Goal: Task Accomplishment & Management: Use online tool/utility

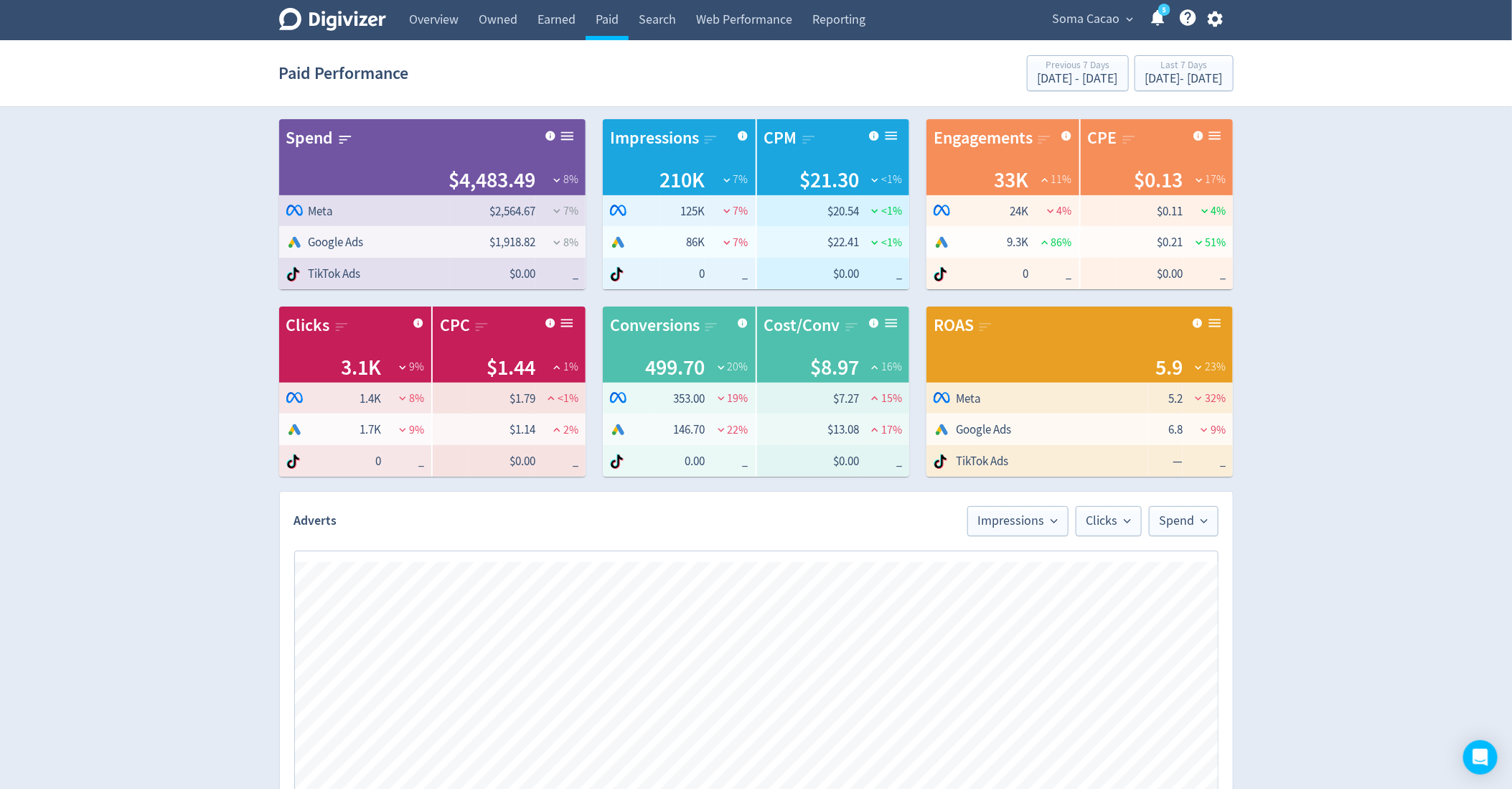
scroll to position [30, 0]
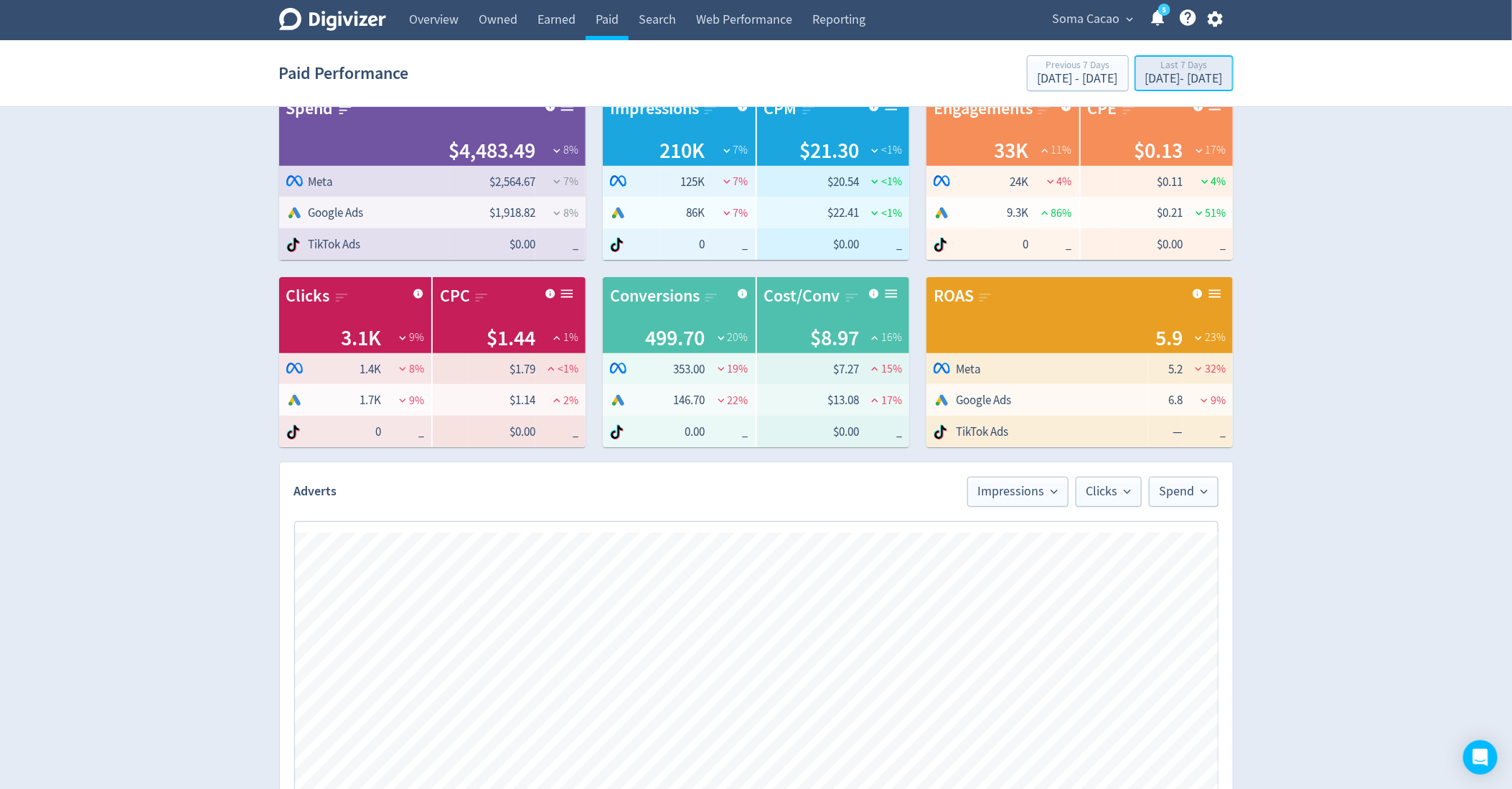
click at [1169, 66] on div "Last 7 Days" at bounding box center [1184, 66] width 77 height 12
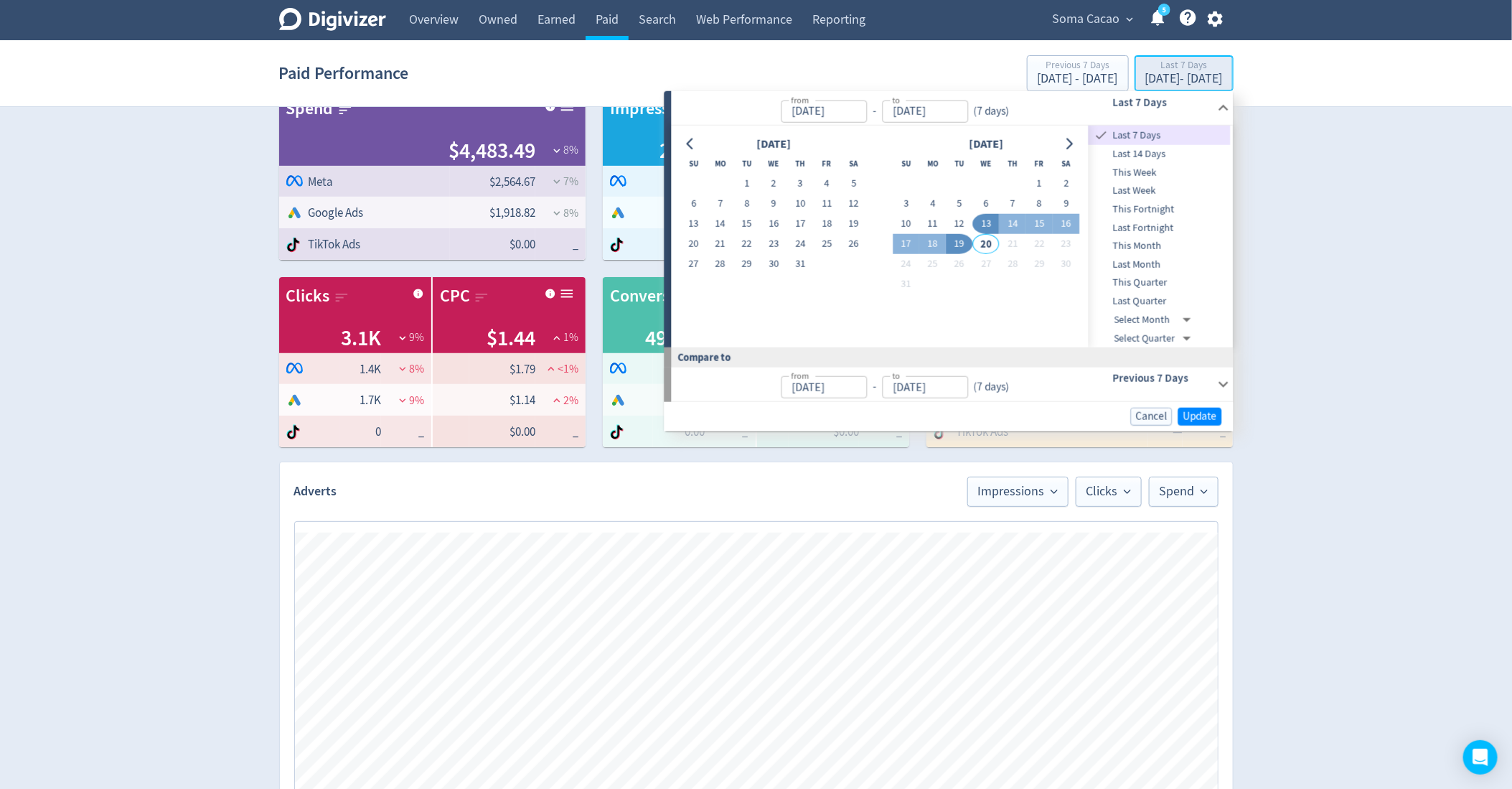
type input "[DATE]"
click at [967, 201] on button "5" at bounding box center [960, 204] width 27 height 20
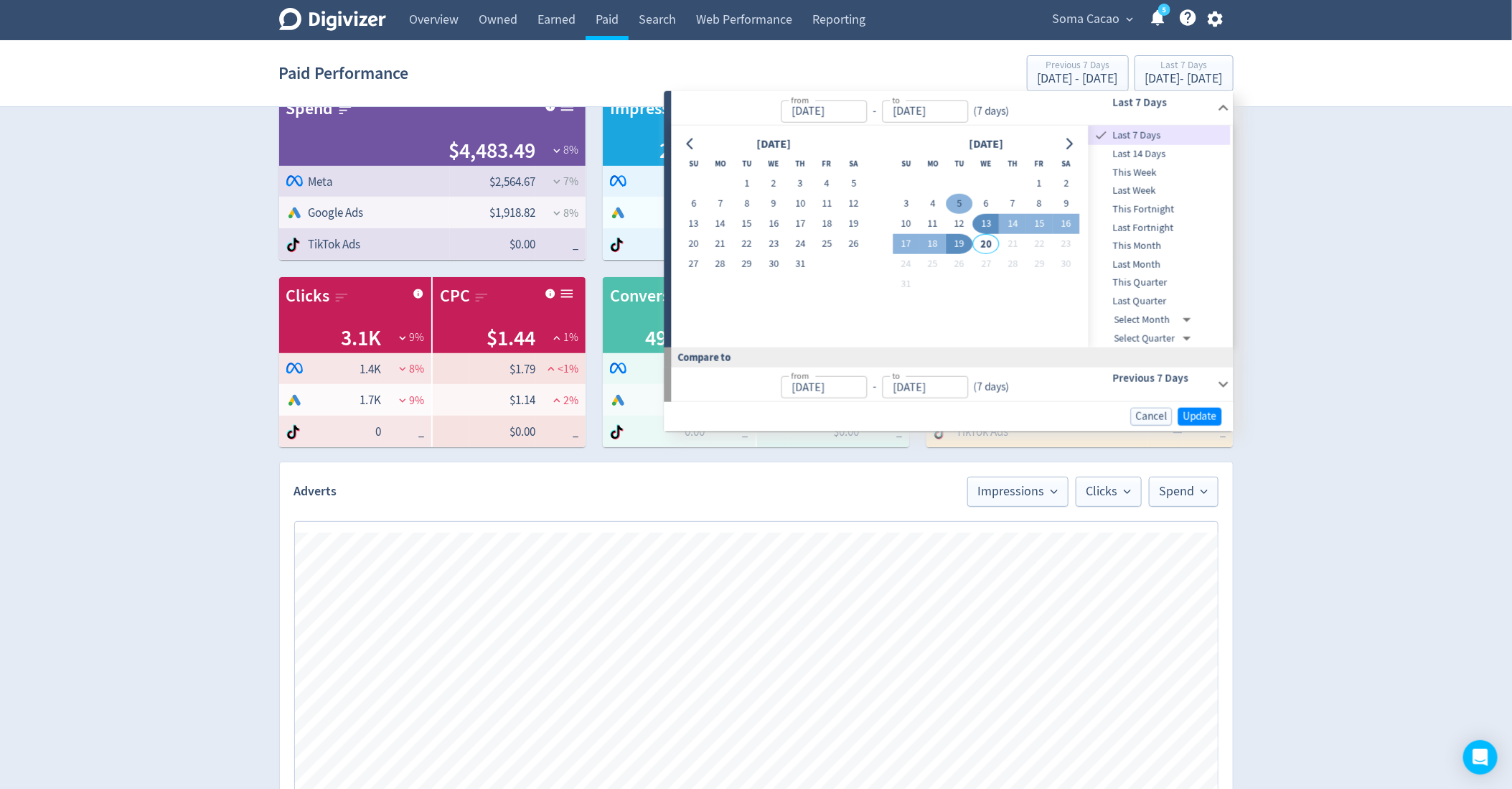
type input "[DATE]"
click at [935, 244] on button "18" at bounding box center [932, 244] width 27 height 20
type input "[DATE]"
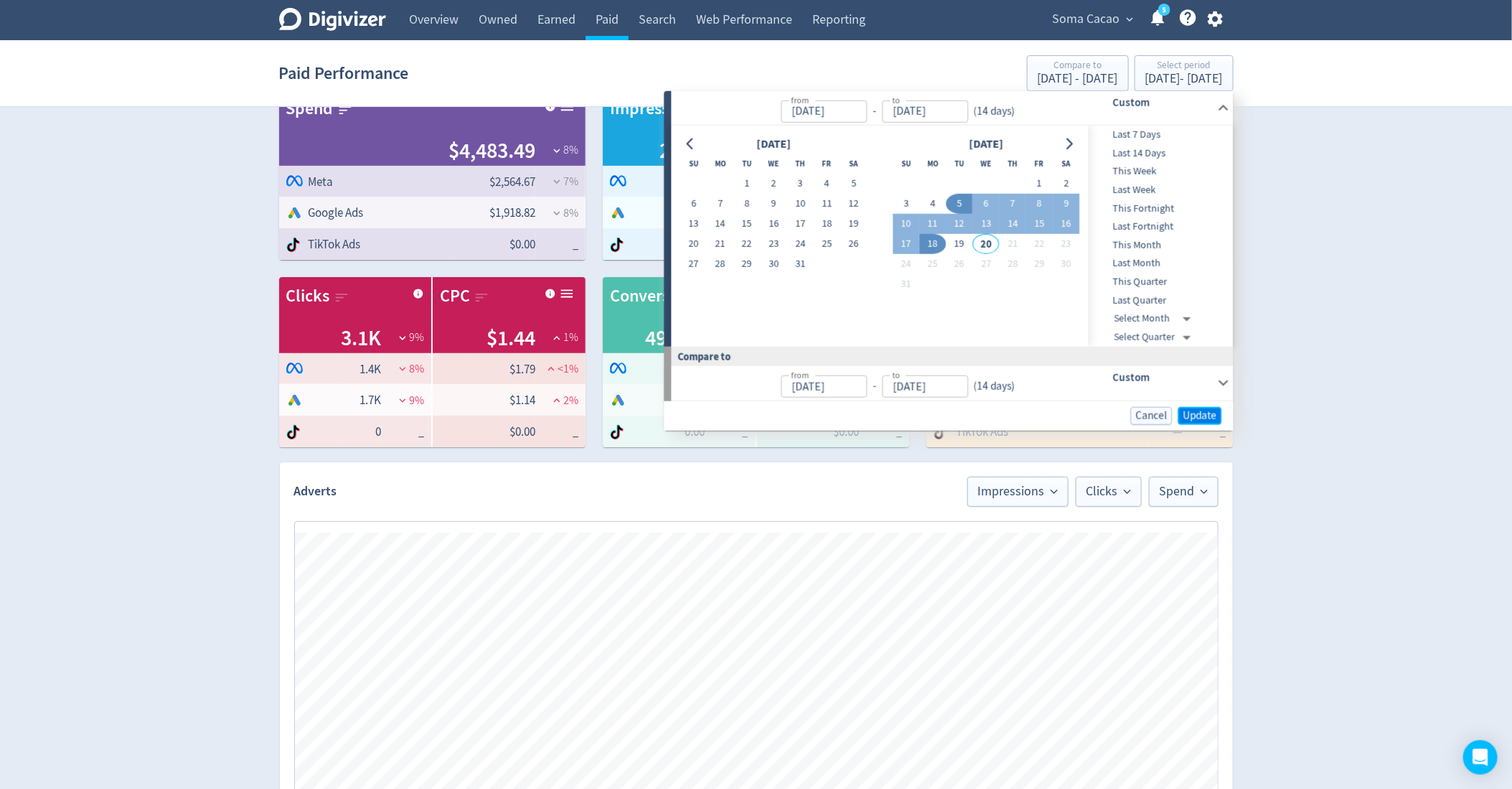
click at [1196, 411] on span "Update" at bounding box center [1200, 415] width 34 height 11
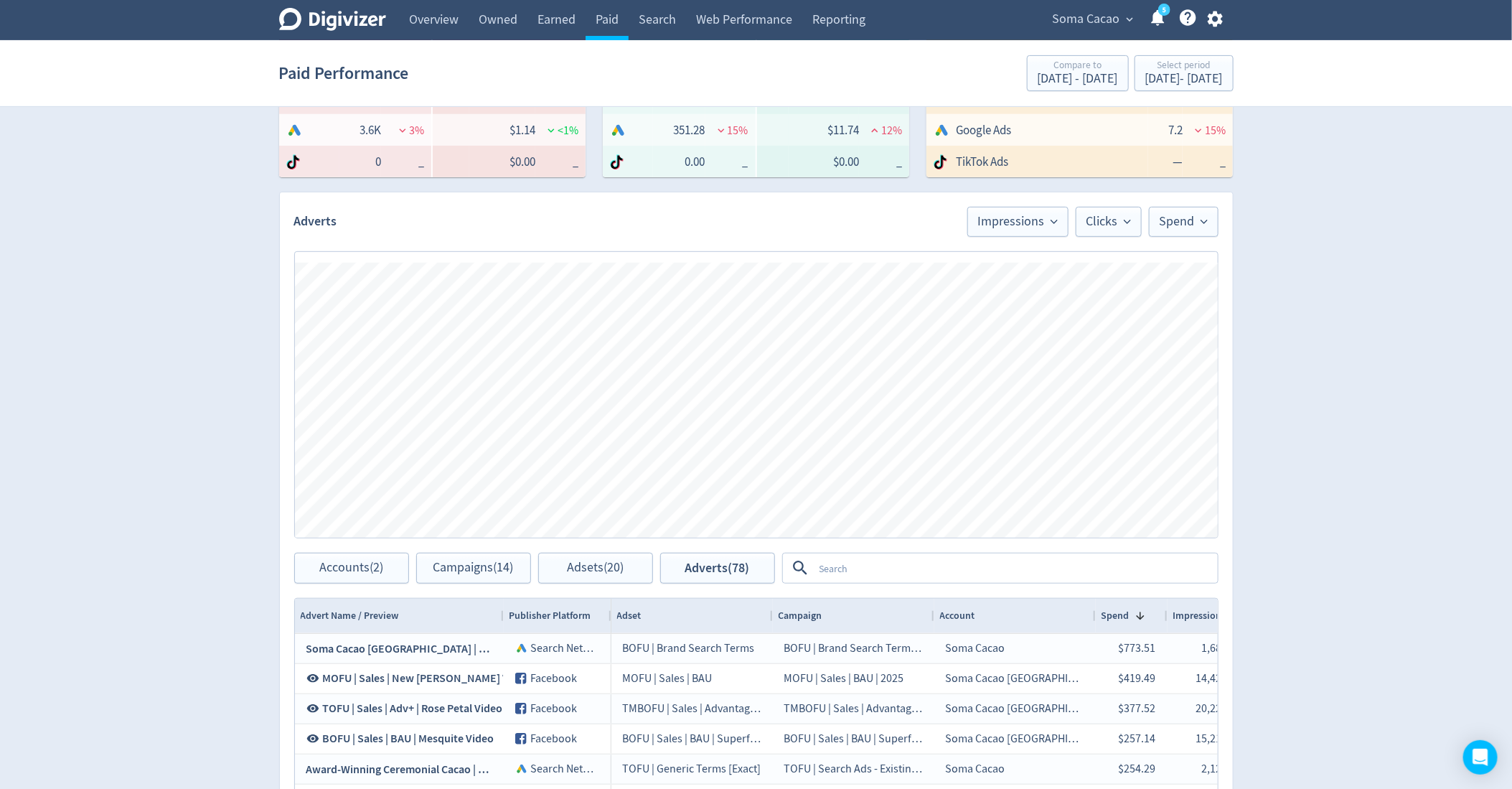
scroll to position [587, 0]
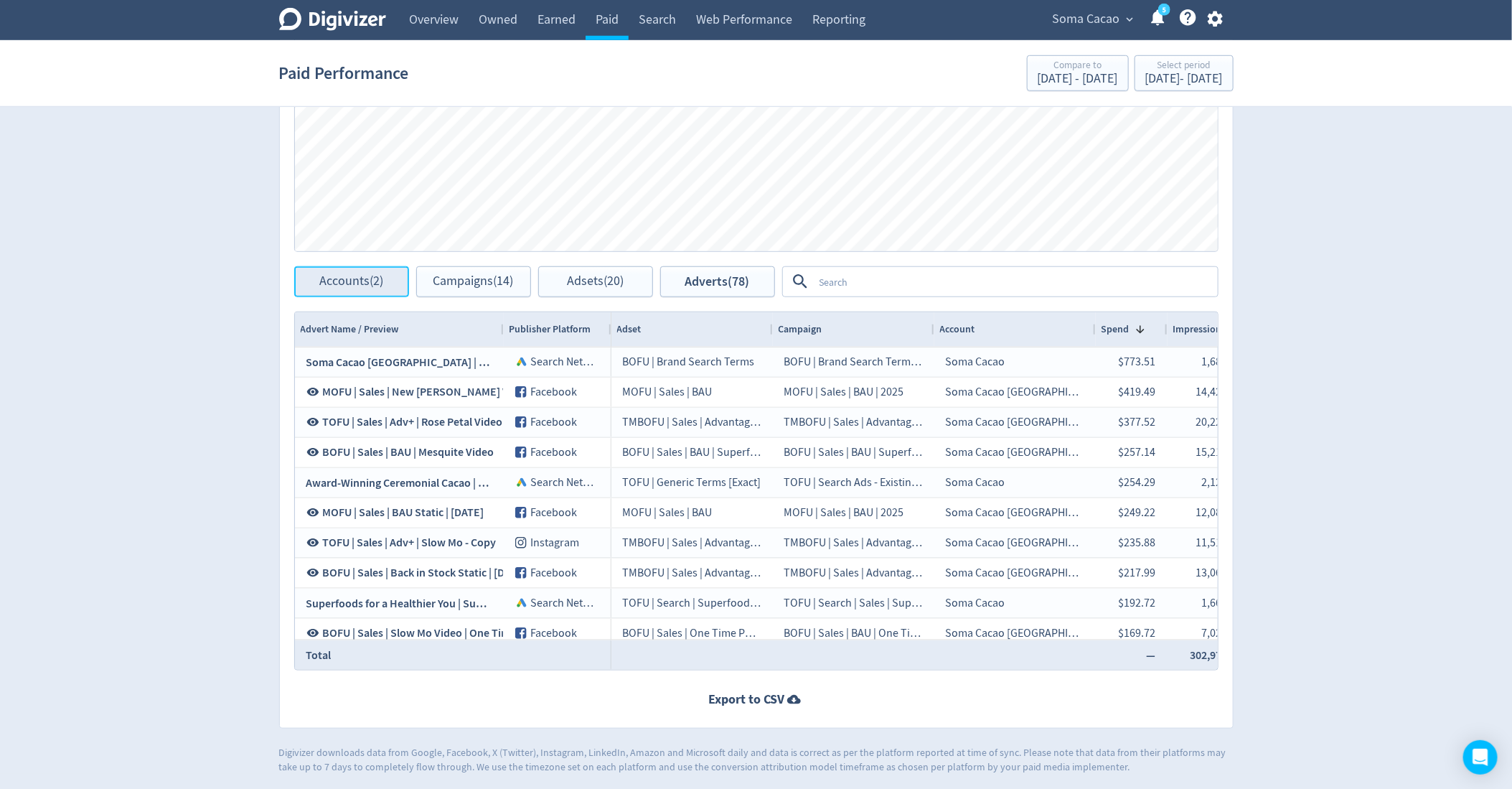
click at [340, 288] on span "Accounts (2)" at bounding box center [351, 281] width 64 height 13
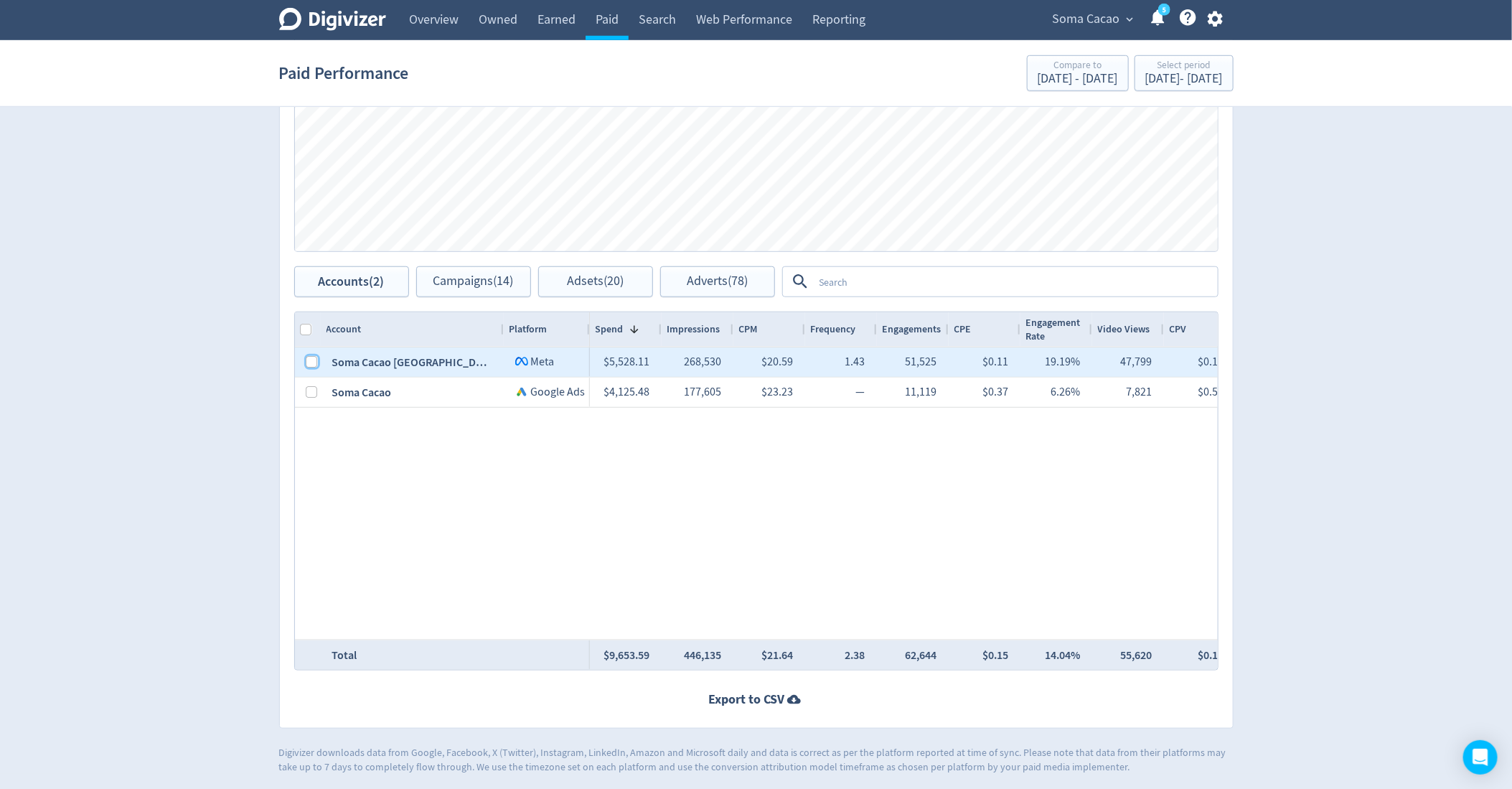
click at [311, 360] on input "Press Space to toggle row selection (unchecked)" at bounding box center [312, 362] width 12 height 12
checkbox input "true"
checkbox input "false"
click at [501, 275] on span "Campaigns (6)" at bounding box center [473, 281] width 74 height 13
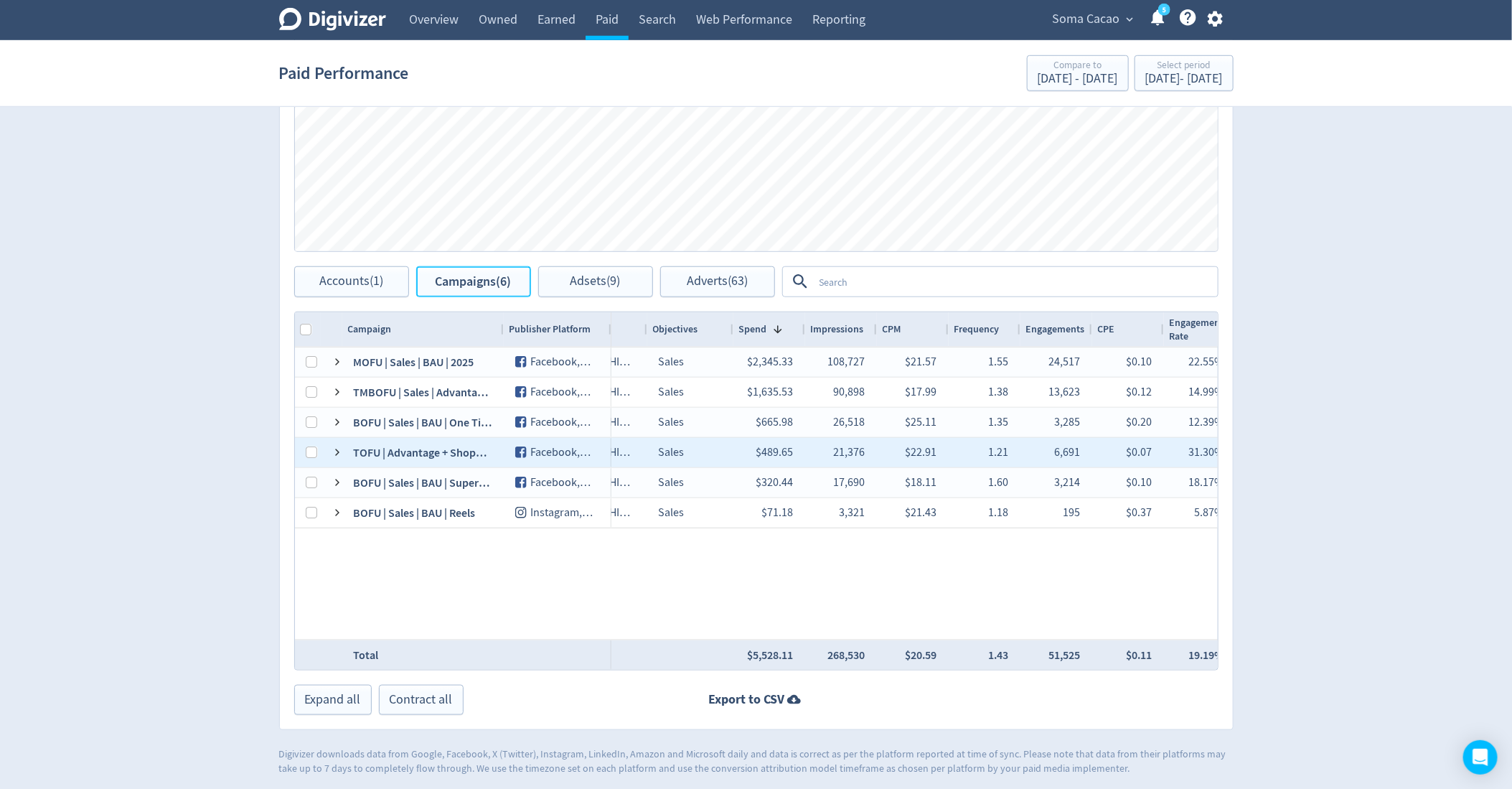
scroll to position [0, 205]
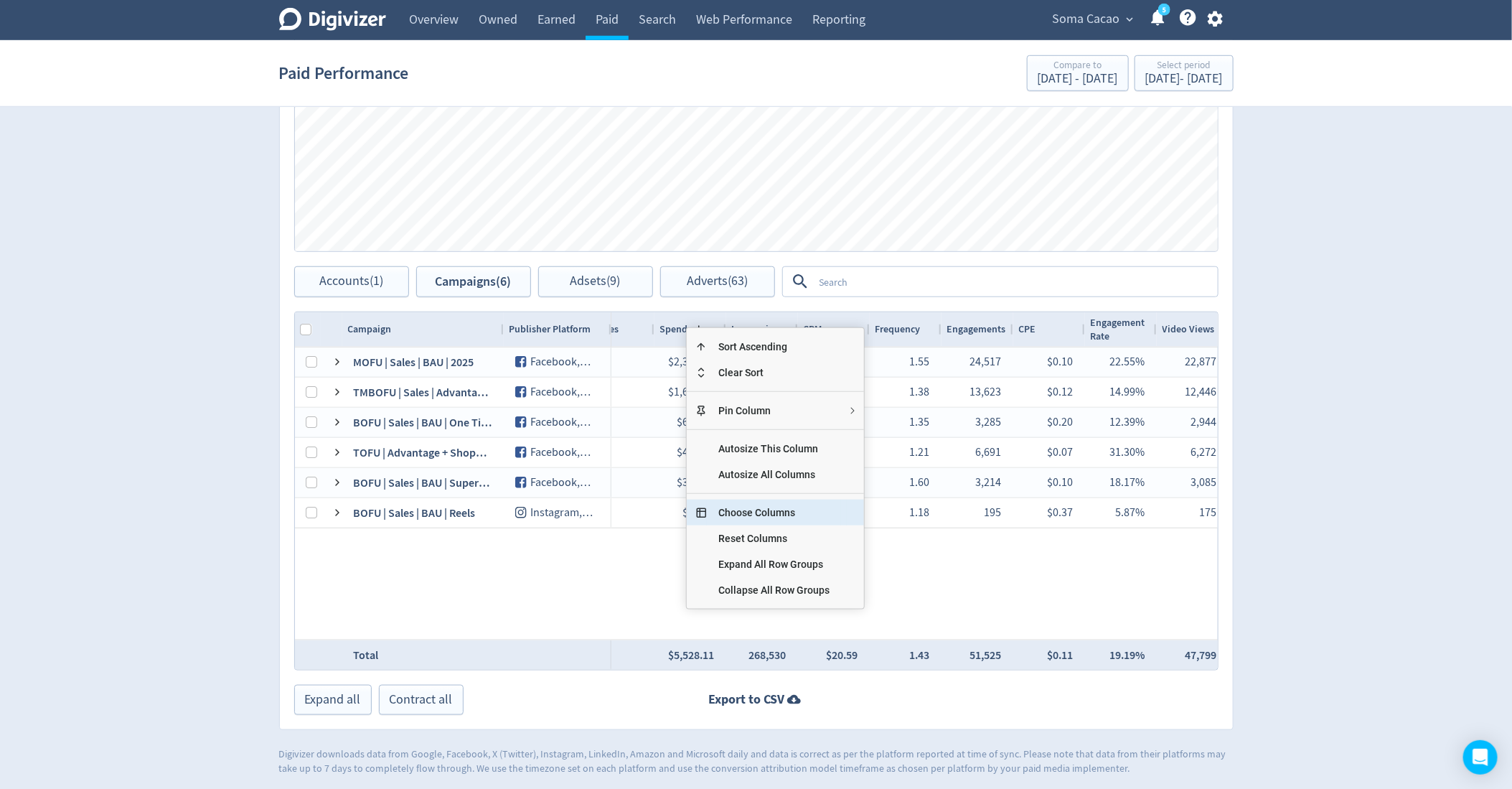
click at [759, 516] on span "Choose Columns" at bounding box center [774, 512] width 134 height 26
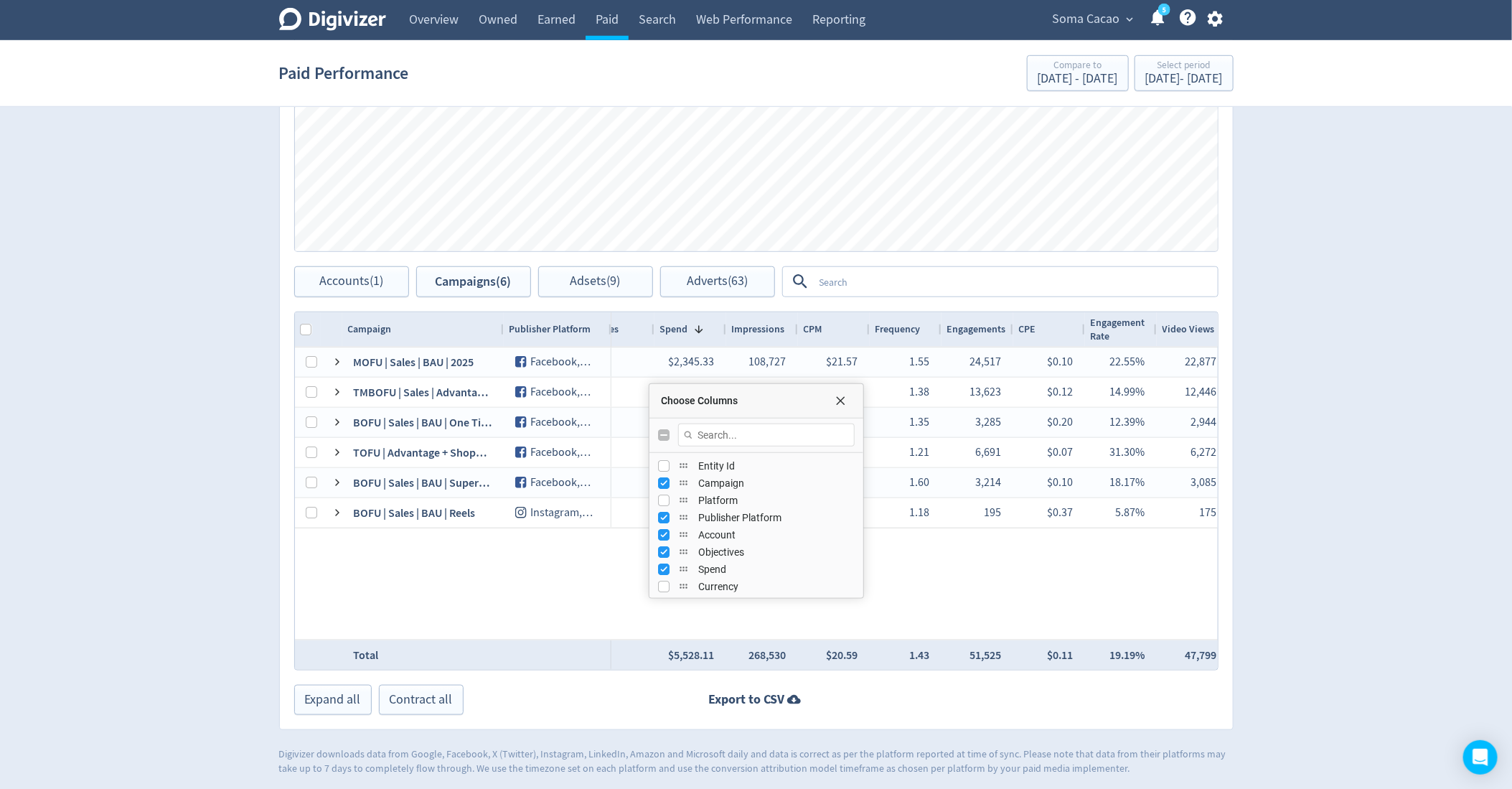
click at [660, 437] on input "Toggle All Columns Visibility" at bounding box center [664, 435] width 12 height 12
checkbox input "true"
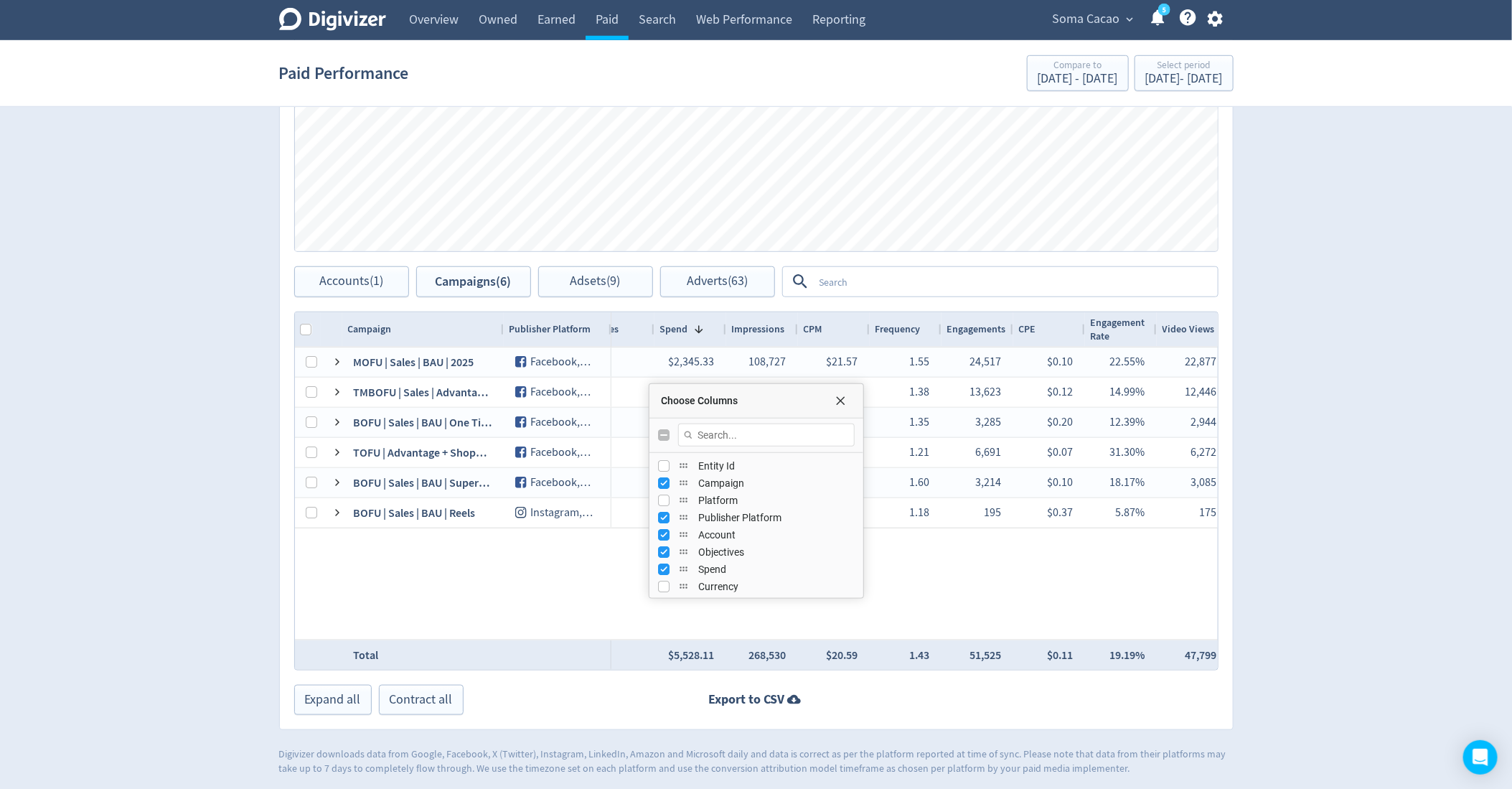
checkbox input "false"
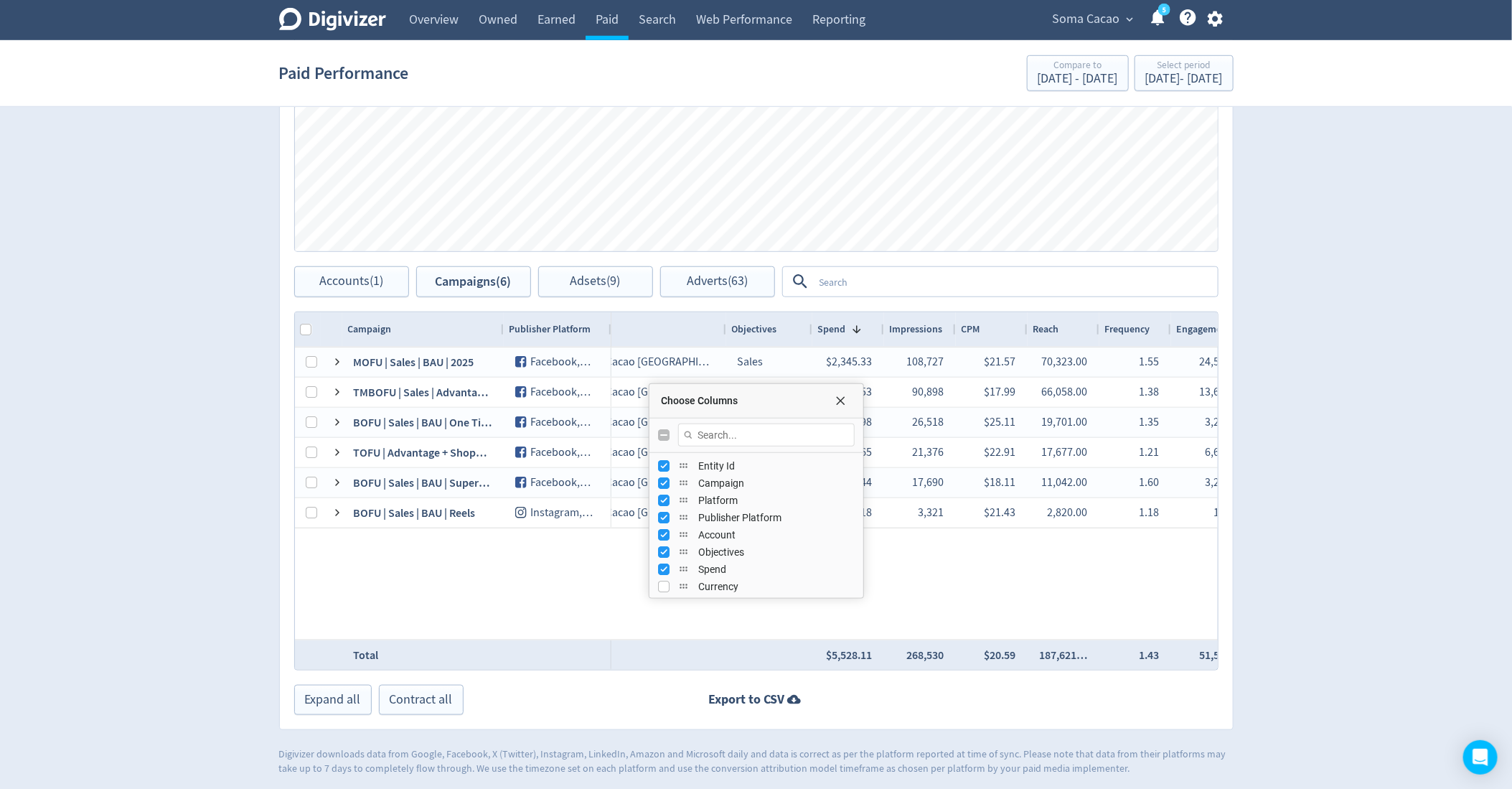
click at [660, 437] on input "Toggle All Columns Visibility" at bounding box center [664, 435] width 12 height 12
checkbox input "true"
checkbox input "false"
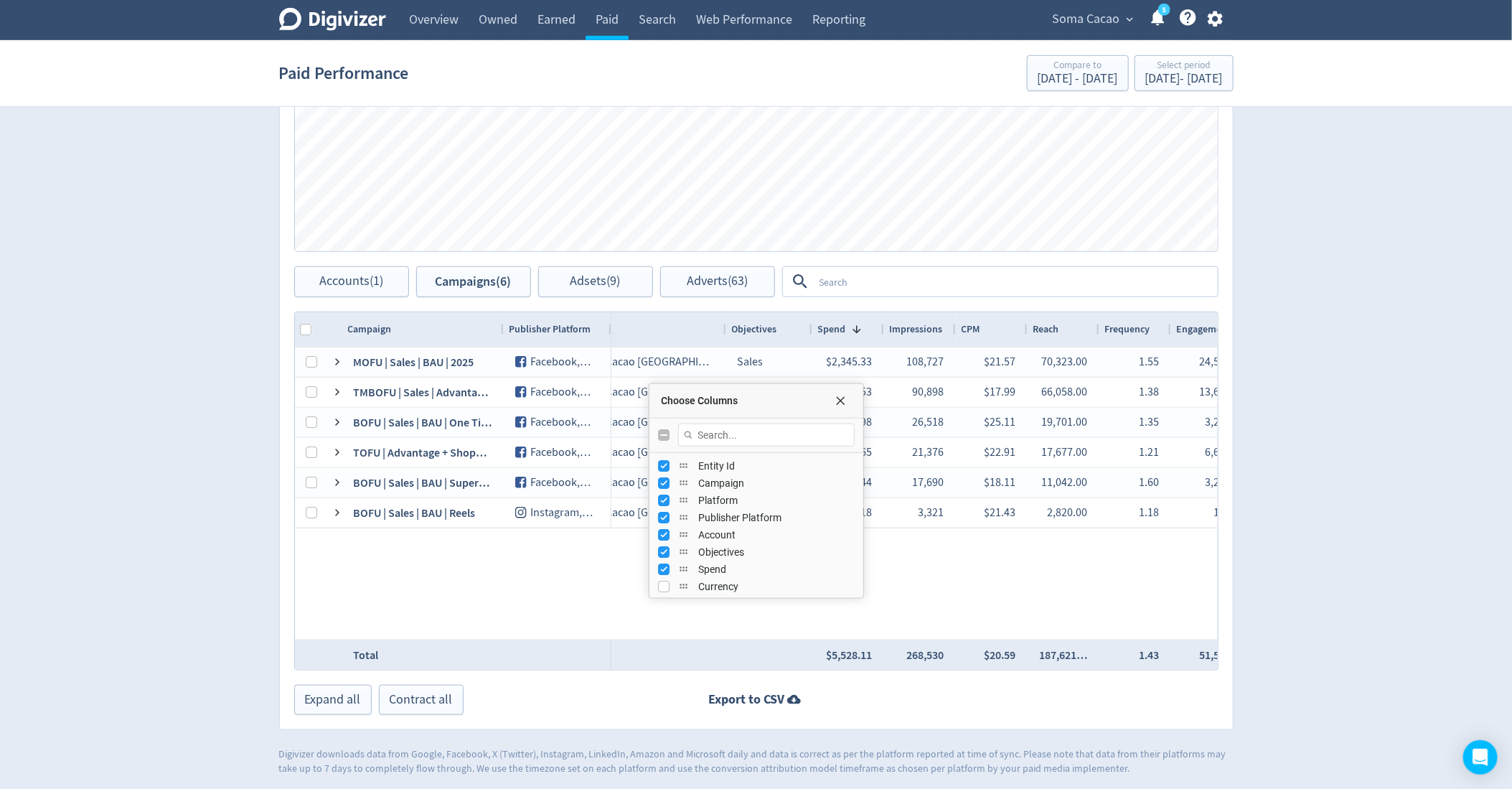
click at [661, 430] on input "Toggle All Columns Visibility" at bounding box center [664, 435] width 12 height 12
checkbox input "true"
checkbox input "false"
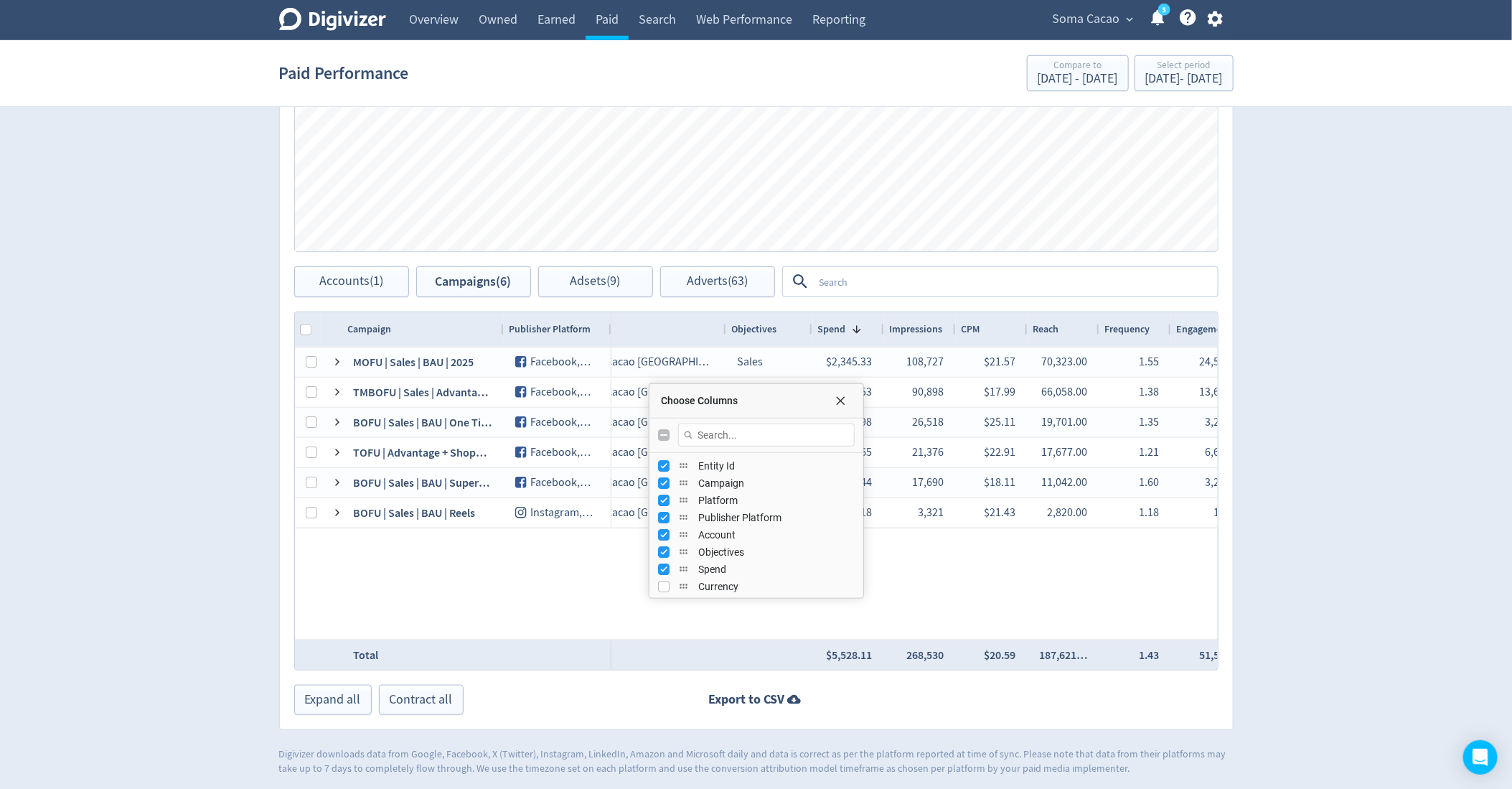
click at [664, 429] on input "Toggle All Columns Visibility" at bounding box center [664, 435] width 12 height 12
checkbox input "true"
checkbox input "false"
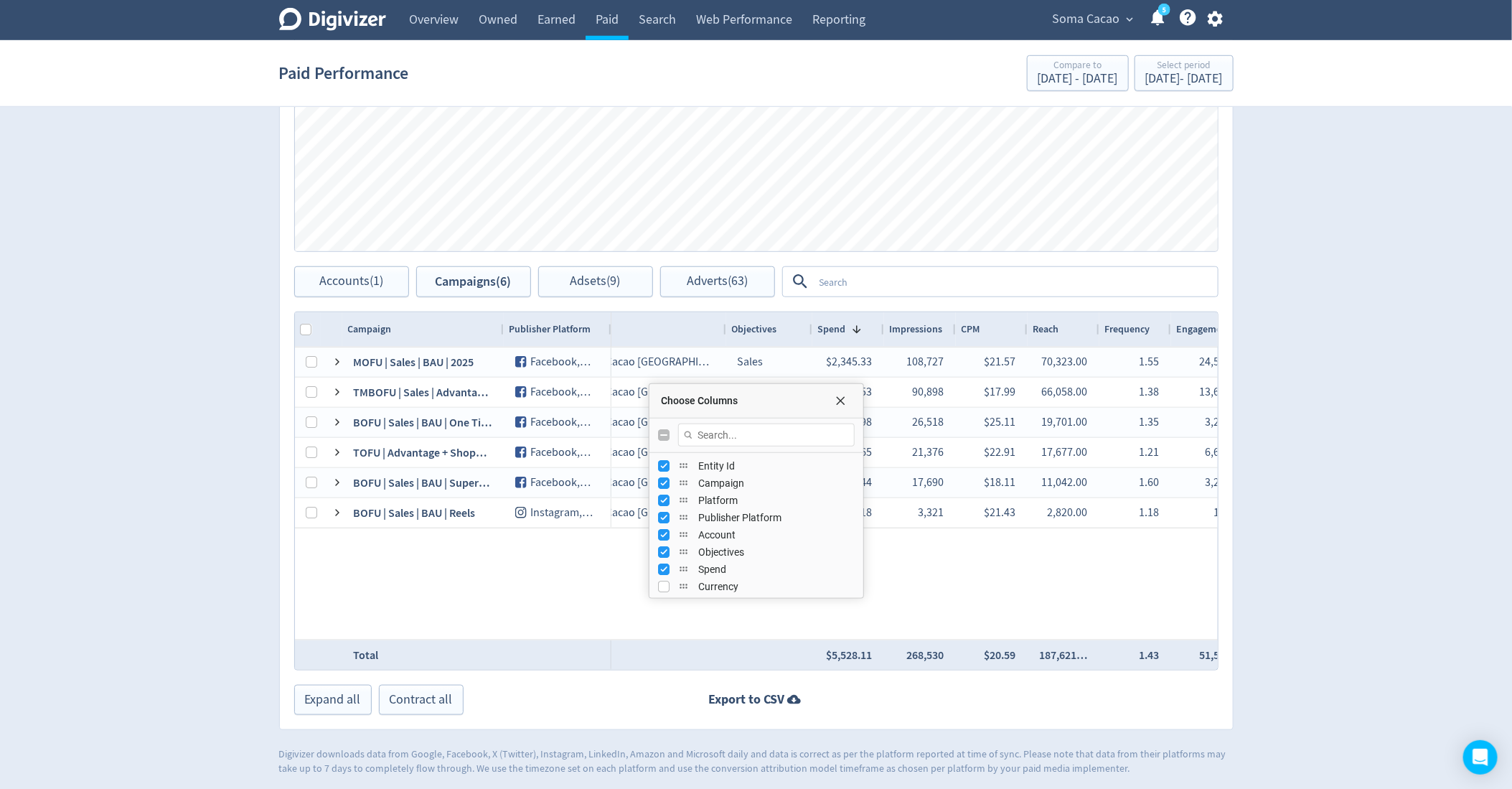
click at [664, 429] on input "Toggle All Columns Visibility" at bounding box center [664, 435] width 12 height 12
checkbox input "true"
checkbox input "false"
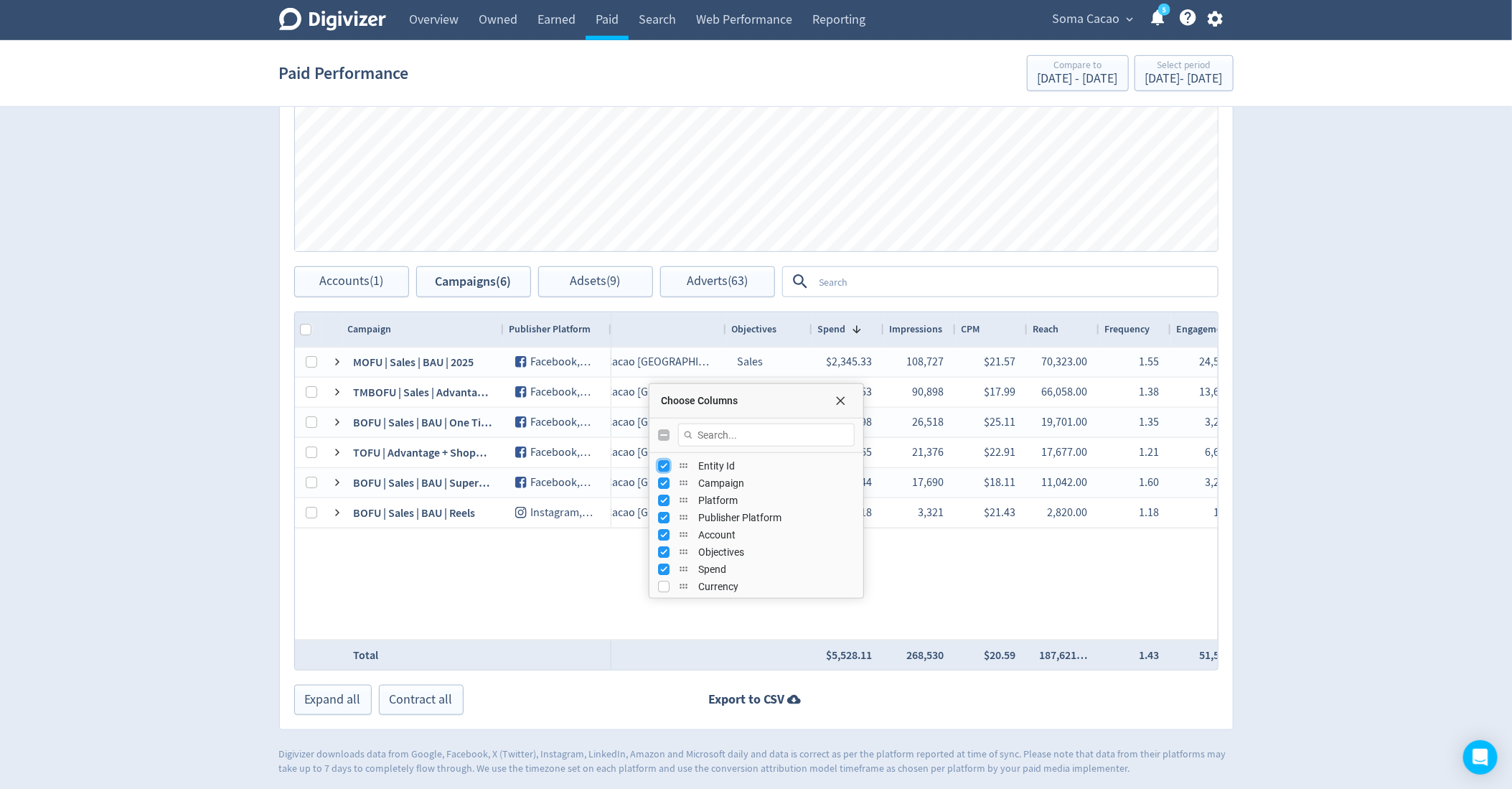
click at [660, 465] on input "Press SPACE to toggle visibility (visible)" at bounding box center [664, 466] width 12 height 12
checkbox input "false"
click at [660, 475] on div "Campaign" at bounding box center [756, 483] width 197 height 17
click at [660, 485] on input "Press SPACE to toggle visibility (visible)" at bounding box center [664, 483] width 12 height 12
checkbox input "false"
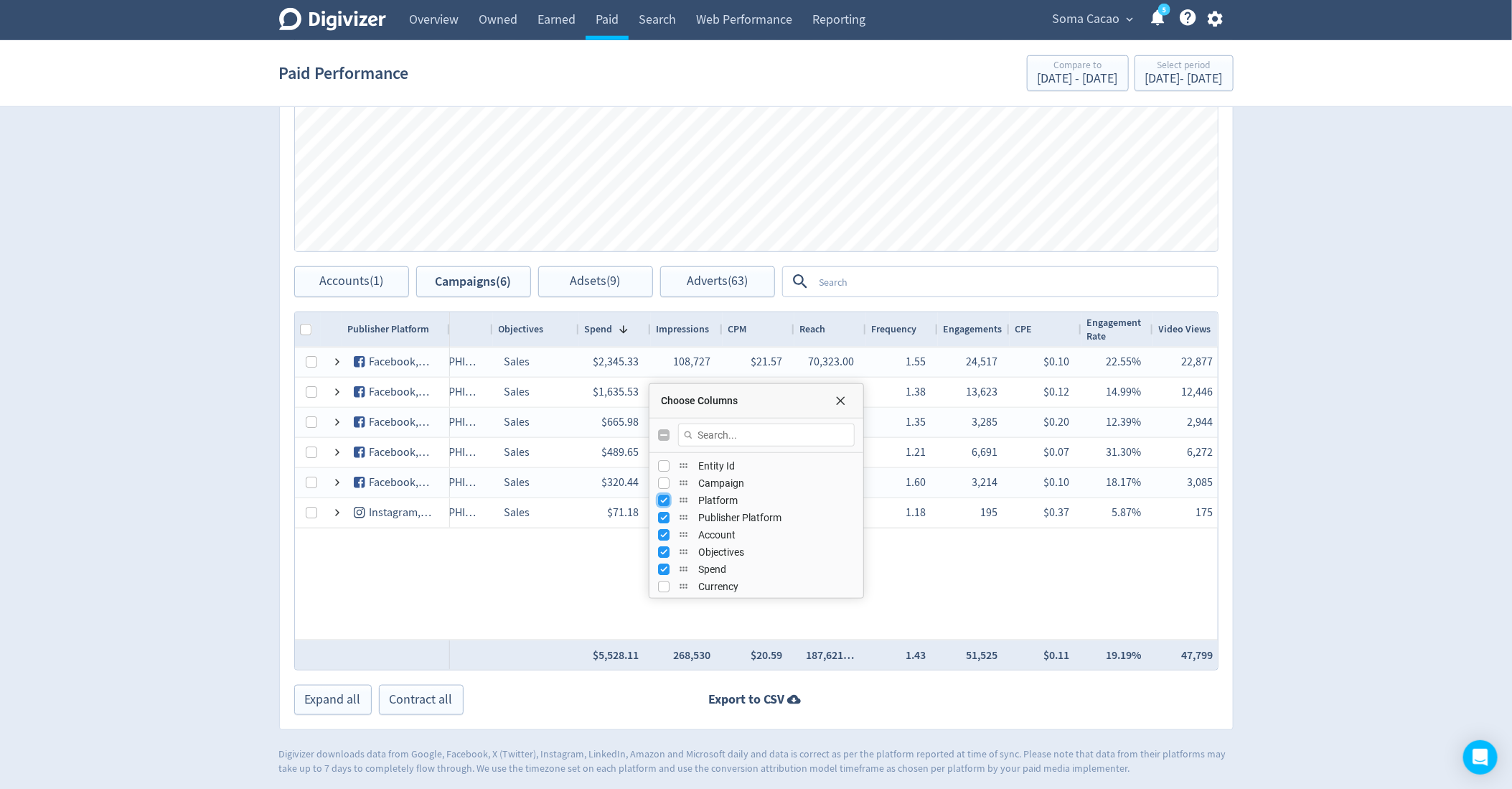
click at [664, 500] on input "Press SPACE to toggle visibility (visible)" at bounding box center [664, 500] width 12 height 12
checkbox input "false"
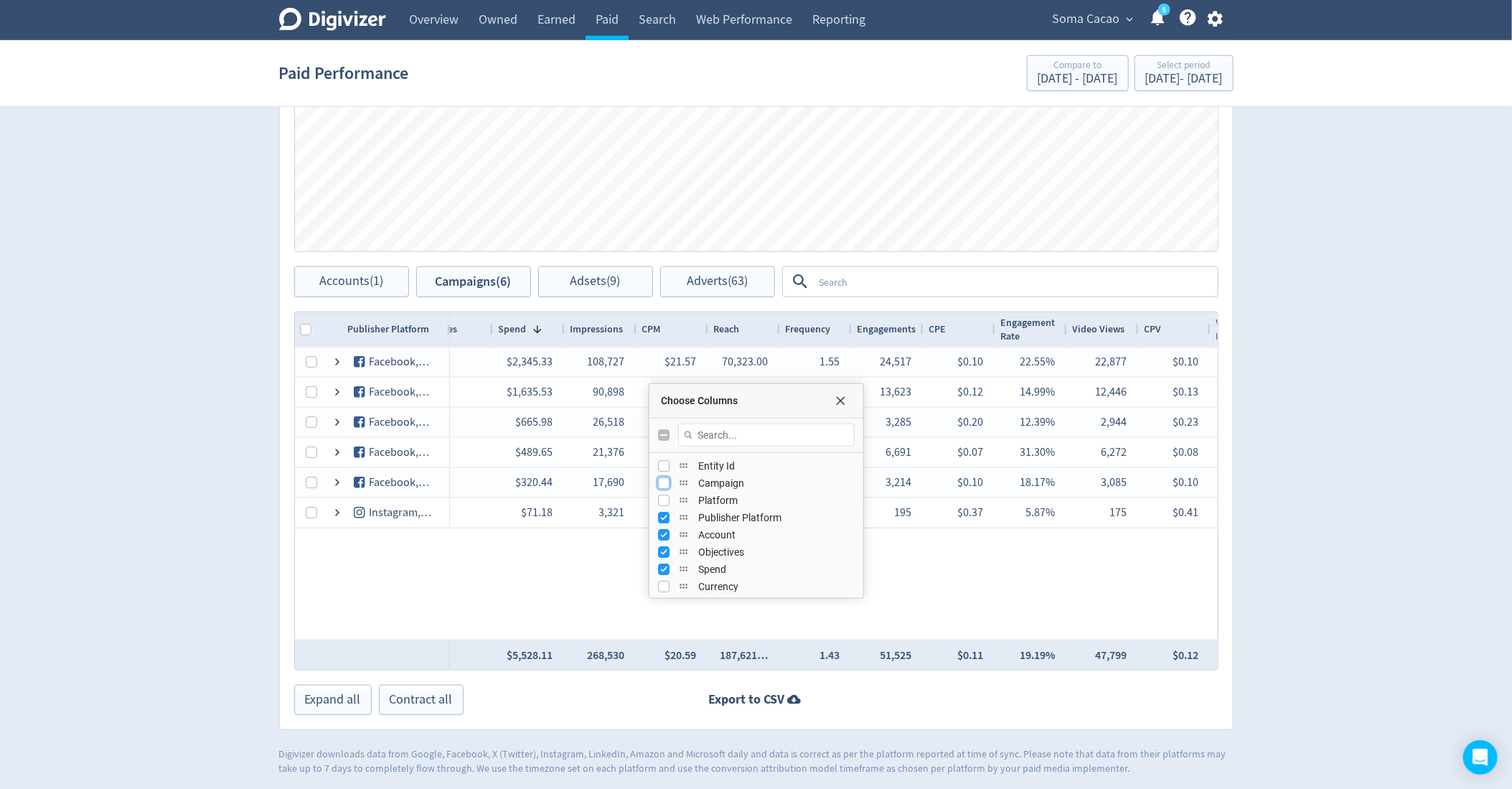
click at [662, 479] on input "Press SPACE to toggle visibility (hidden)" at bounding box center [664, 483] width 12 height 12
checkbox input "true"
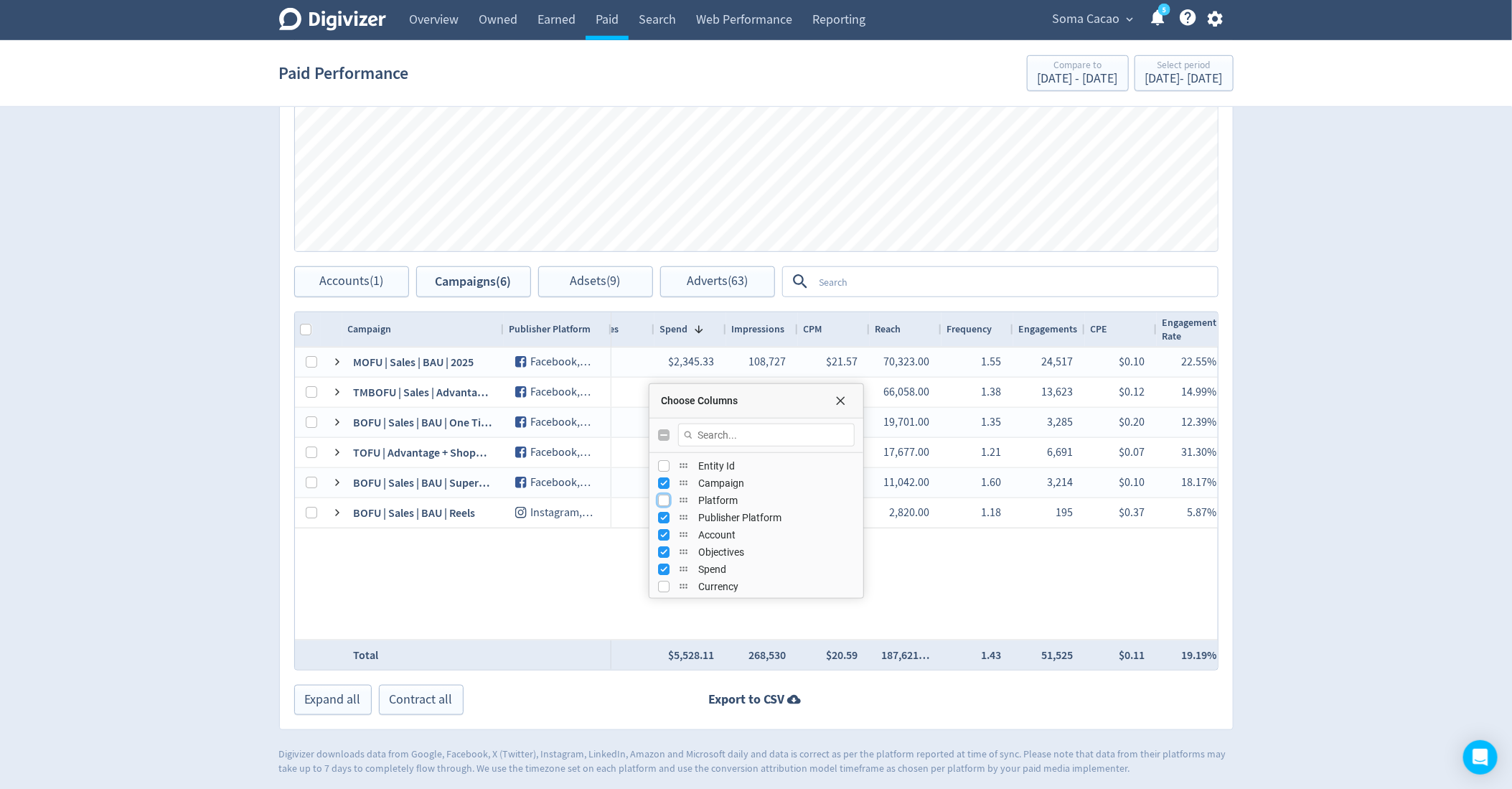
click at [662, 495] on input "Press SPACE to toggle visibility (hidden)" at bounding box center [664, 500] width 12 height 12
checkbox input "true"
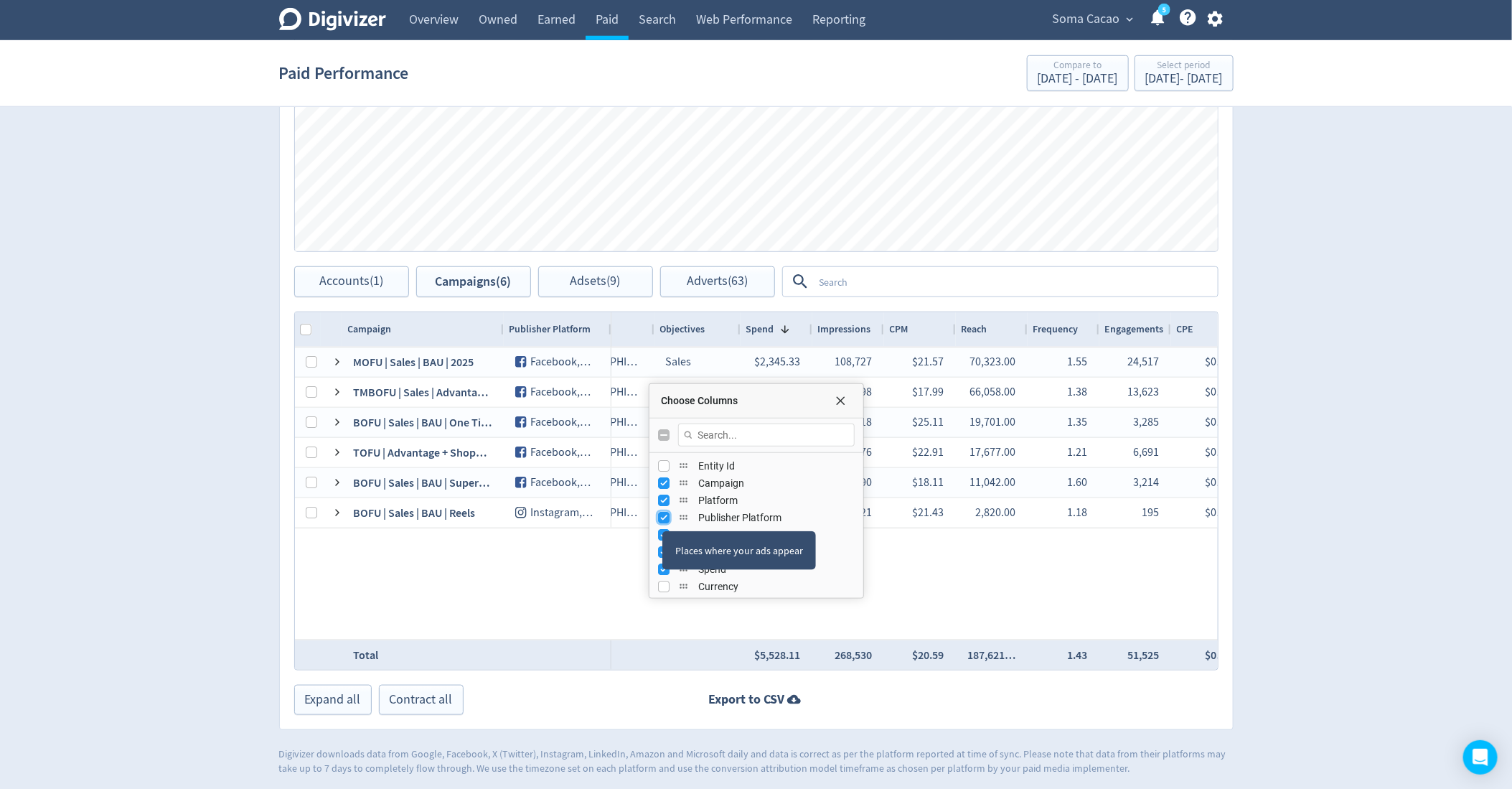
click at [663, 517] on input "Press SPACE to toggle visibility (visible)" at bounding box center [664, 518] width 12 height 12
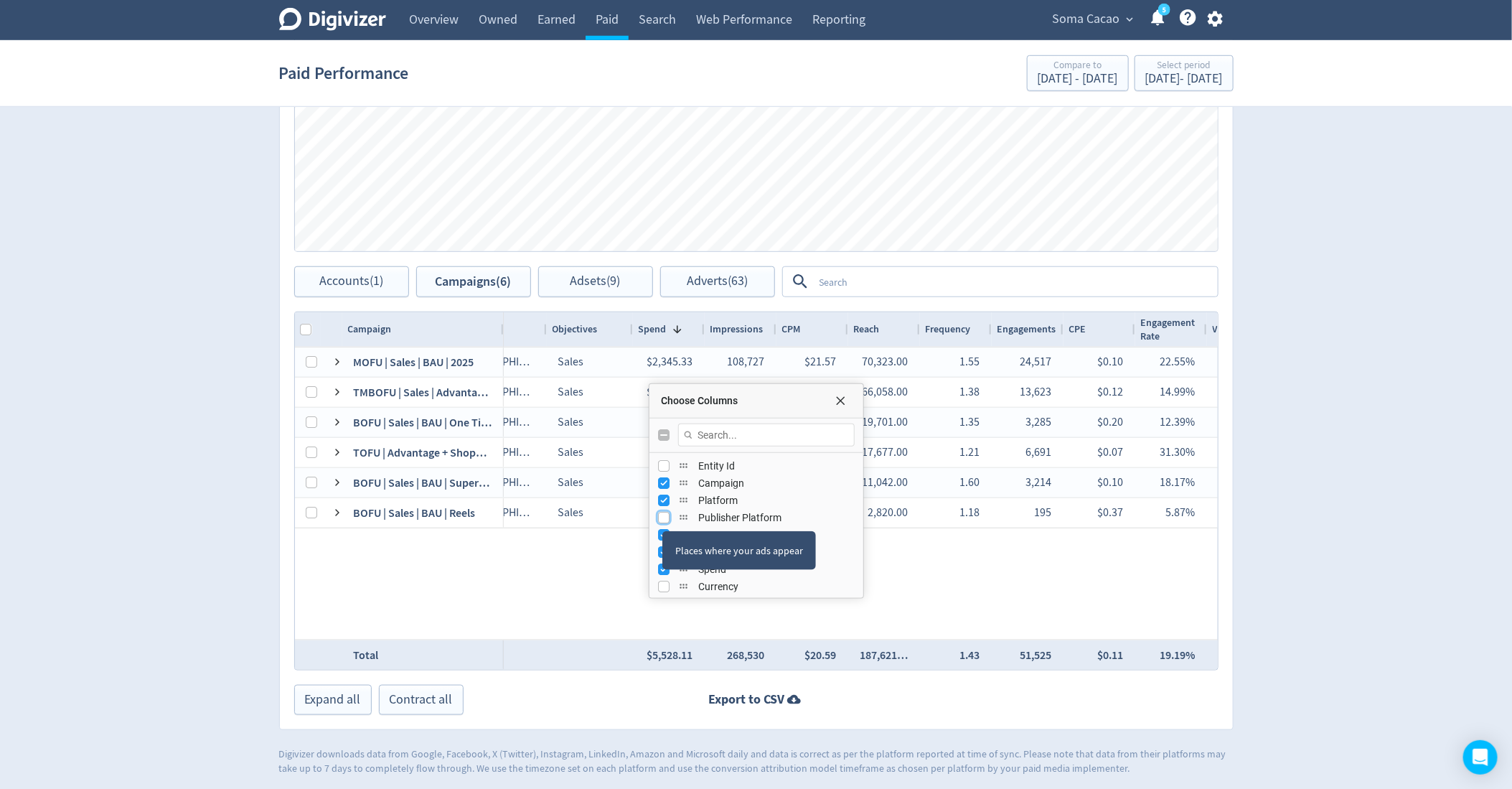
click at [663, 517] on input "Press SPACE to toggle visibility (hidden)" at bounding box center [664, 518] width 12 height 12
checkbox input "true"
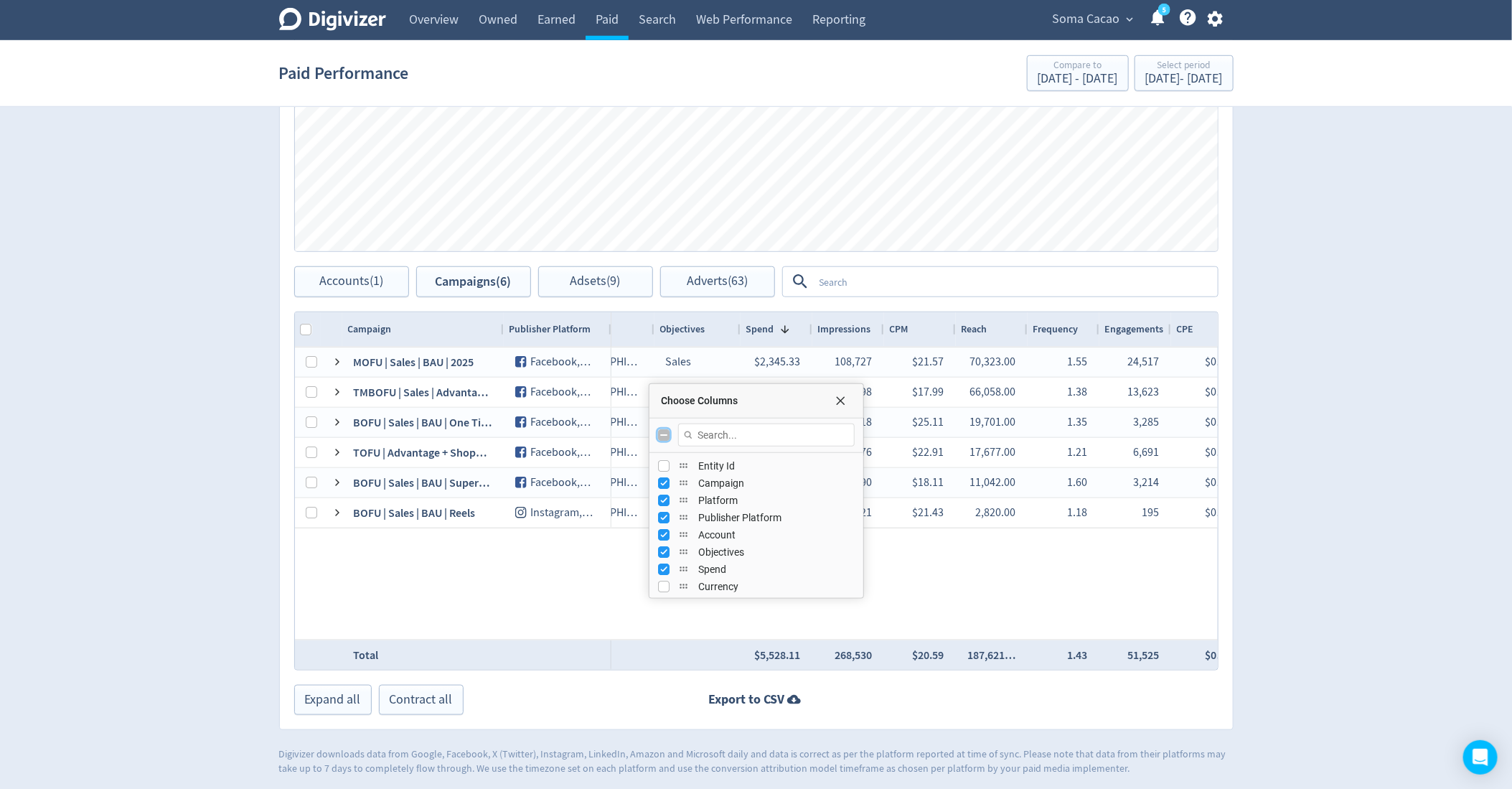
click at [664, 433] on input "Toggle All Columns Visibility" at bounding box center [664, 435] width 12 height 12
checkbox input "true"
checkbox input "false"
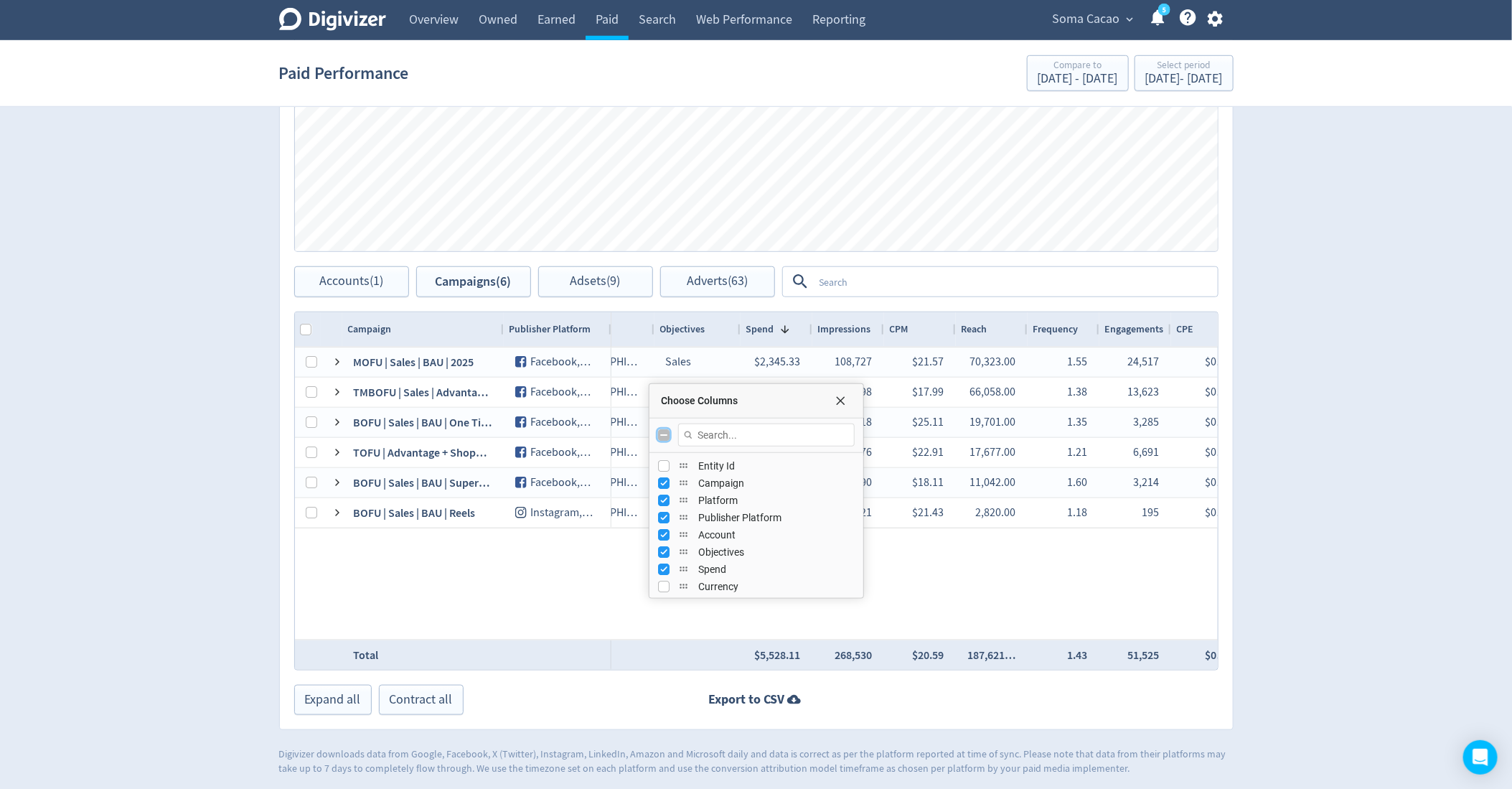
checkbox input "false"
click at [664, 433] on input "Toggle All Columns Visibility" at bounding box center [664, 435] width 12 height 12
checkbox input "true"
checkbox input "false"
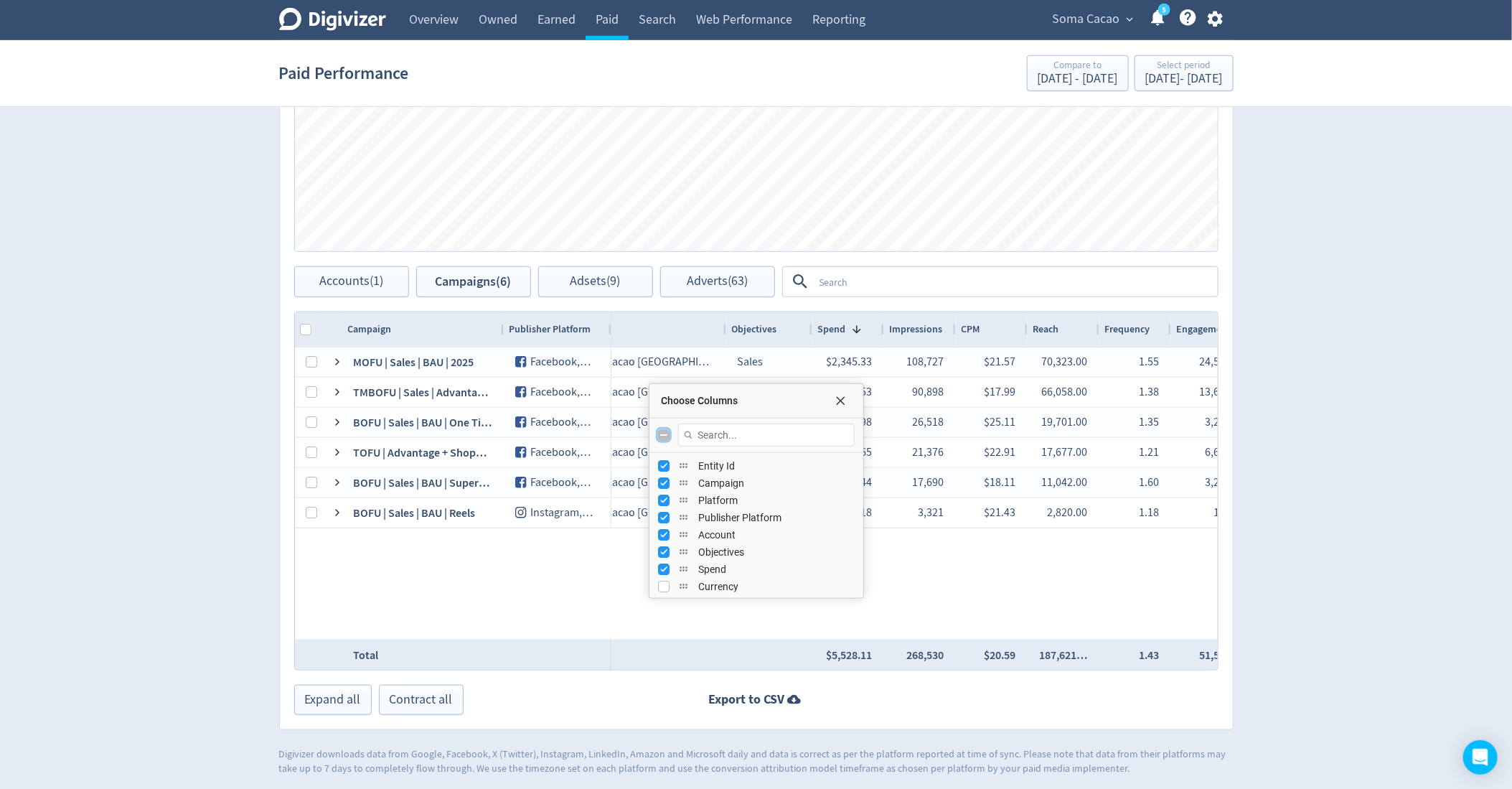
checkbox input "false"
click at [664, 433] on input "Toggle All Columns Visibility" at bounding box center [664, 435] width 12 height 12
checkbox input "true"
checkbox input "false"
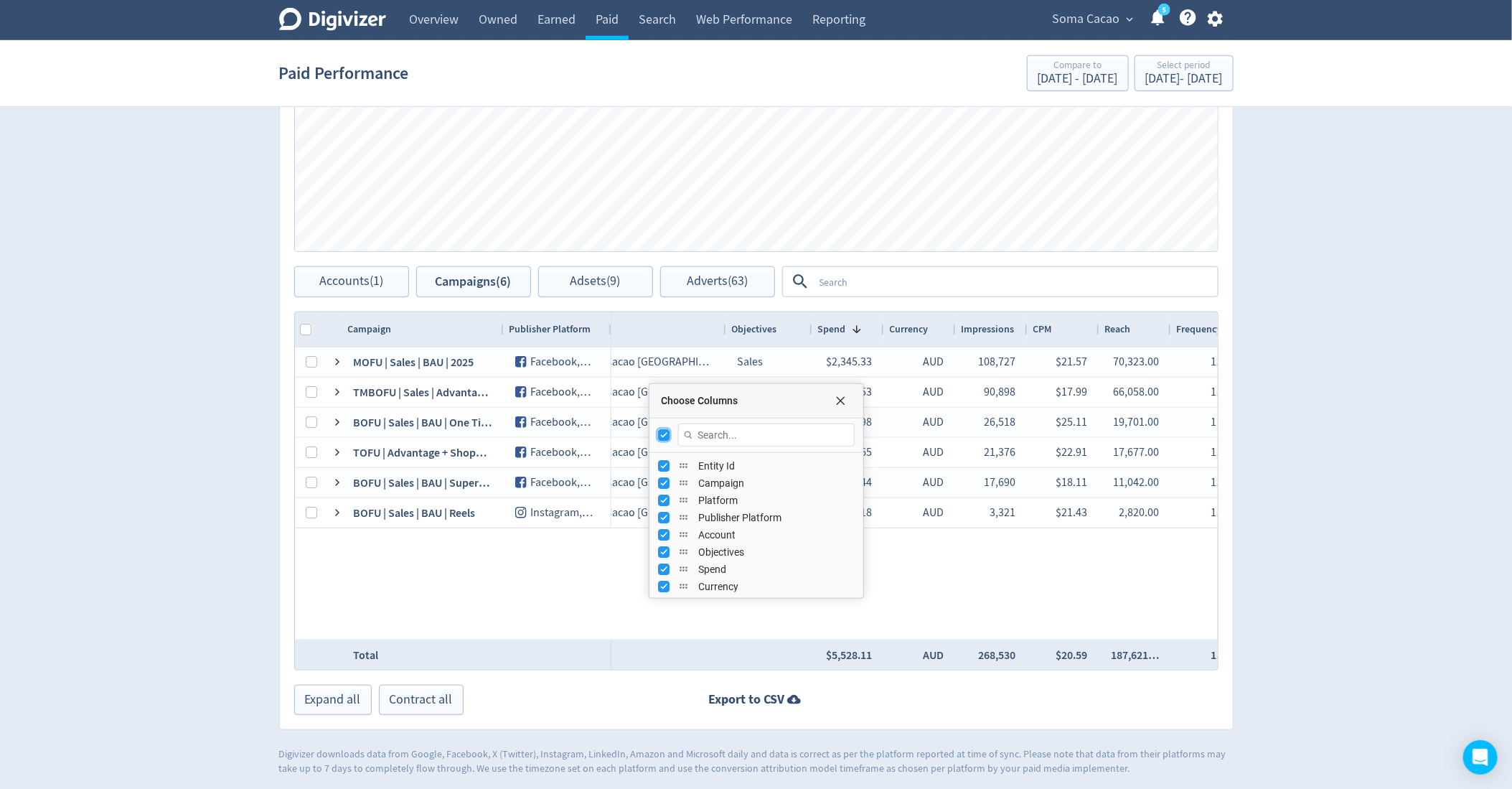
checkbox input "false"
click at [667, 465] on input "Press SPACE to toggle visibility (visible)" at bounding box center [664, 466] width 12 height 12
checkbox input "false"
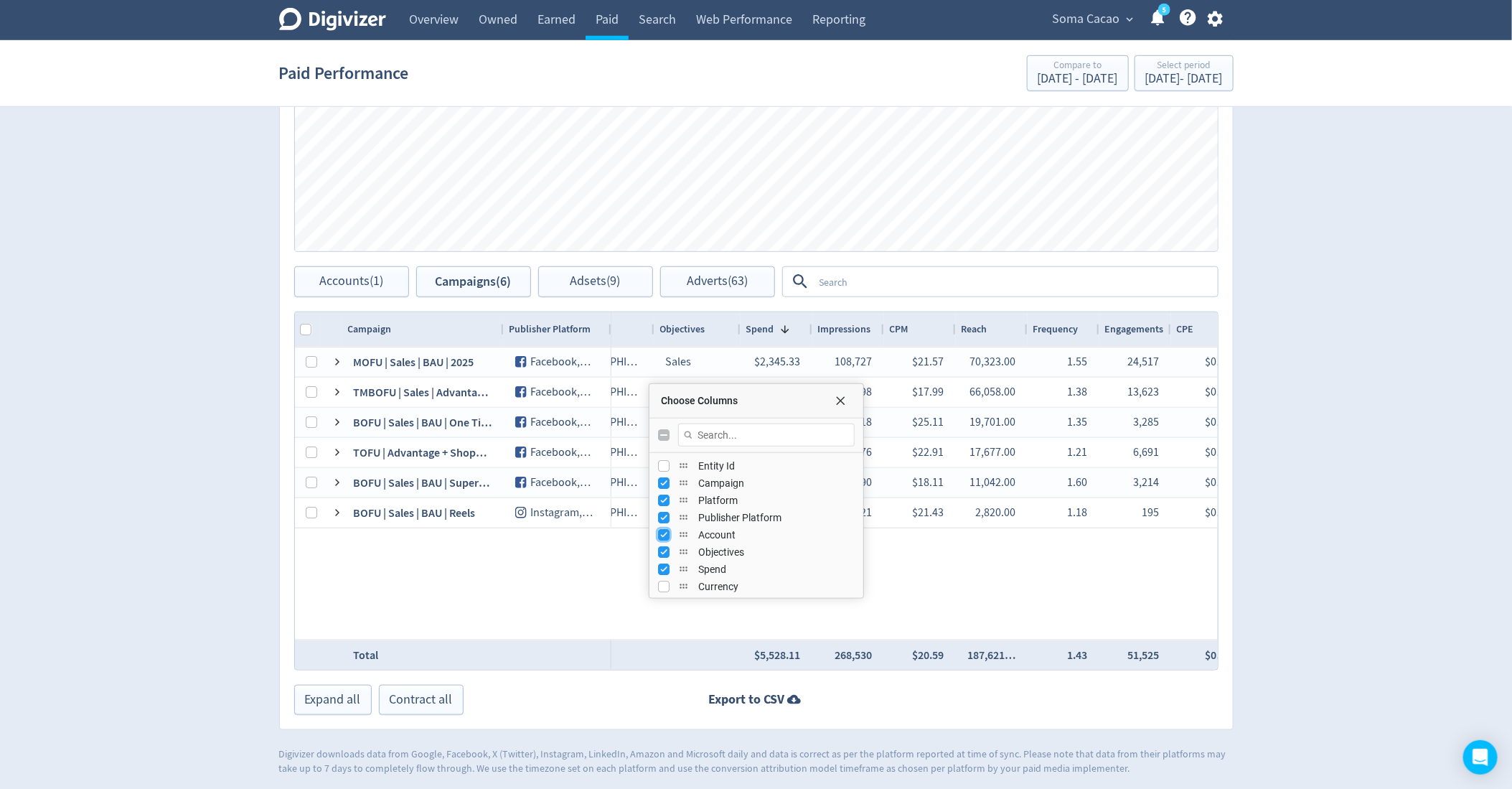
click at [664, 530] on input "Press SPACE to toggle visibility (visible)" at bounding box center [664, 535] width 12 height 12
checkbox input "false"
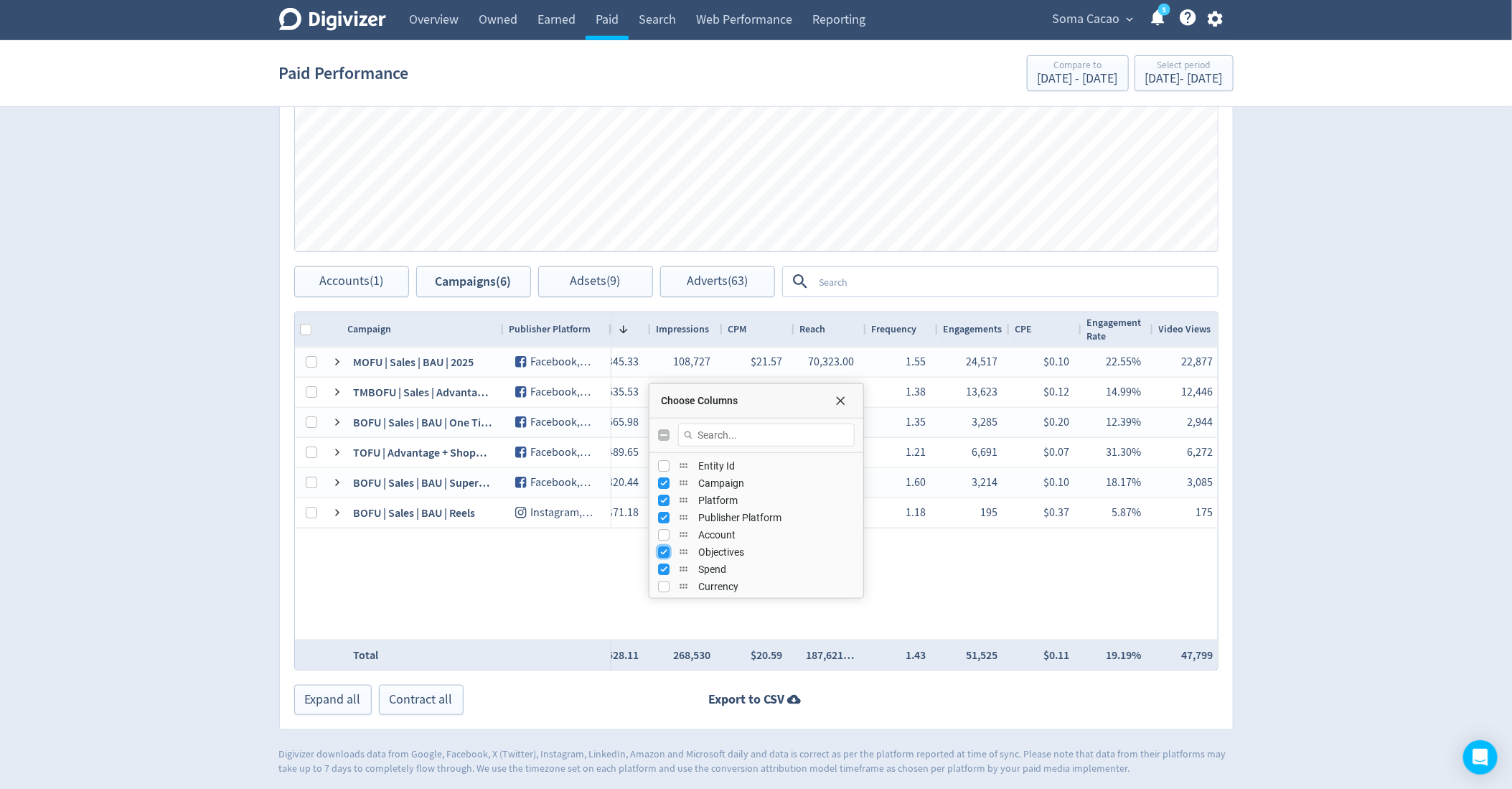
click at [664, 546] on input "Press SPACE to toggle visibility (visible)" at bounding box center [664, 552] width 12 height 12
checkbox input "false"
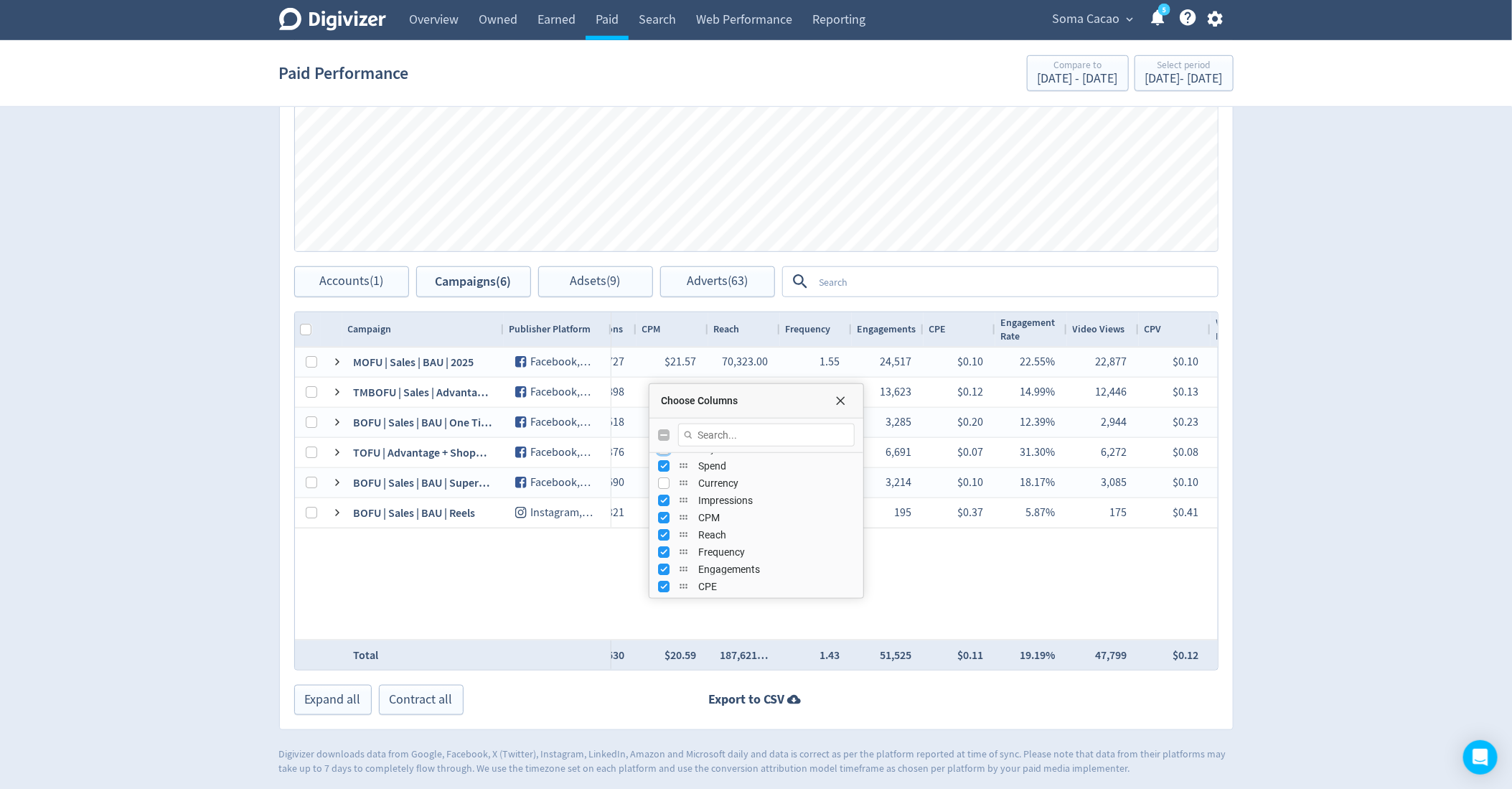
scroll to position [113, 0]
click at [664, 489] on input "Press SPACE to toggle visibility (visible)" at bounding box center [664, 491] width 12 height 12
checkbox input "false"
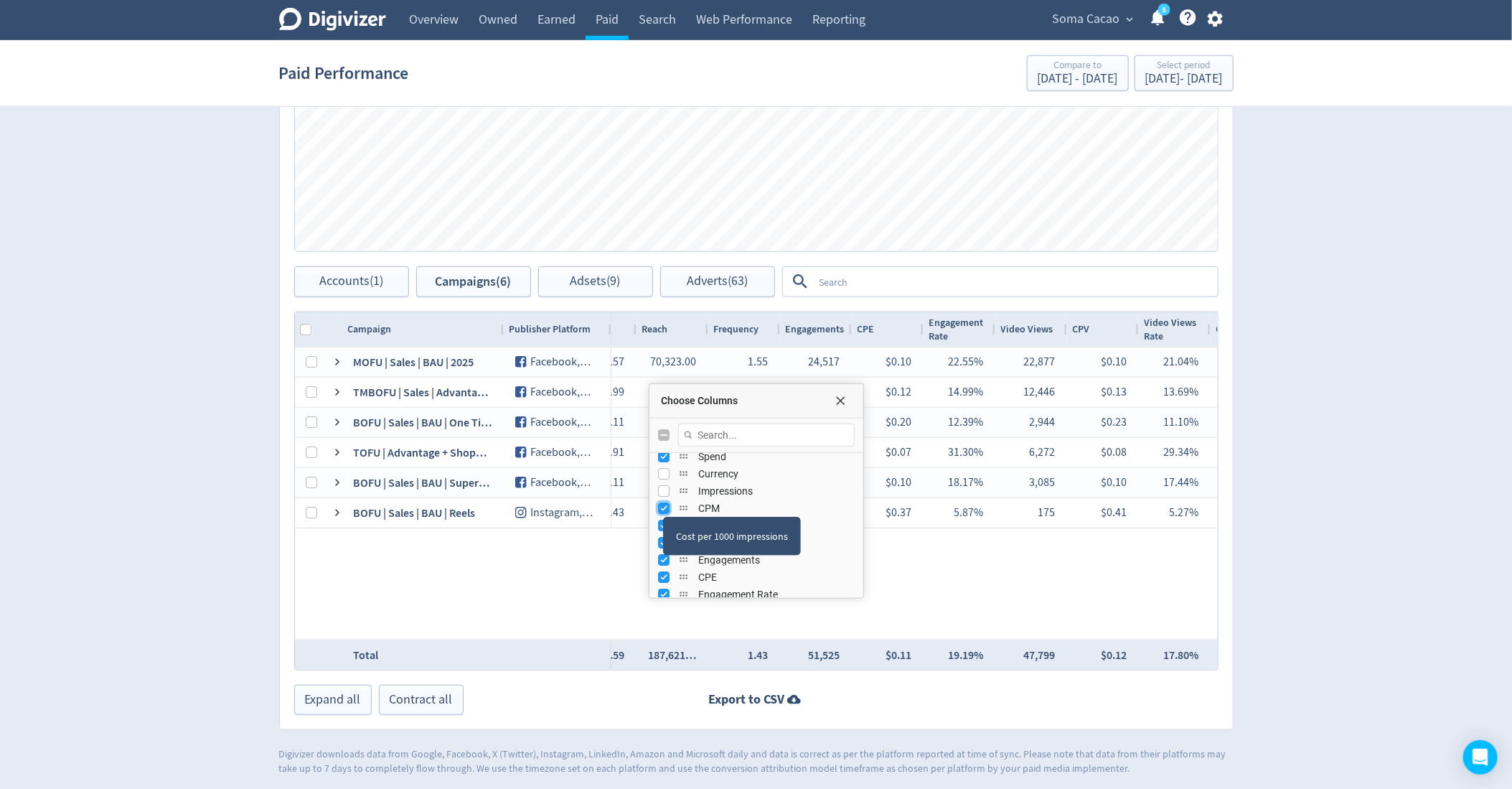
click at [663, 504] on input "Press SPACE to toggle visibility (visible)" at bounding box center [664, 509] width 12 height 12
checkbox input "false"
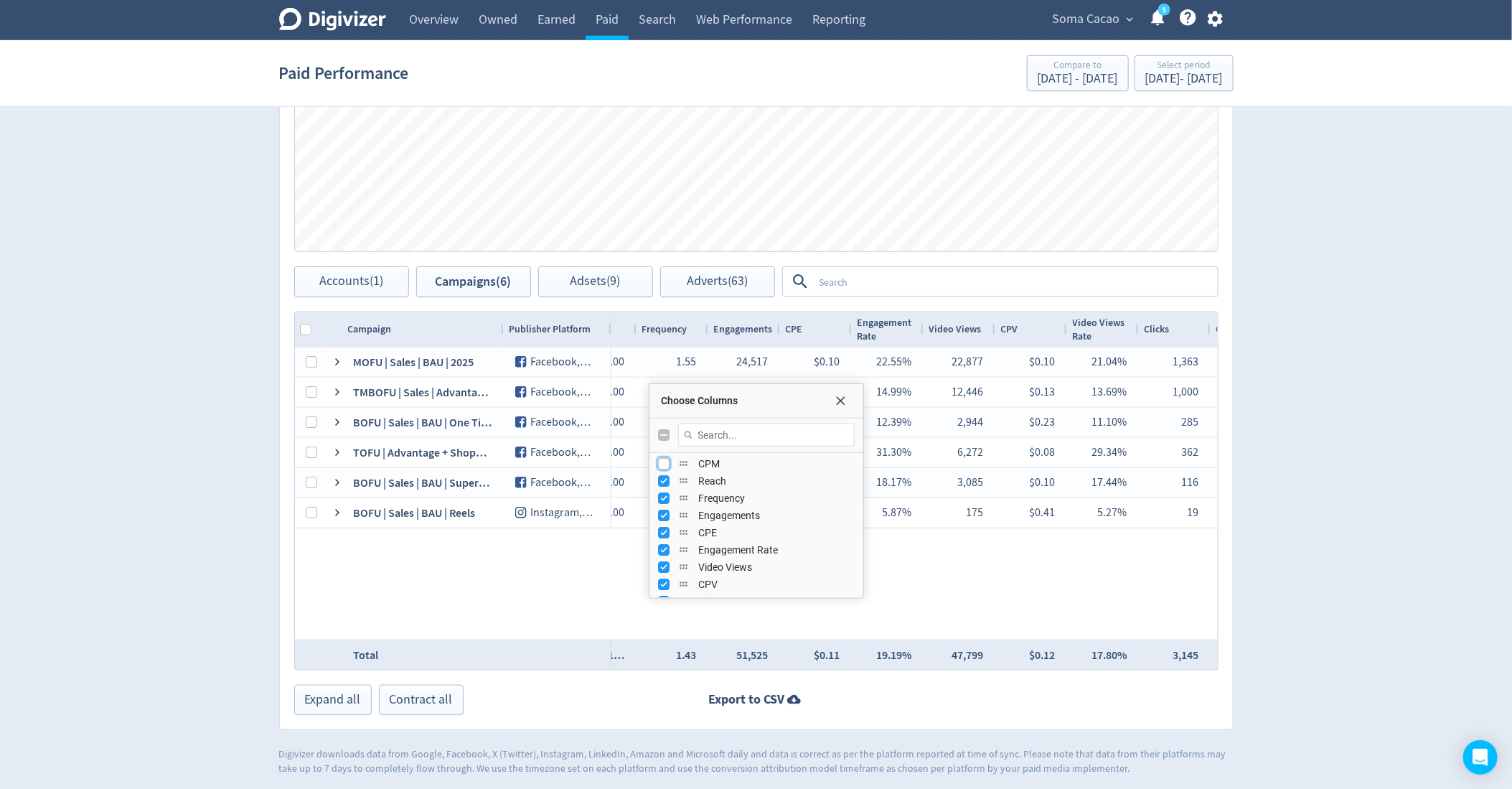
scroll to position [163, 0]
click at [664, 475] on input "Press SPACE to toggle visibility (visible)" at bounding box center [664, 476] width 12 height 12
checkbox input "false"
click at [664, 491] on input "Press SPACE to toggle visibility (visible)" at bounding box center [664, 494] width 12 height 12
checkbox input "false"
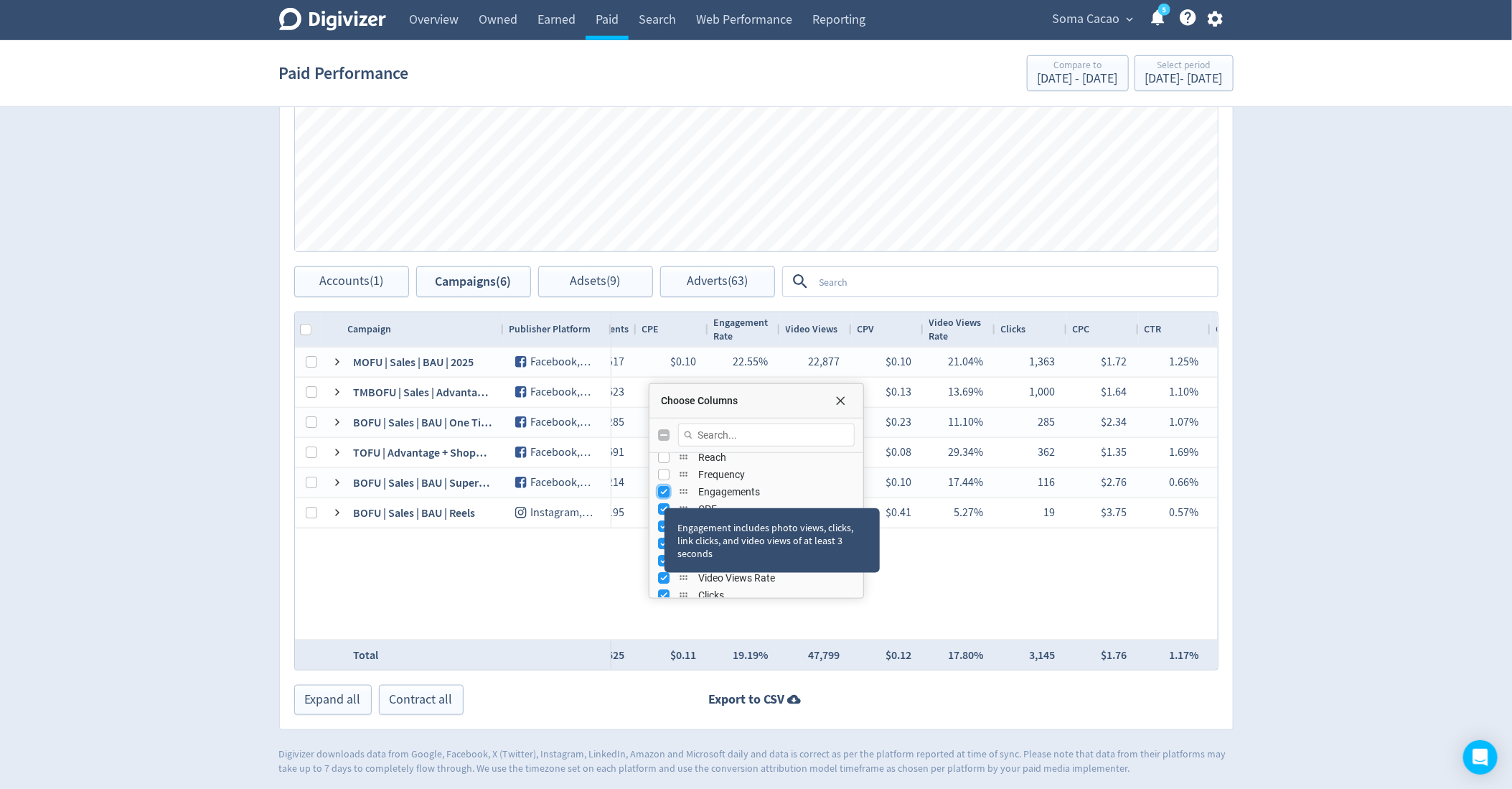
click at [660, 491] on input "Press SPACE to toggle visibility (visible)" at bounding box center [664, 492] width 12 height 12
checkbox input "false"
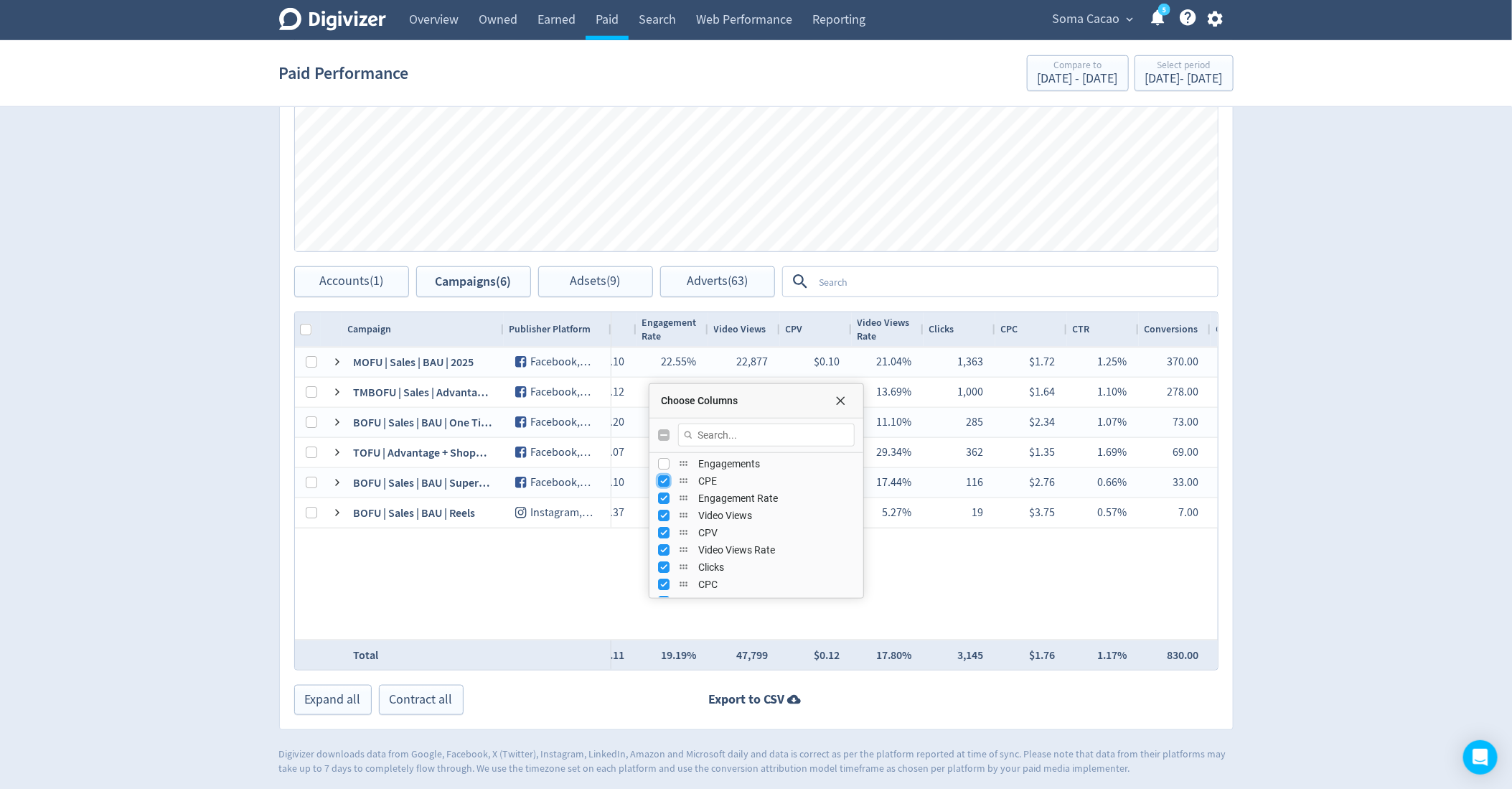
click at [660, 480] on input "Press SPACE to toggle visibility (visible)" at bounding box center [664, 481] width 12 height 12
checkbox input "false"
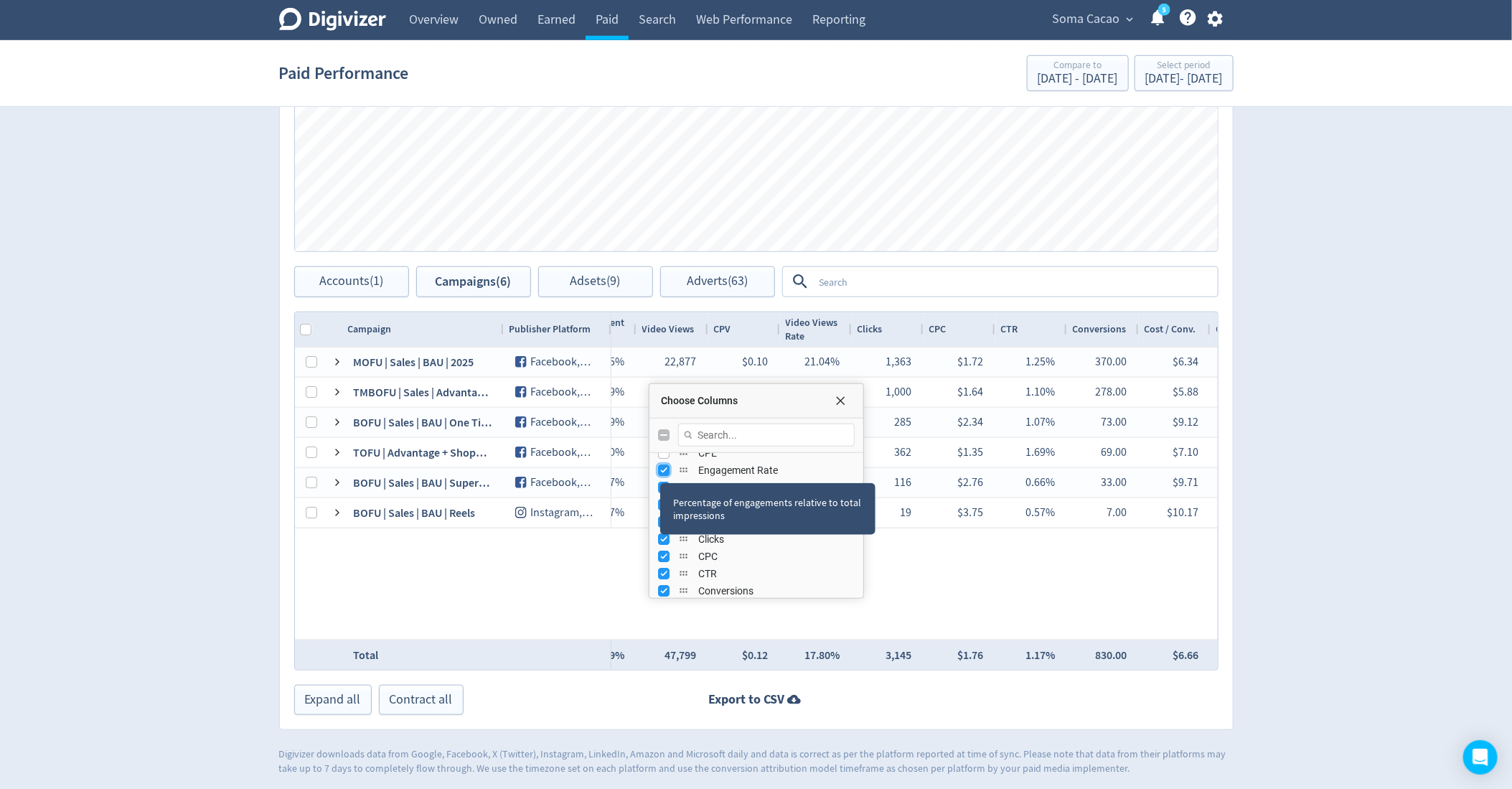
click at [660, 469] on input "Press SPACE to toggle visibility (visible)" at bounding box center [664, 470] width 12 height 12
checkbox input "false"
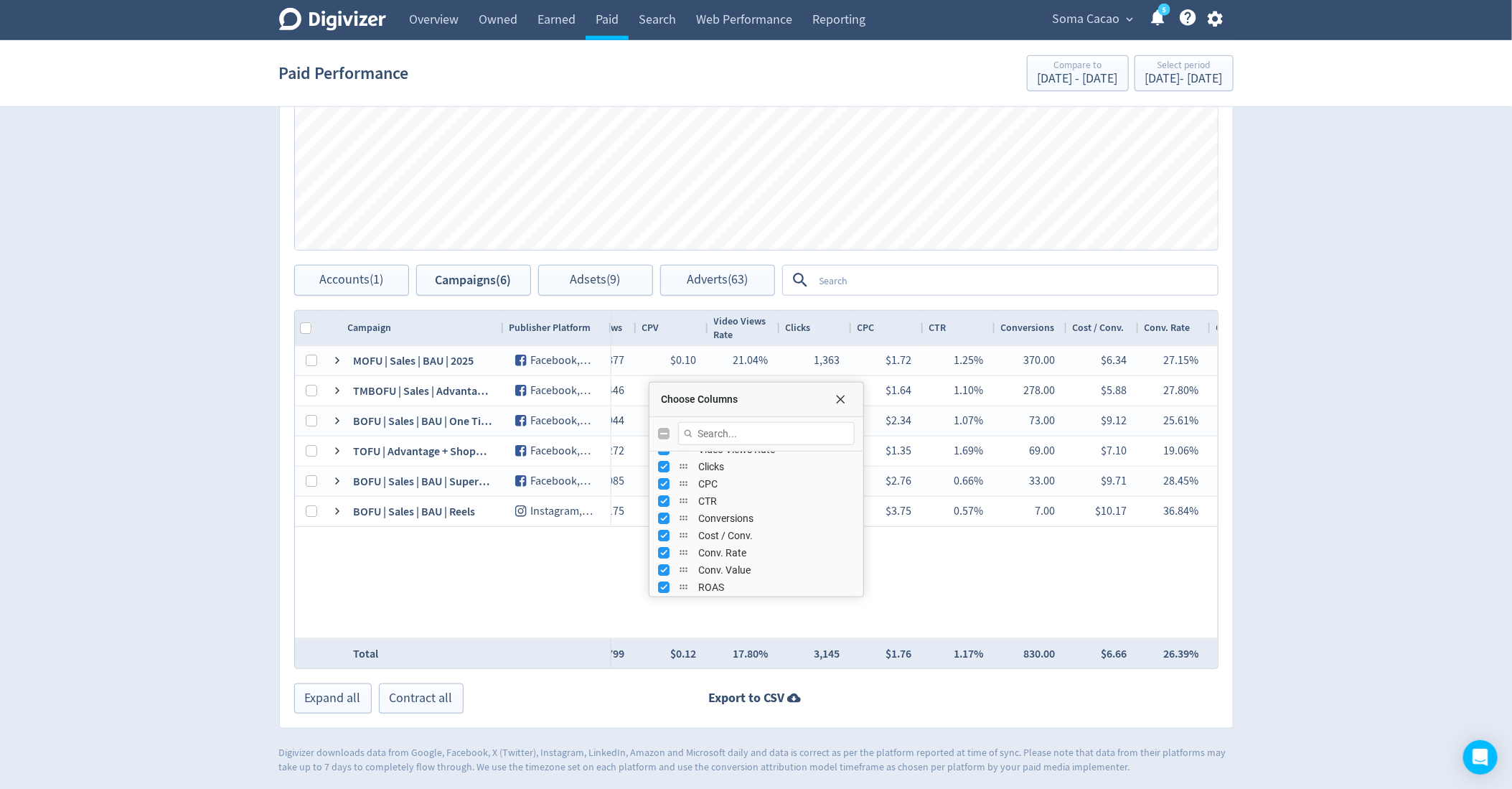
scroll to position [280, 0]
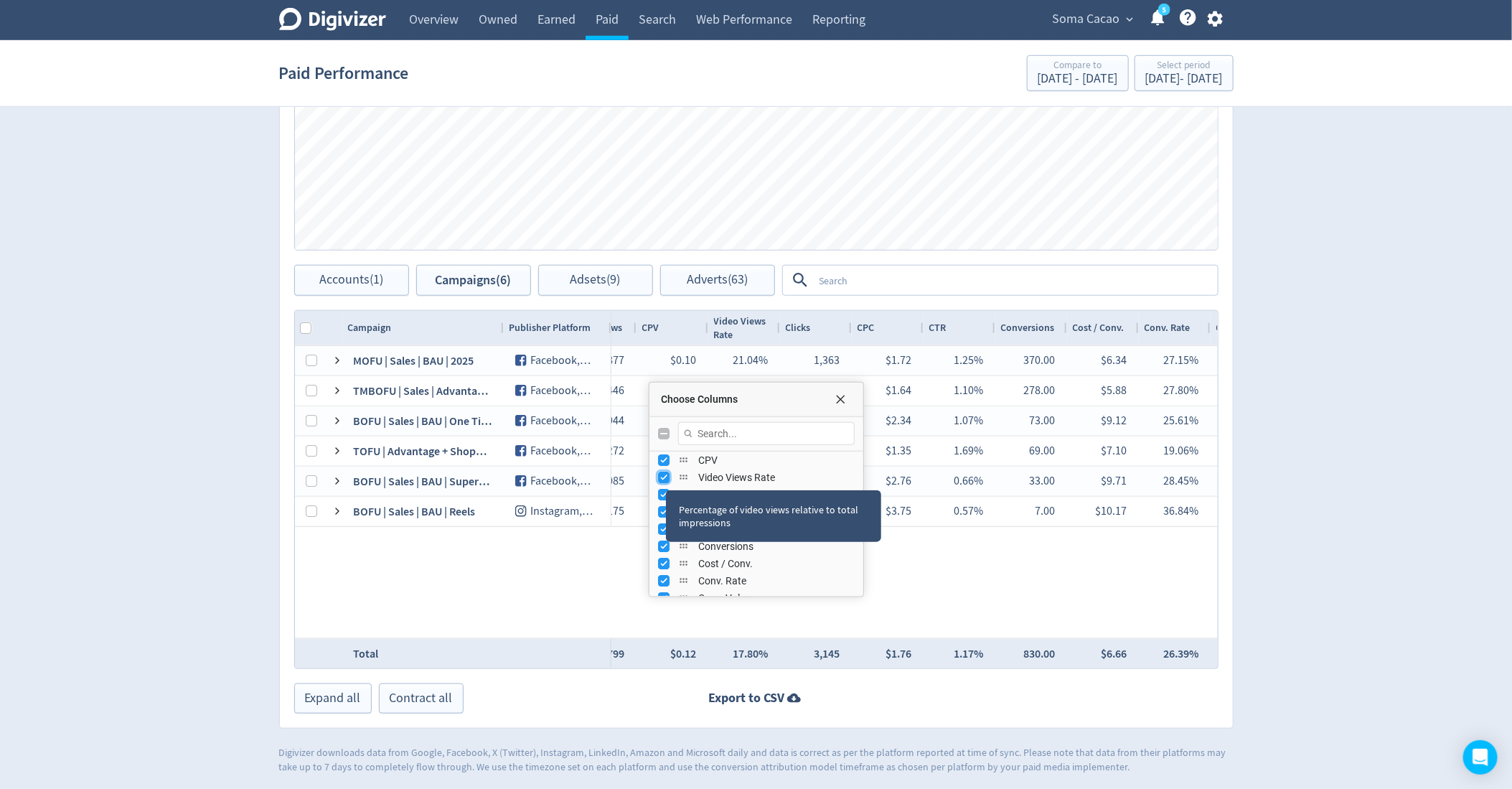
click at [665, 477] on input "Press SPACE to toggle visibility (visible)" at bounding box center [664, 477] width 12 height 12
checkbox input "false"
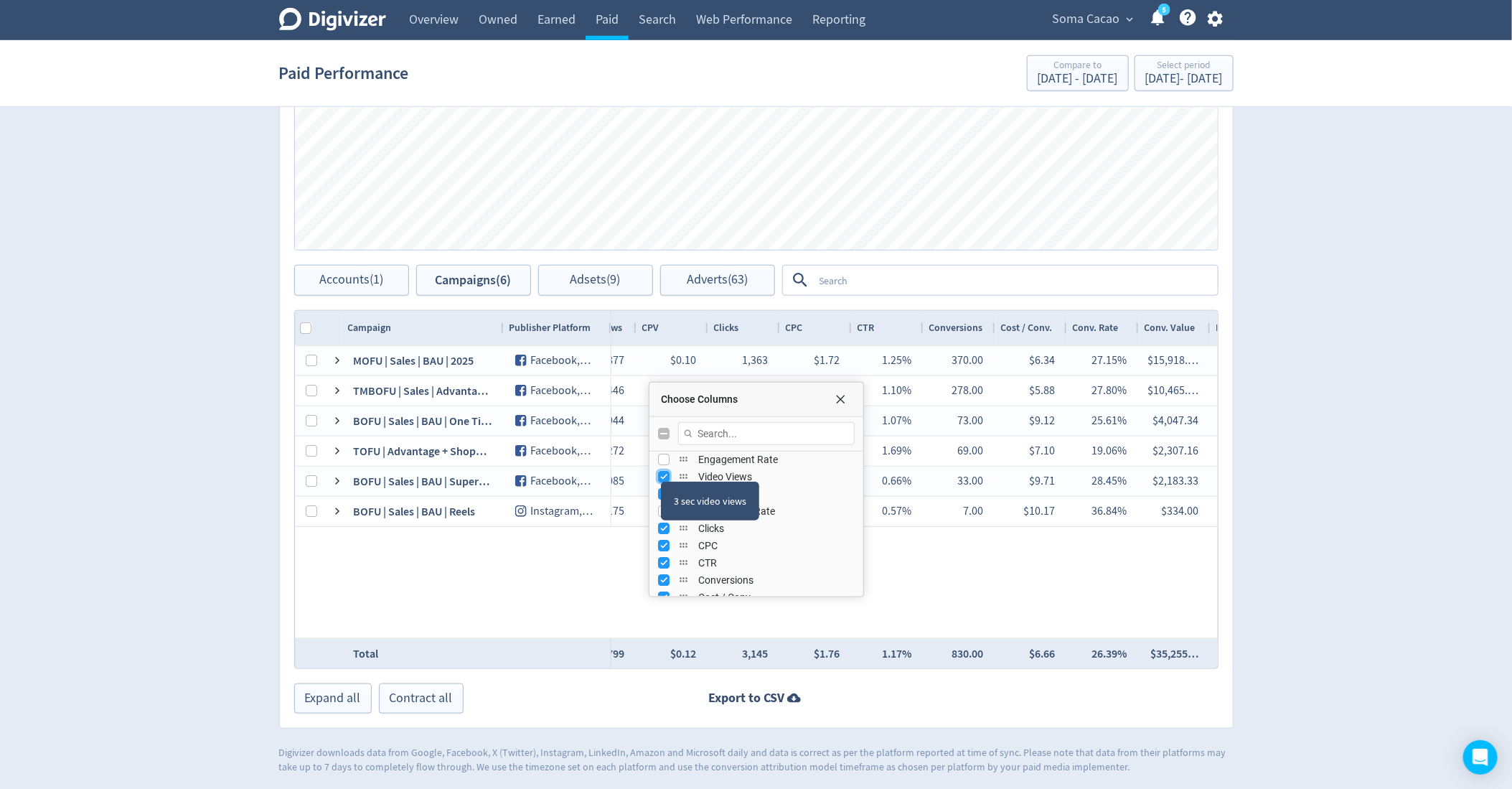
click at [659, 472] on input "Press SPACE to toggle visibility (visible)" at bounding box center [664, 477] width 12 height 12
checkbox input "false"
click at [661, 485] on div "3 sec video views" at bounding box center [710, 501] width 99 height 39
click at [661, 489] on div "3 sec video views" at bounding box center [710, 501] width 99 height 39
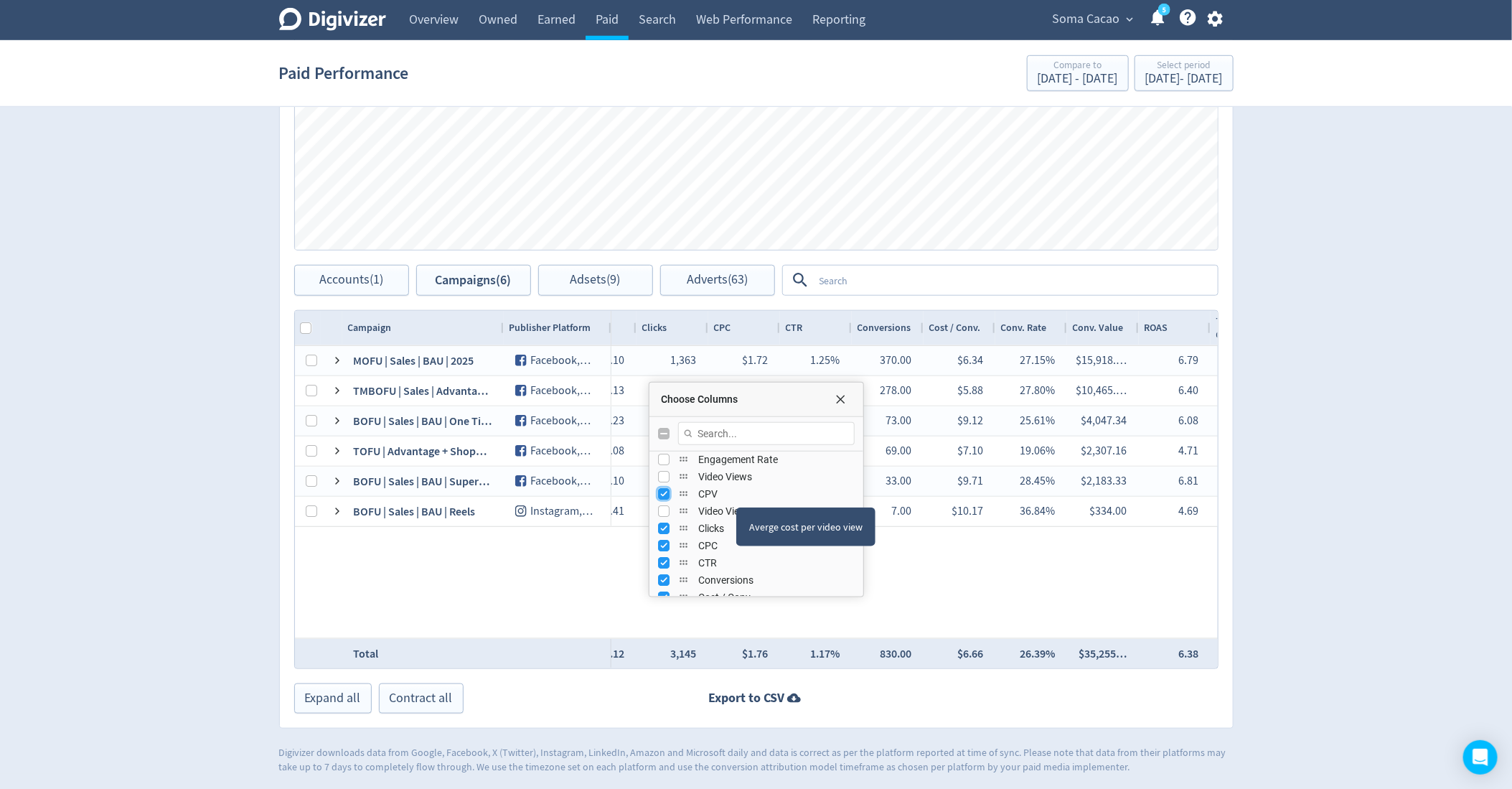
click at [664, 494] on input "Press SPACE to toggle visibility (visible)" at bounding box center [664, 494] width 12 height 12
checkbox input "false"
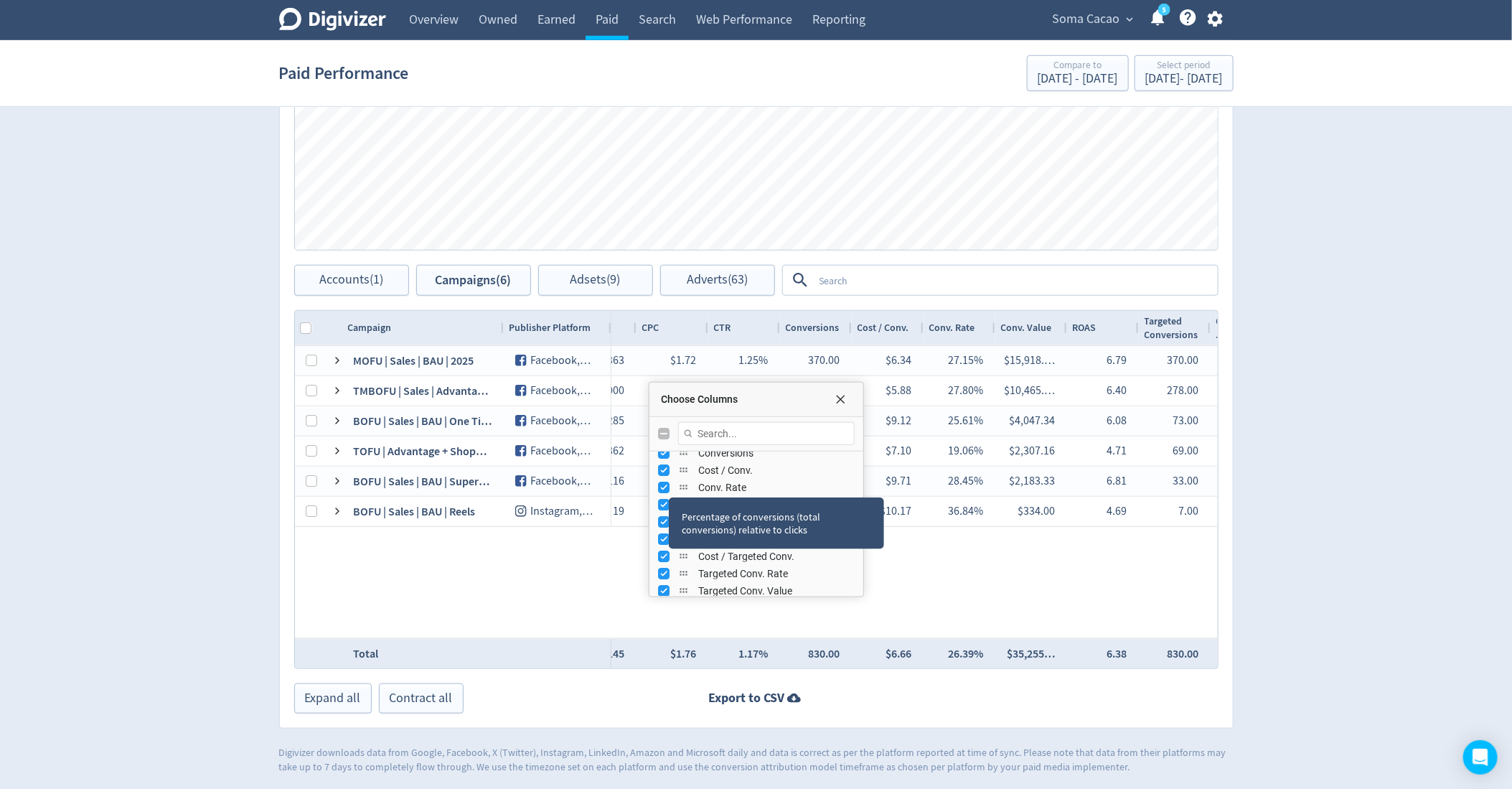
scroll to position [362, 0]
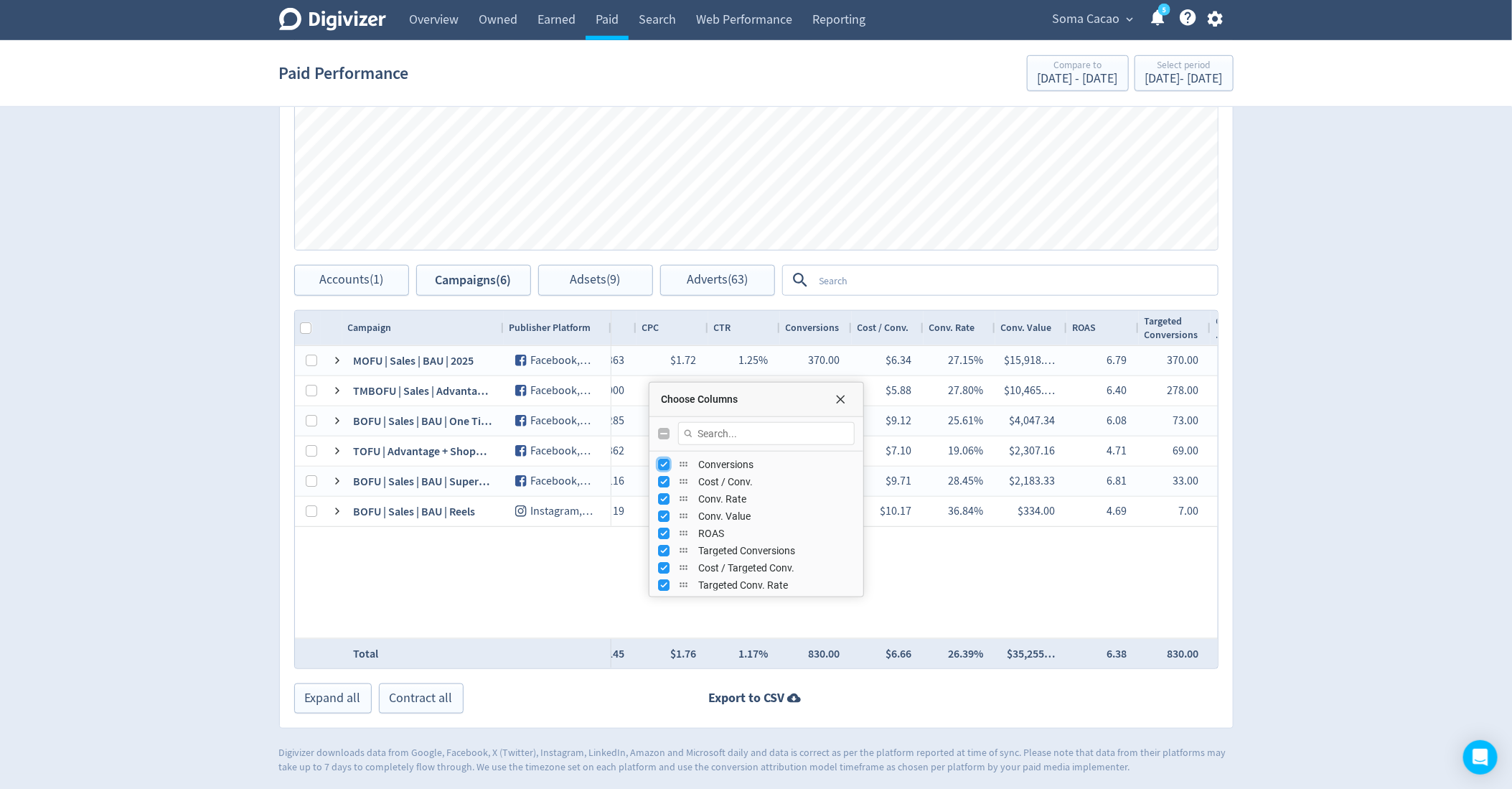
click at [660, 465] on input "Press SPACE to toggle visibility (visible)" at bounding box center [664, 465] width 12 height 12
checkbox input "false"
click at [663, 491] on input "Press SPACE to toggle visibility (visible)" at bounding box center [664, 493] width 12 height 12
checkbox input "false"
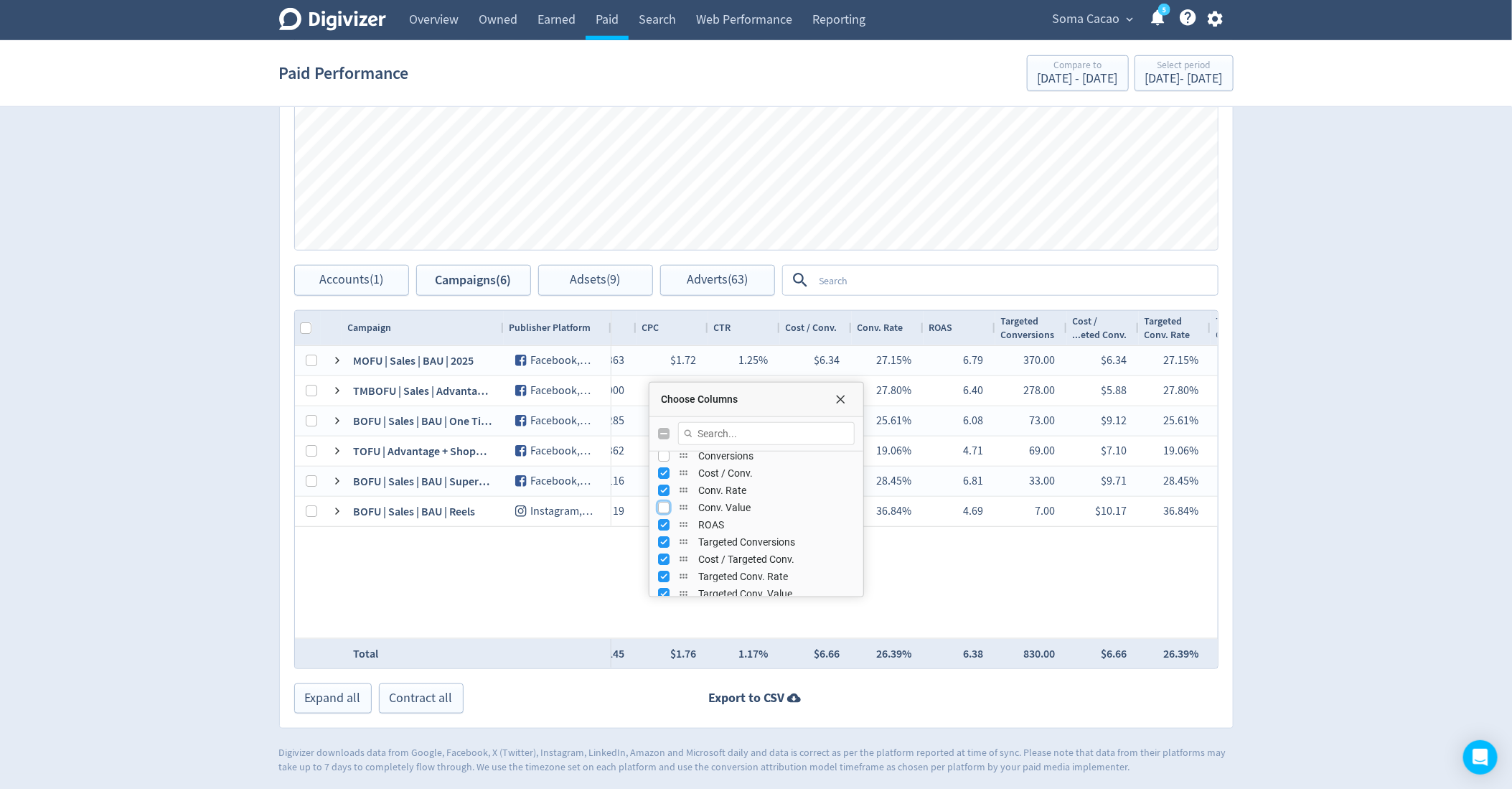
scroll to position [371, 0]
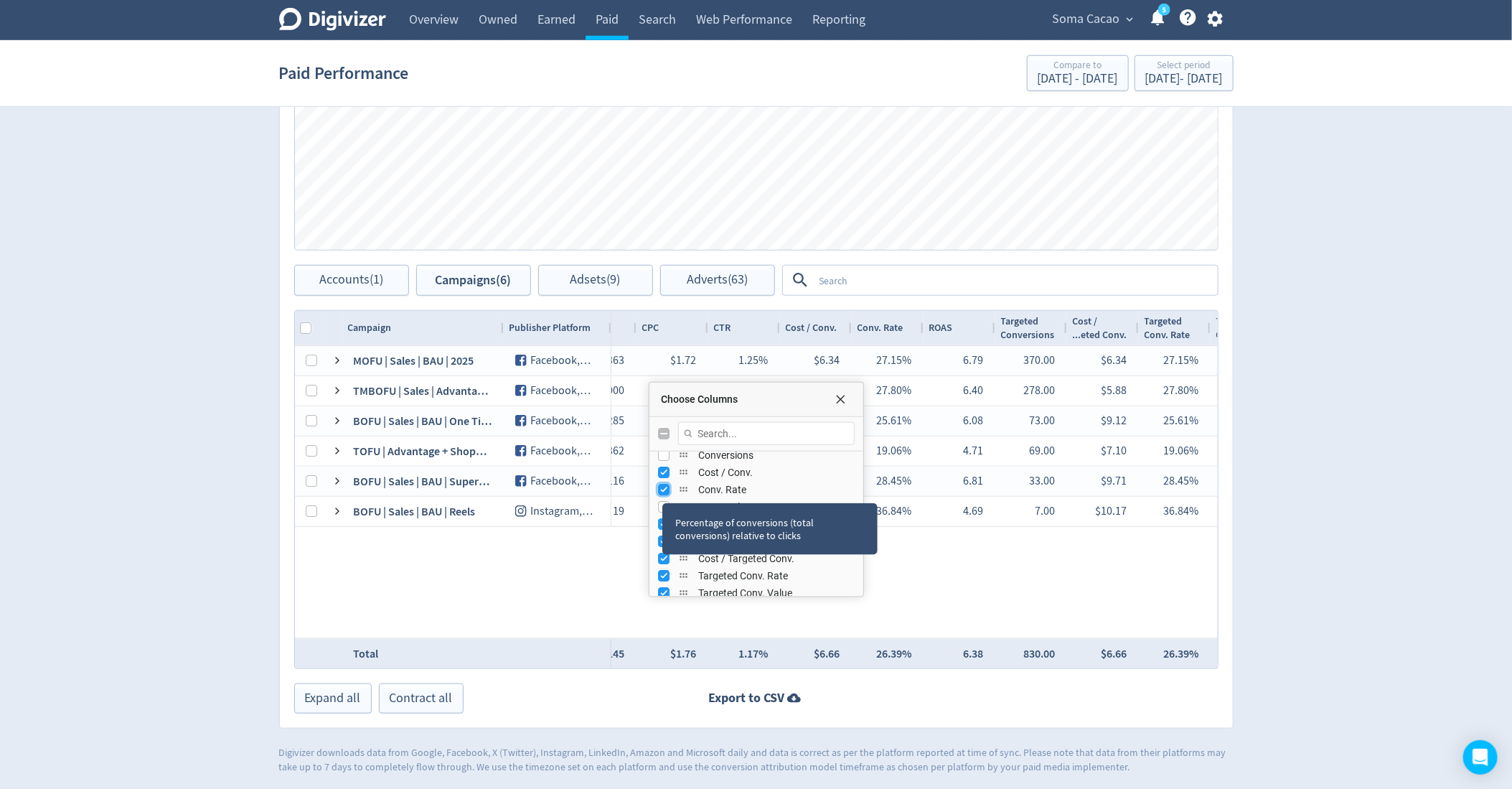
click at [664, 488] on input "Press SPACE to toggle visibility (visible)" at bounding box center [664, 489] width 12 height 12
checkbox input "false"
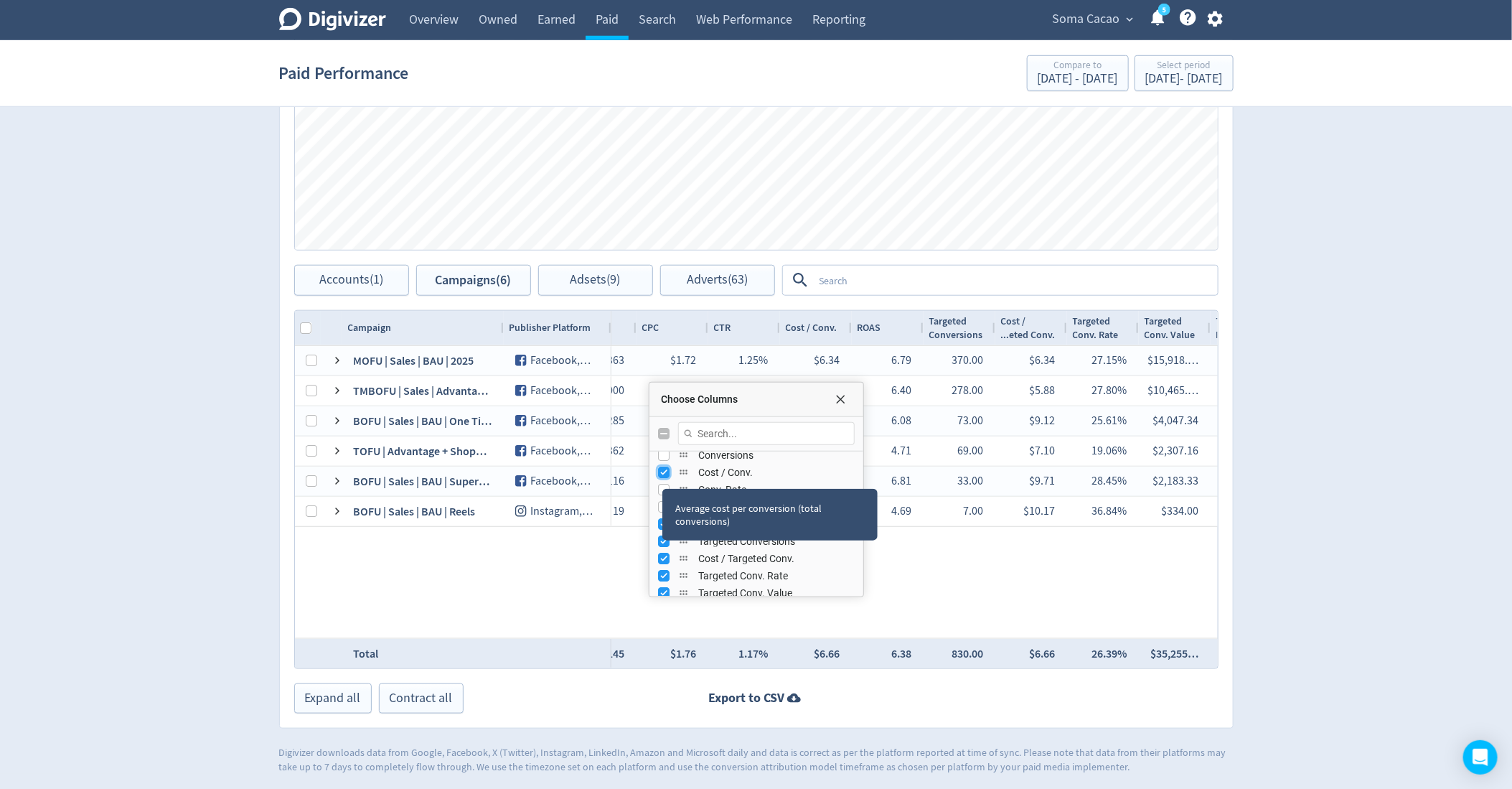
click at [661, 466] on input "Press SPACE to toggle visibility (visible)" at bounding box center [664, 472] width 12 height 12
checkbox input "false"
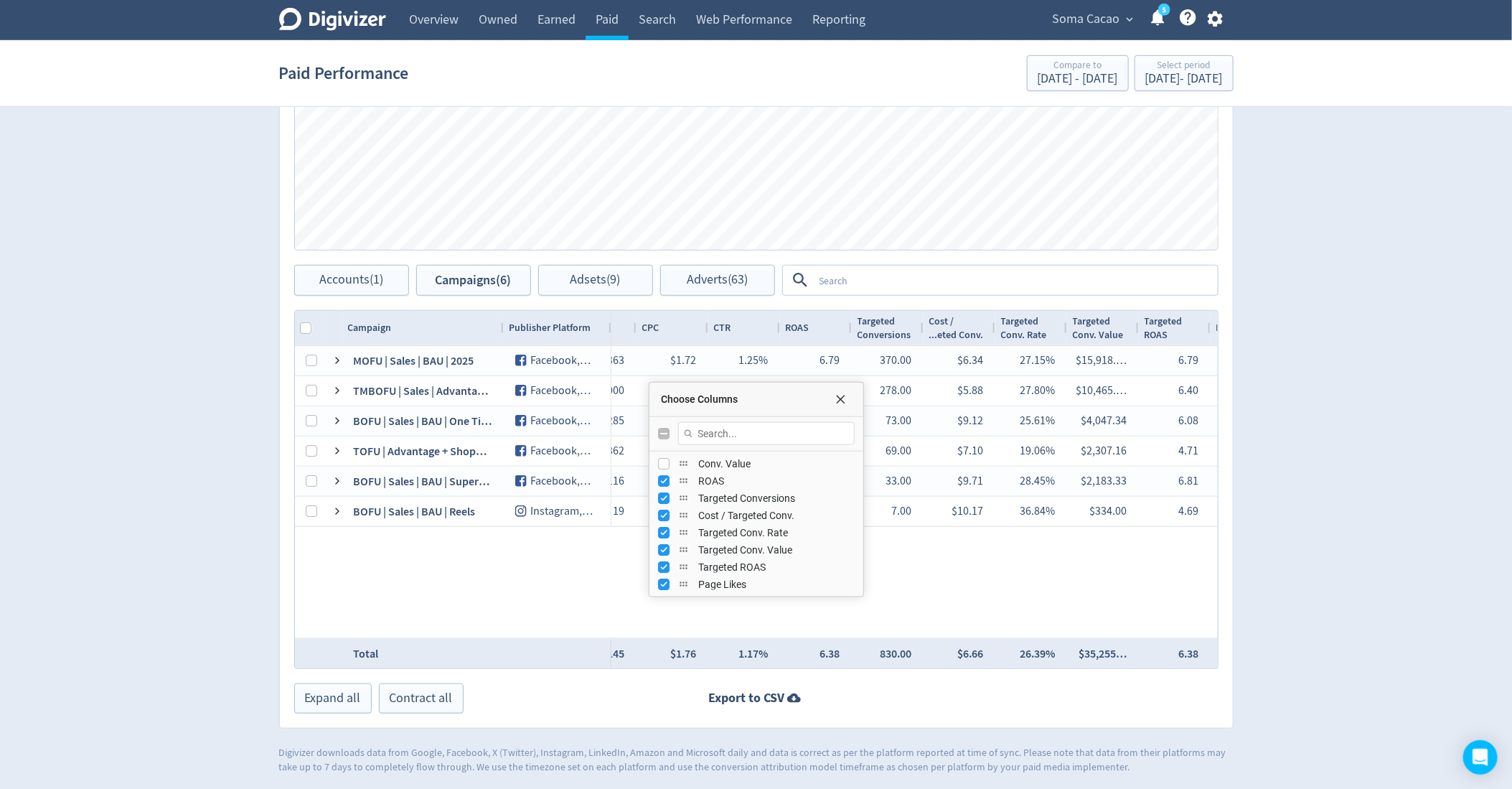
scroll to position [429, 0]
click at [660, 480] on input "Press SPACE to toggle visibility (visible)" at bounding box center [664, 483] width 12 height 12
checkbox input "false"
click at [660, 494] on input "Press SPACE to toggle visibility (visible)" at bounding box center [664, 500] width 12 height 12
checkbox input "false"
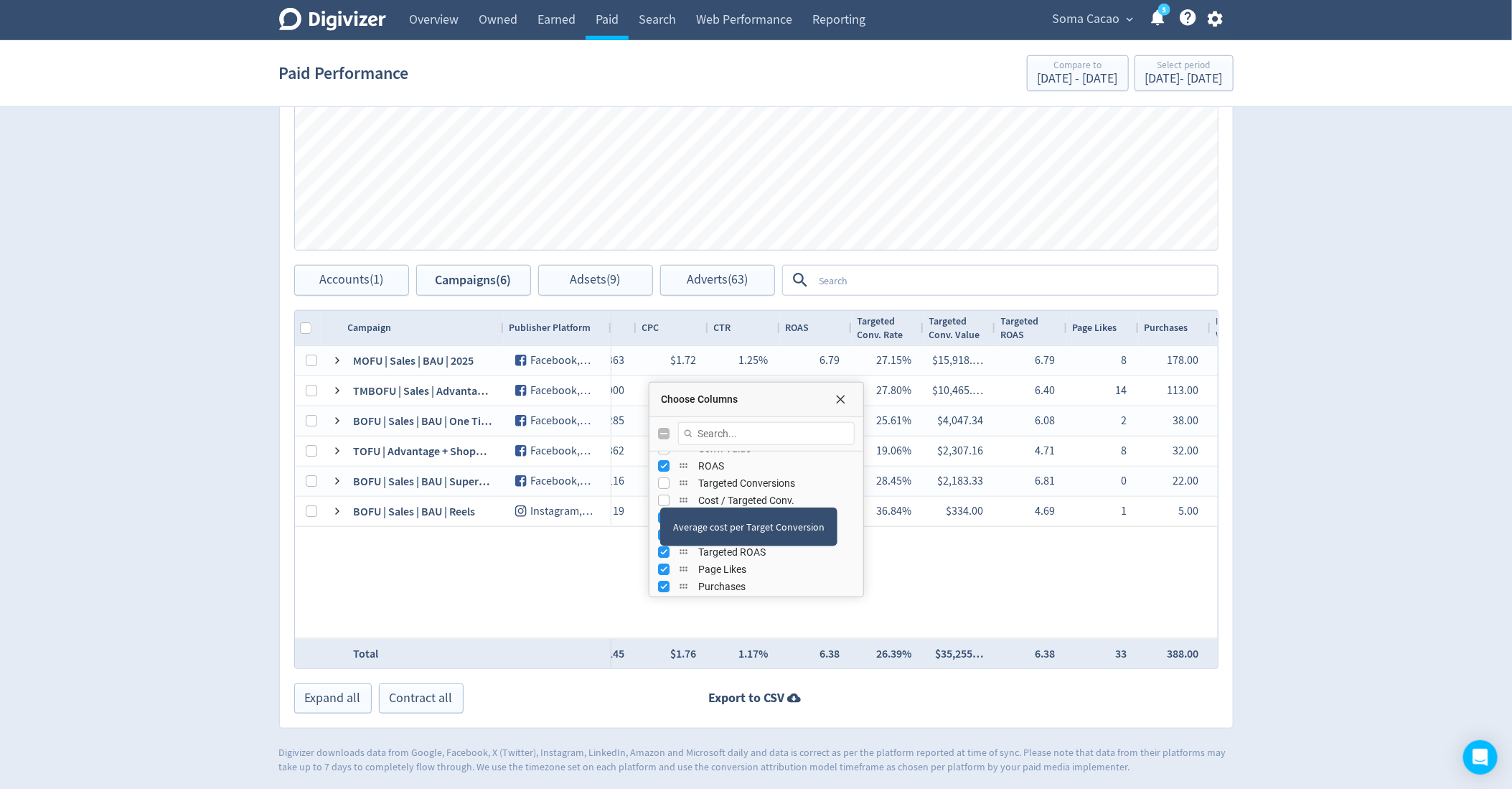
click at [662, 508] on div "Average cost per Target Conversion" at bounding box center [749, 527] width 177 height 39
click at [661, 461] on input "Press SPACE to toggle visibility (visible)" at bounding box center [664, 466] width 12 height 12
checkbox input "false"
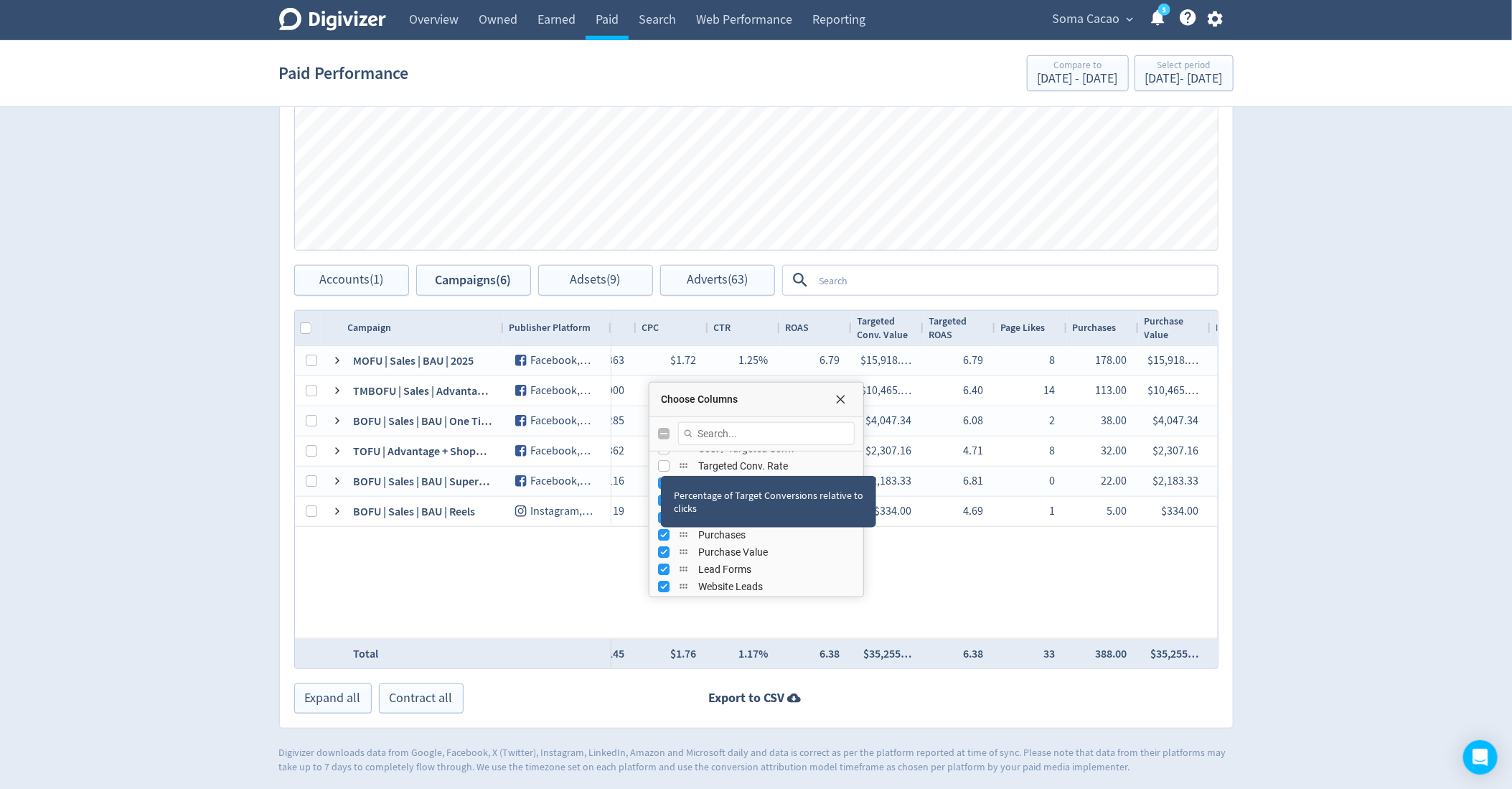
click at [661, 477] on div "Percentage of Target Conversions relative to clicks" at bounding box center [769, 502] width 216 height 51
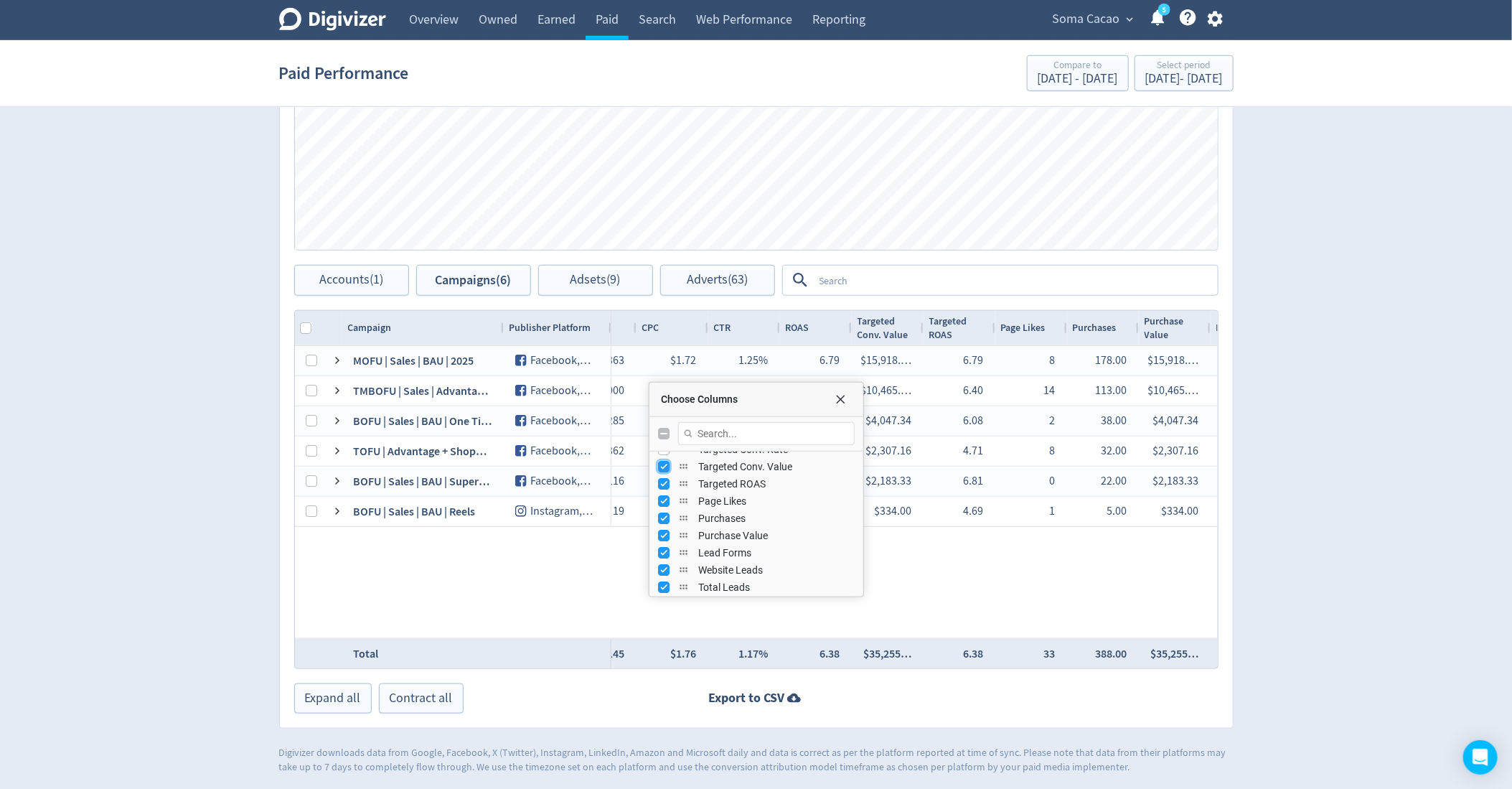
click at [664, 461] on input "Press SPACE to toggle visibility (visible)" at bounding box center [664, 467] width 12 height 12
checkbox input "false"
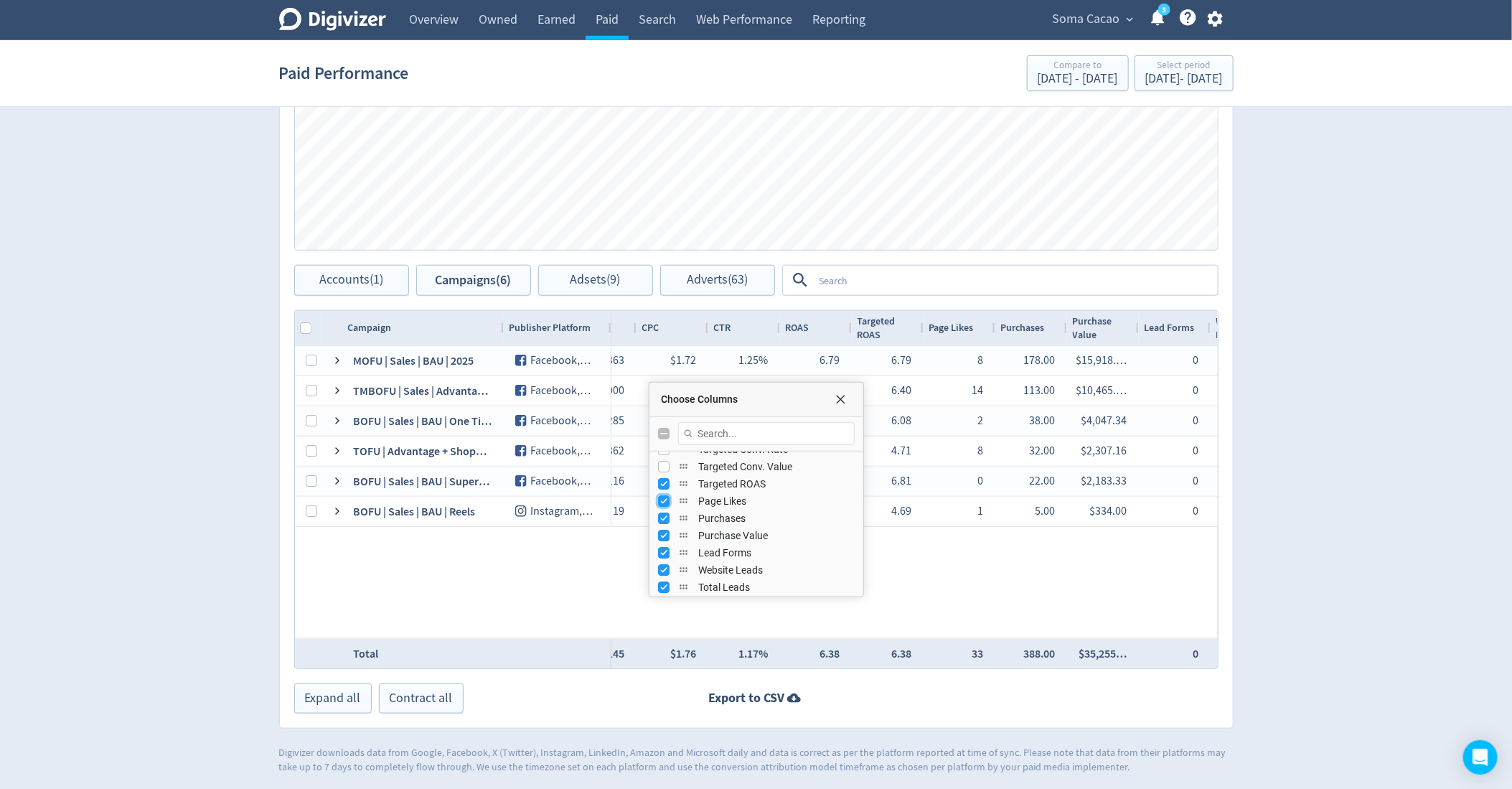
click at [662, 495] on input "Press SPACE to toggle visibility (visible)" at bounding box center [664, 501] width 12 height 12
checkbox input "false"
click at [662, 481] on input "Press SPACE to toggle visibility (visible)" at bounding box center [664, 484] width 12 height 12
checkbox input "false"
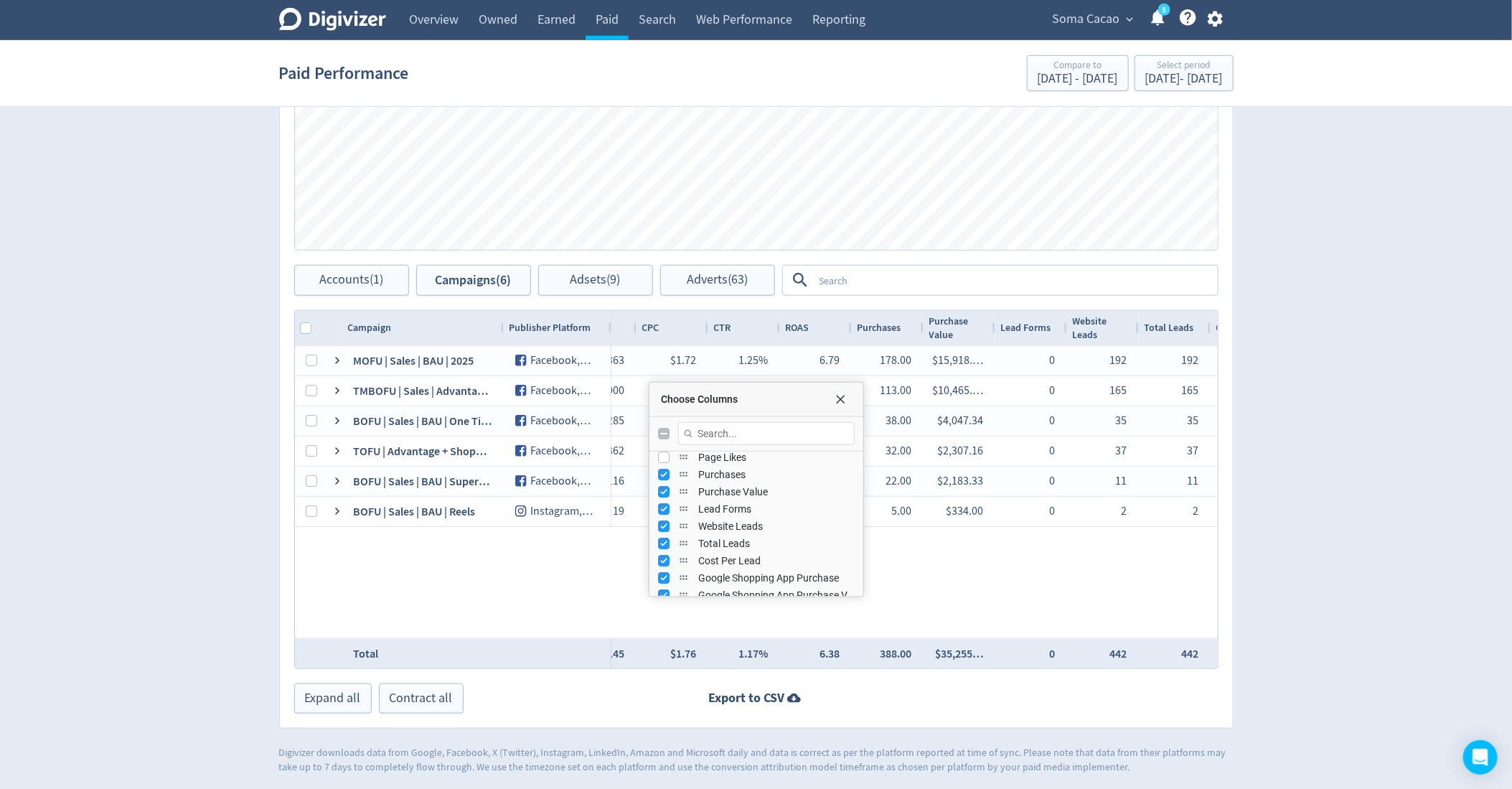
scroll to position [552, 0]
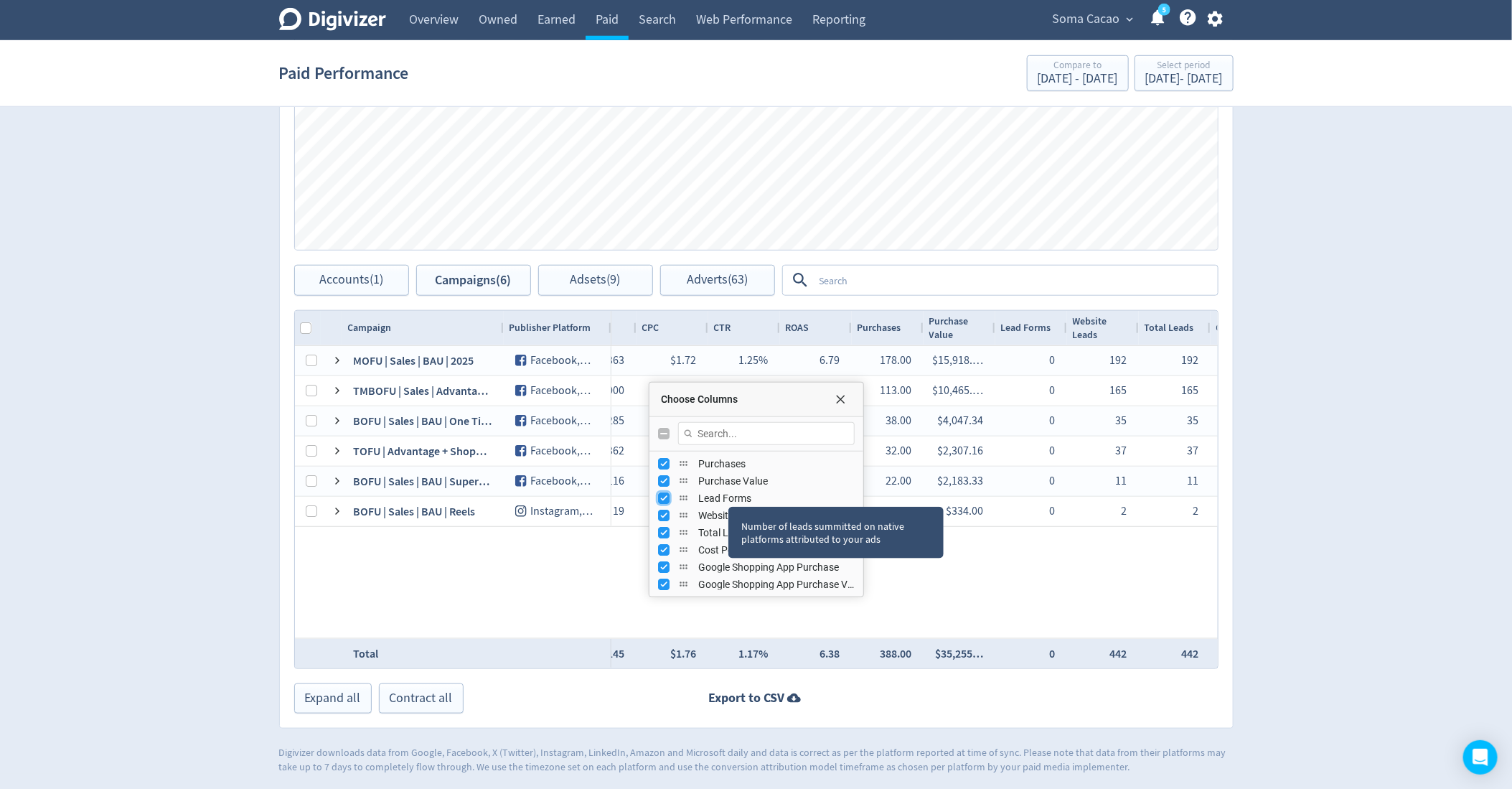
click at [664, 497] on input "Press SPACE to toggle visibility (visible)" at bounding box center [664, 499] width 12 height 12
checkbox input "false"
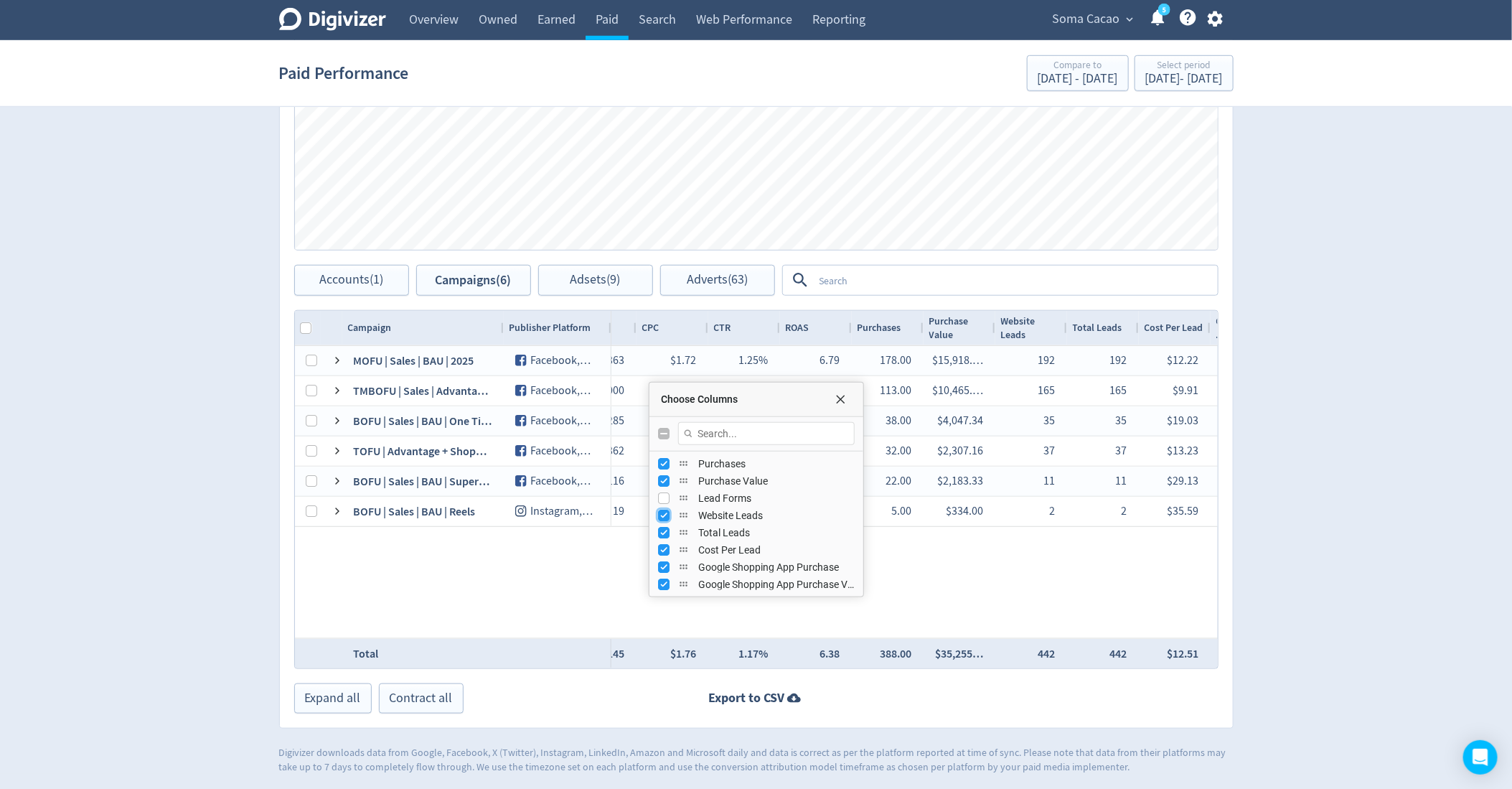
click at [659, 512] on input "Press SPACE to toggle visibility (visible)" at bounding box center [664, 515] width 12 height 12
checkbox input "false"
click at [664, 532] on input "Press SPACE to toggle visibility (visible)" at bounding box center [664, 533] width 12 height 12
checkbox input "false"
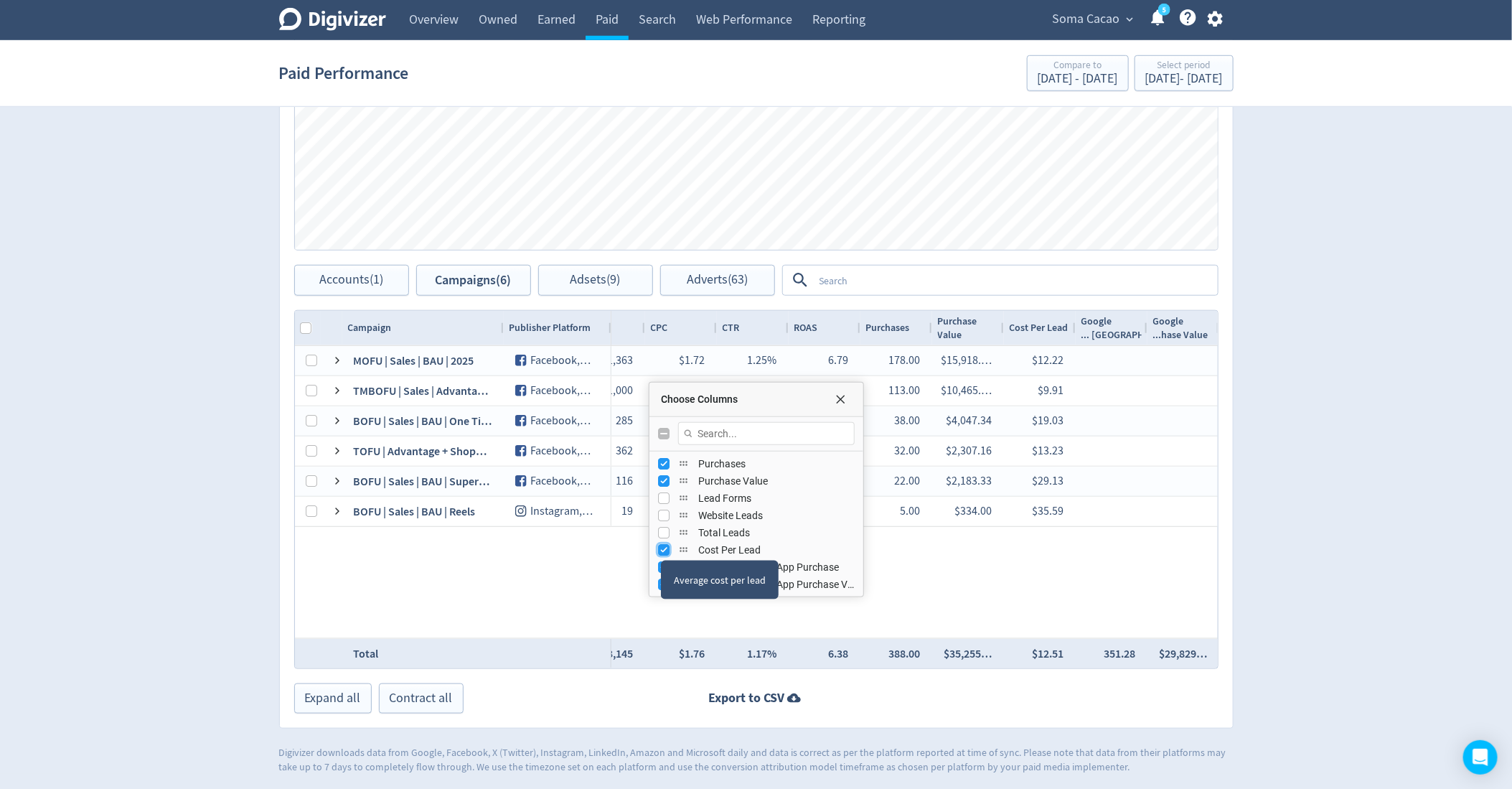
click at [661, 546] on input "Press SPACE to toggle visibility (visible)" at bounding box center [664, 550] width 12 height 12
checkbox input "false"
click at [662, 563] on input "Press SPACE to toggle visibility (visible)" at bounding box center [664, 567] width 12 height 12
checkbox input "false"
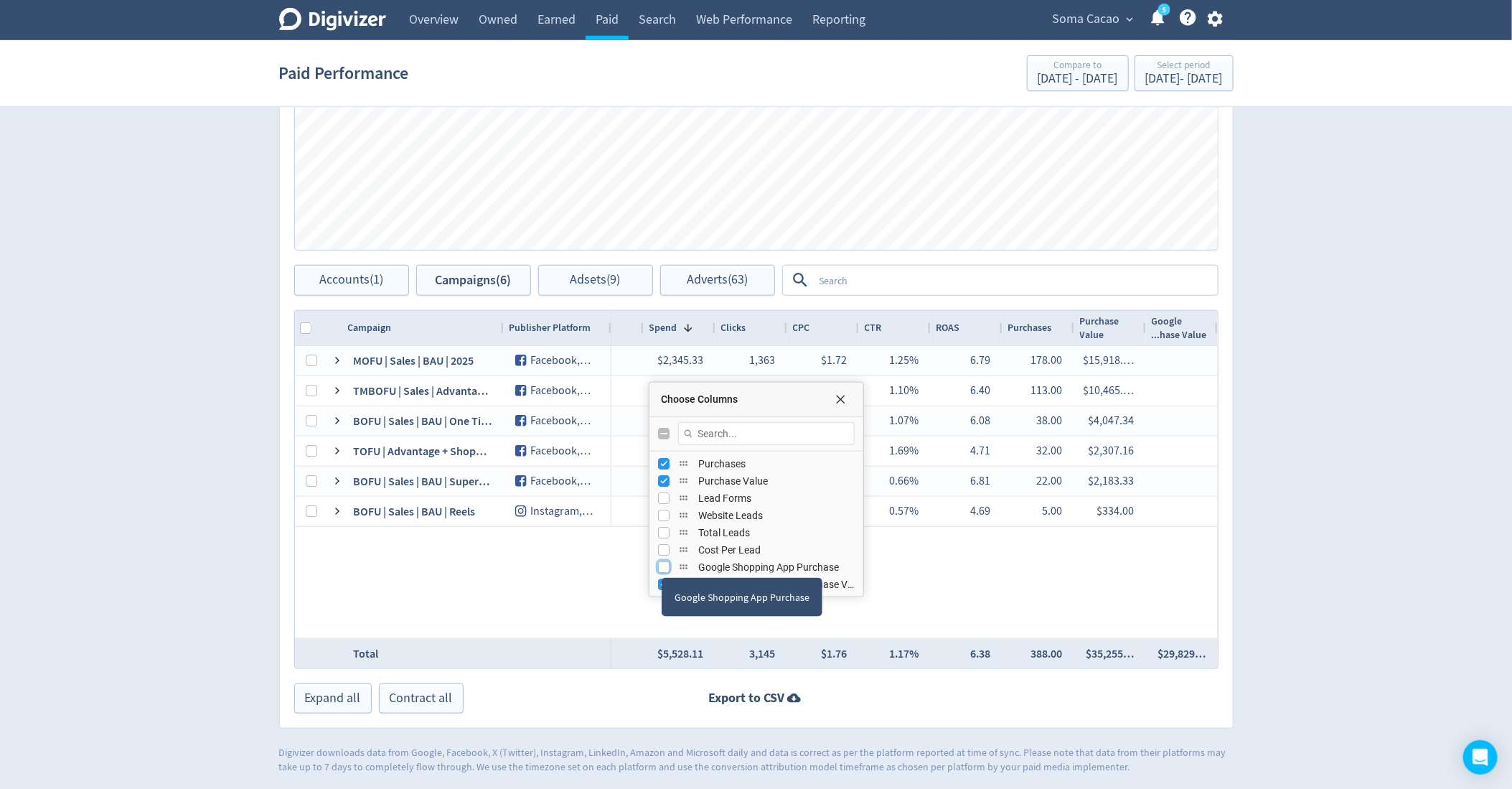
scroll to position [0, 0]
click at [658, 581] on input "Press SPACE to toggle visibility (visible)" at bounding box center [664, 584] width 12 height 12
checkbox input "false"
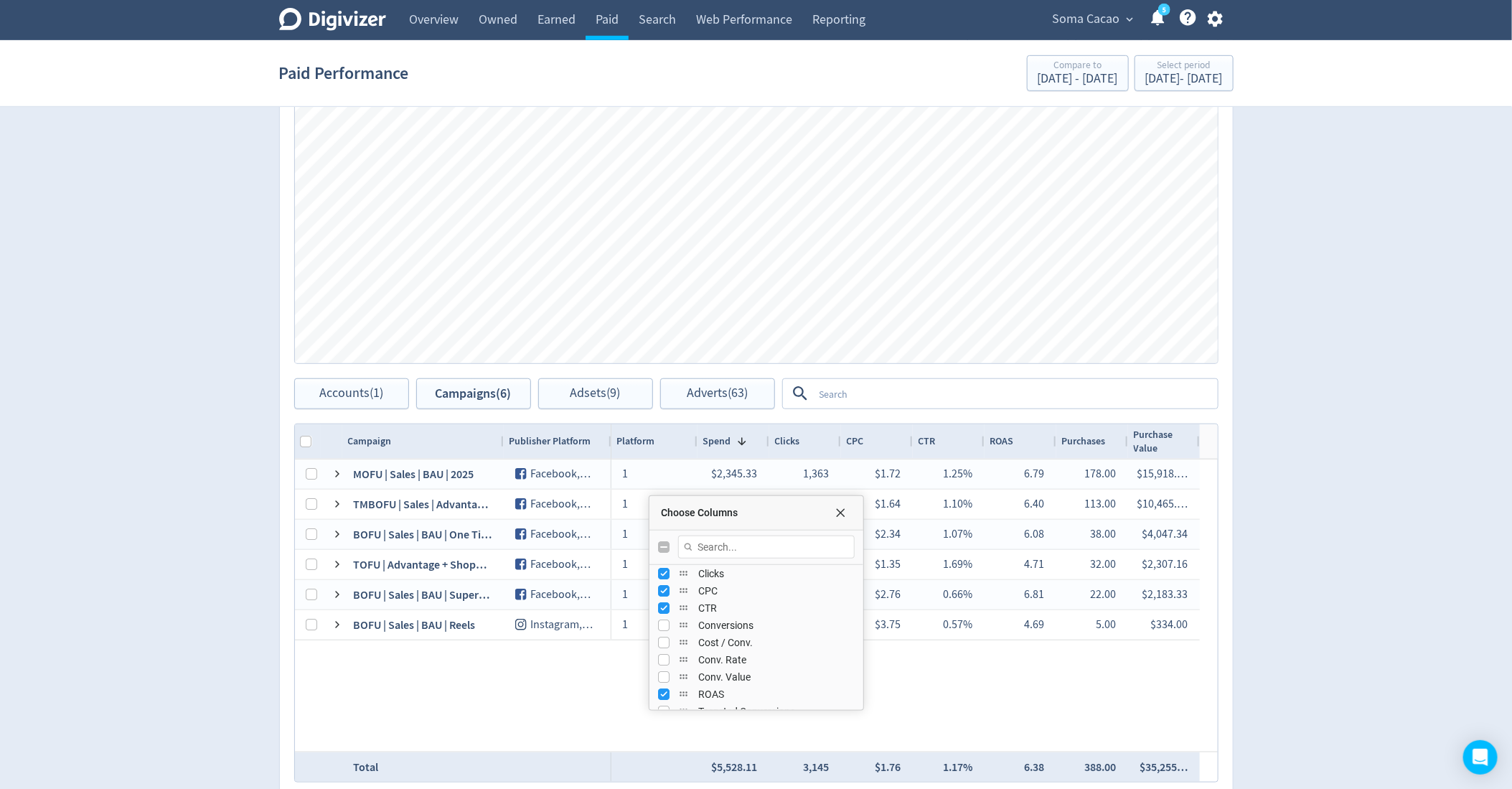
scroll to position [494, 0]
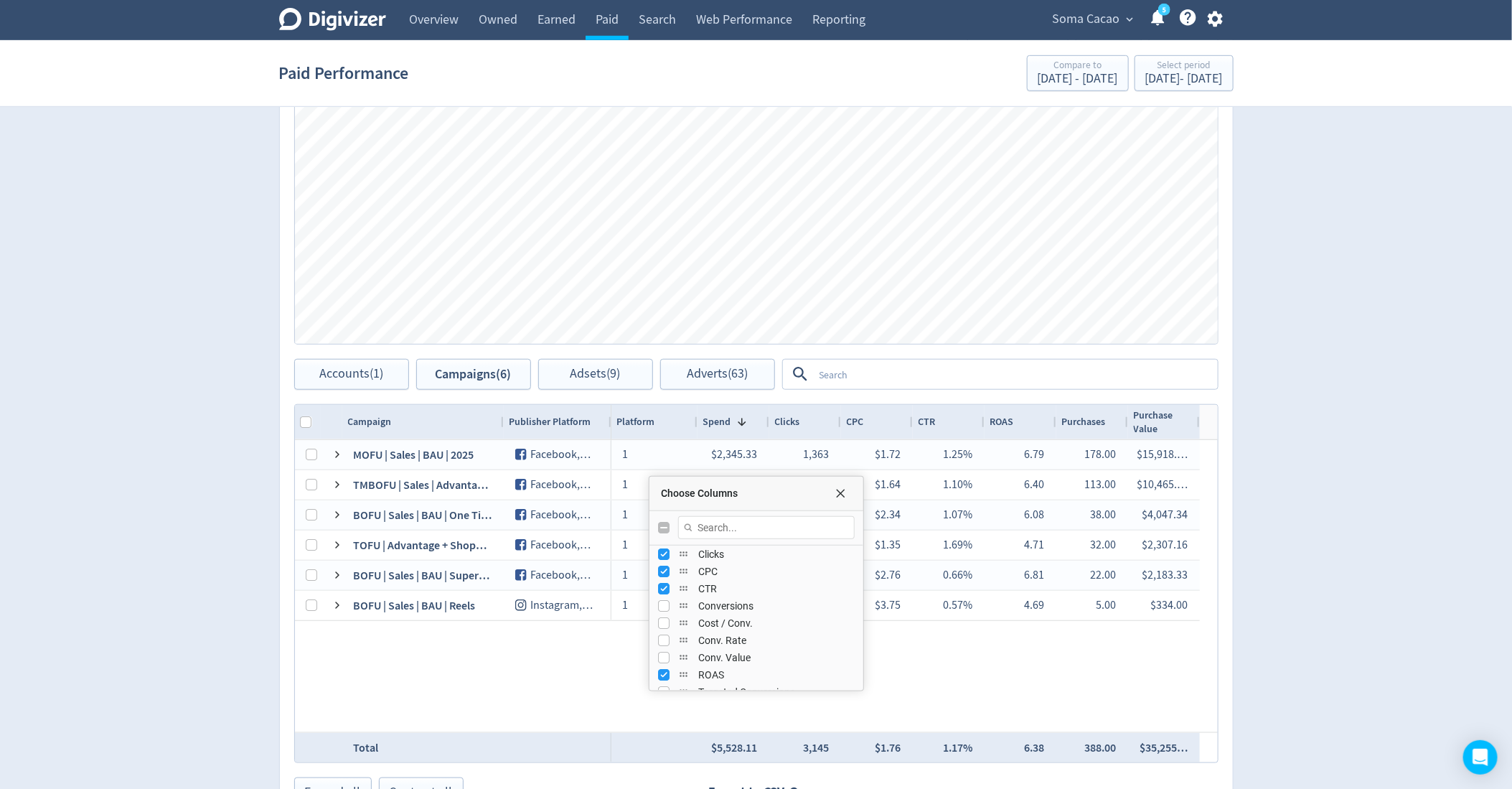
click at [990, 367] on textarea at bounding box center [1014, 374] width 402 height 27
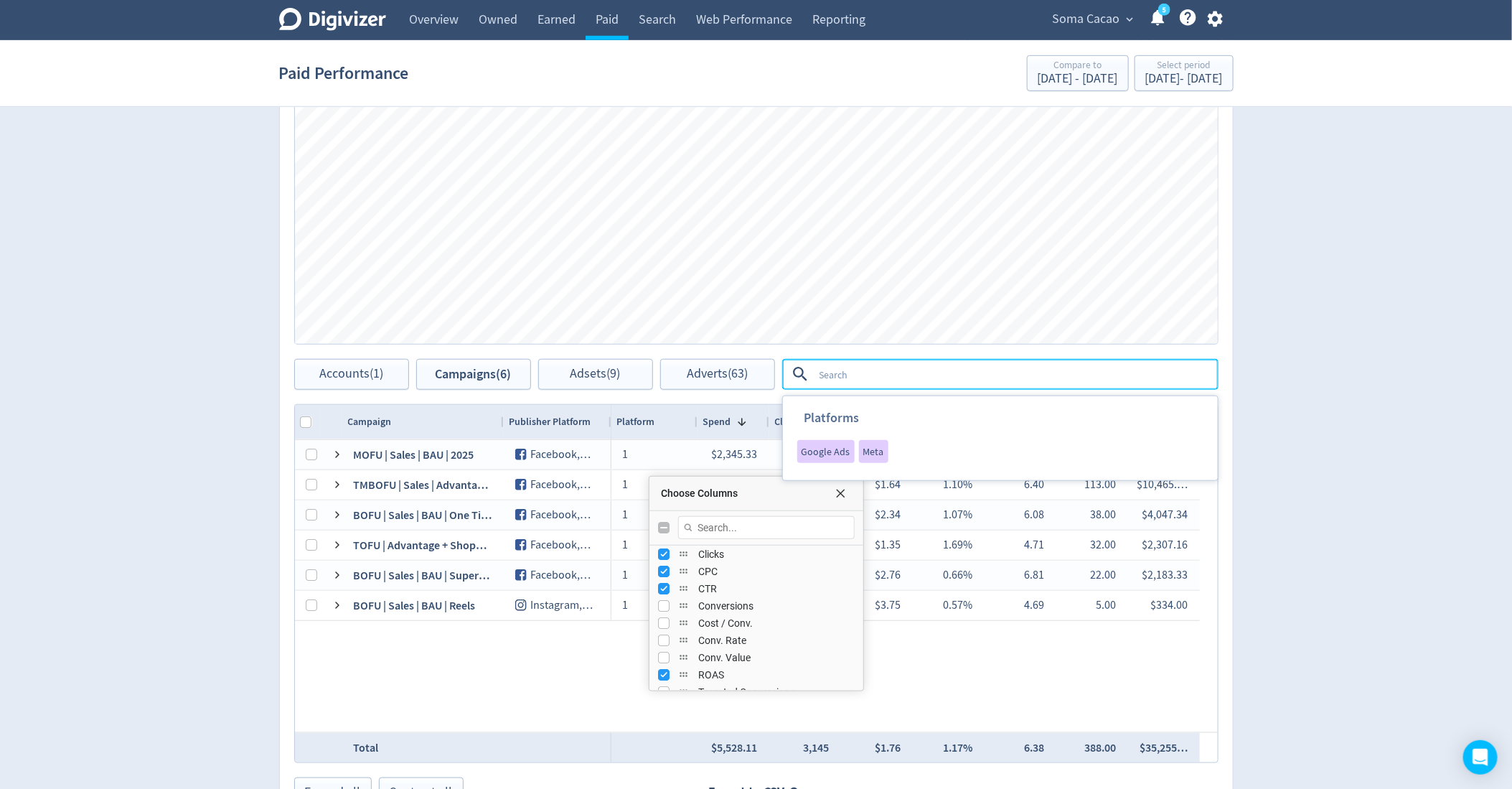
scroll to position [0, 0]
click at [664, 594] on input "Press SPACE to toggle visibility (visible)" at bounding box center [664, 593] width 12 height 12
checkbox input "false"
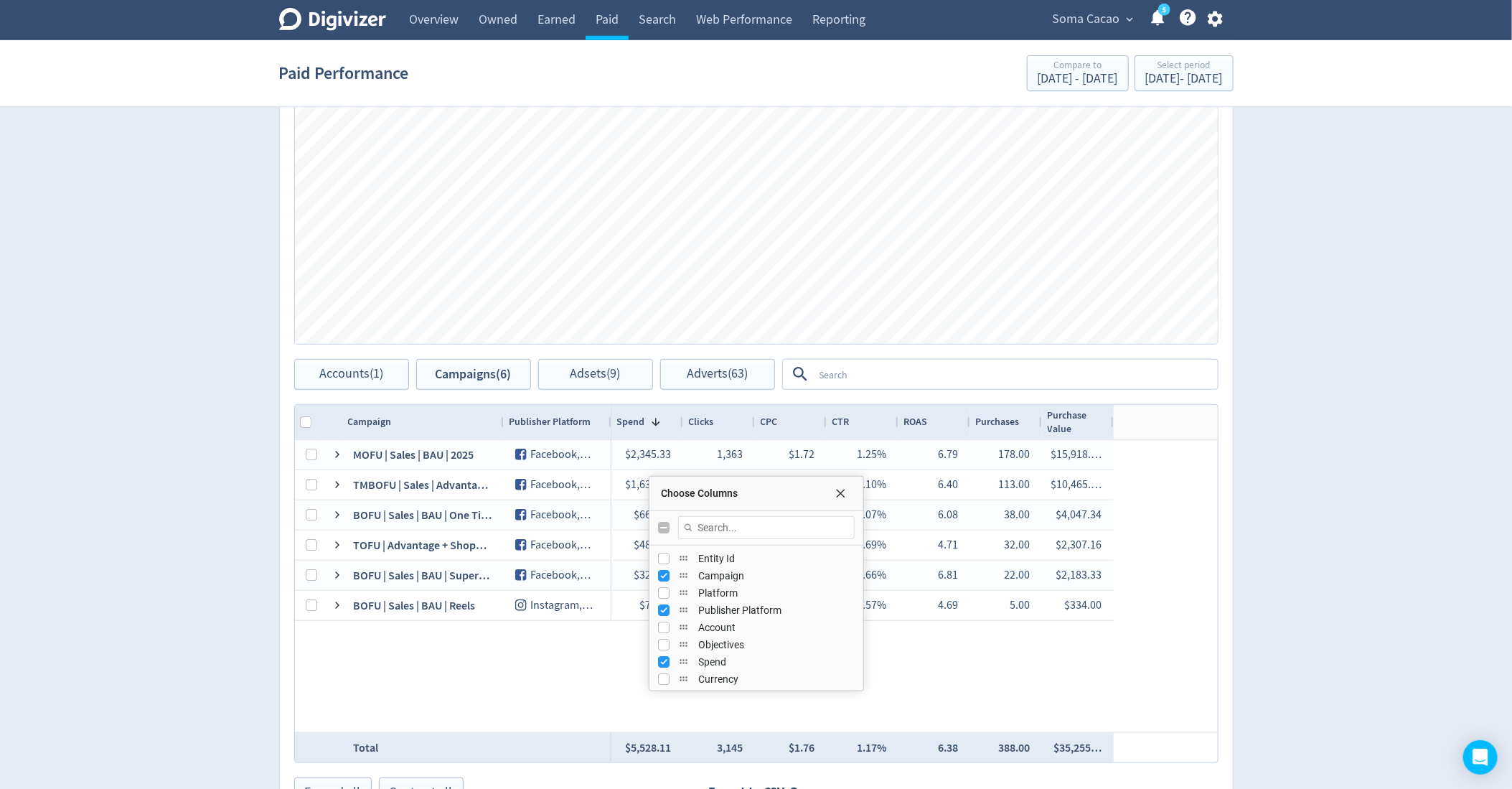
click at [1191, 431] on div "Spend 1 Clicks CPC CTR ROAS" at bounding box center [914, 422] width 606 height 35
click at [837, 494] on span "Choose Columns" at bounding box center [840, 494] width 12 height 12
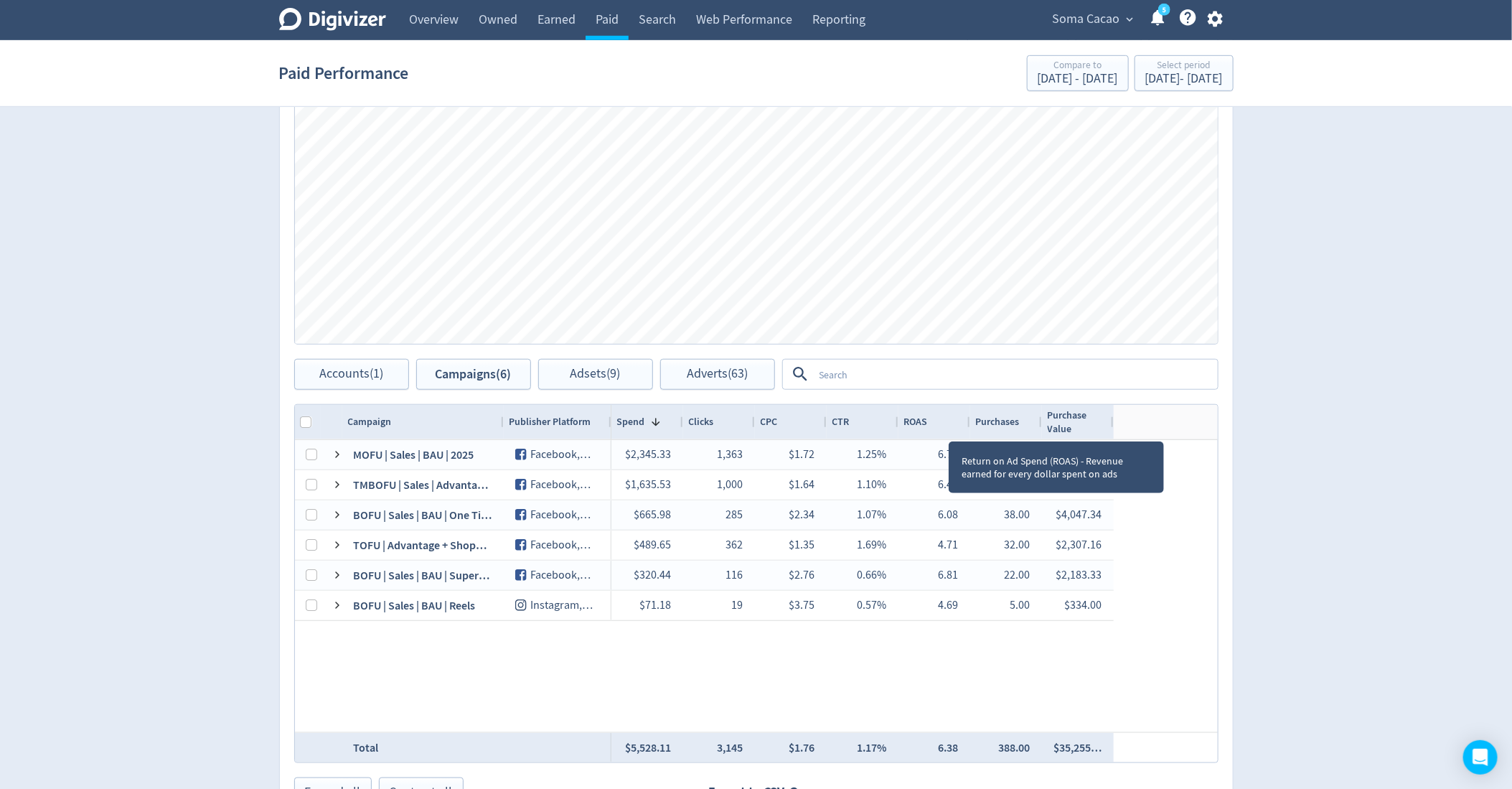
click at [950, 427] on div "ROAS" at bounding box center [934, 421] width 61 height 27
click at [950, 427] on div "ROAS 1" at bounding box center [934, 421] width 61 height 27
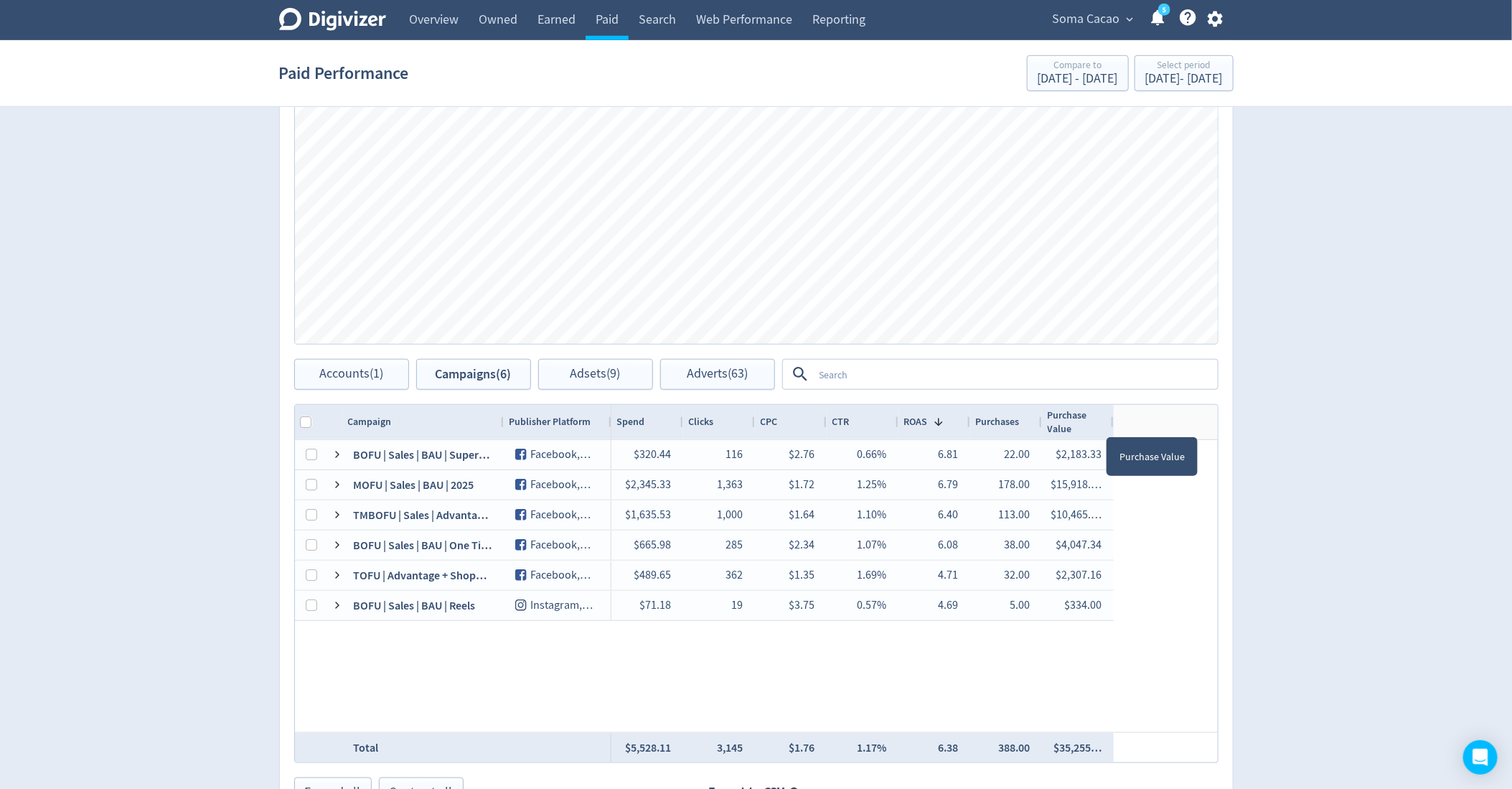
click at [1098, 424] on div "Purchase Value" at bounding box center [1077, 421] width 61 height 27
click at [1098, 424] on span at bounding box center [1099, 422] width 12 height 12
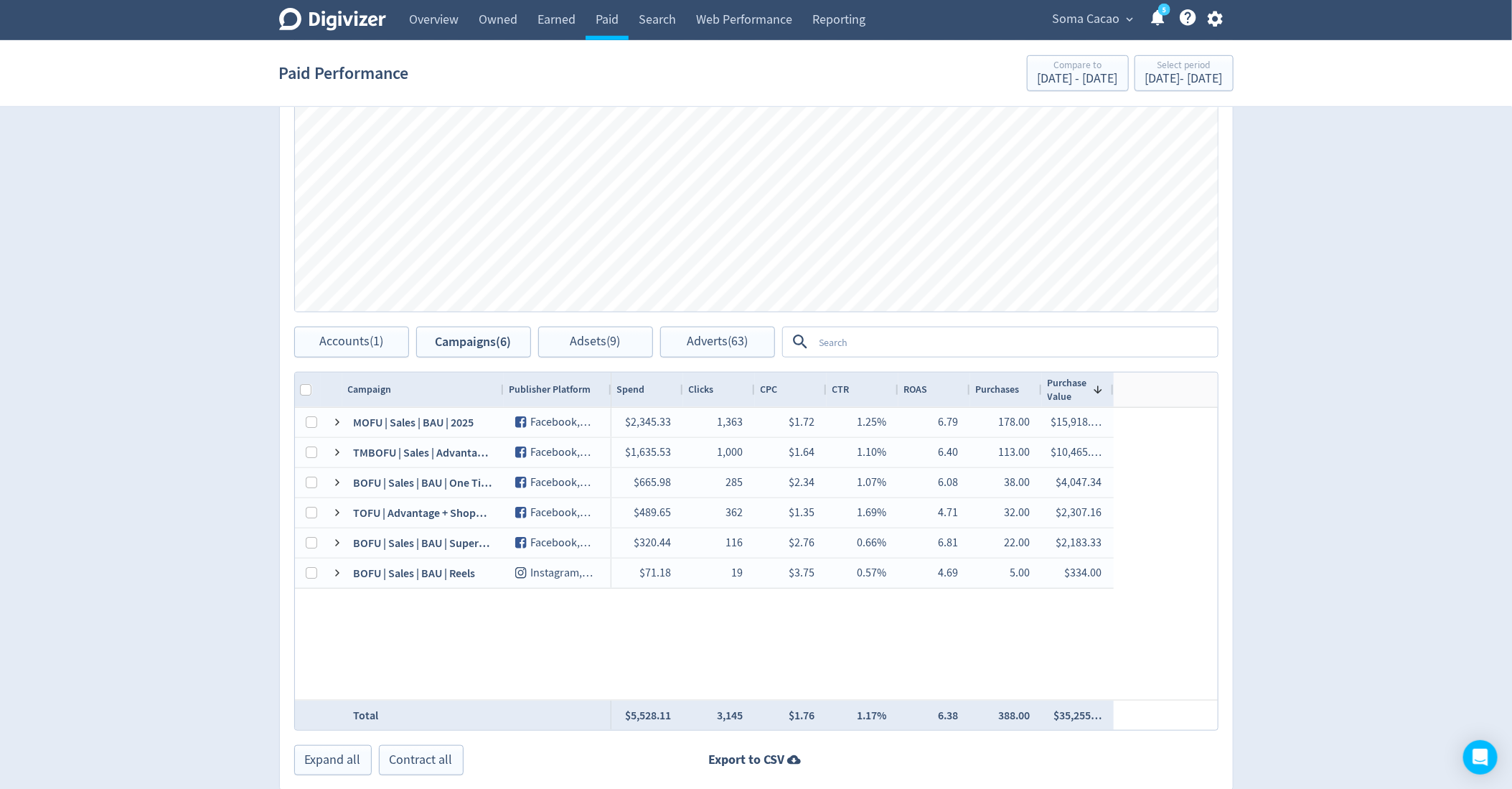
scroll to position [545, 0]
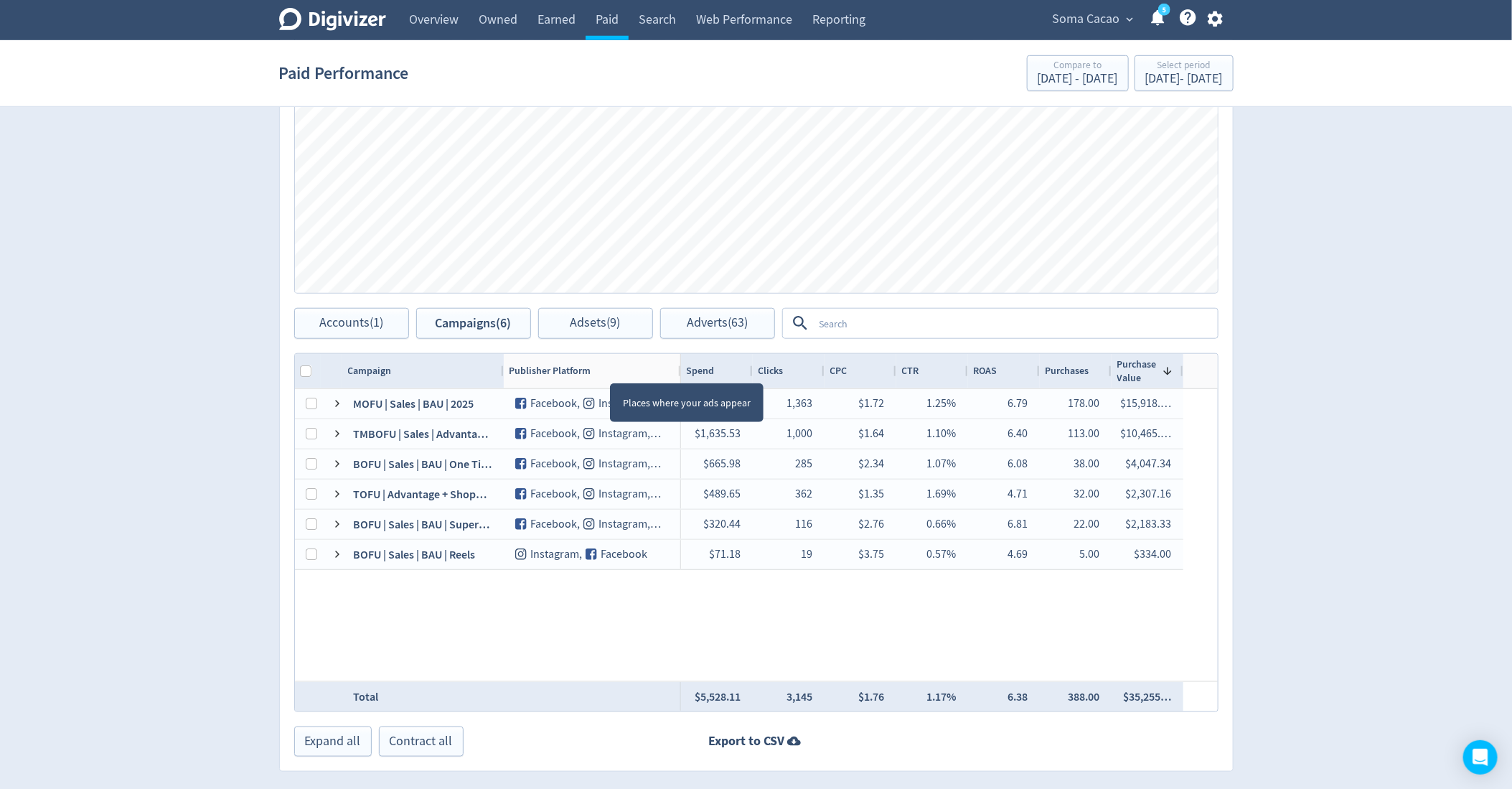
drag, startPoint x: 610, startPoint y: 369, endPoint x: 679, endPoint y: 369, distance: 69.0
click at [679, 369] on div at bounding box center [680, 372] width 6 height 35
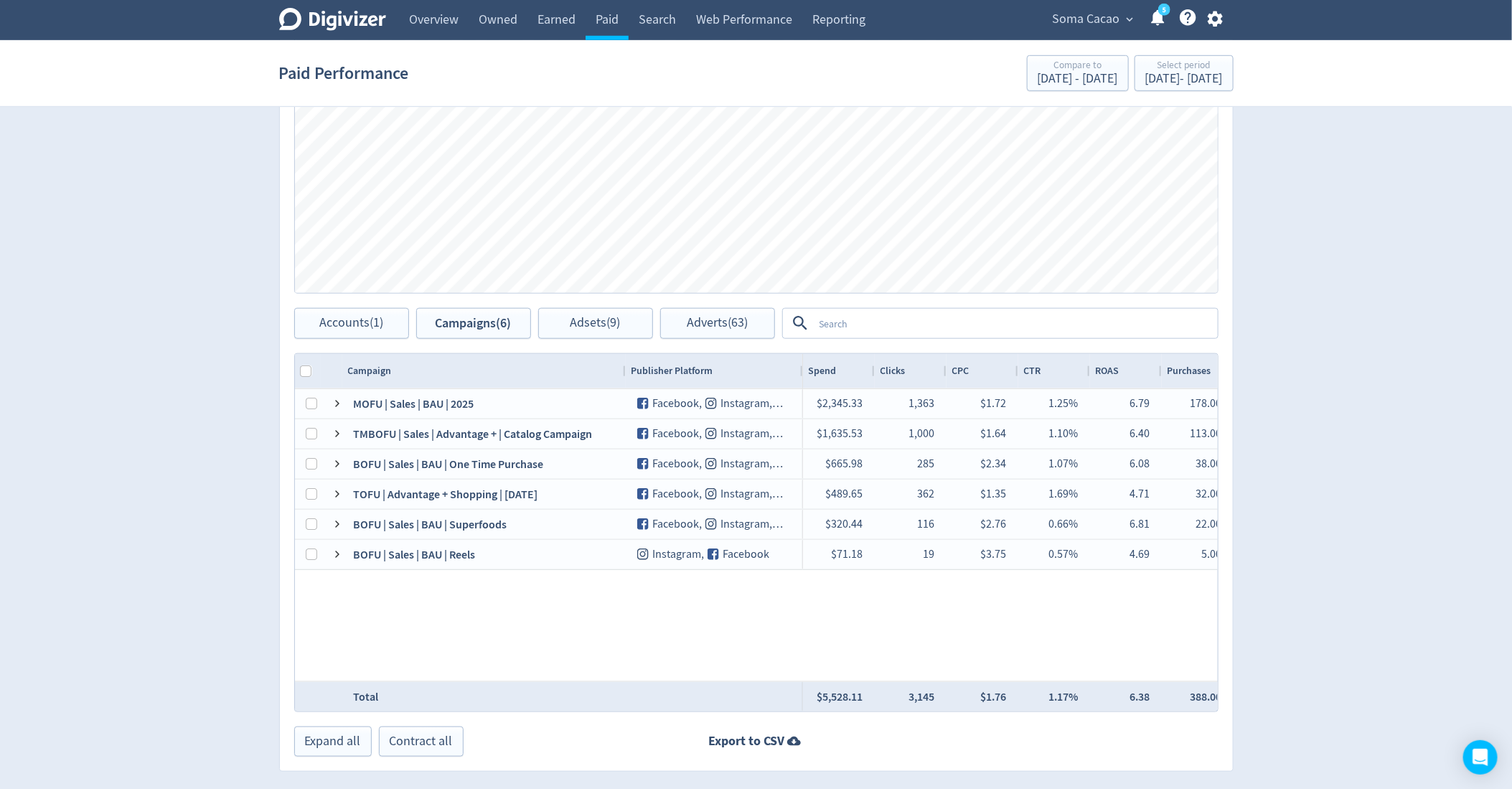
drag, startPoint x: 499, startPoint y: 368, endPoint x: 622, endPoint y: 377, distance: 123.3
click at [622, 378] on div at bounding box center [625, 372] width 6 height 35
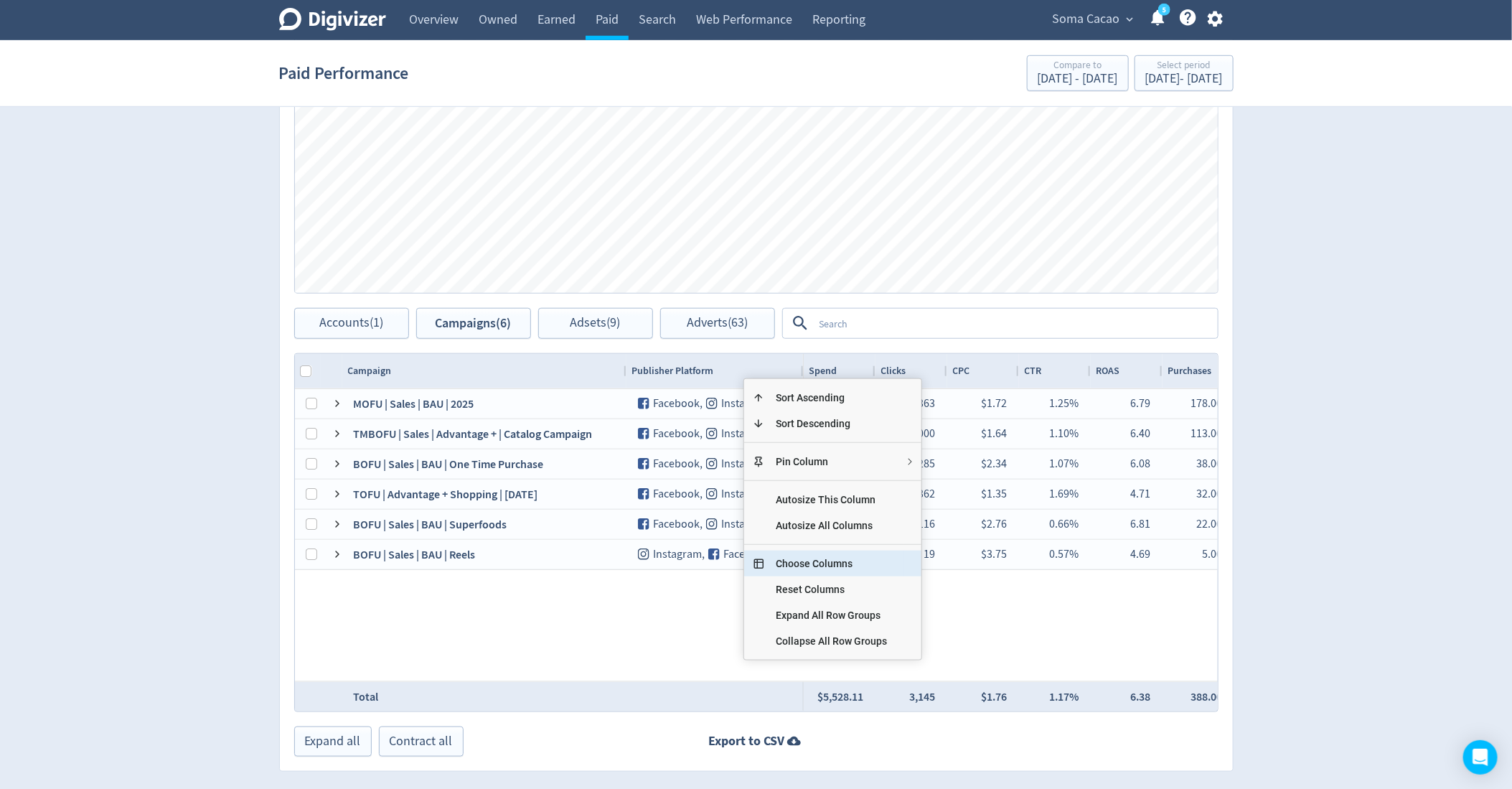
click at [818, 561] on span "Choose Columns" at bounding box center [832, 563] width 134 height 26
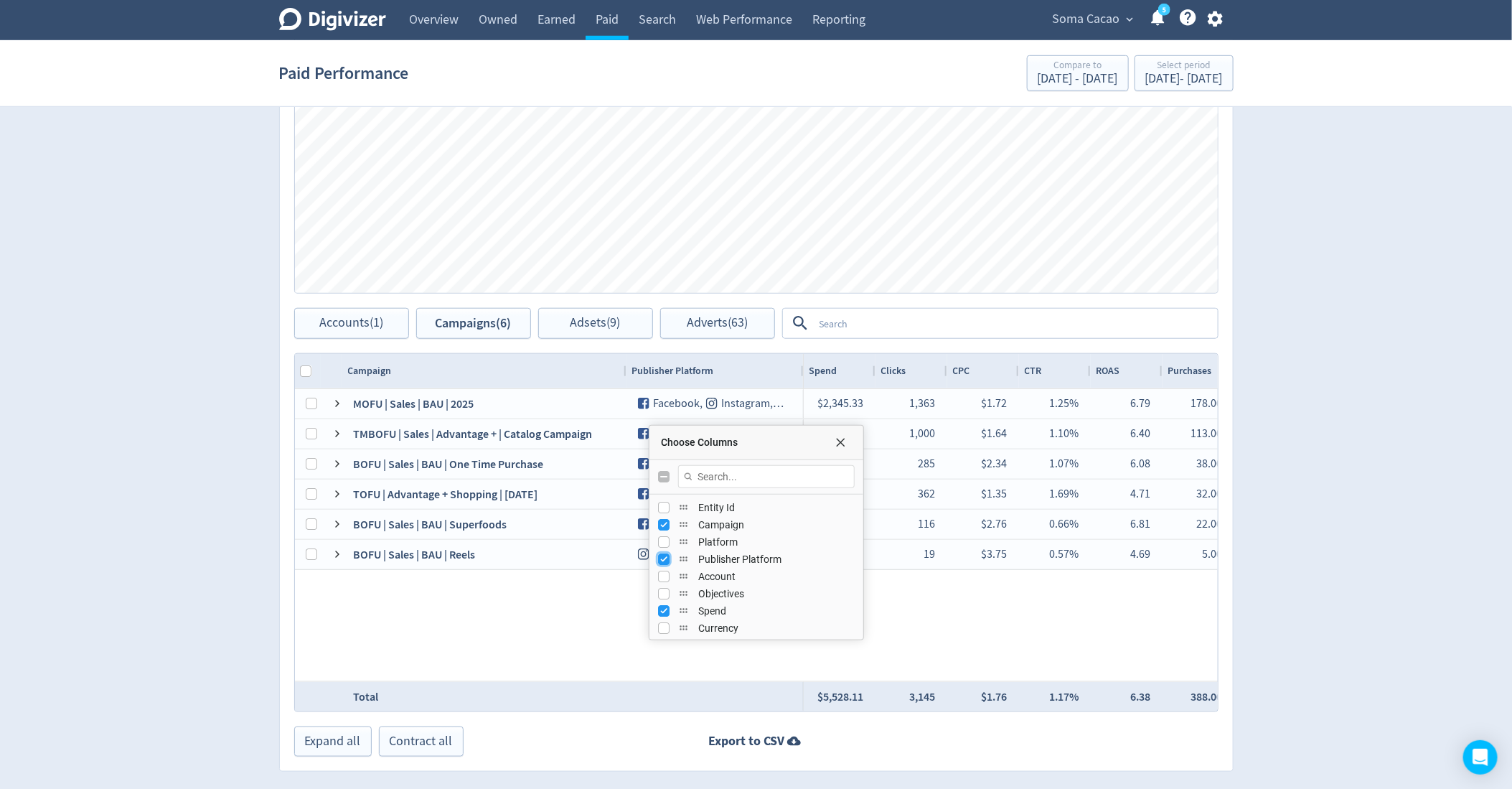
click at [660, 553] on input "Press SPACE to toggle visibility (visible)" at bounding box center [664, 559] width 12 height 12
checkbox input "false"
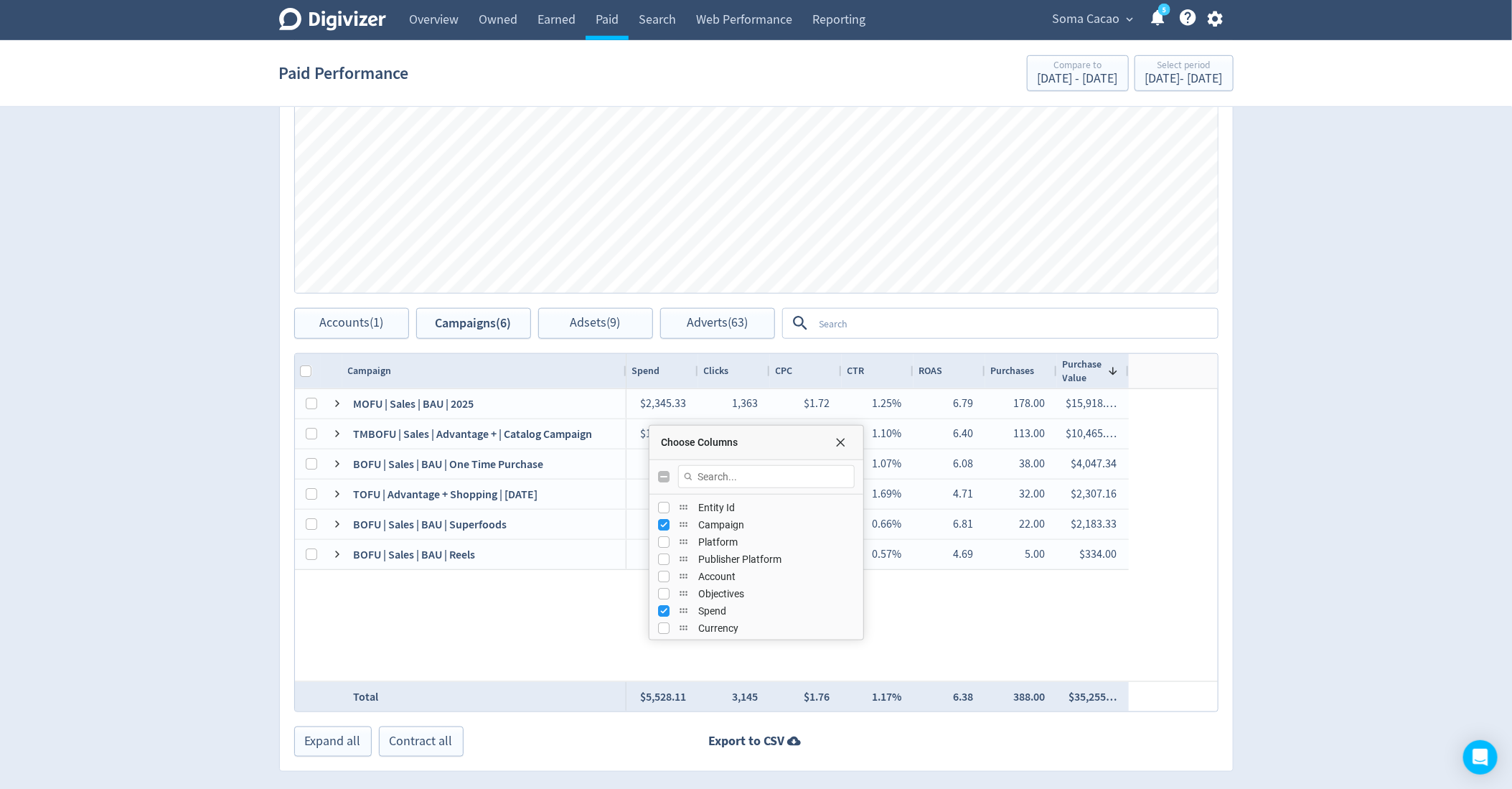
click at [1184, 437] on div "$2,345.33 1,363 $1.72 1.25% 6.79 178.00 $15,918.… $1,635.53 1,000 $1.64 1.10% 6…" at bounding box center [921, 535] width 591 height 292
click at [834, 445] on span "Choose Columns" at bounding box center [840, 442] width 12 height 12
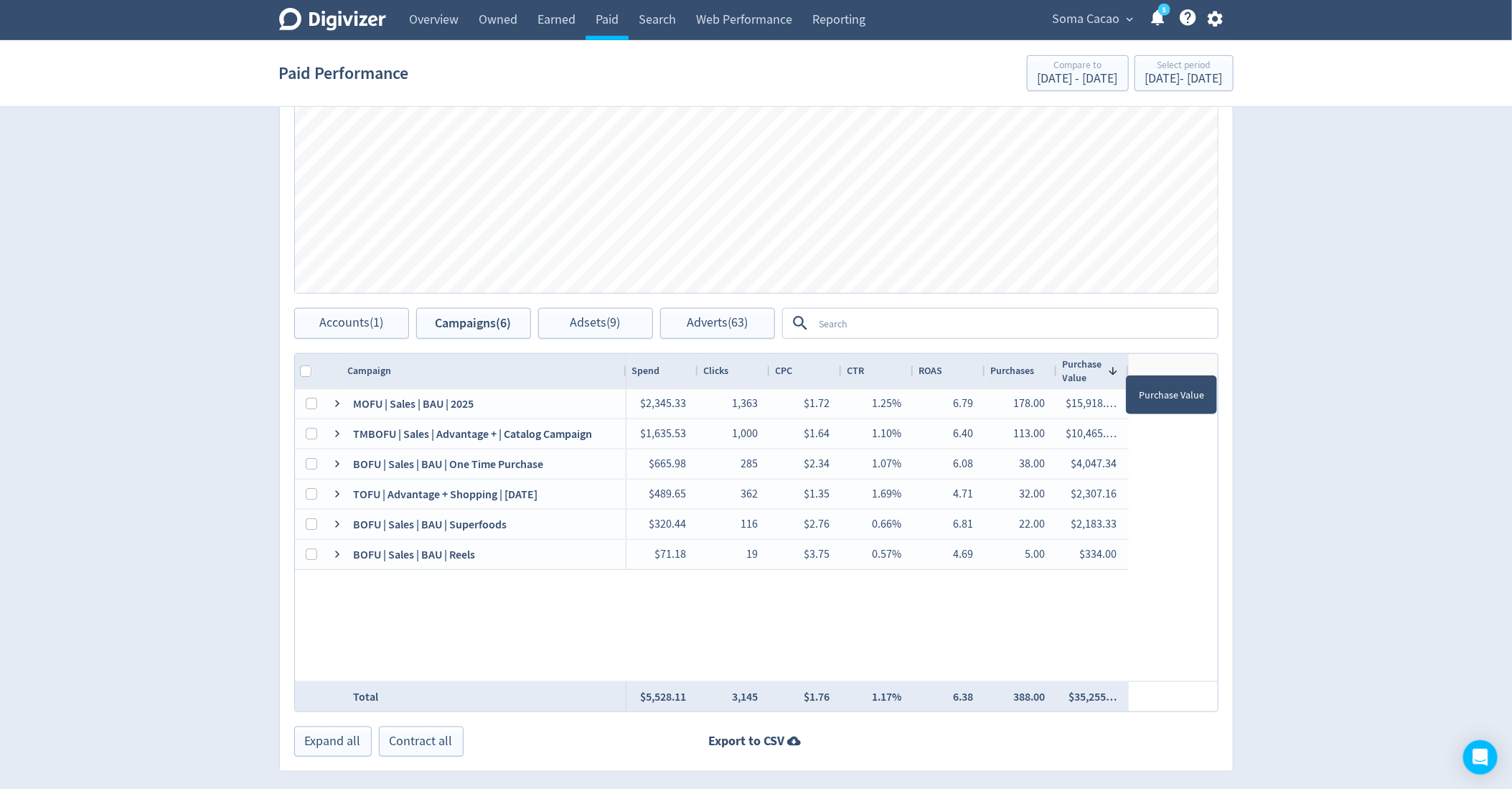
drag, startPoint x: 1126, startPoint y: 361, endPoint x: 1174, endPoint y: 361, distance: 48.0
click at [1131, 361] on div at bounding box center [1128, 372] width 6 height 35
click at [1169, 360] on div at bounding box center [1170, 372] width 6 height 35
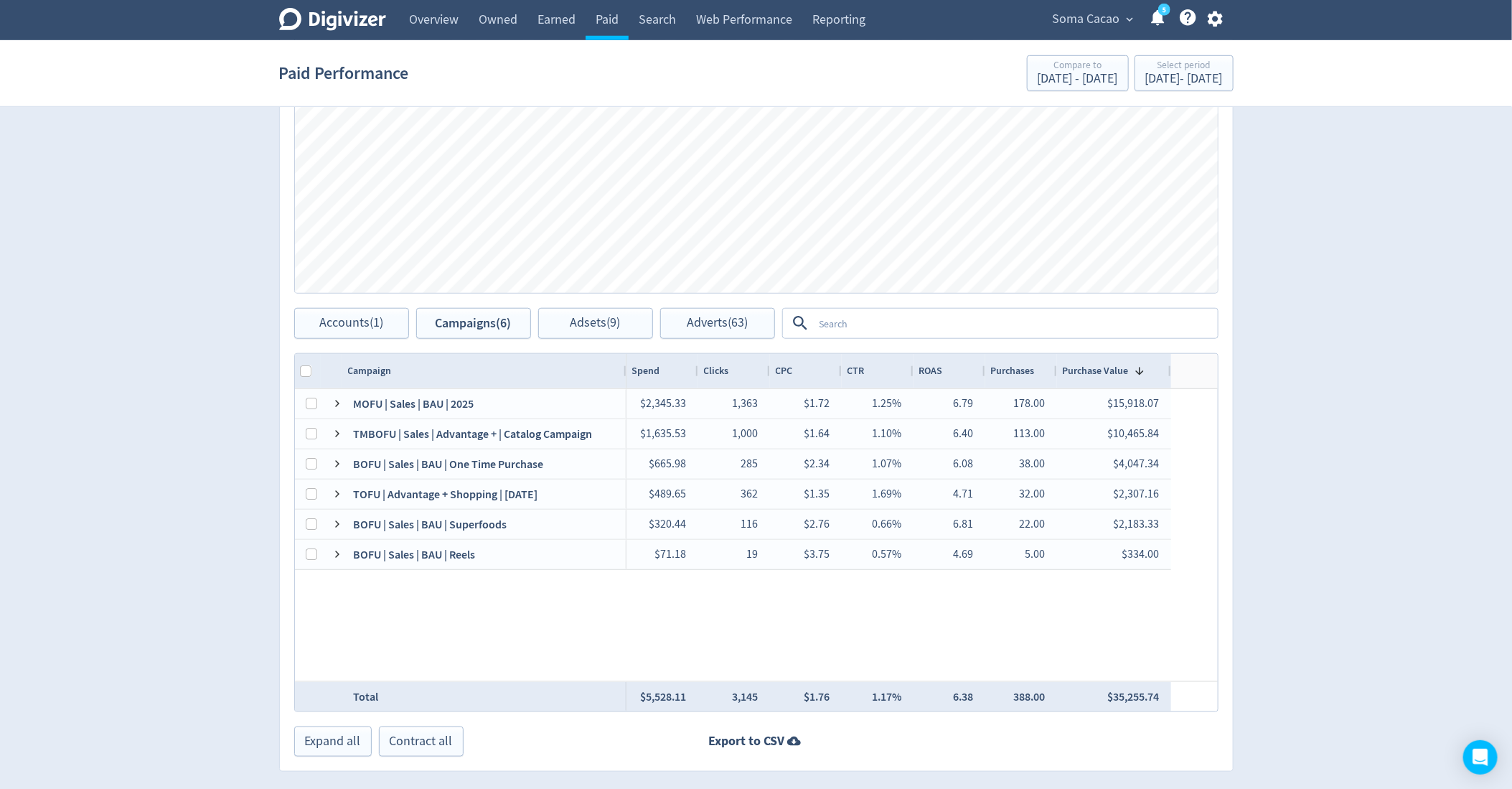
click at [1265, 363] on div "Digivizer Logo [PERSON_NAME] Logo Overview Owned Earned Paid Search Web Perform…" at bounding box center [756, 135] width 1512 height 1361
drag, startPoint x: 1167, startPoint y: 365, endPoint x: 1155, endPoint y: 365, distance: 12.0
click at [1158, 365] on div at bounding box center [1160, 372] width 6 height 35
click at [1260, 489] on div "Digivizer Logo [PERSON_NAME] Logo Overview Owned Earned Paid Search Web Perform…" at bounding box center [756, 135] width 1512 height 1361
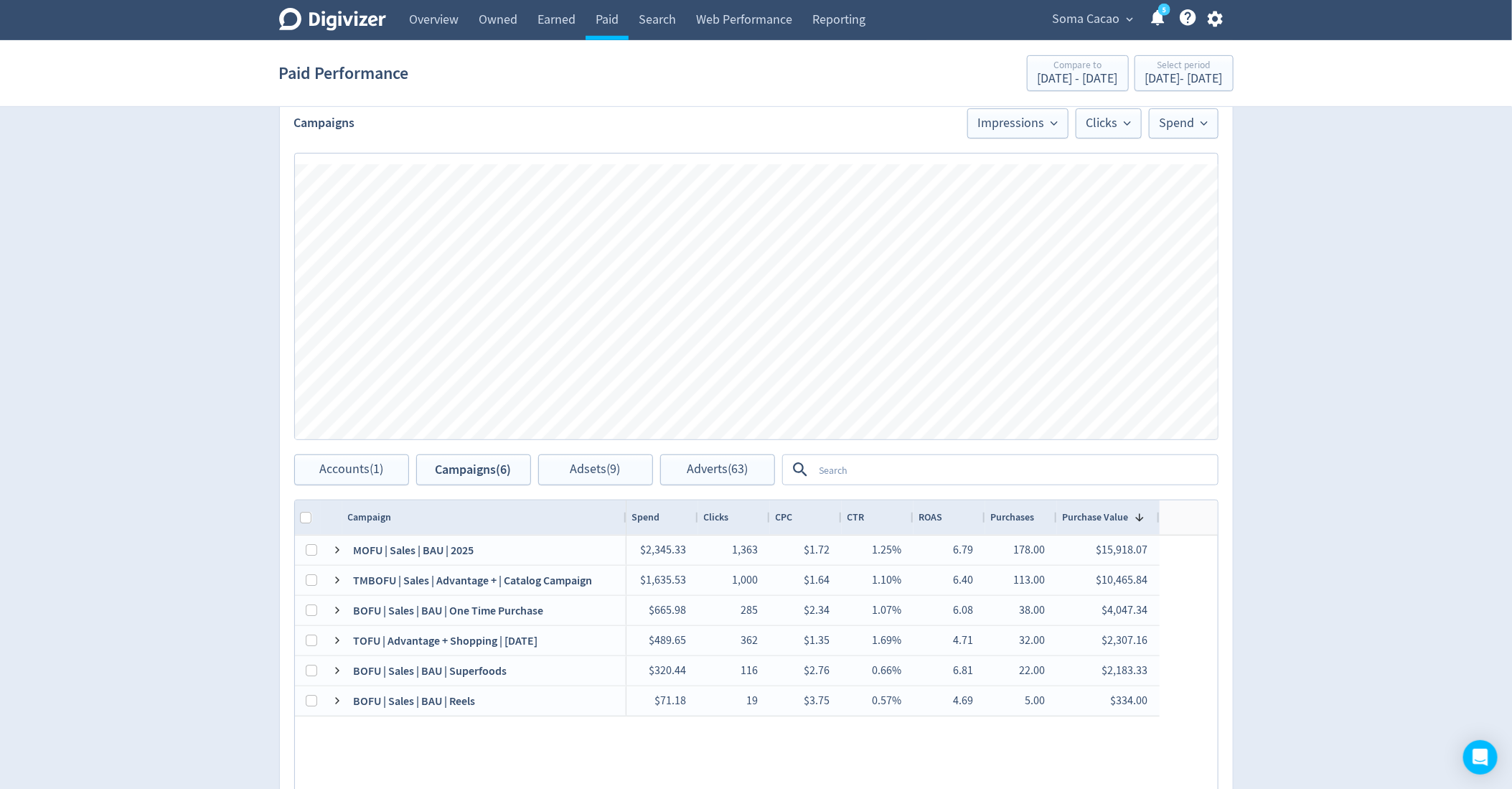
scroll to position [425, 0]
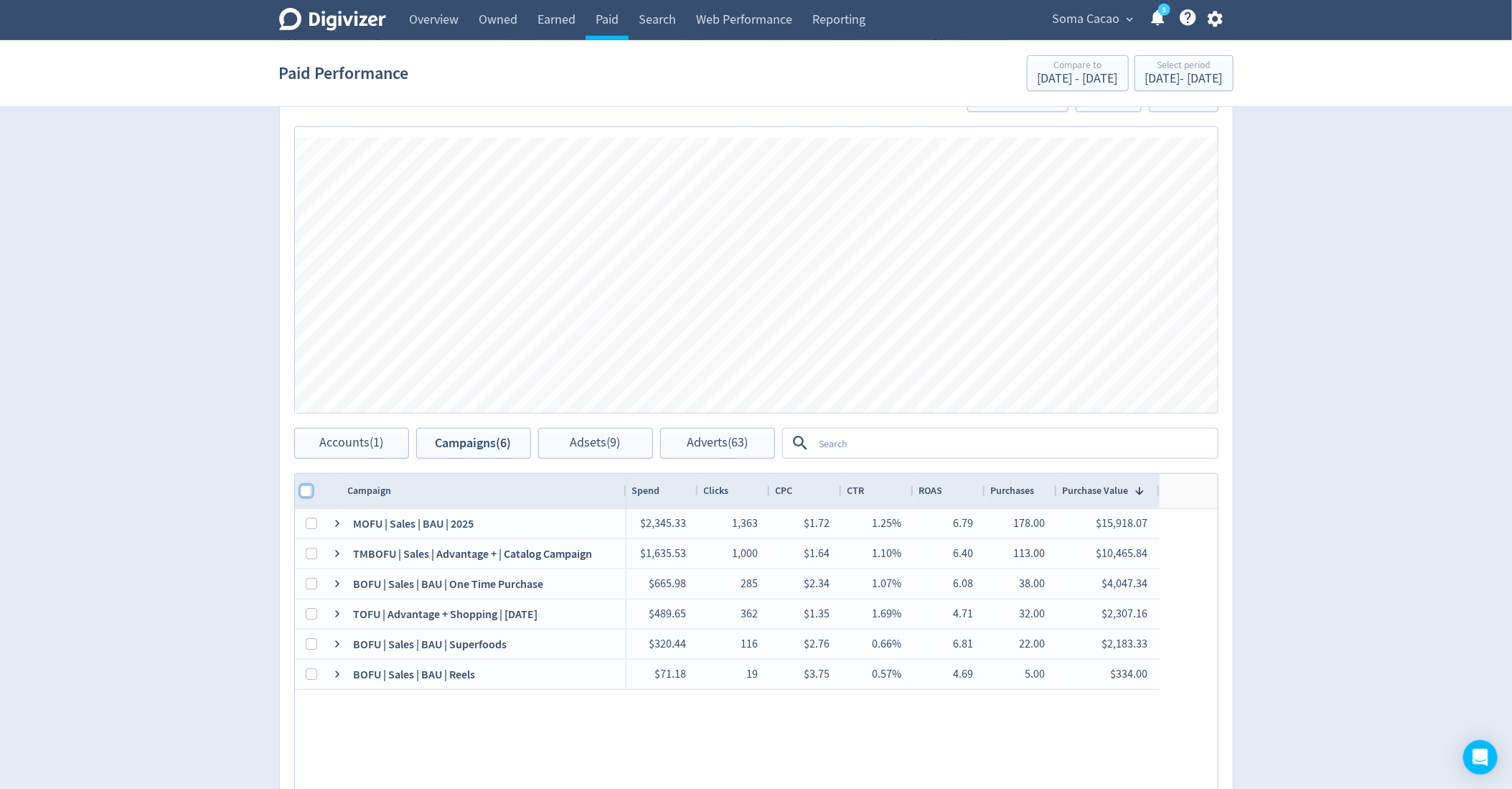
click at [304, 488] on input "Column with Header Selection" at bounding box center [307, 491] width 12 height 12
checkbox input "true"
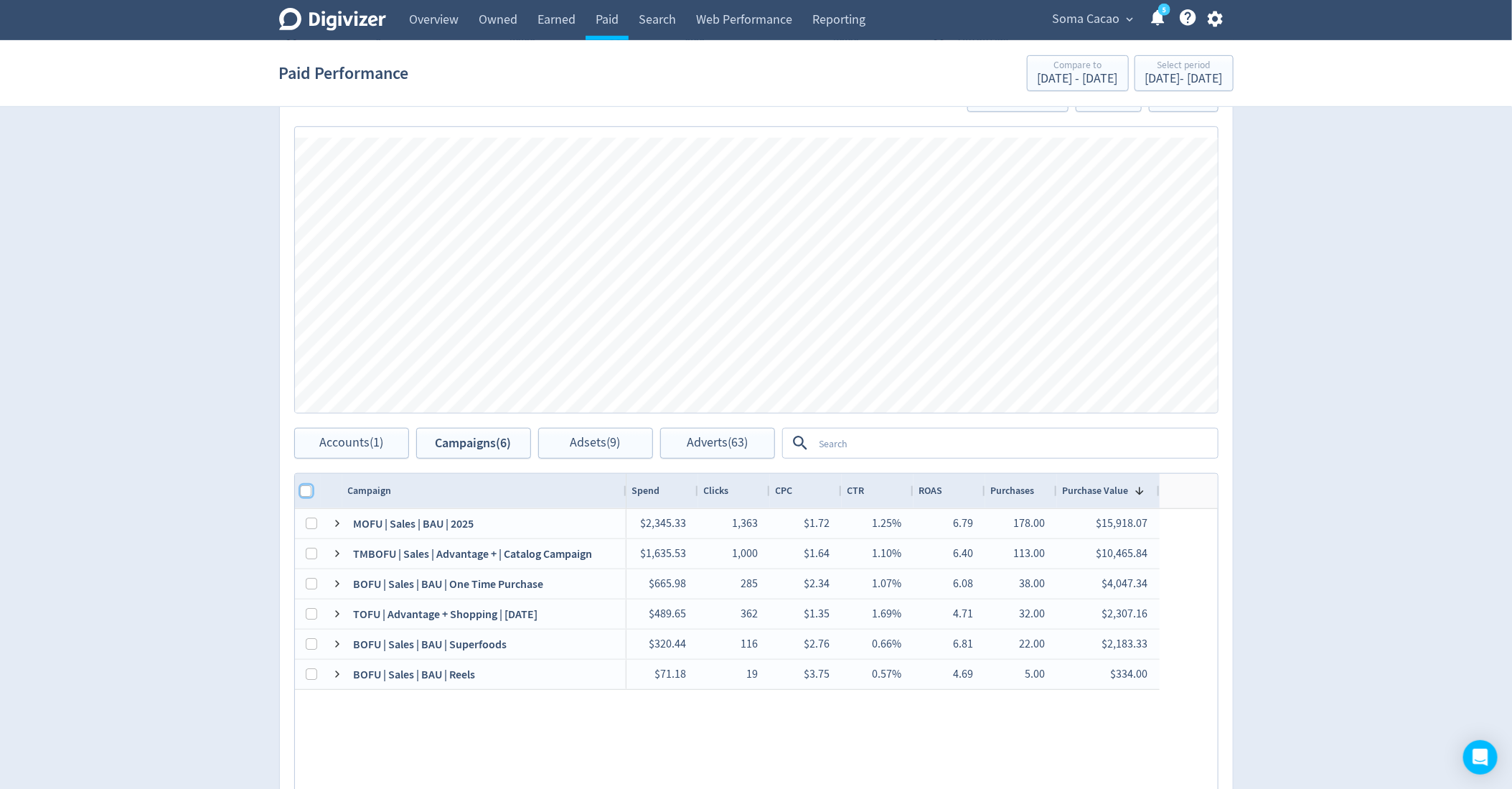
checkbox input "true"
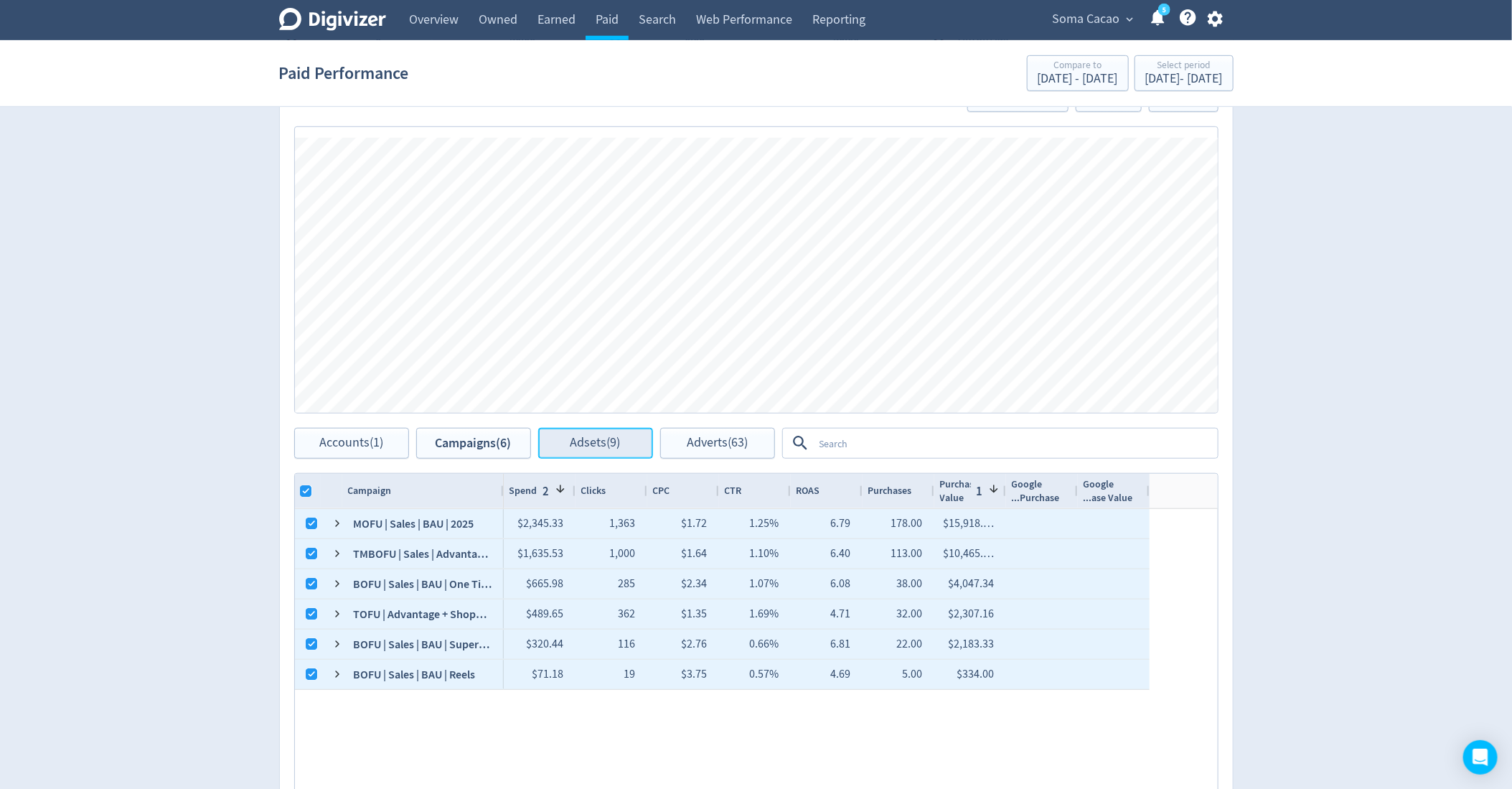
click at [586, 446] on span "Adsets (9)" at bounding box center [596, 443] width 51 height 13
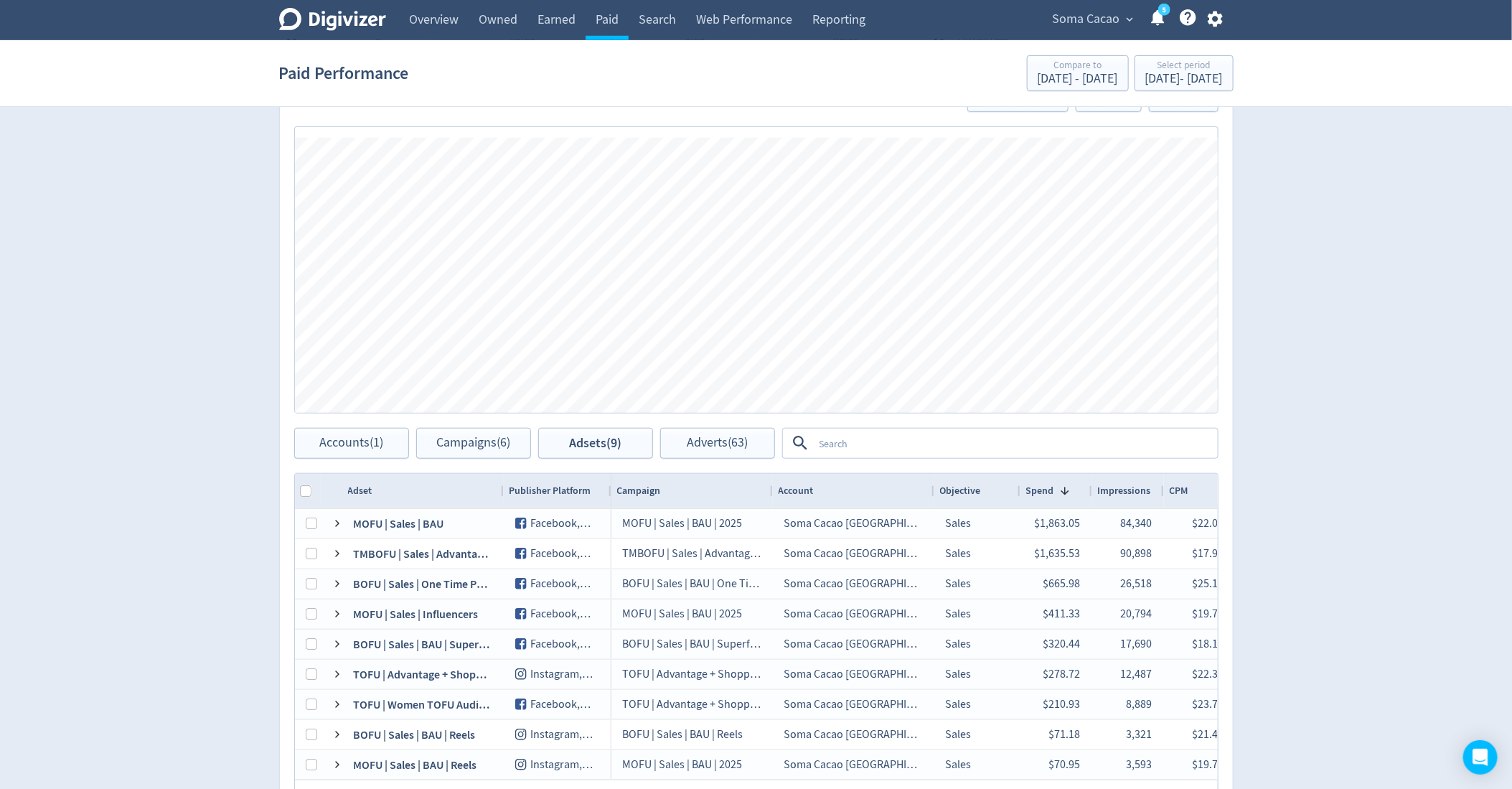
click at [297, 484] on div at bounding box center [308, 491] width 26 height 35
click at [309, 493] on input "Column with Header Selection" at bounding box center [307, 491] width 12 height 12
checkbox input "true"
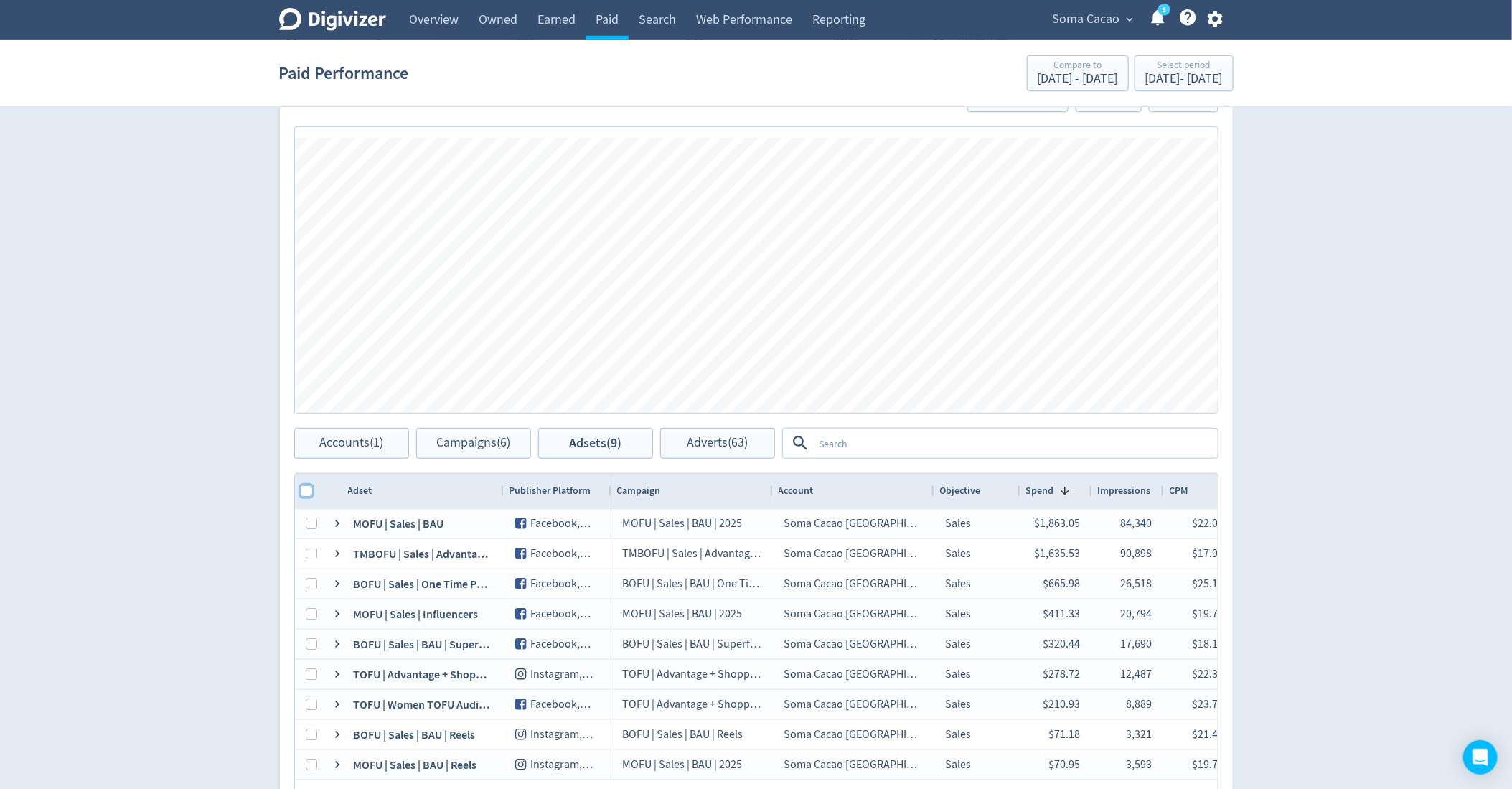
checkbox input "true"
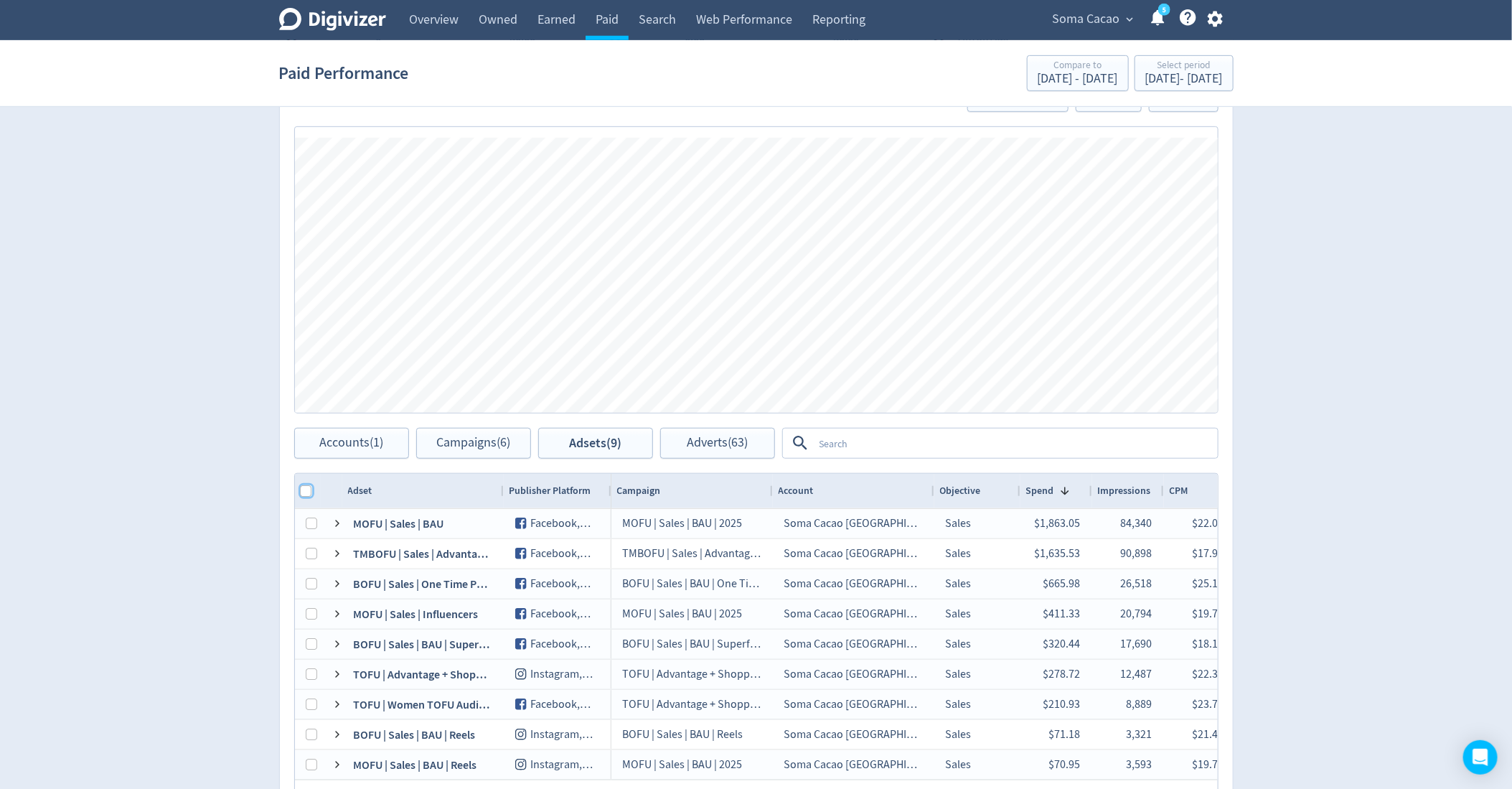
checkbox input "true"
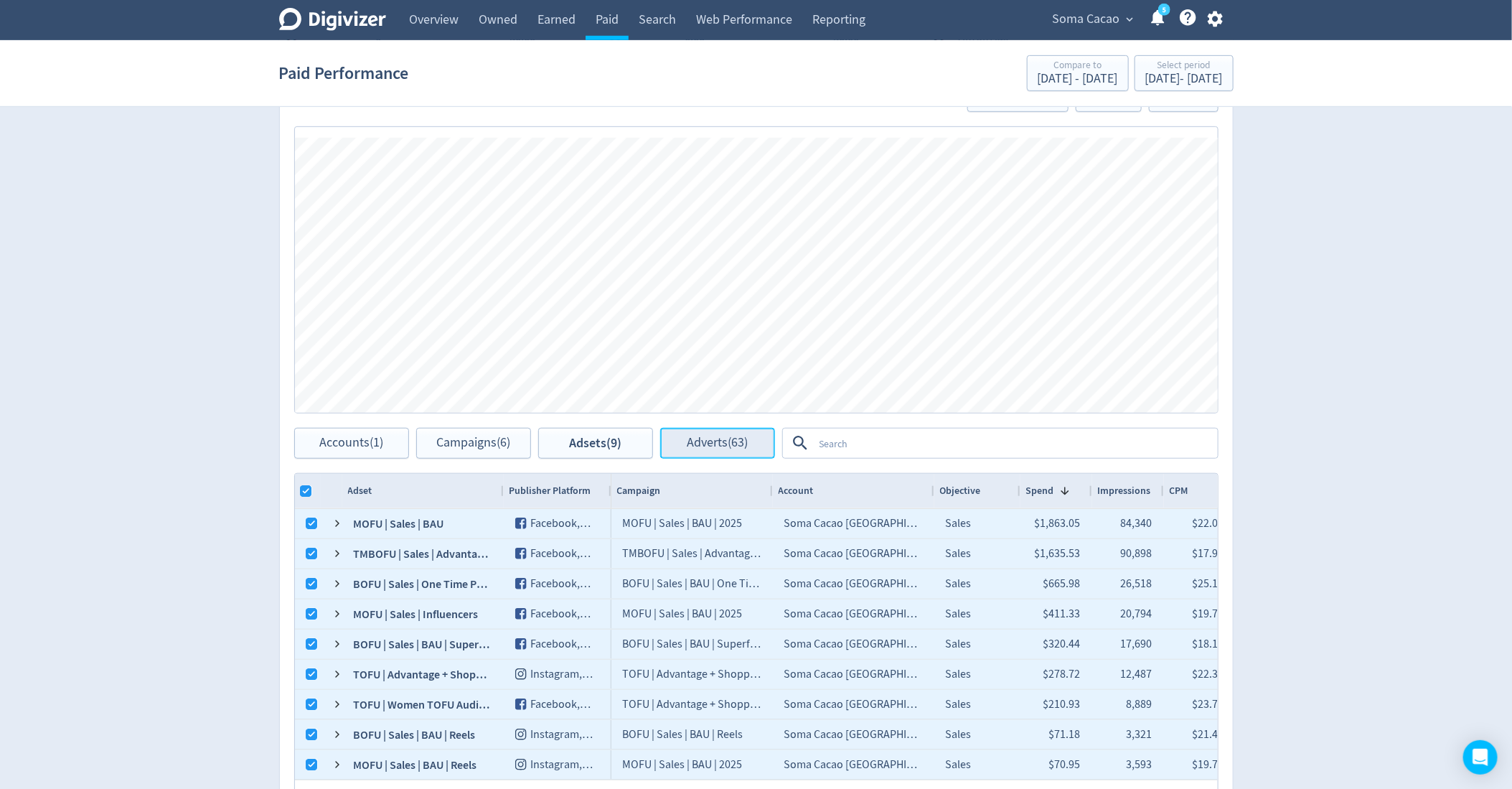
click at [748, 436] on span "Adverts (63)" at bounding box center [717, 443] width 61 height 13
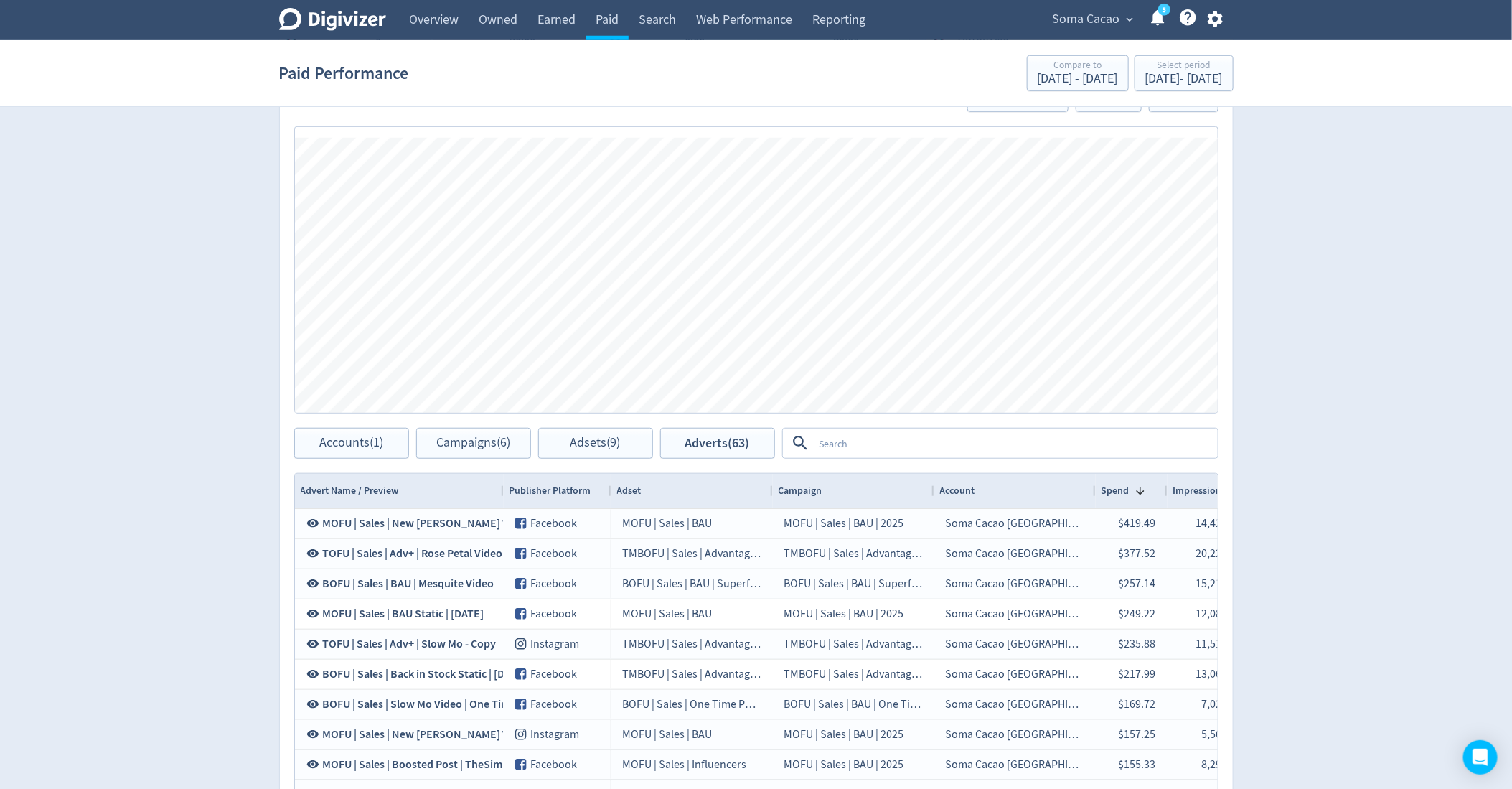
click at [820, 443] on textarea at bounding box center [1014, 443] width 402 height 27
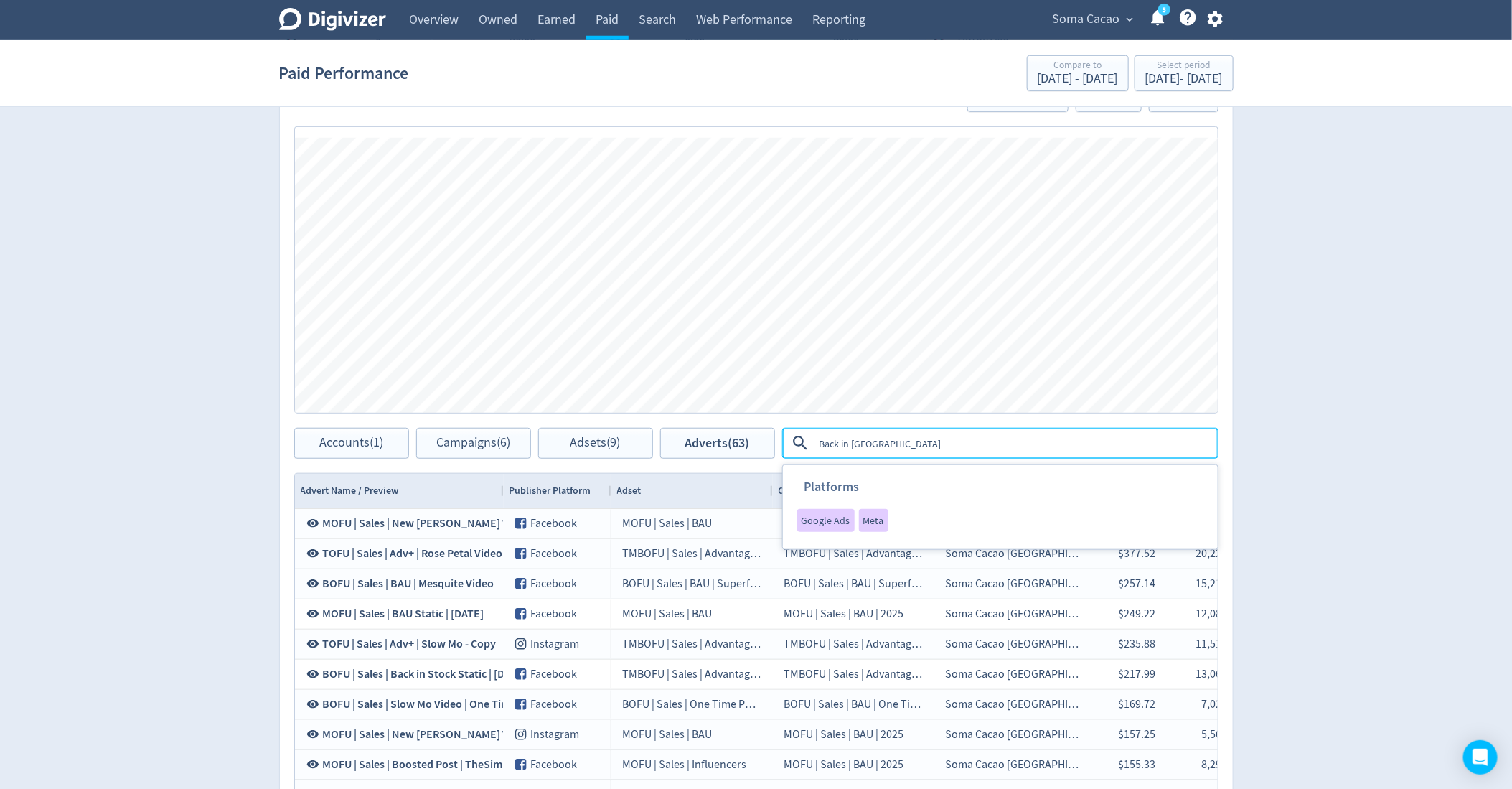
type textarea "Back in Stock"
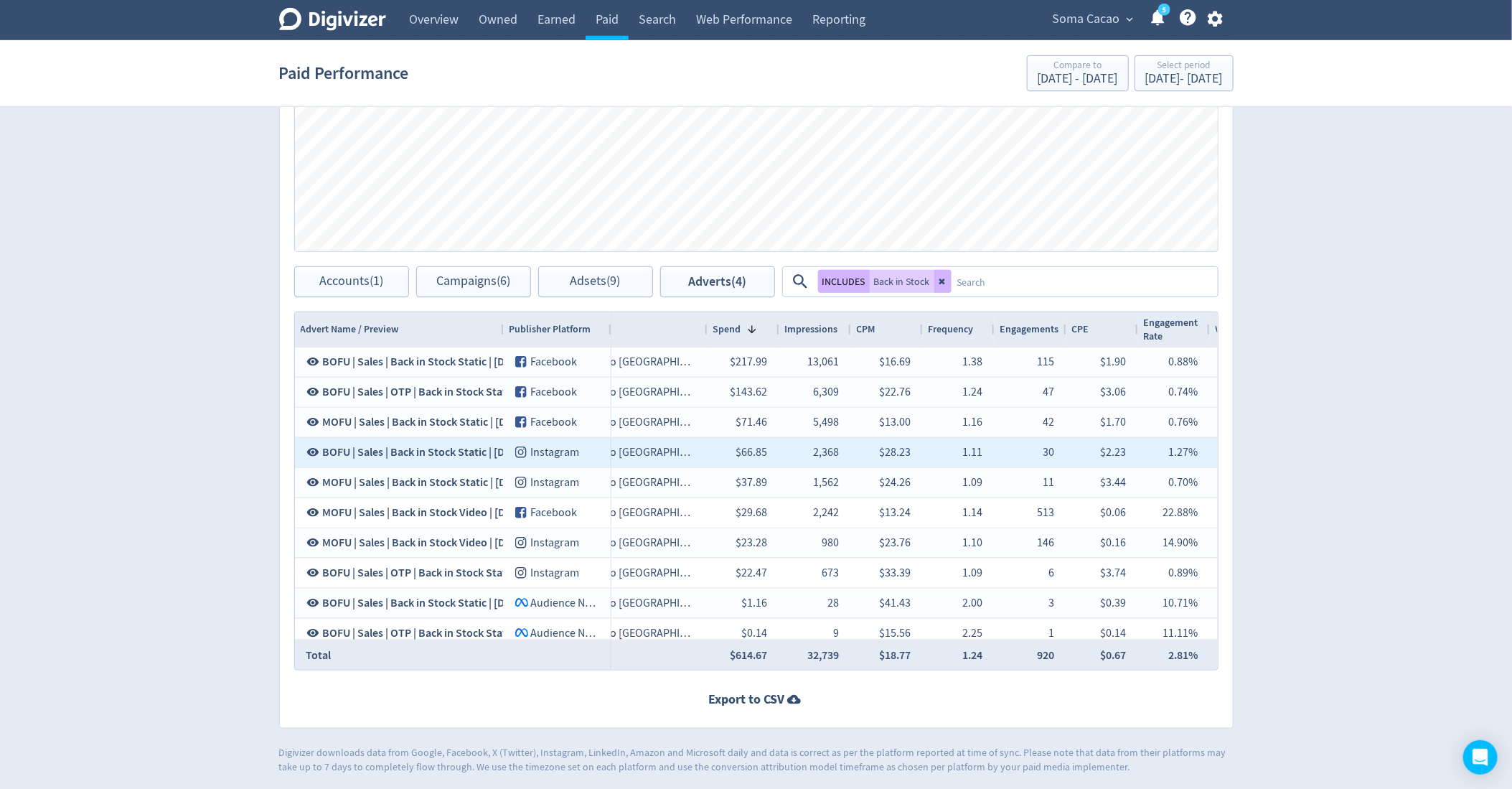
scroll to position [0, 674]
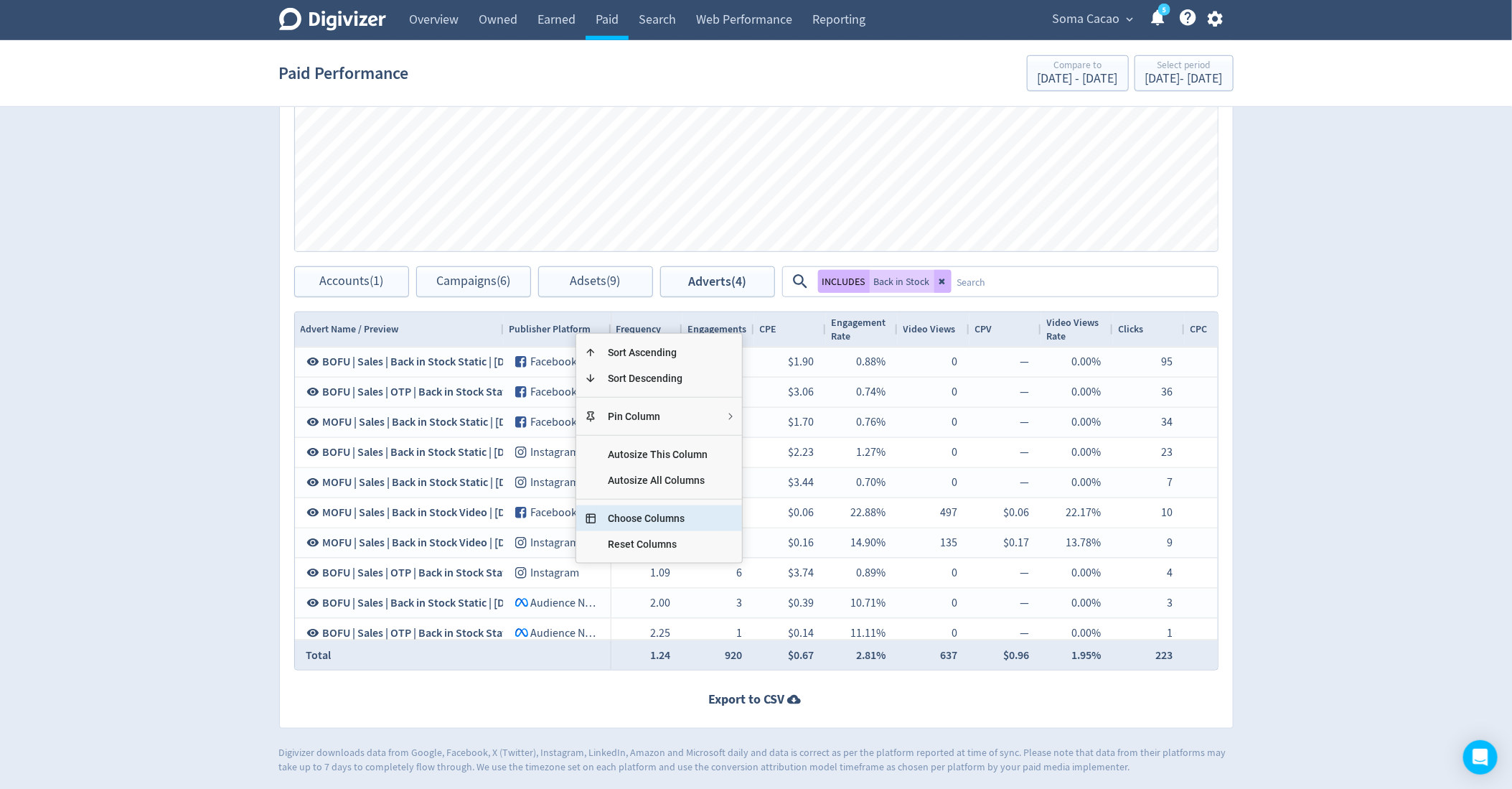
click at [620, 514] on span "Choose Columns" at bounding box center [658, 518] width 123 height 26
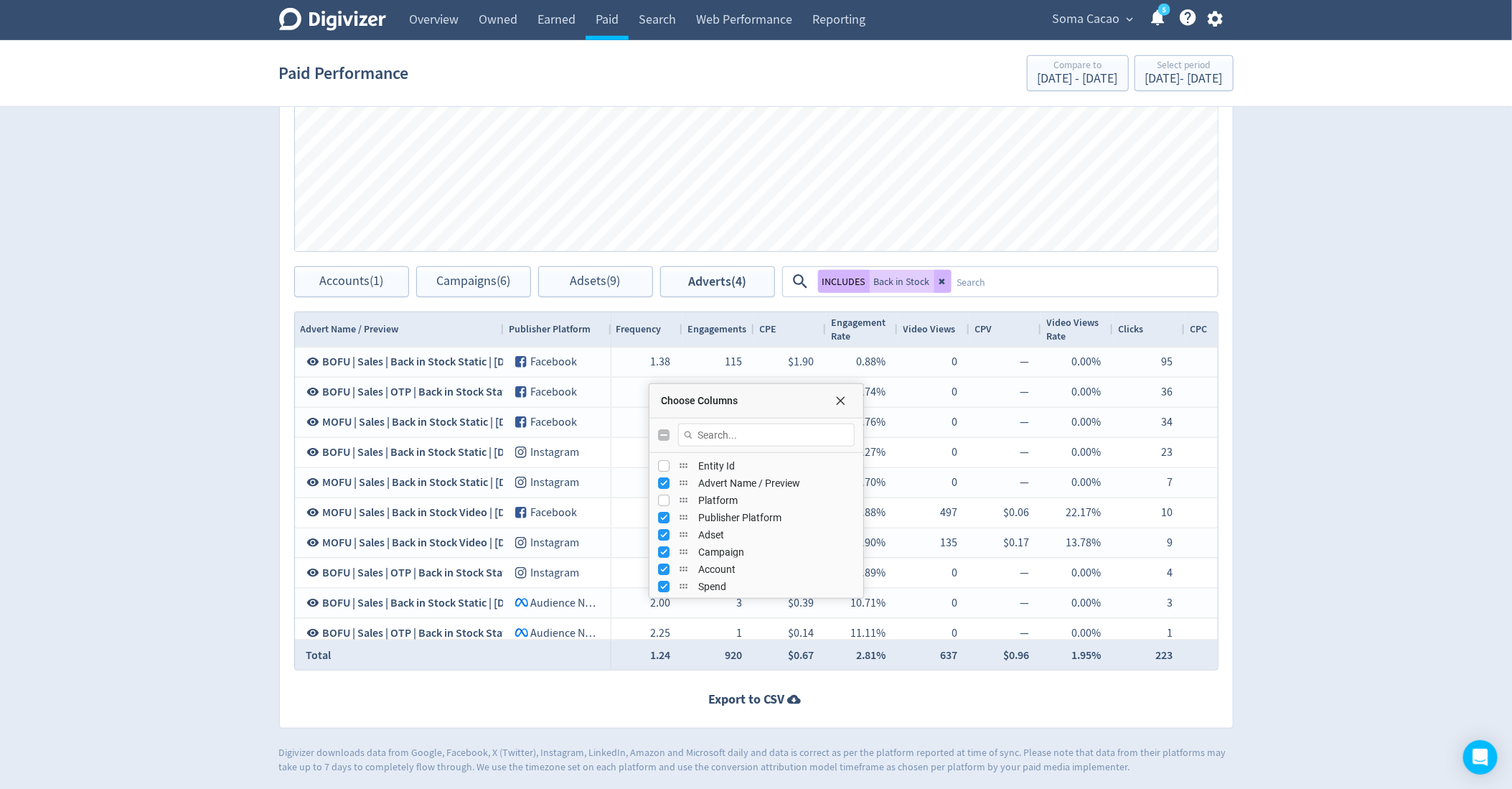
click at [658, 436] on input "Toggle All Columns Visibility" at bounding box center [664, 435] width 12 height 12
checkbox input "true"
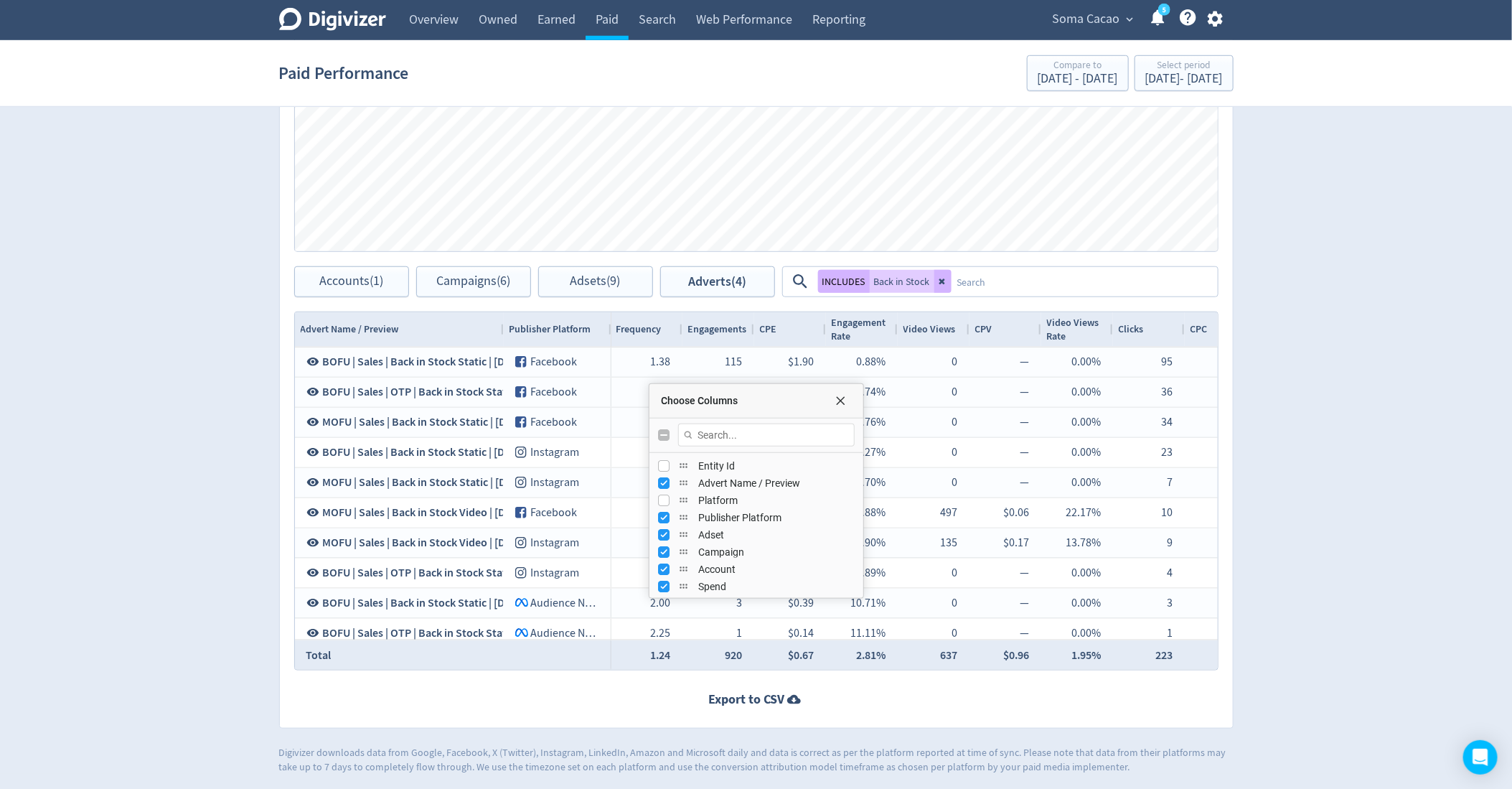
checkbox input "false"
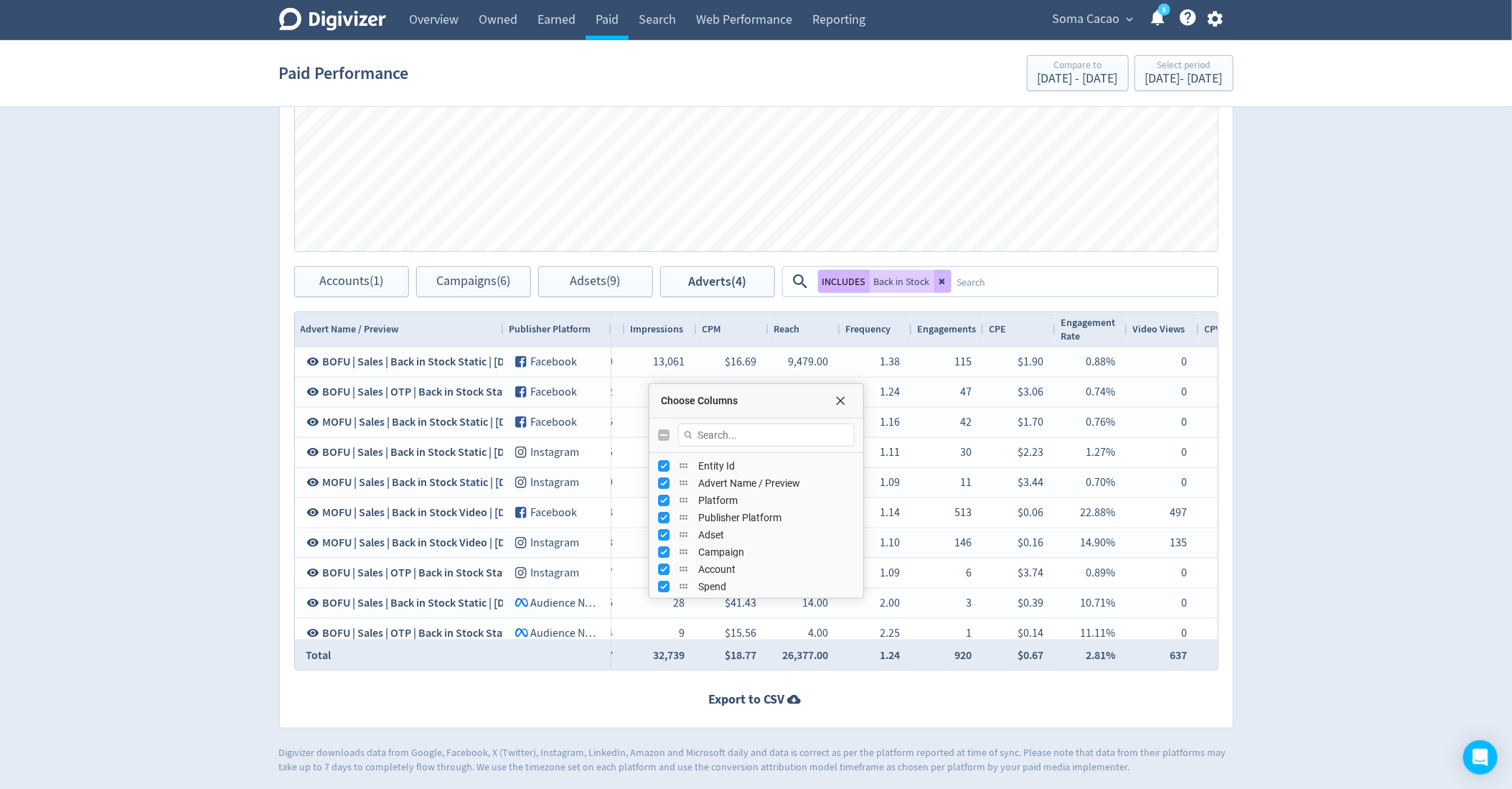
click at [658, 436] on input "Toggle All Columns Visibility" at bounding box center [664, 435] width 12 height 12
checkbox input "true"
checkbox input "false"
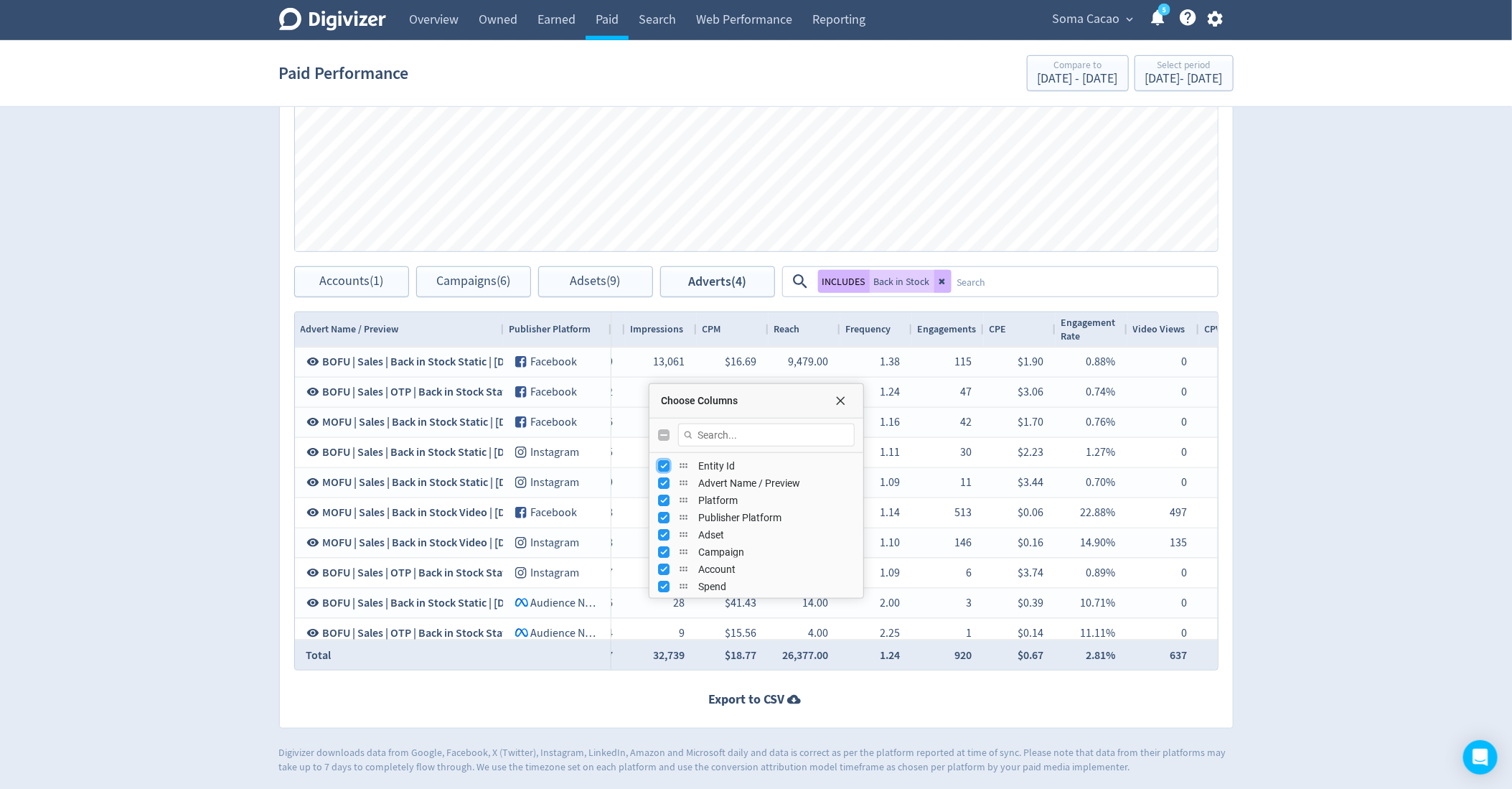
click at [662, 465] on input "Press SPACE to toggle visibility (visible)" at bounding box center [664, 466] width 12 height 12
checkbox input "false"
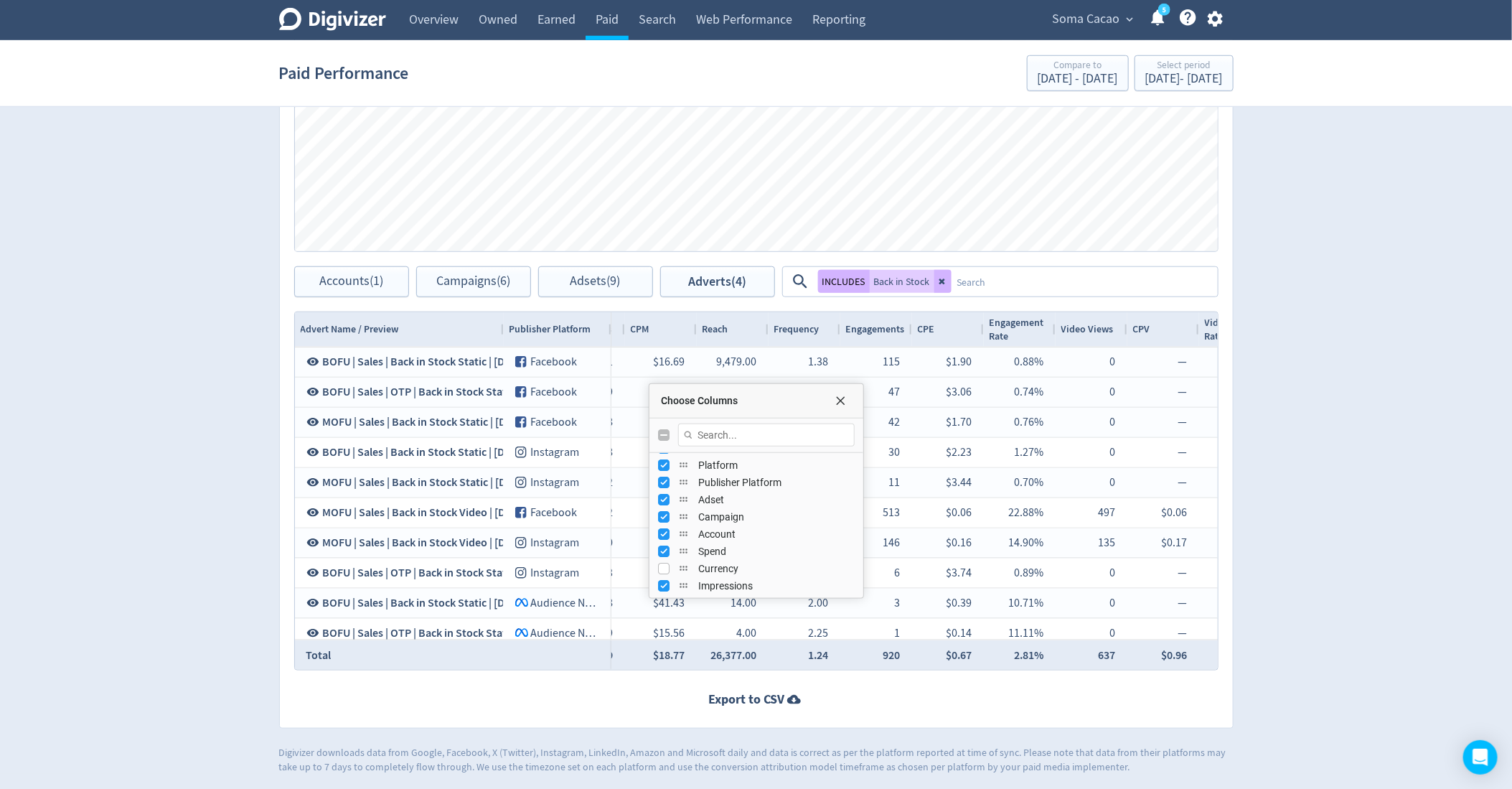
scroll to position [22, 0]
click at [664, 493] on input "Press SPACE to toggle visibility (visible)" at bounding box center [664, 496] width 12 height 12
checkbox input "false"
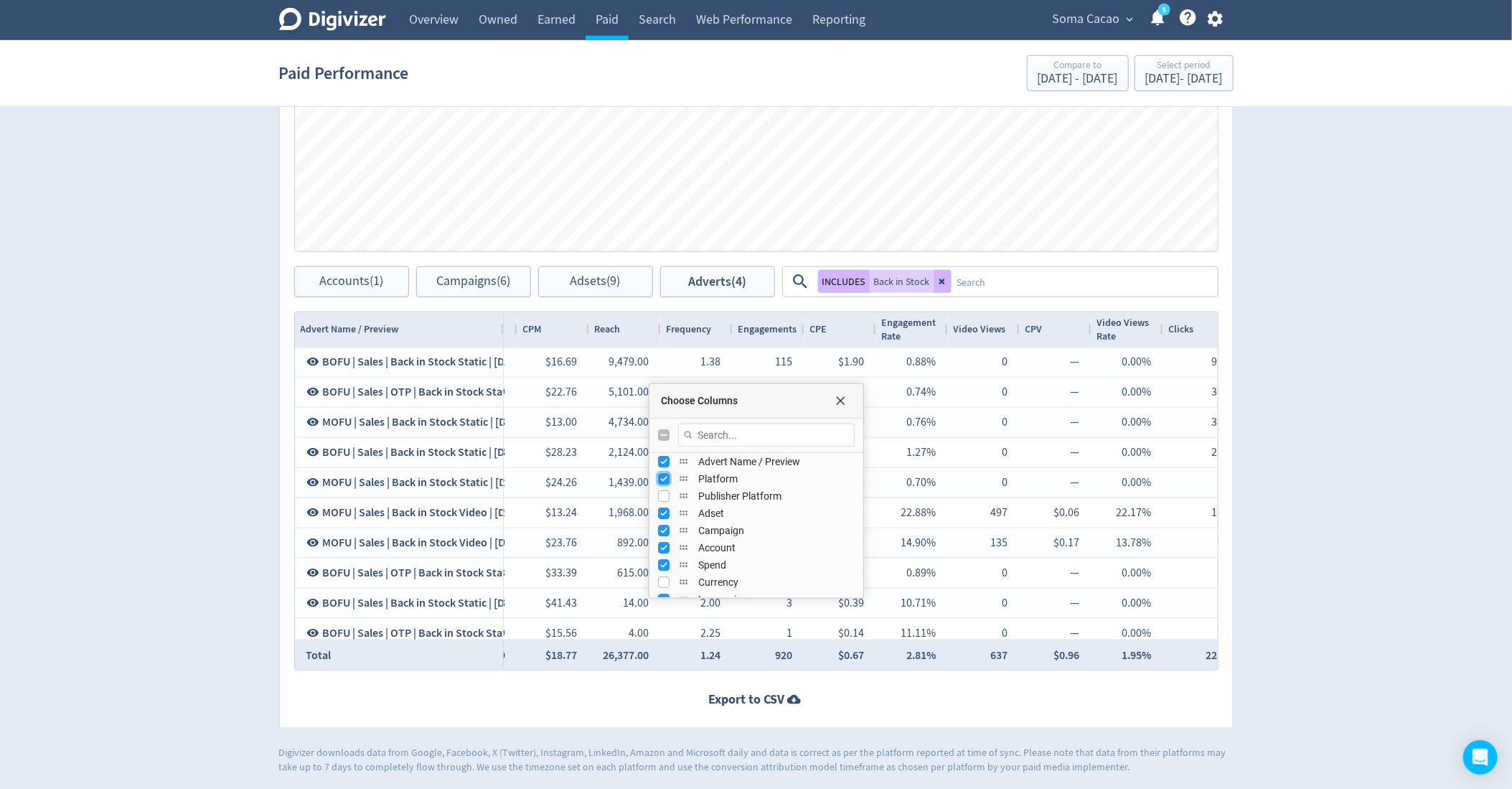
click at [665, 473] on input "Press SPACE to toggle visibility (visible)" at bounding box center [664, 479] width 12 height 12
checkbox input "false"
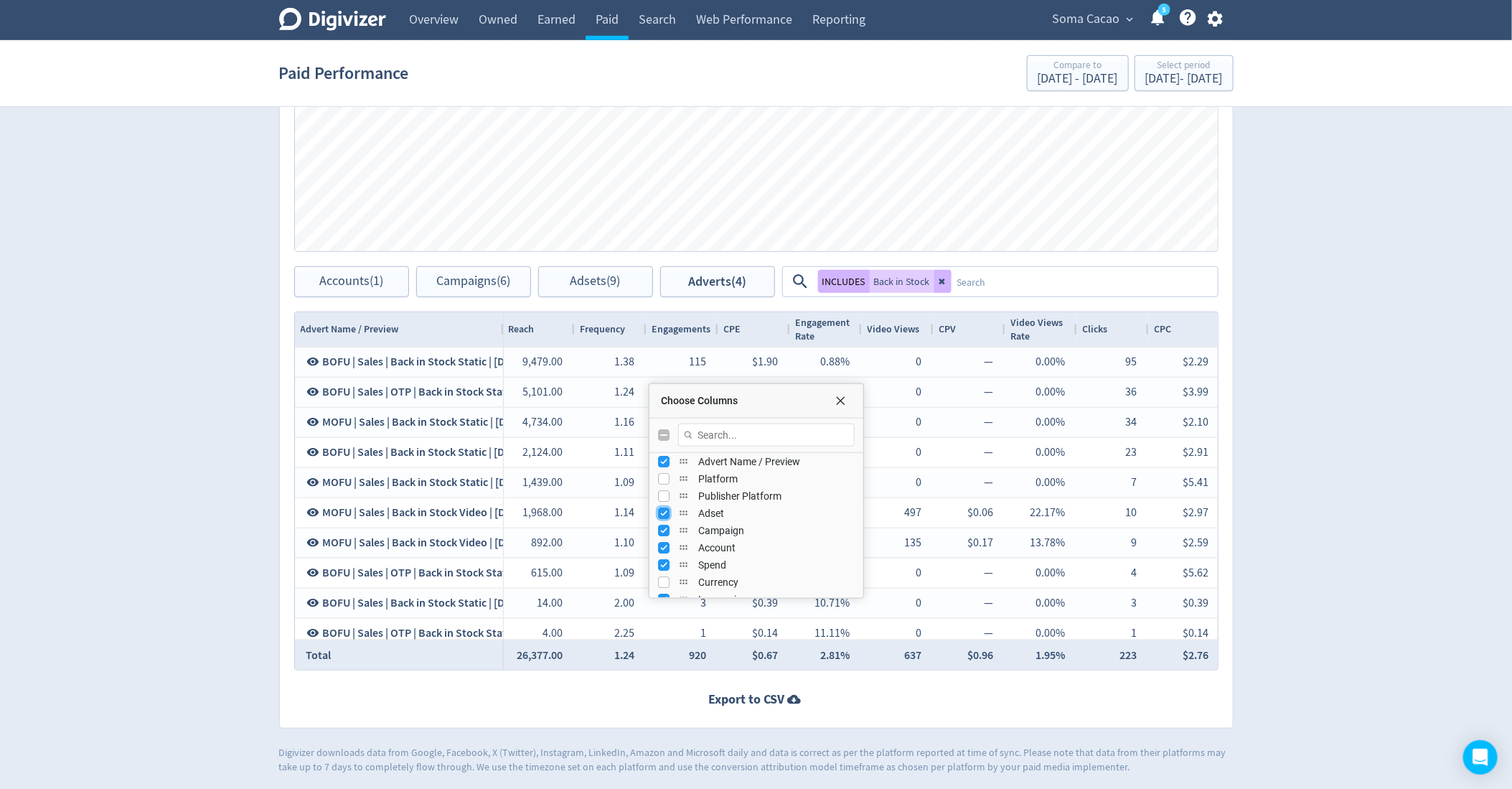
click at [663, 508] on input "Press SPACE to toggle visibility (visible)" at bounding box center [664, 514] width 12 height 12
checkbox input "false"
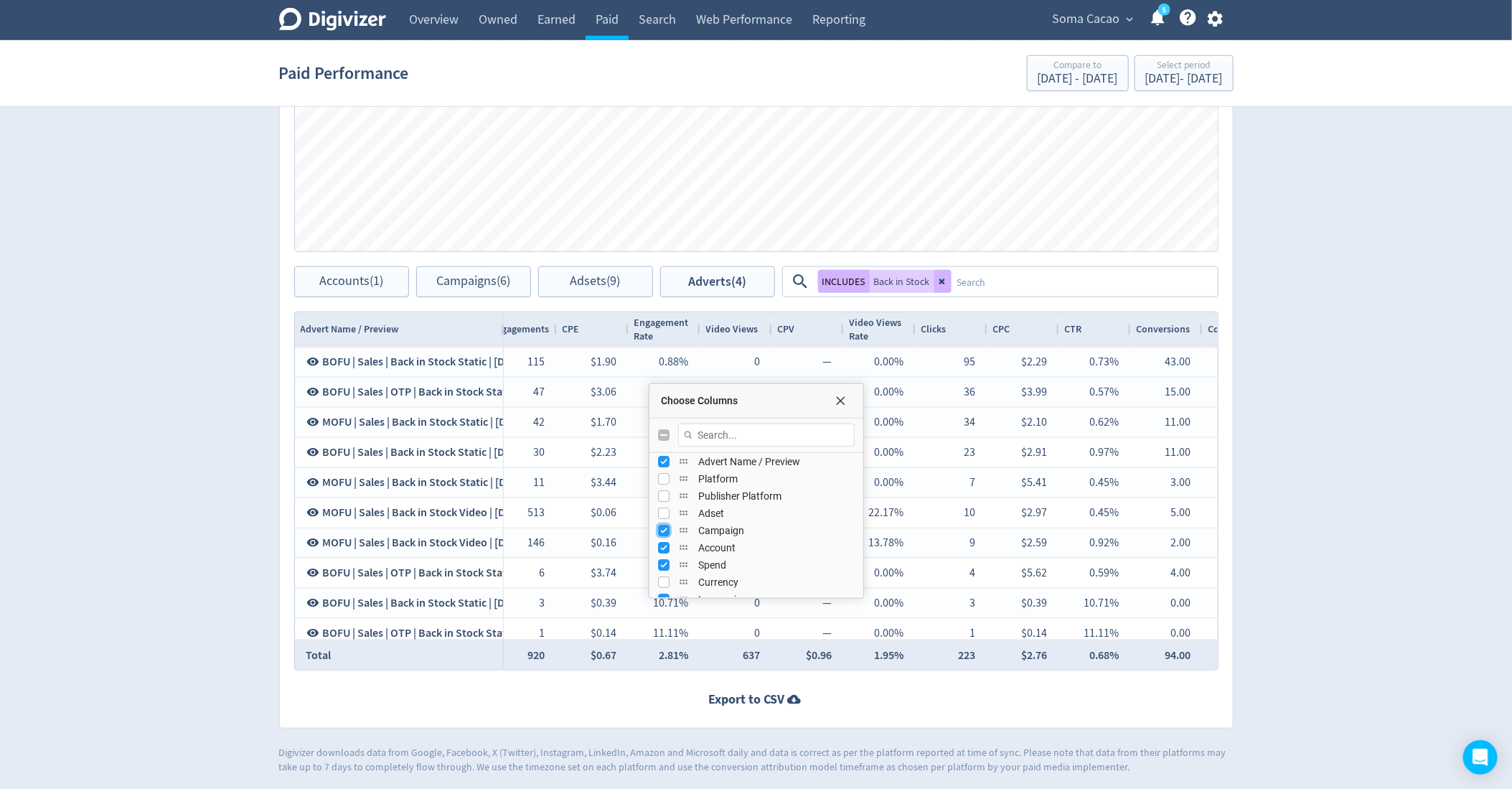
click at [664, 530] on input "Press SPACE to toggle visibility (visible)" at bounding box center [664, 531] width 12 height 12
checkbox input "false"
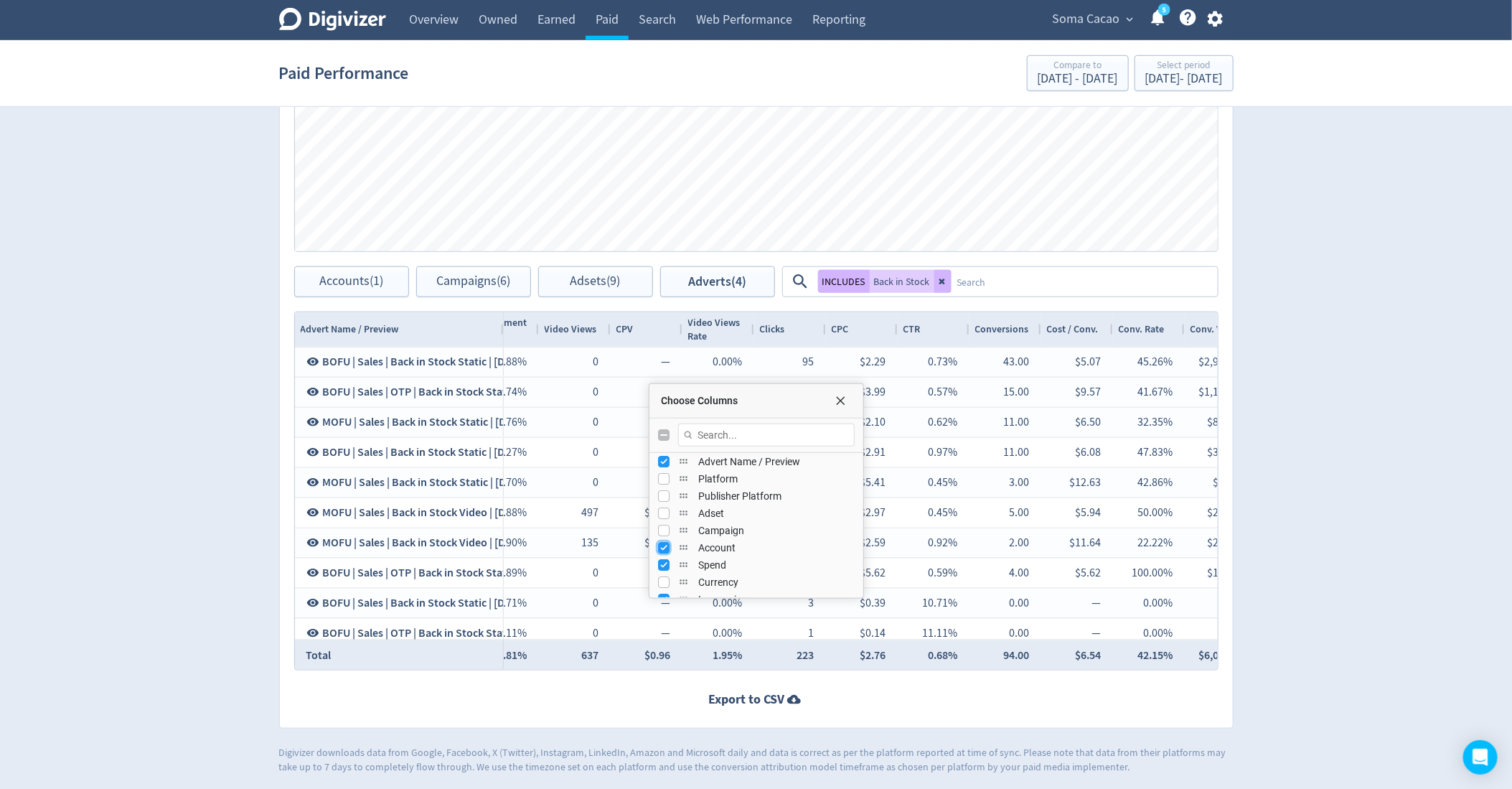
click at [663, 546] on input "Press SPACE to toggle visibility (visible)" at bounding box center [664, 548] width 12 height 12
checkbox input "false"
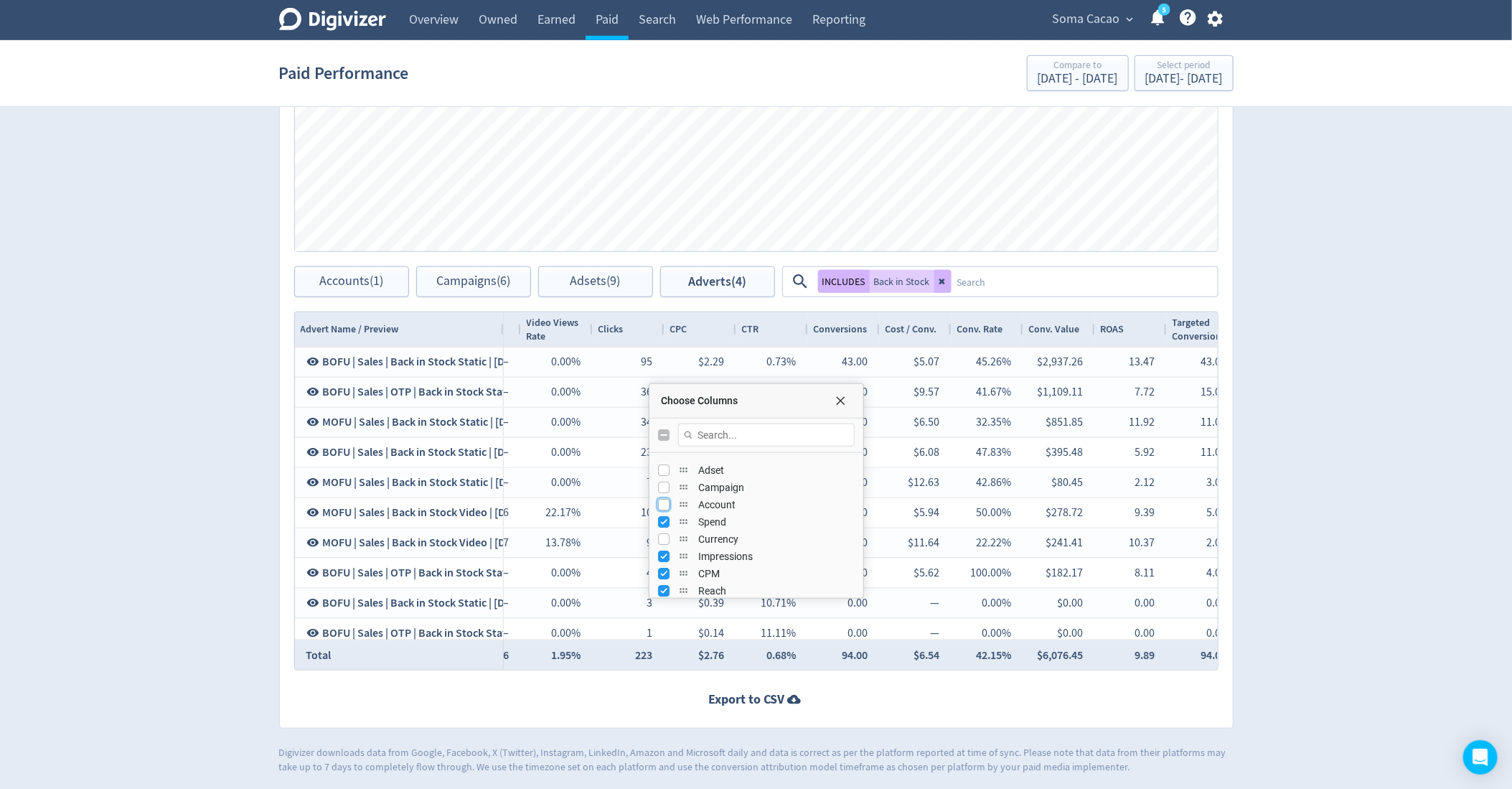
scroll to position [82, 0]
click at [663, 536] on input "Press SPACE to toggle visibility (visible)" at bounding box center [664, 539] width 12 height 12
checkbox input "false"
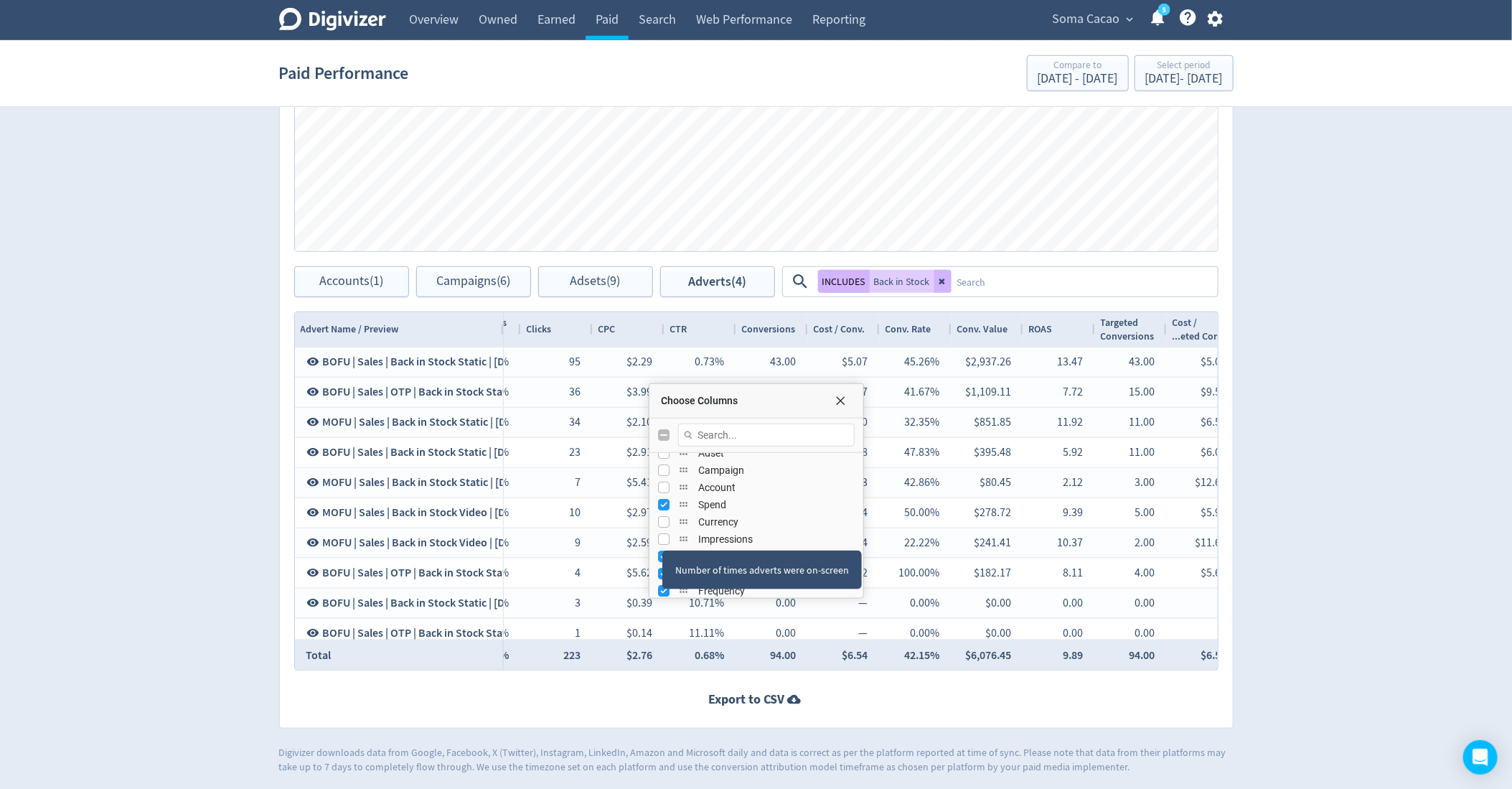
click at [663, 548] on div "CPM" at bounding box center [756, 556] width 197 height 17
click at [663, 555] on div "Number of times adverts were on-screen" at bounding box center [762, 570] width 200 height 39
click at [660, 522] on input "Press SPACE to toggle visibility (visible)" at bounding box center [664, 528] width 12 height 12
checkbox input "false"
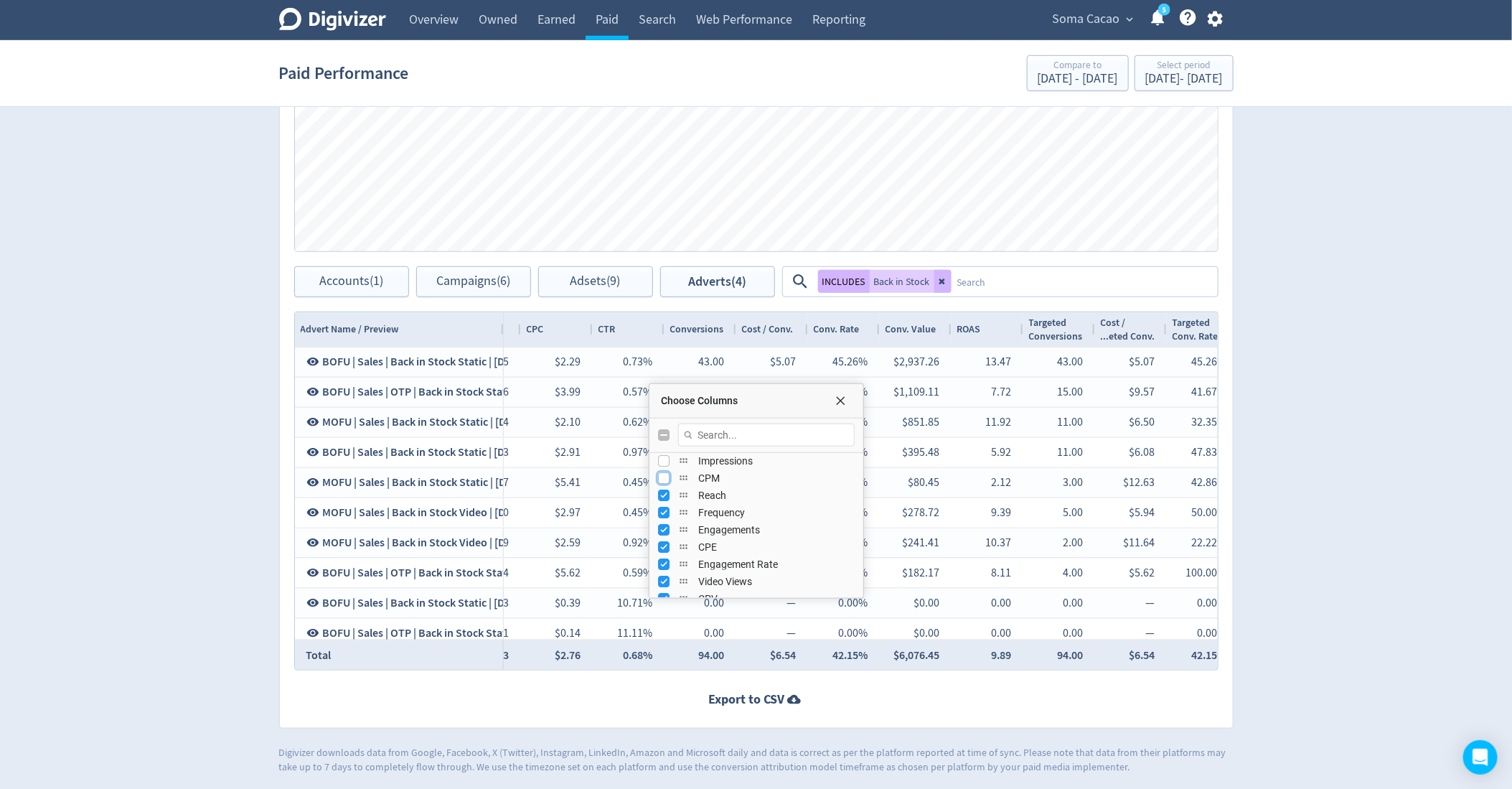
scroll to position [166, 0]
click at [655, 482] on div "Reach" at bounding box center [756, 489] width 214 height 17
click at [658, 484] on input "Press SPACE to toggle visibility (visible)" at bounding box center [664, 489] width 12 height 12
checkbox input "false"
click at [663, 508] on input "Press SPACE to toggle visibility (visible)" at bounding box center [664, 507] width 12 height 12
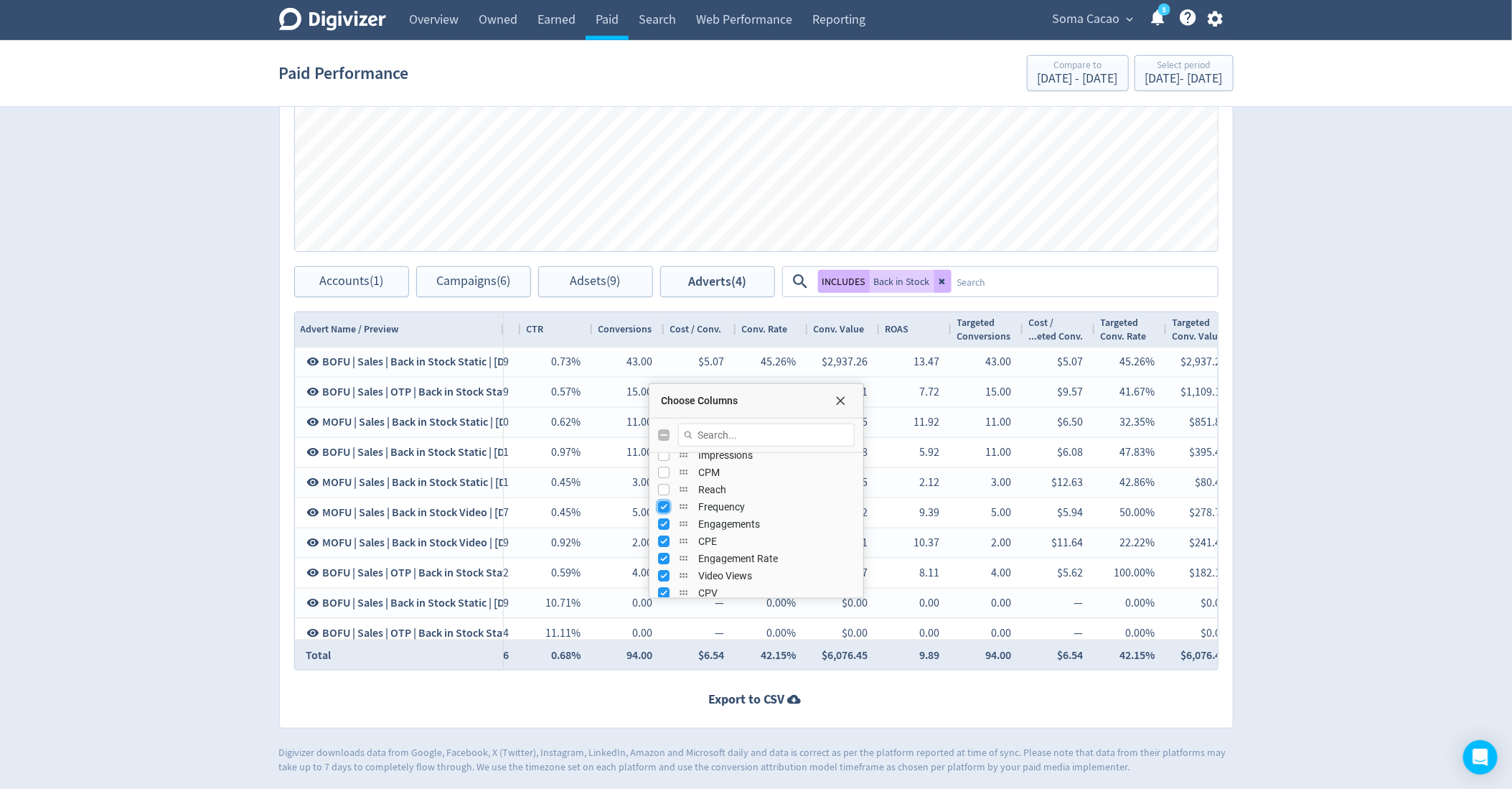
checkbox input "false"
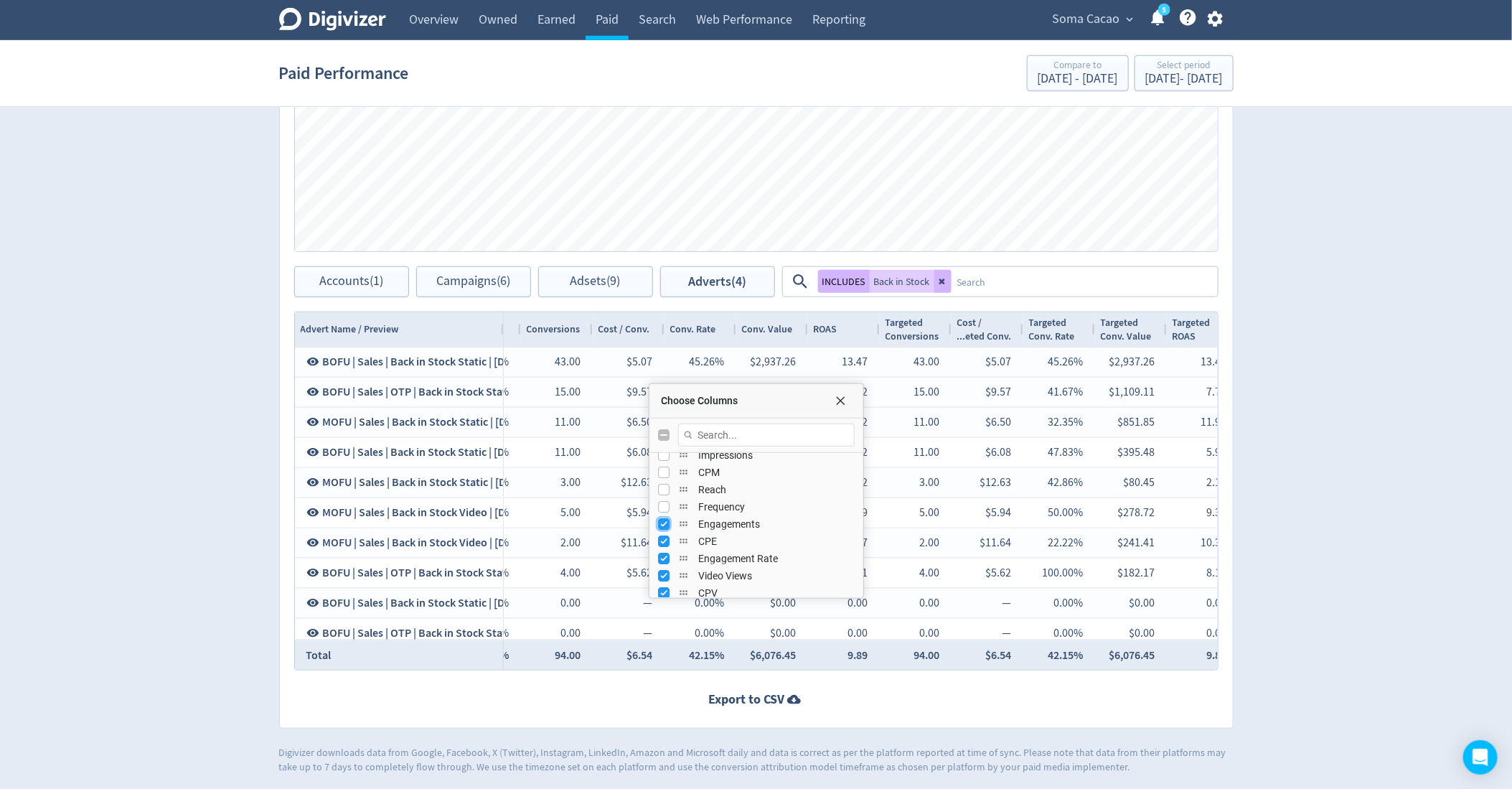
click at [663, 519] on input "Press SPACE to toggle visibility (visible)" at bounding box center [664, 524] width 12 height 12
checkbox input "false"
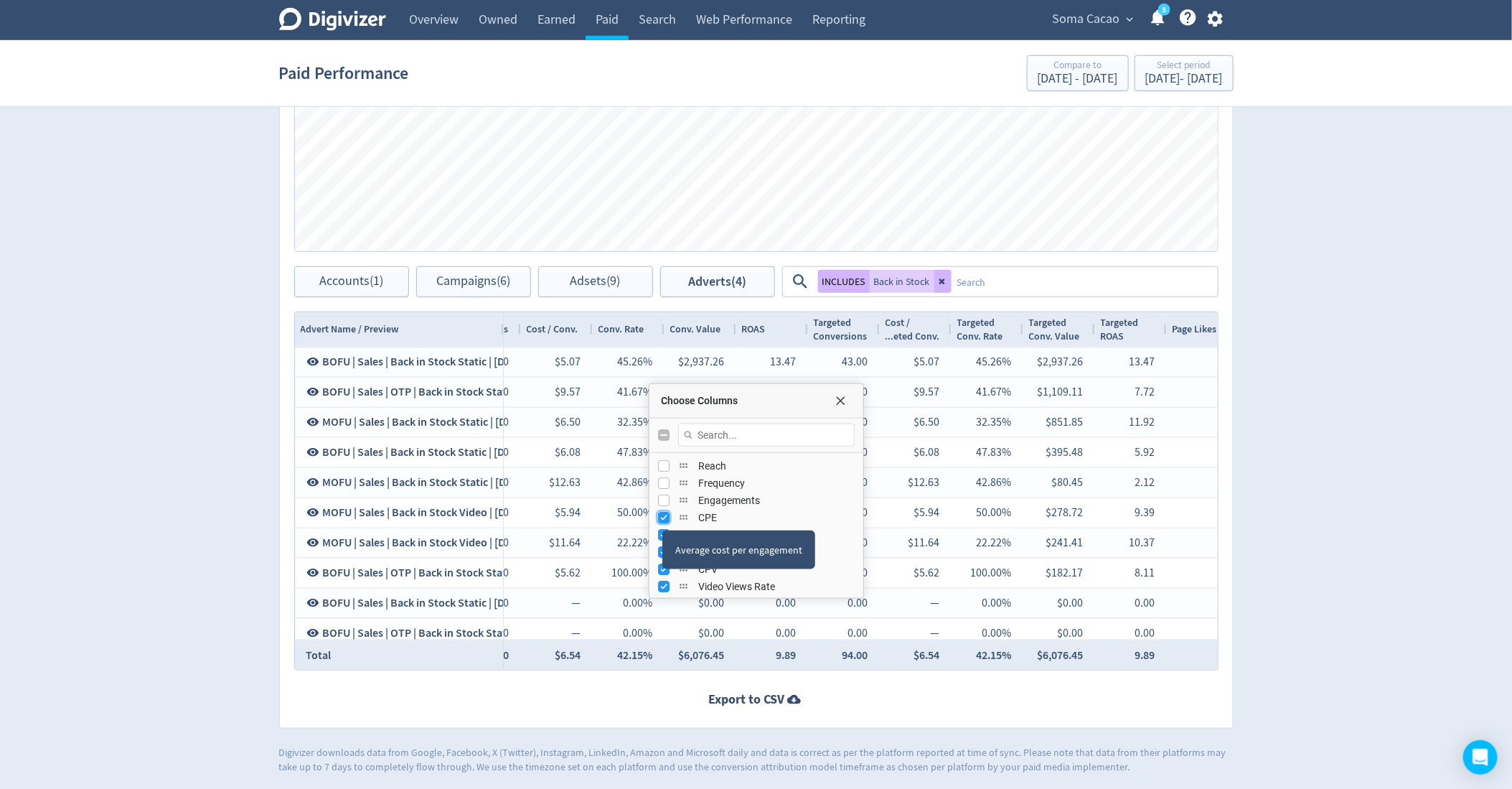
click at [663, 516] on input "Press SPACE to toggle visibility (visible)" at bounding box center [664, 518] width 12 height 12
checkbox input "false"
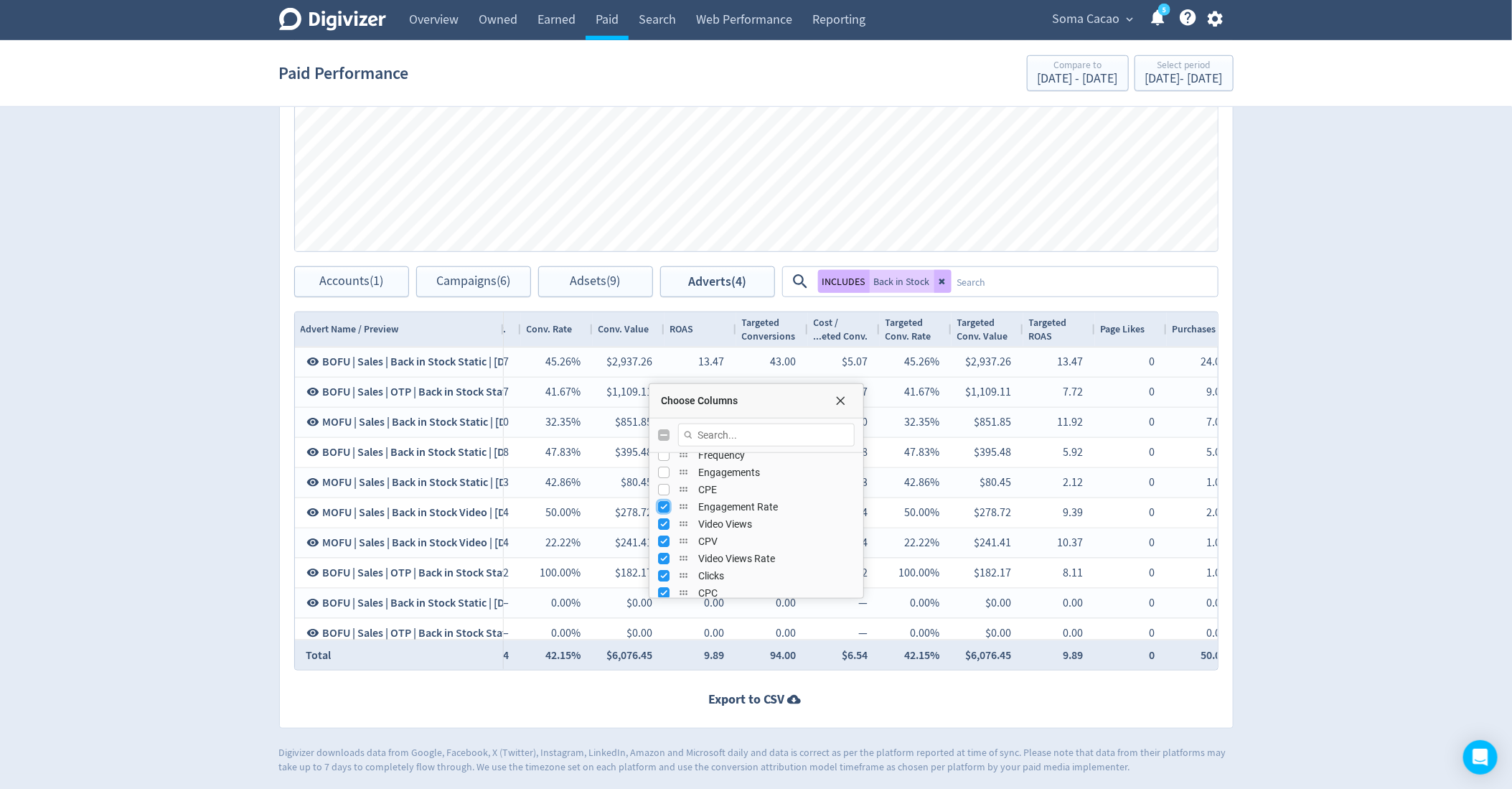
click at [660, 503] on input "Press SPACE to toggle visibility (visible)" at bounding box center [664, 507] width 12 height 12
checkbox input "false"
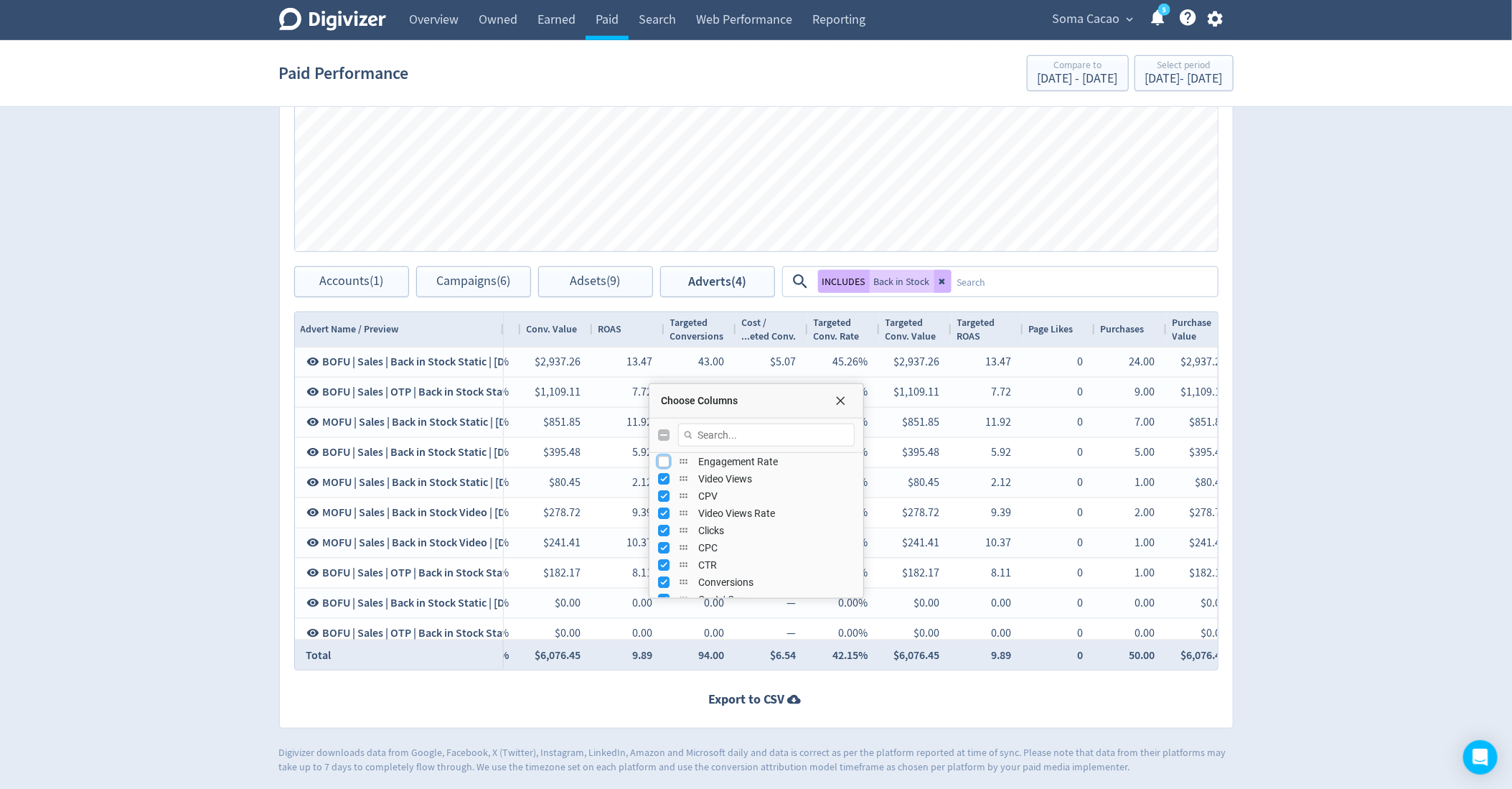
scroll to position [252, 0]
click at [662, 485] on input "Press SPACE to toggle visibility (visible)" at bounding box center [664, 489] width 12 height 12
checkbox input "false"
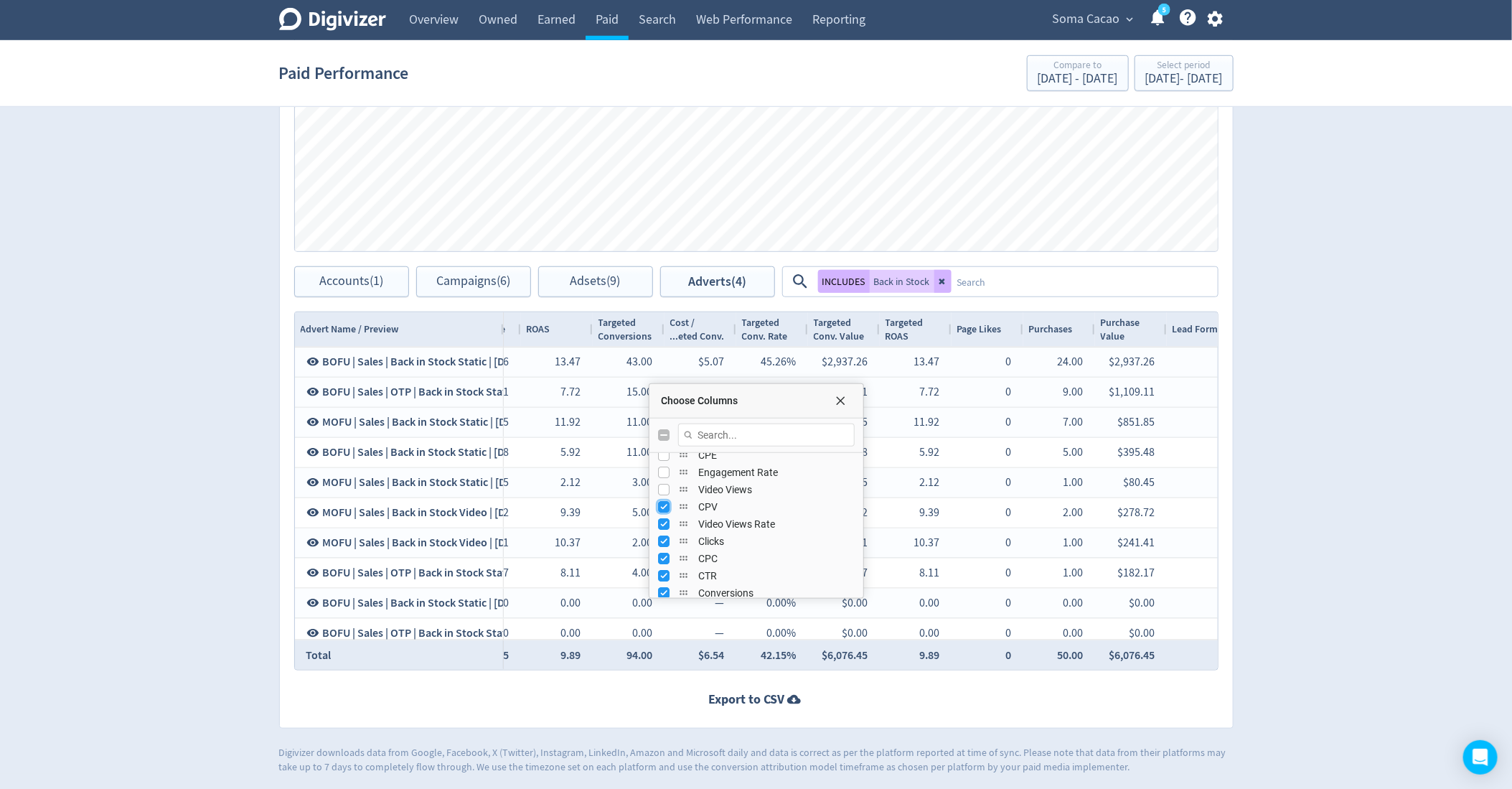
click at [664, 507] on input "Press SPACE to toggle visibility (visible)" at bounding box center [664, 507] width 12 height 12
checkbox input "false"
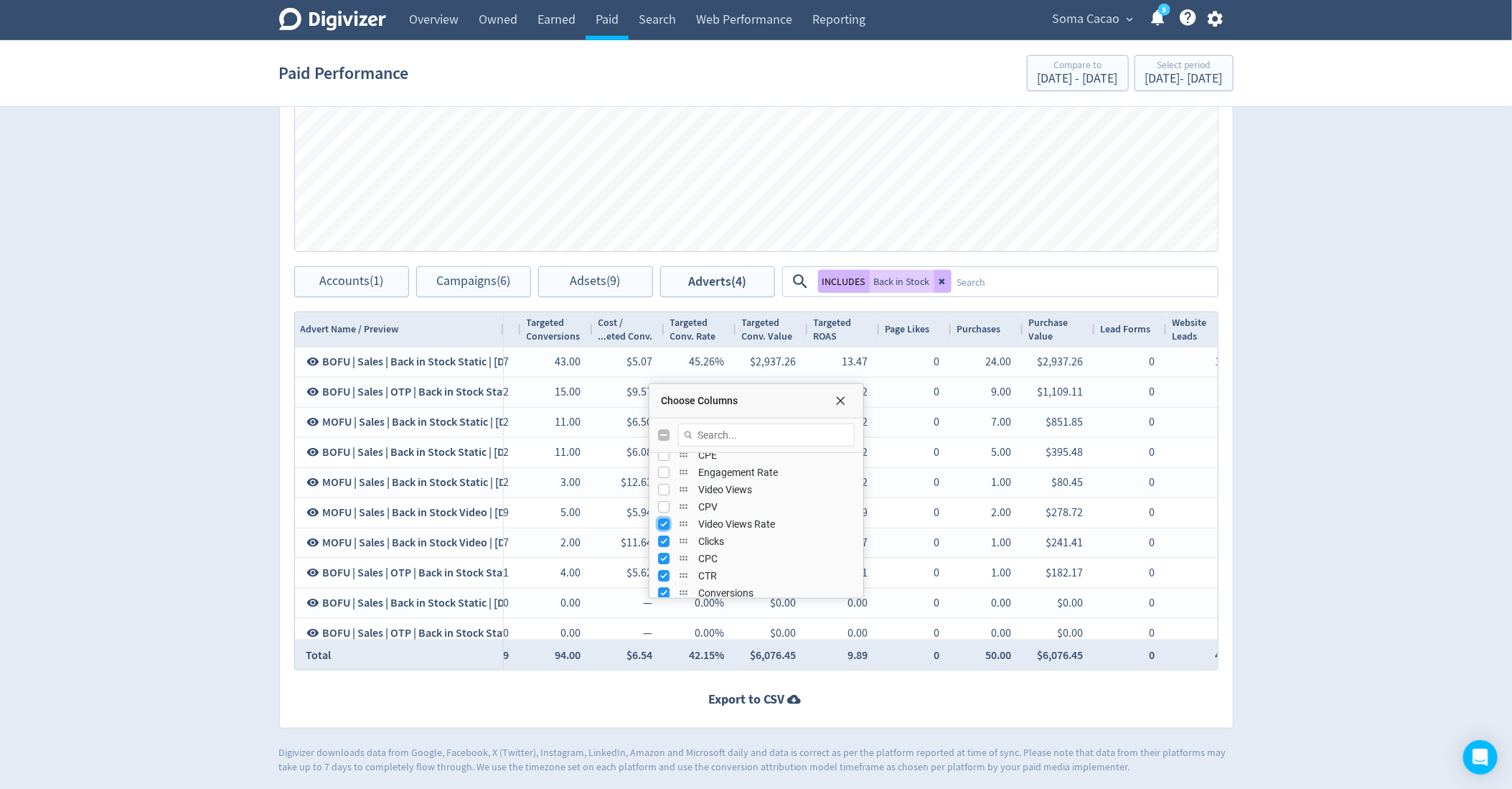
click at [664, 523] on input "Press SPACE to toggle visibility (visible)" at bounding box center [664, 524] width 12 height 12
checkbox input "false"
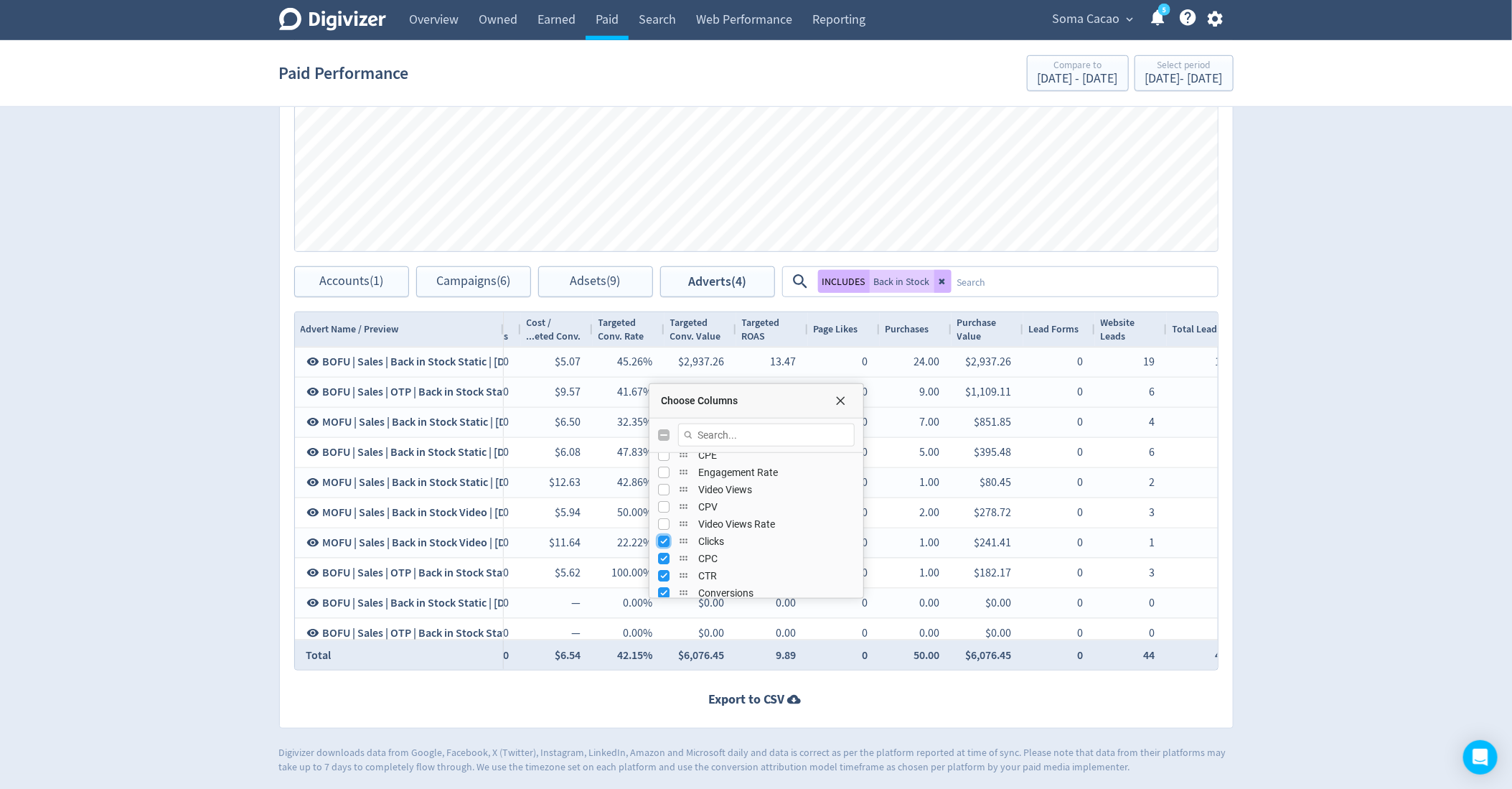
click at [662, 536] on input "Press SPACE to toggle visibility (visible)" at bounding box center [664, 542] width 12 height 12
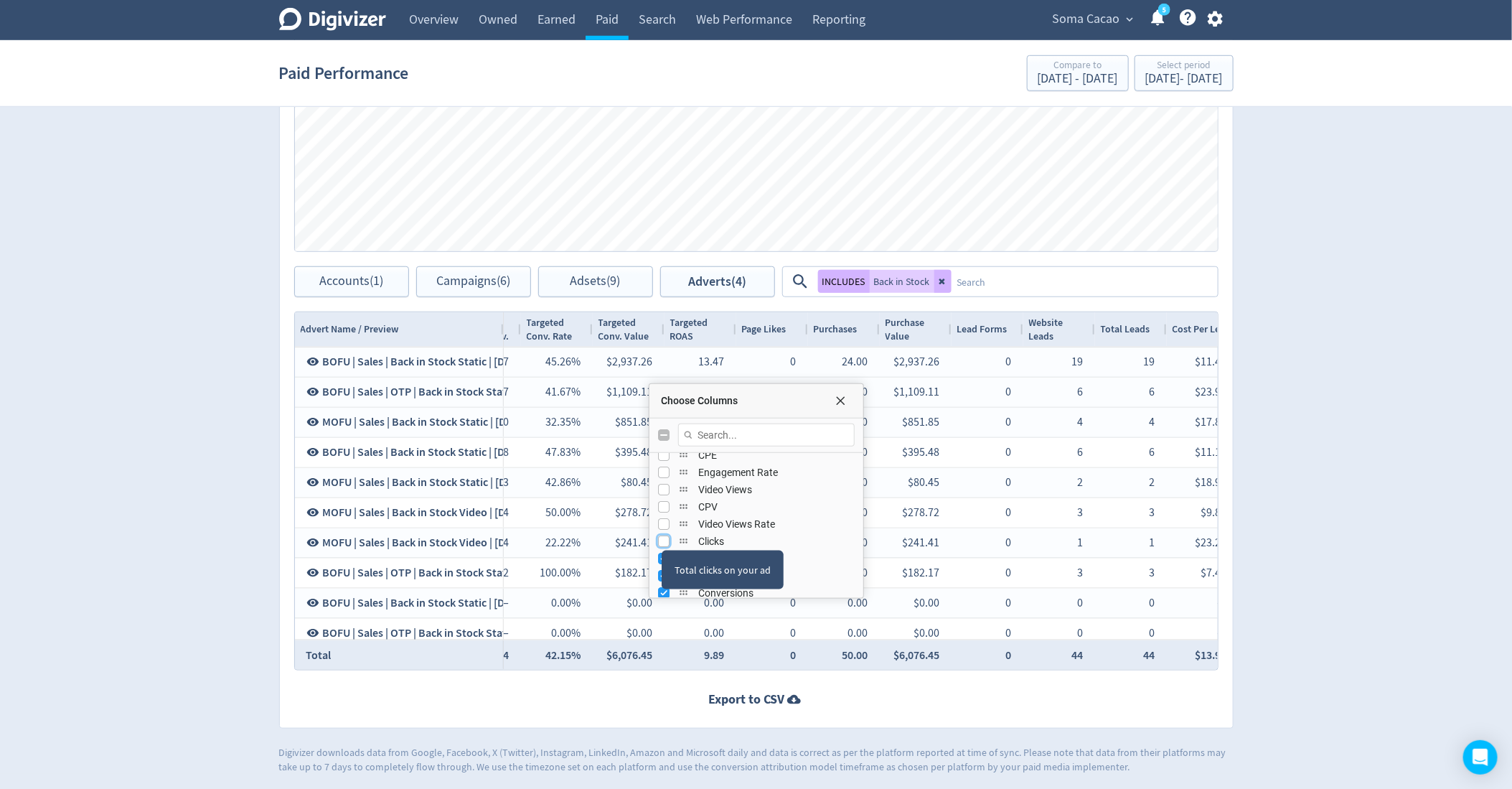
click at [662, 536] on input "Press SPACE to toggle visibility (hidden)" at bounding box center [664, 542] width 12 height 12
checkbox input "true"
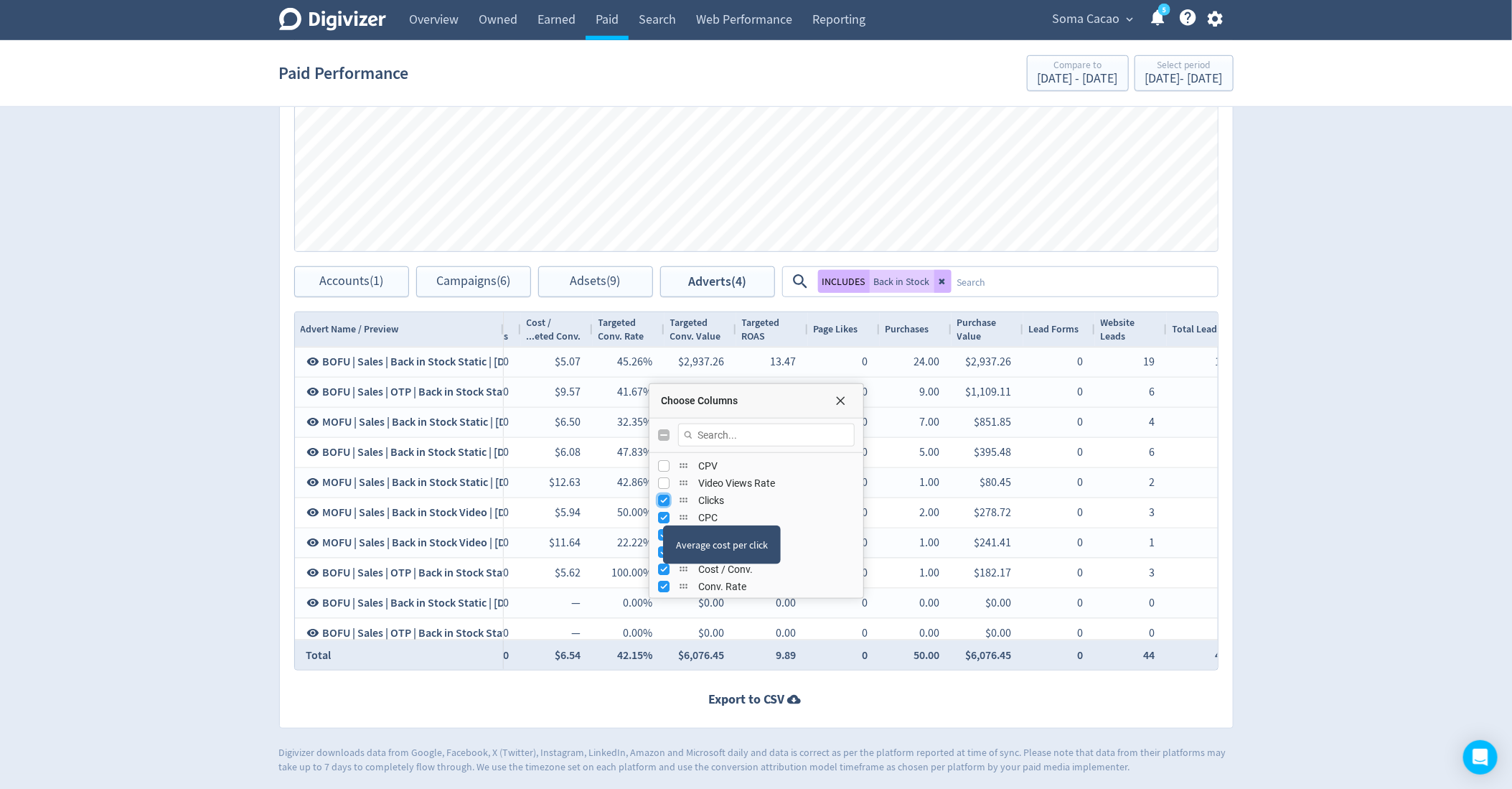
scroll to position [326, 0]
click at [664, 519] on input "Press SPACE to toggle visibility (visible)" at bounding box center [664, 519] width 12 height 12
checkbox input "false"
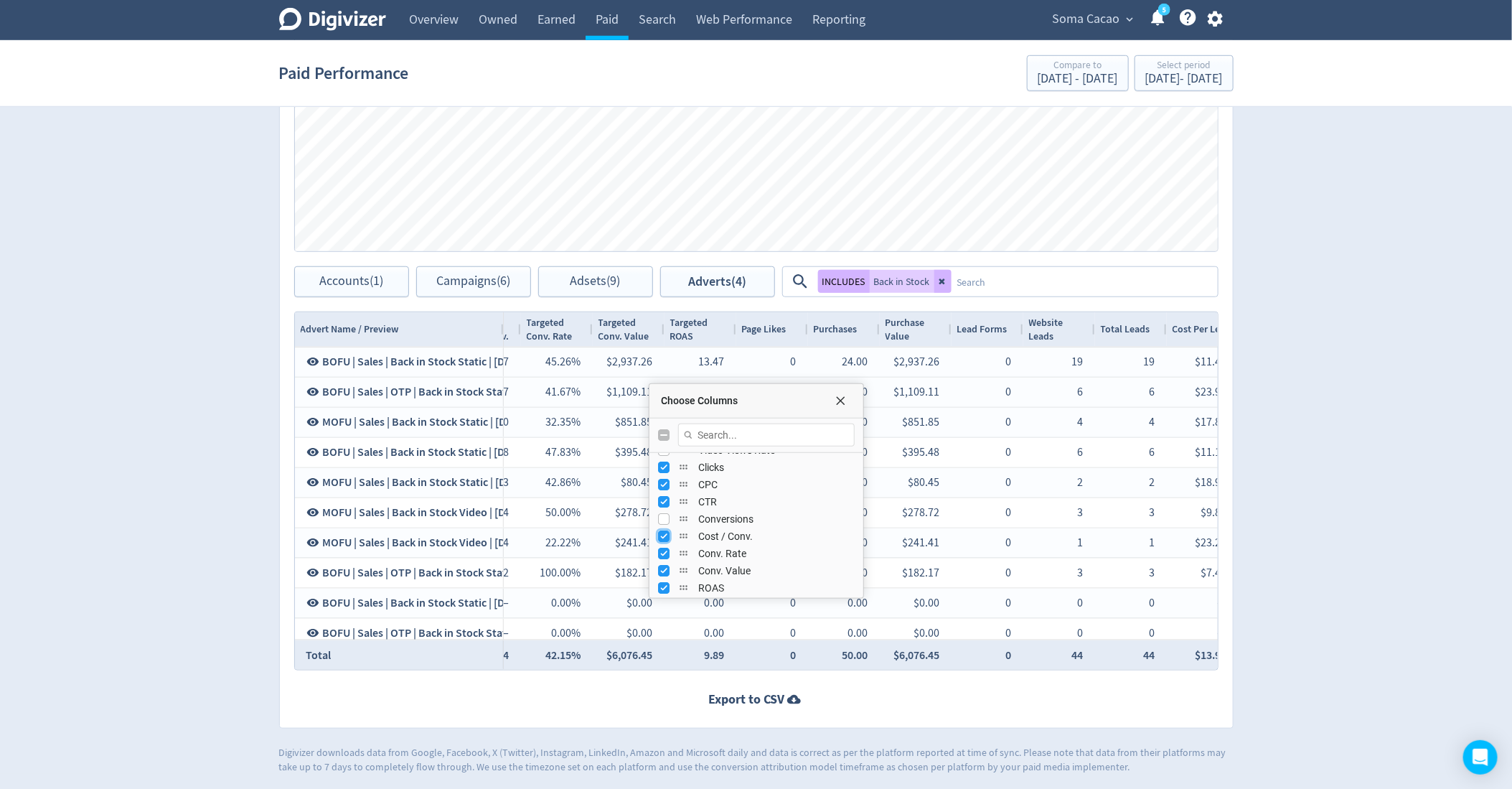
click at [664, 535] on input "Press SPACE to toggle visibility (visible)" at bounding box center [664, 536] width 12 height 12
checkbox input "false"
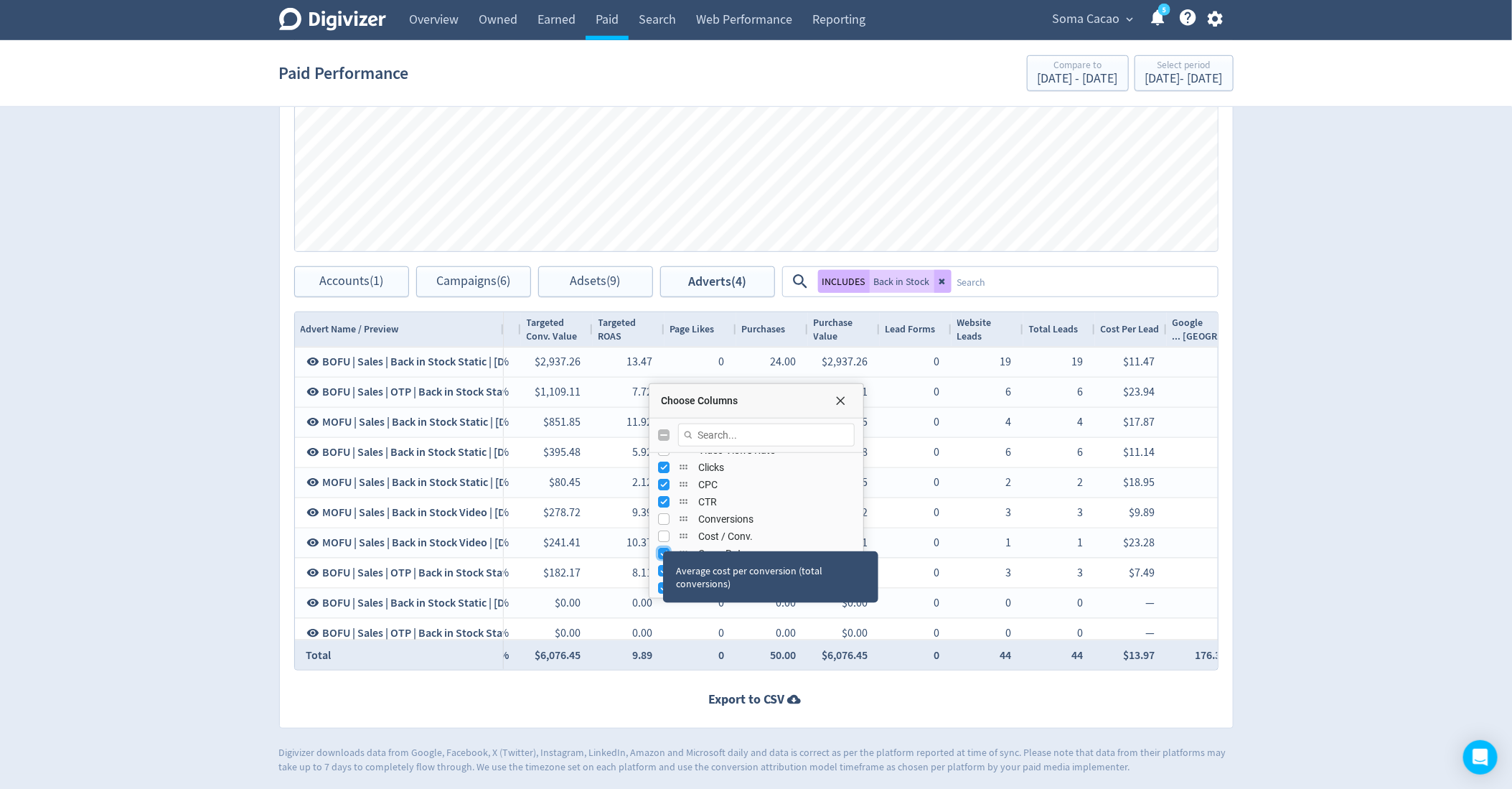
click at [662, 548] on input "Press SPACE to toggle visibility (visible)" at bounding box center [664, 553] width 12 height 12
checkbox input "false"
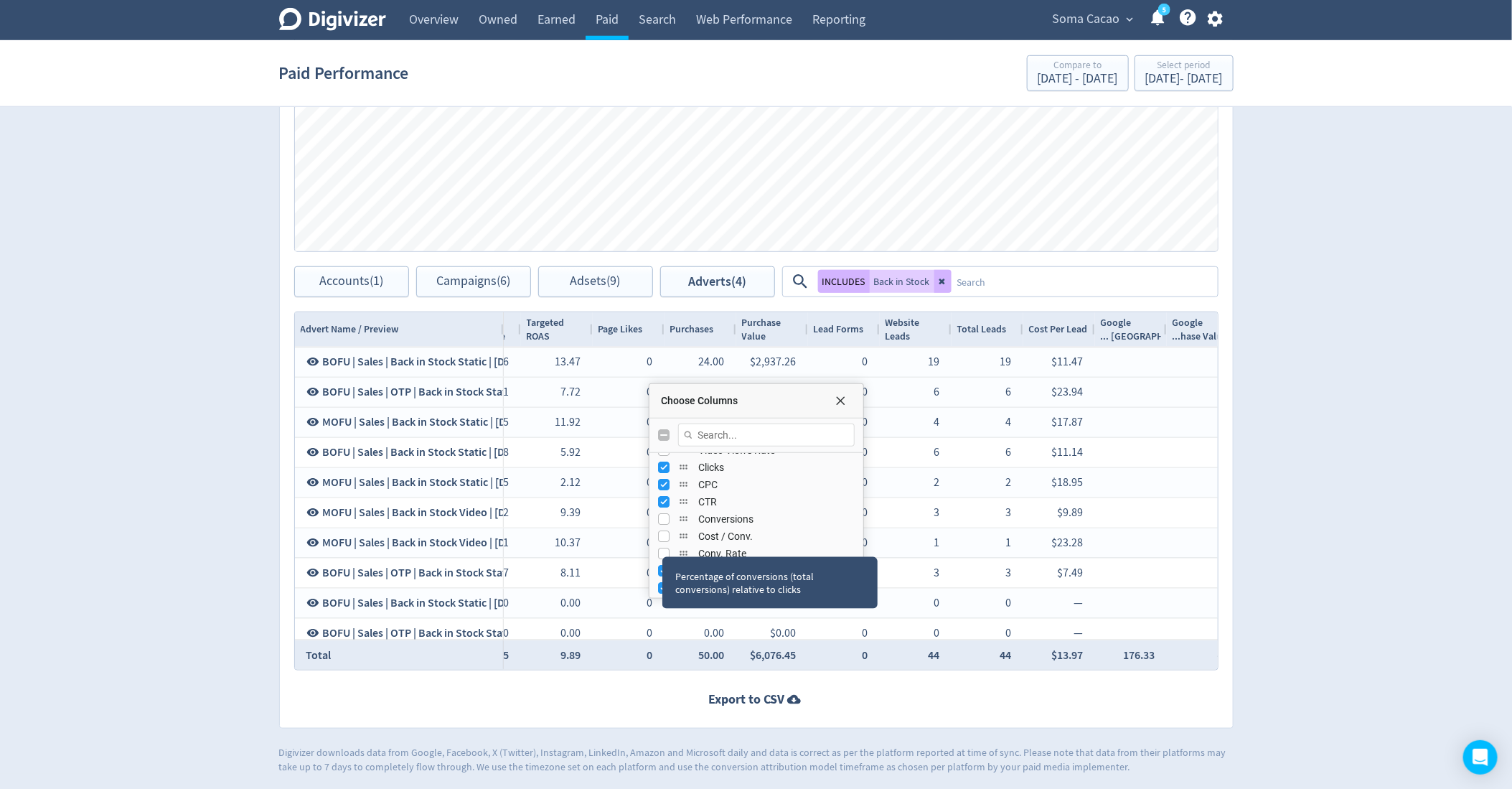
click at [663, 559] on div "Percentage of conversions (total conversions) relative to clicks" at bounding box center [771, 582] width 216 height 51
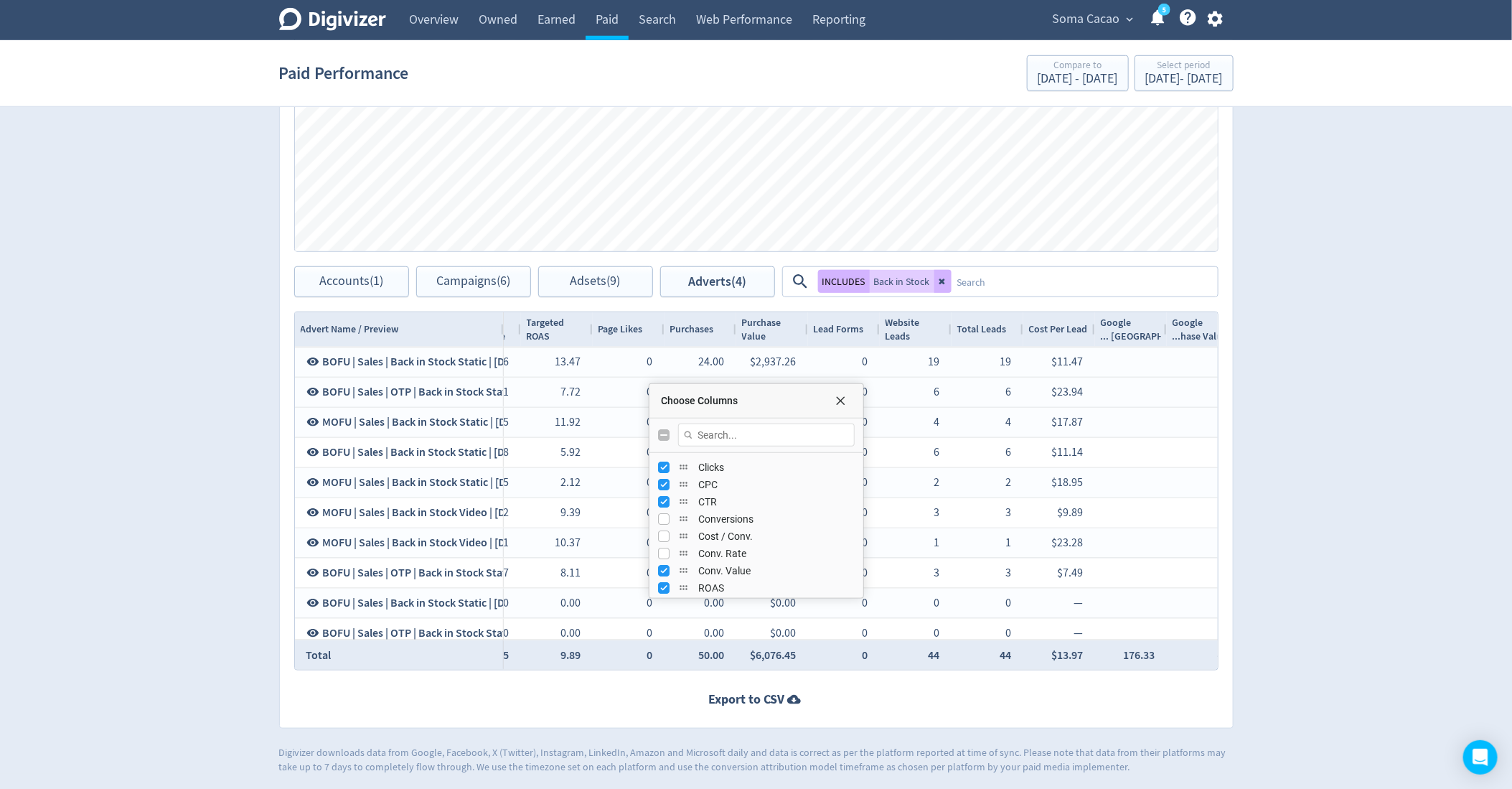
scroll to position [373, 0]
click at [665, 519] on input "Press SPACE to toggle visibility (visible)" at bounding box center [664, 524] width 12 height 12
checkbox input "false"
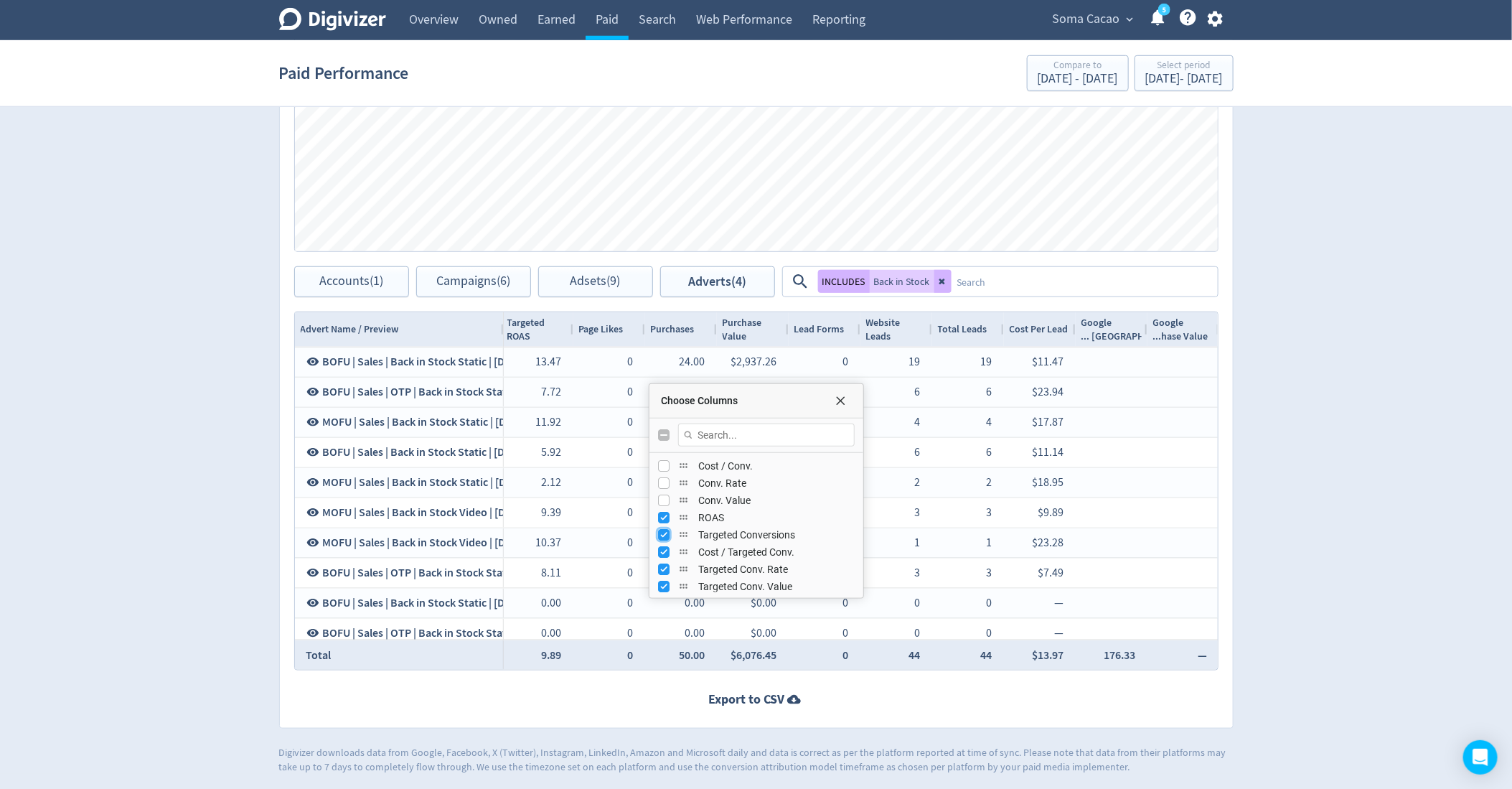
click at [659, 529] on input "Press SPACE to toggle visibility (visible)" at bounding box center [664, 535] width 12 height 12
checkbox input "false"
click at [662, 529] on input "Press SPACE to toggle visibility (visible)" at bounding box center [664, 528] width 12 height 12
checkbox input "false"
click at [662, 524] on input "Press SPACE to toggle visibility (visible)" at bounding box center [664, 524] width 12 height 12
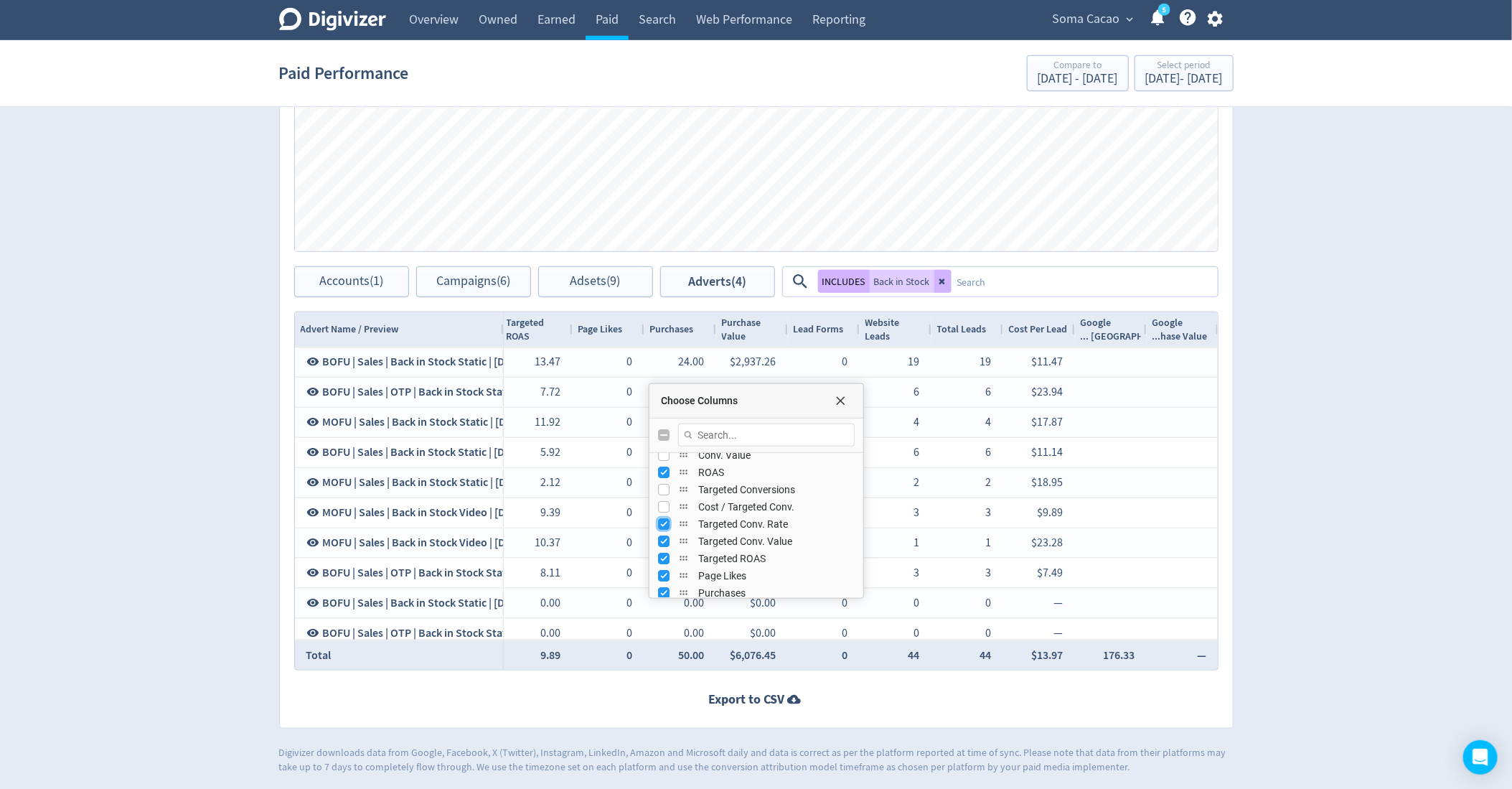
checkbox input "false"
click at [662, 523] on input "Press SPACE to toggle visibility (visible)" at bounding box center [664, 521] width 12 height 12
checkbox input "false"
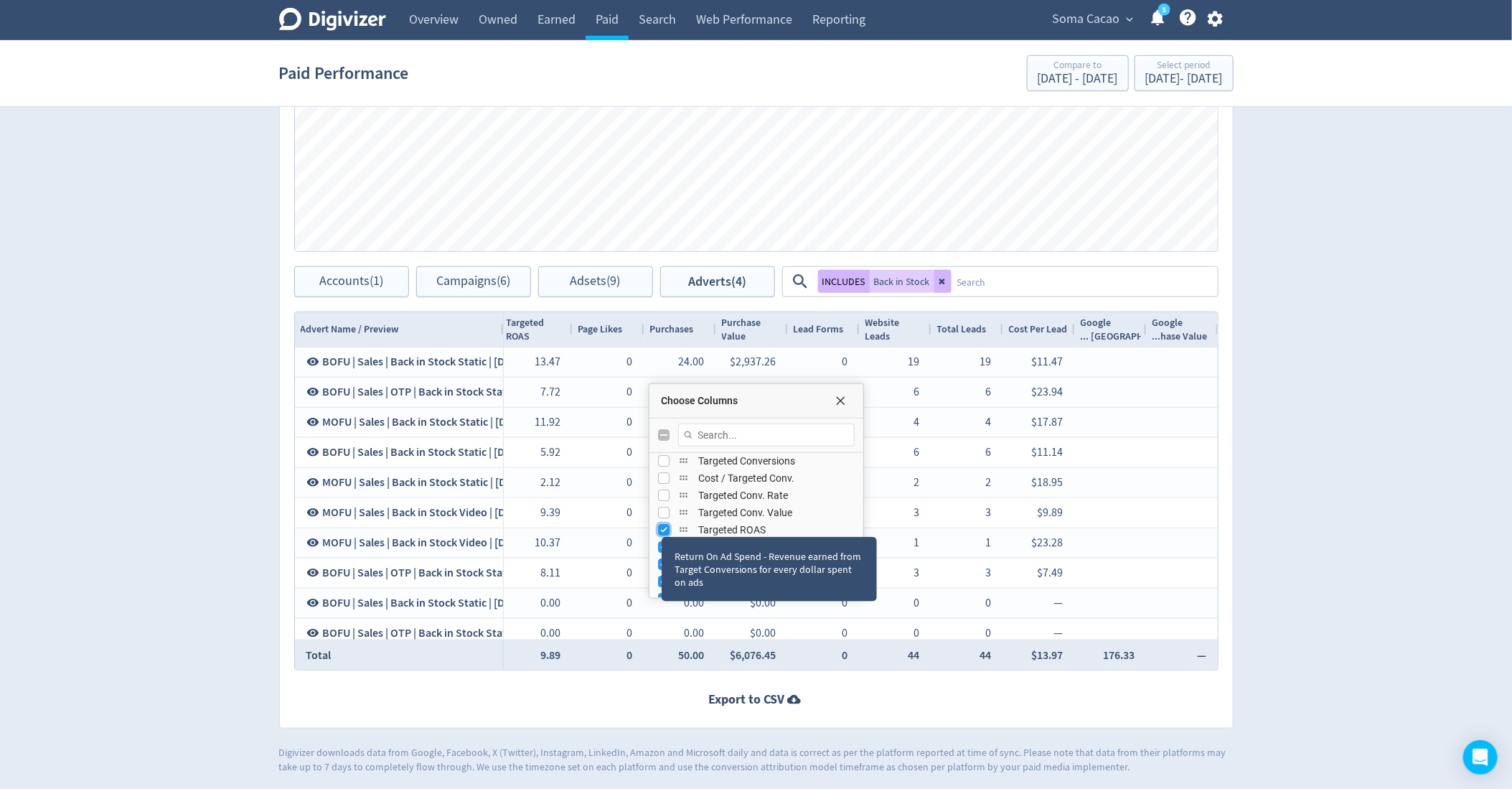
click at [662, 524] on input "Press SPACE to toggle visibility (visible)" at bounding box center [664, 530] width 12 height 12
checkbox input "false"
click at [662, 523] on input "Press SPACE to toggle visibility (visible)" at bounding box center [664, 528] width 12 height 12
checkbox input "false"
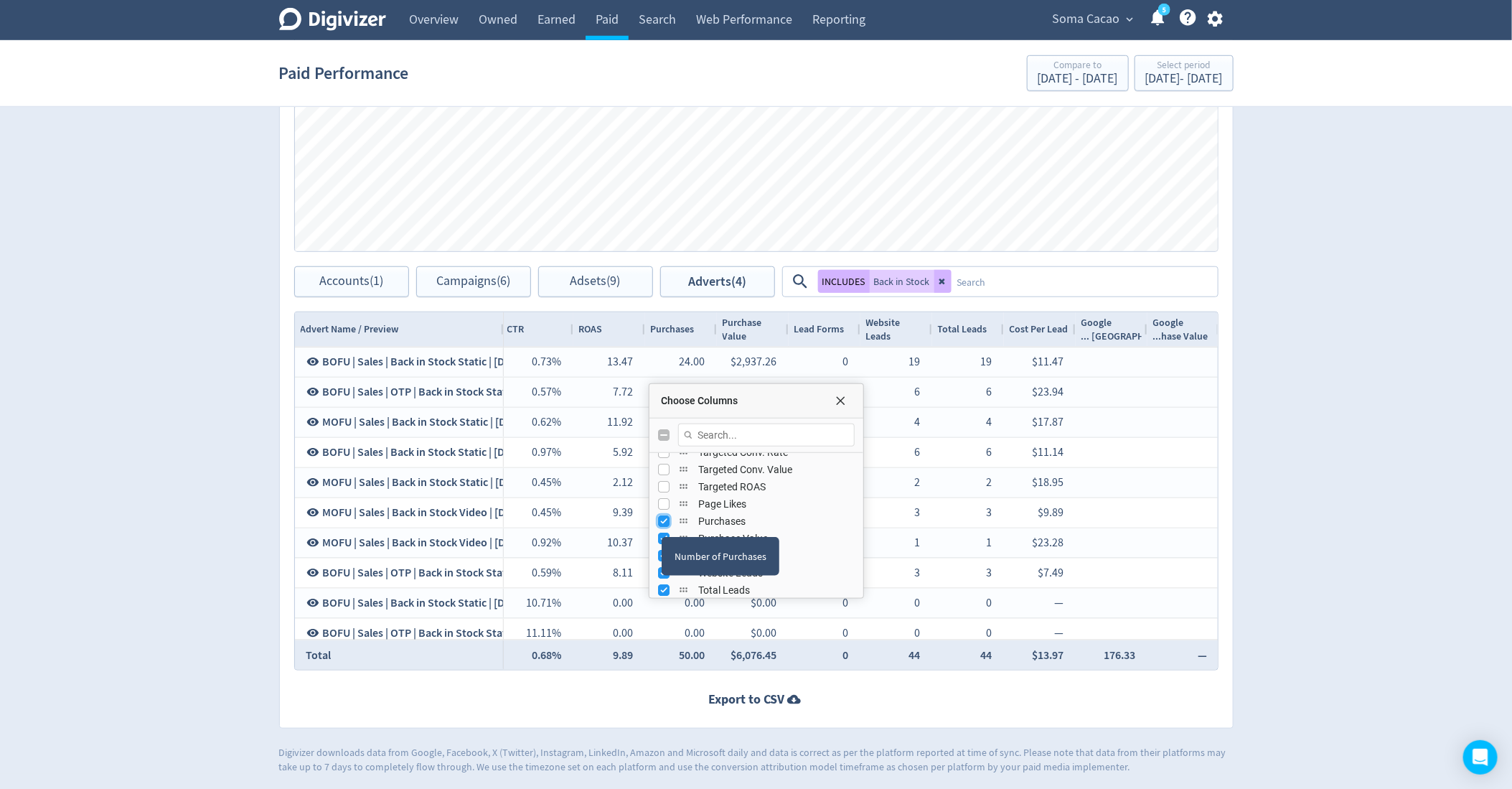
click at [662, 523] on input "Press SPACE to toggle visibility (visible)" at bounding box center [664, 521] width 12 height 12
click at [662, 523] on div "Purchase Value" at bounding box center [756, 519] width 197 height 17
click at [659, 499] on input "Press SPACE to toggle visibility (hidden)" at bounding box center [664, 502] width 12 height 12
checkbox input "true"
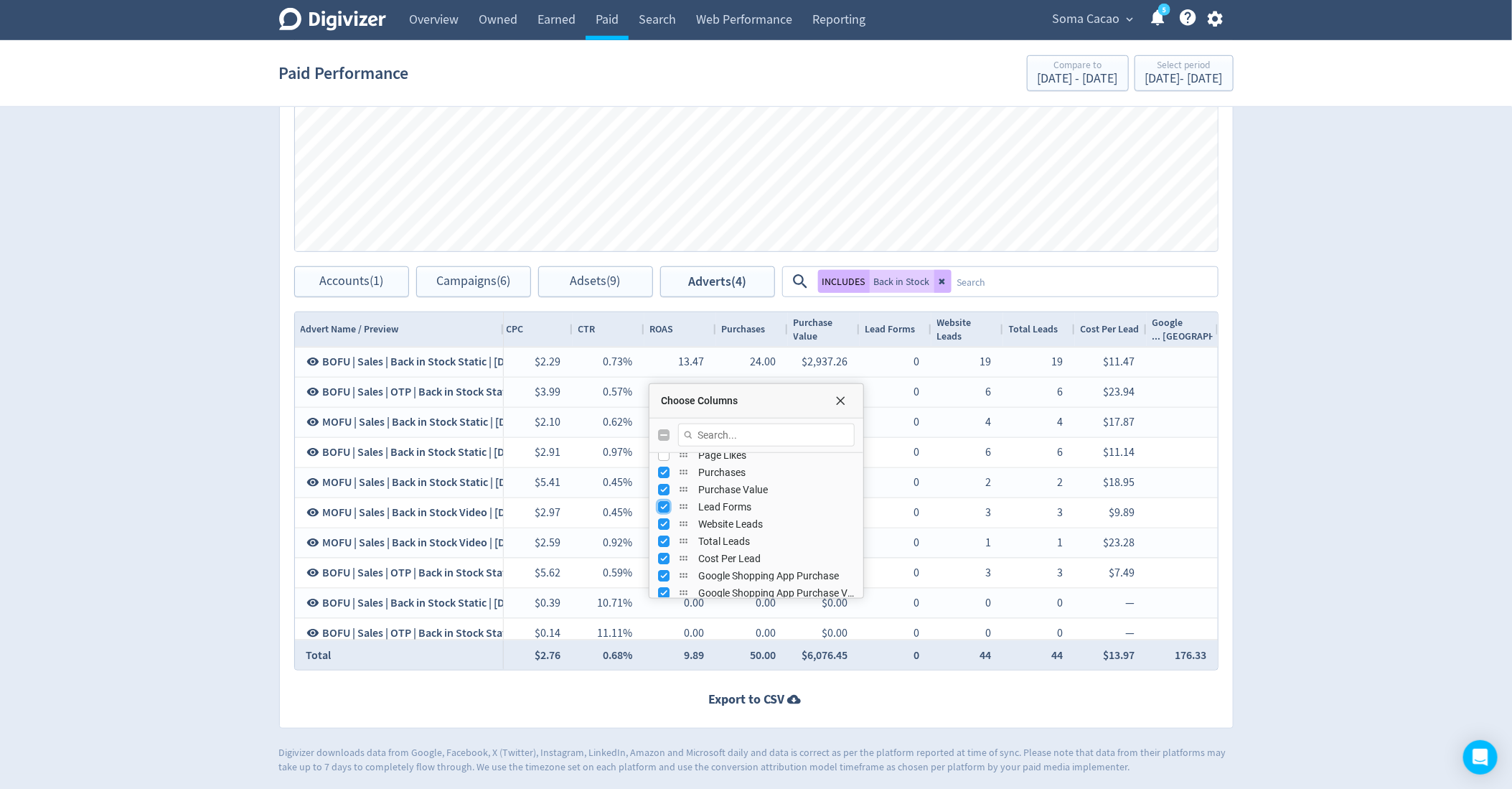
click at [664, 507] on input "Press SPACE to toggle visibility (visible)" at bounding box center [664, 507] width 12 height 12
checkbox input "false"
click at [664, 519] on input "Press SPACE to toggle visibility (visible)" at bounding box center [664, 524] width 12 height 12
checkbox input "false"
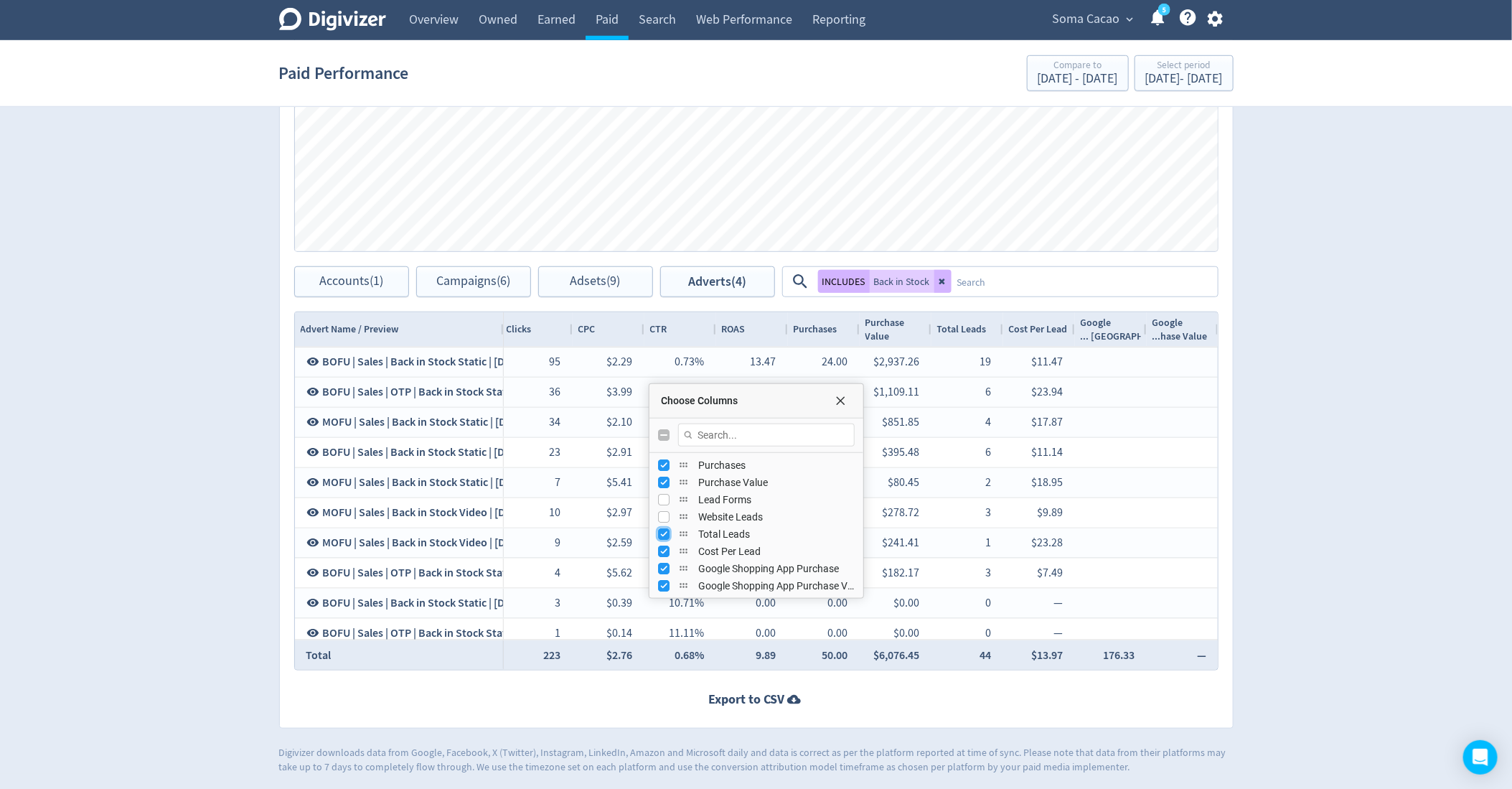
click at [663, 528] on input "Press SPACE to toggle visibility (visible)" at bounding box center [664, 534] width 12 height 12
checkbox input "false"
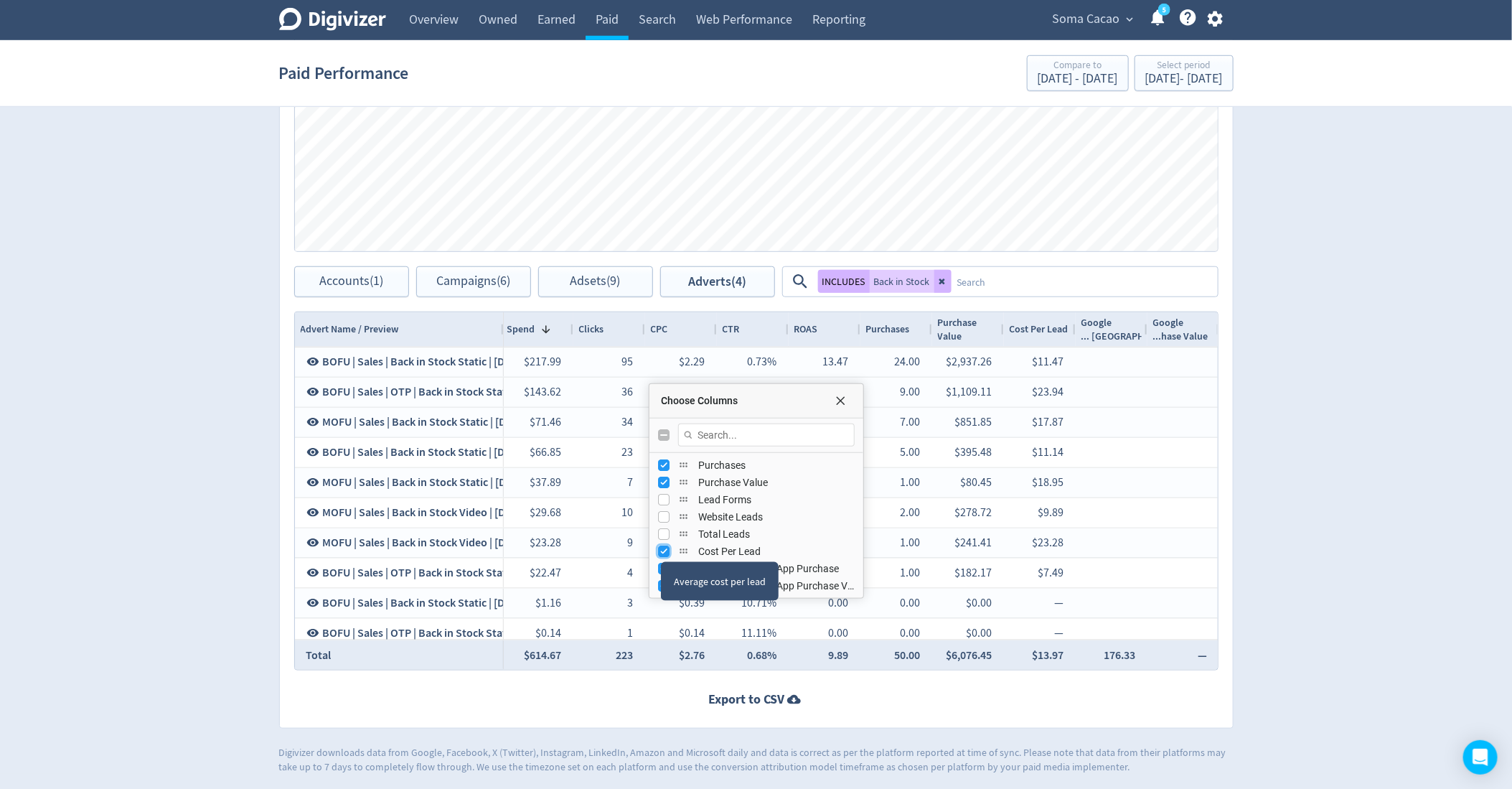
click at [661, 548] on input "Press SPACE to toggle visibility (visible)" at bounding box center [664, 552] width 12 height 12
checkbox input "false"
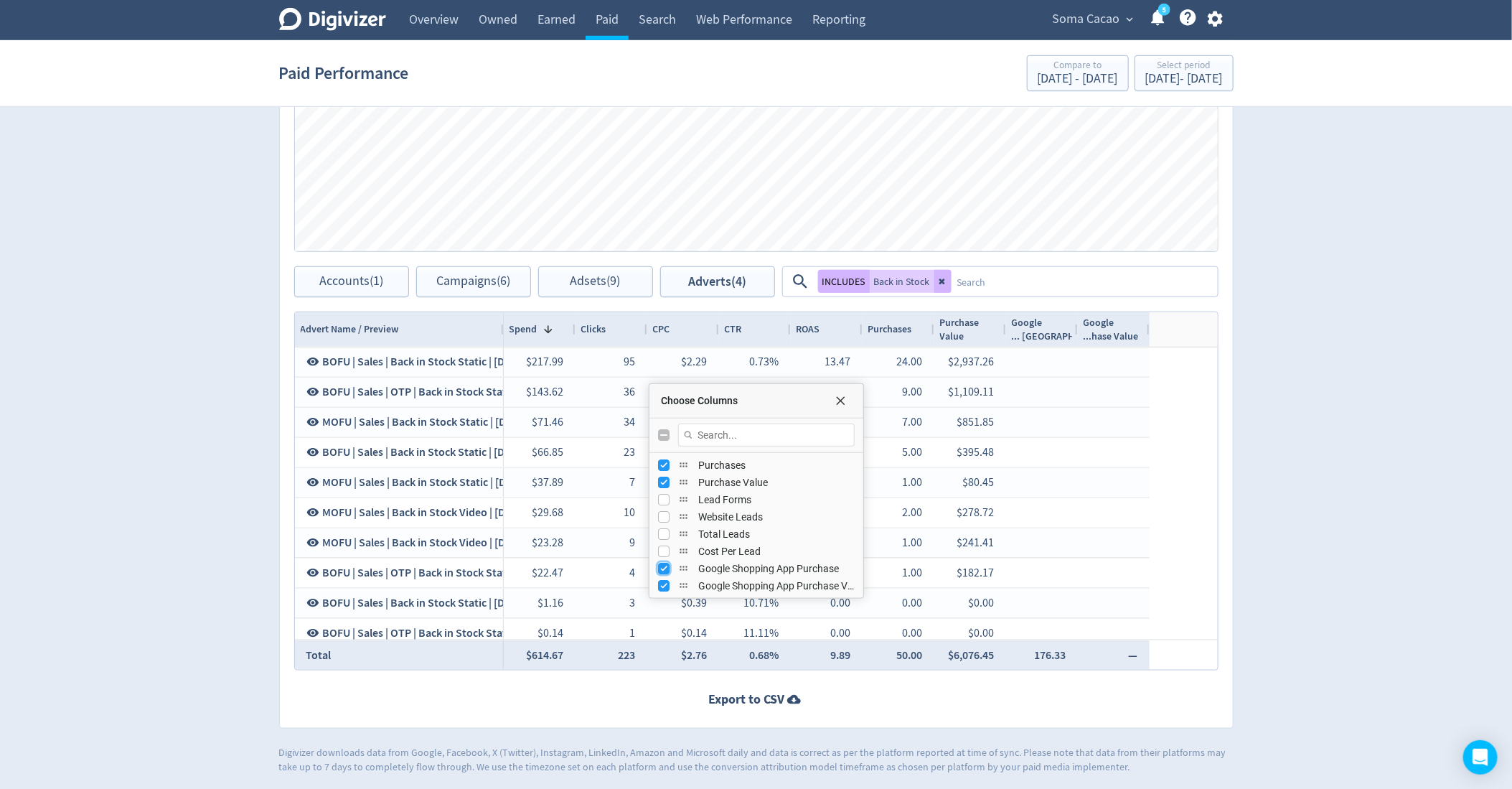
click at [659, 567] on input "Press SPACE to toggle visibility (visible)" at bounding box center [664, 568] width 12 height 12
checkbox input "false"
click at [660, 581] on div "Google Shopping App Purchase" at bounding box center [740, 600] width 161 height 39
click at [660, 585] on input "Press SPACE to toggle visibility (visible)" at bounding box center [664, 586] width 12 height 12
checkbox input "false"
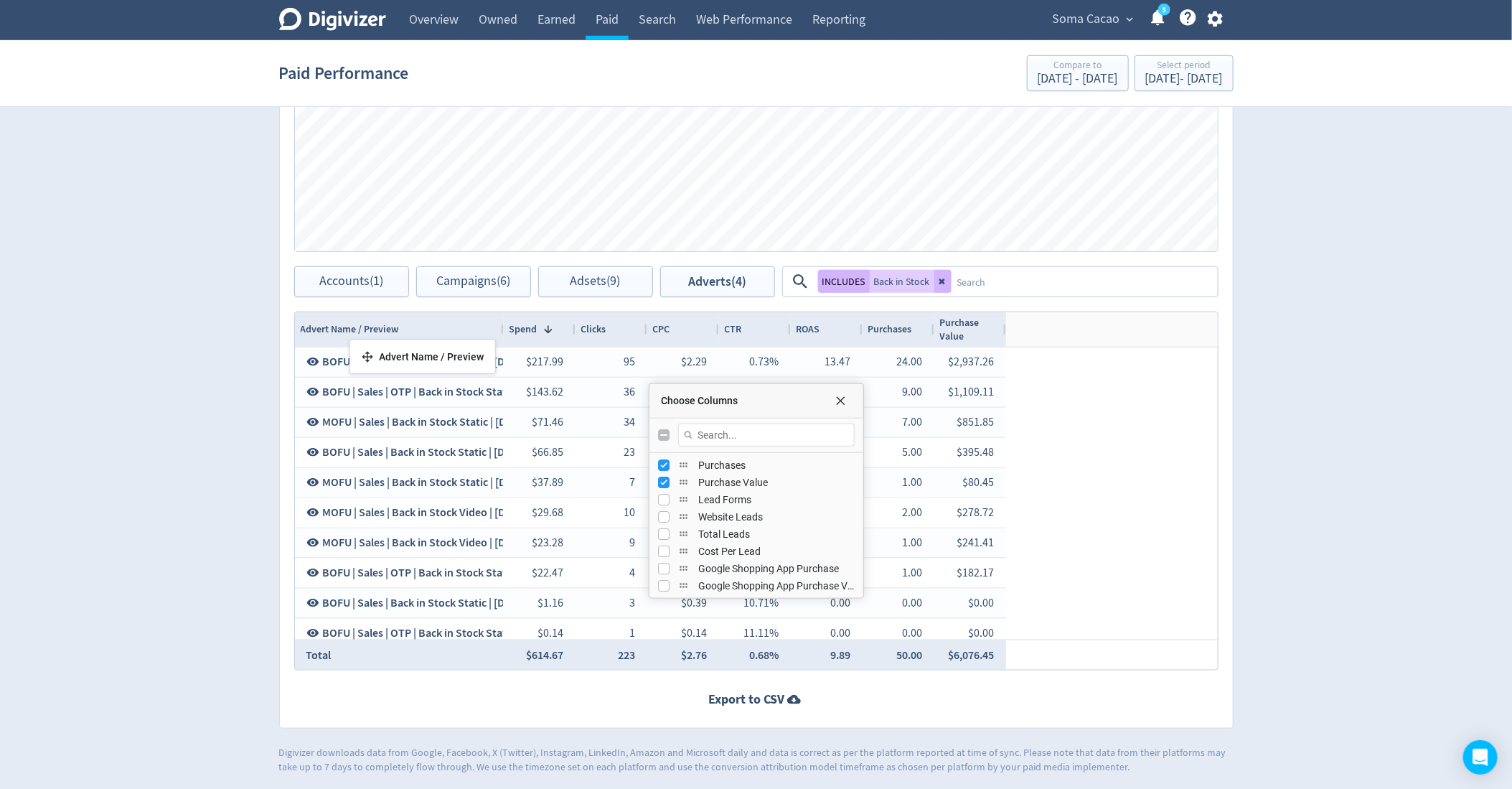
drag, startPoint x: 498, startPoint y: 325, endPoint x: 312, endPoint y: 343, distance: 186.9
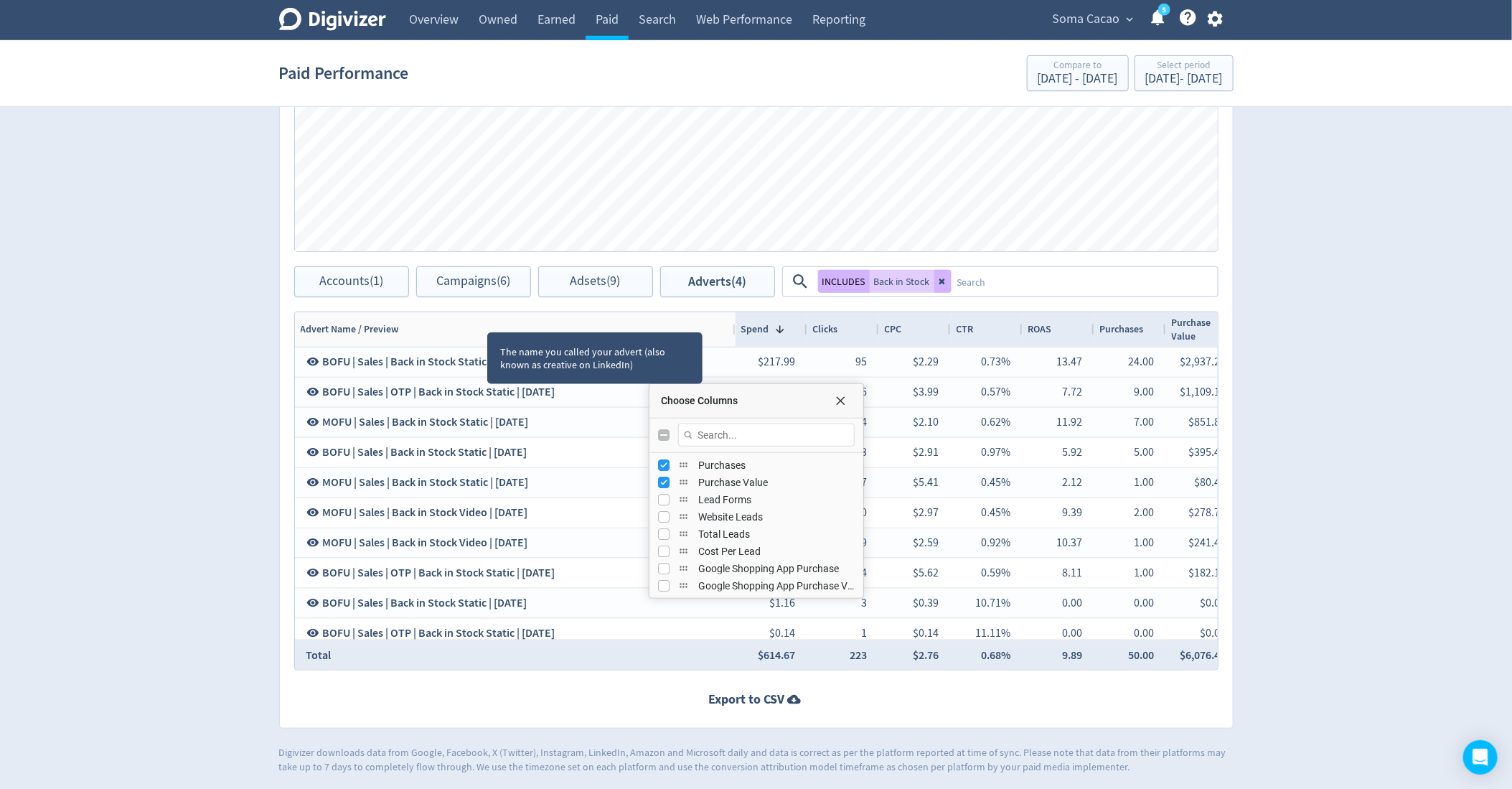
drag, startPoint x: 501, startPoint y: 324, endPoint x: 754, endPoint y: 328, distance: 253.0
click at [738, 328] on div at bounding box center [735, 329] width 6 height 35
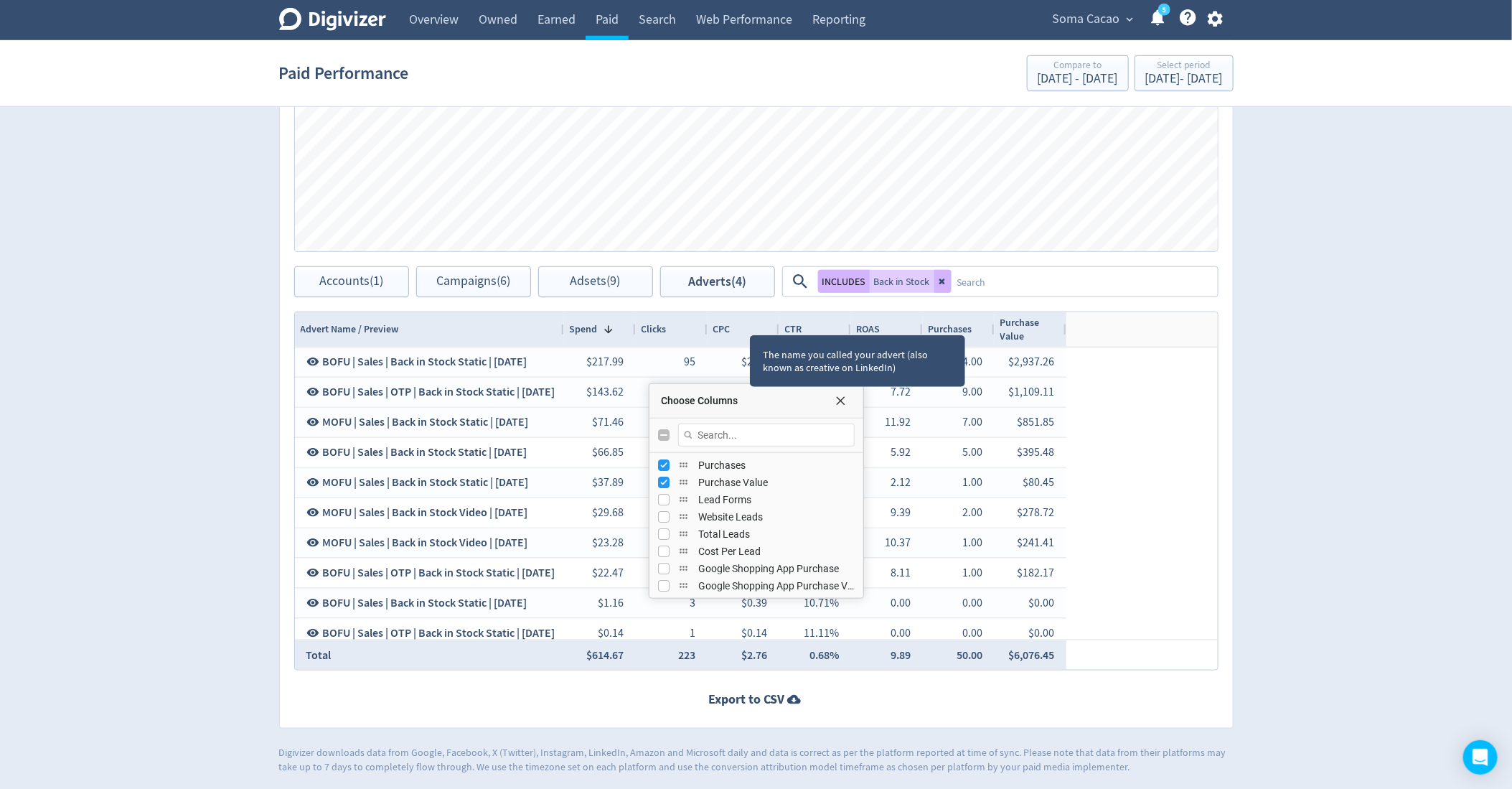
drag, startPoint x: 752, startPoint y: 324, endPoint x: 562, endPoint y: 334, distance: 190.3
click at [561, 334] on div at bounding box center [563, 329] width 6 height 35
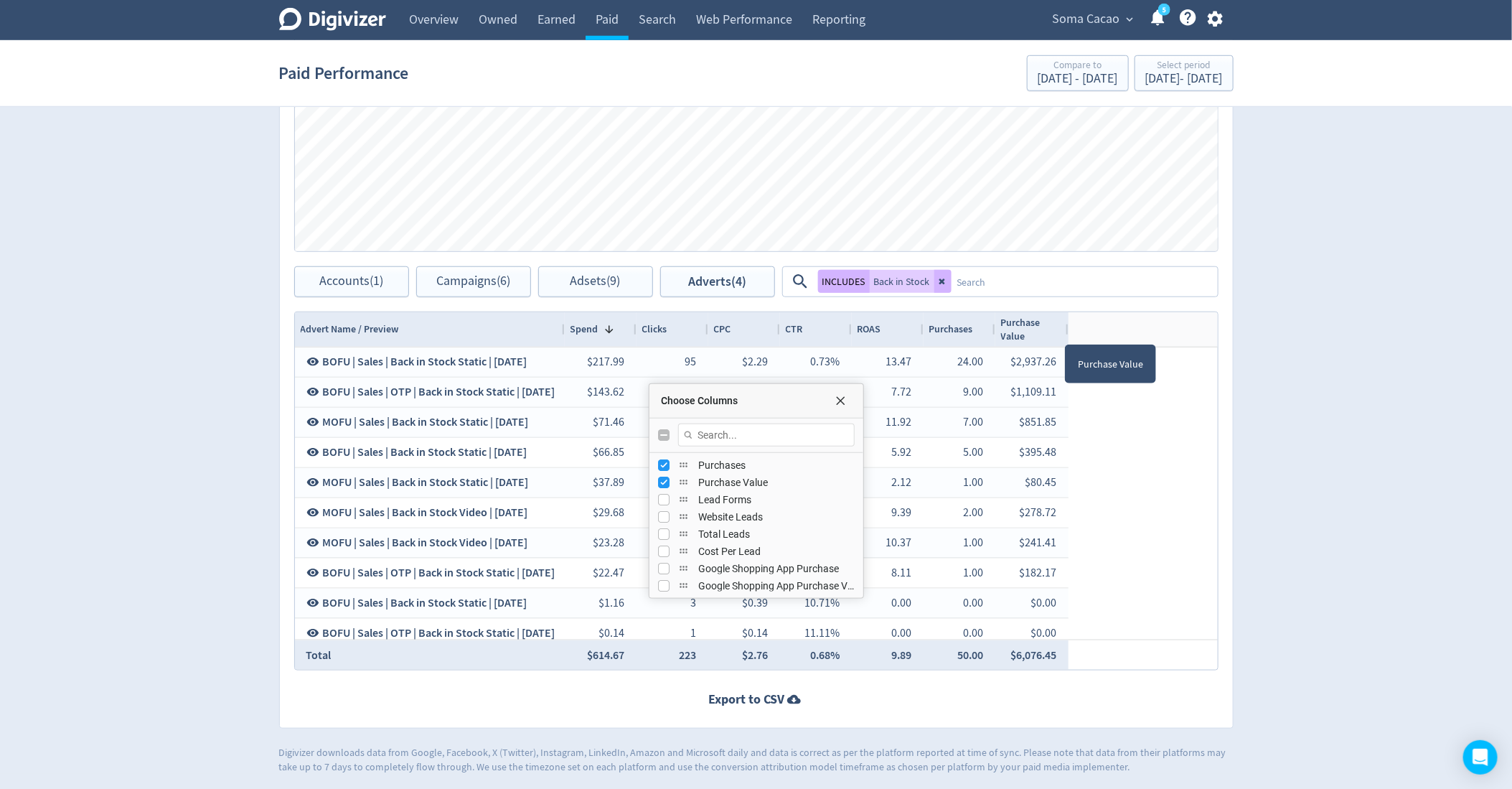
click at [1067, 328] on div at bounding box center [1067, 329] width 6 height 35
click at [1045, 333] on div "Purchase Value" at bounding box center [1032, 329] width 61 height 27
click at [1045, 333] on span at bounding box center [1049, 329] width 17 height 12
click at [1174, 440] on div "$217.99 95 $2.29 0.73% 13.47 24.00 $2,937.26 BOFU | Sales | Back in Stock Stati…" at bounding box center [756, 528] width 923 height 362
click at [836, 402] on span "Choose Columns" at bounding box center [840, 401] width 12 height 12
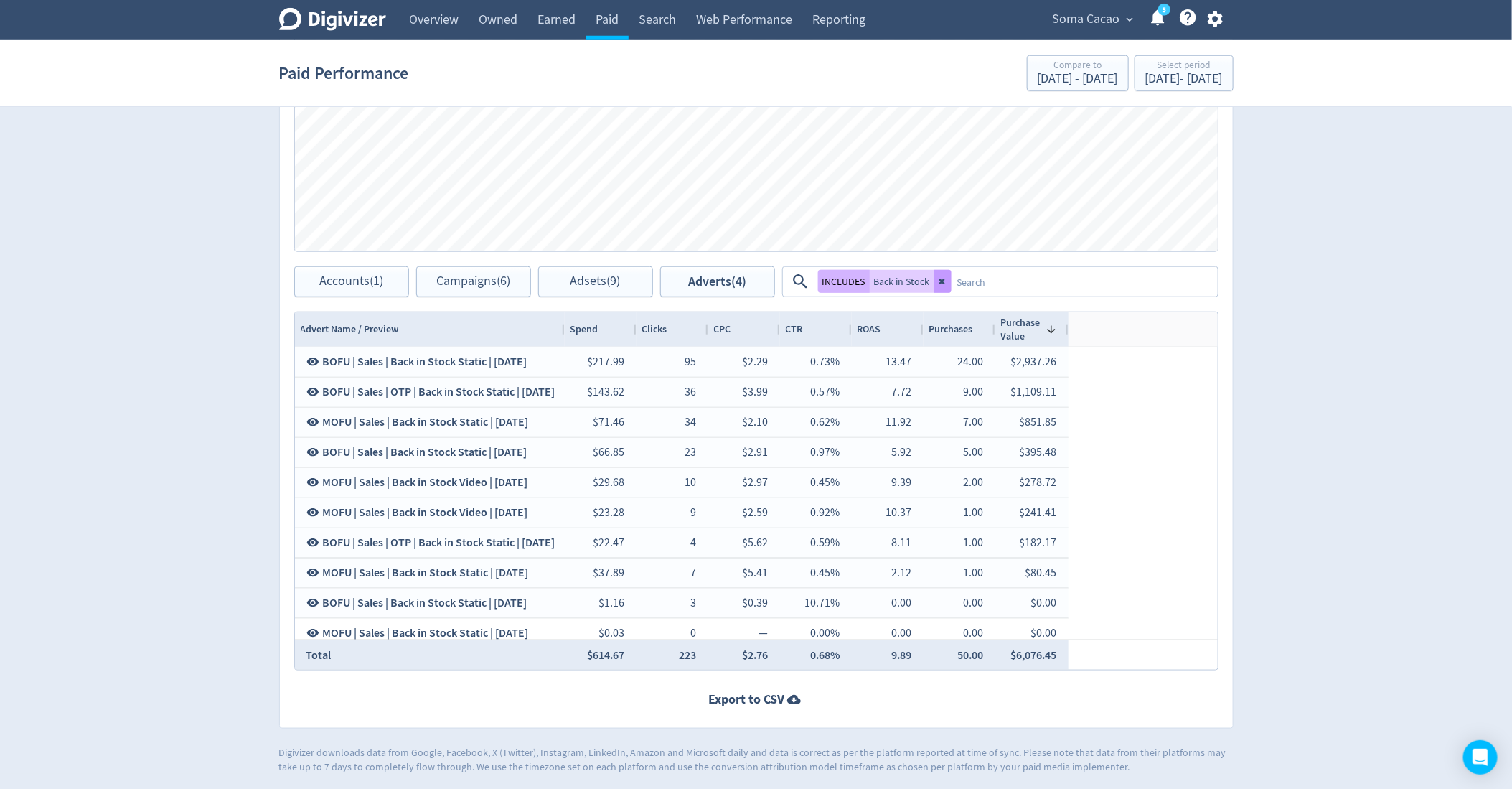
click at [941, 282] on icon at bounding box center [943, 281] width 8 height 8
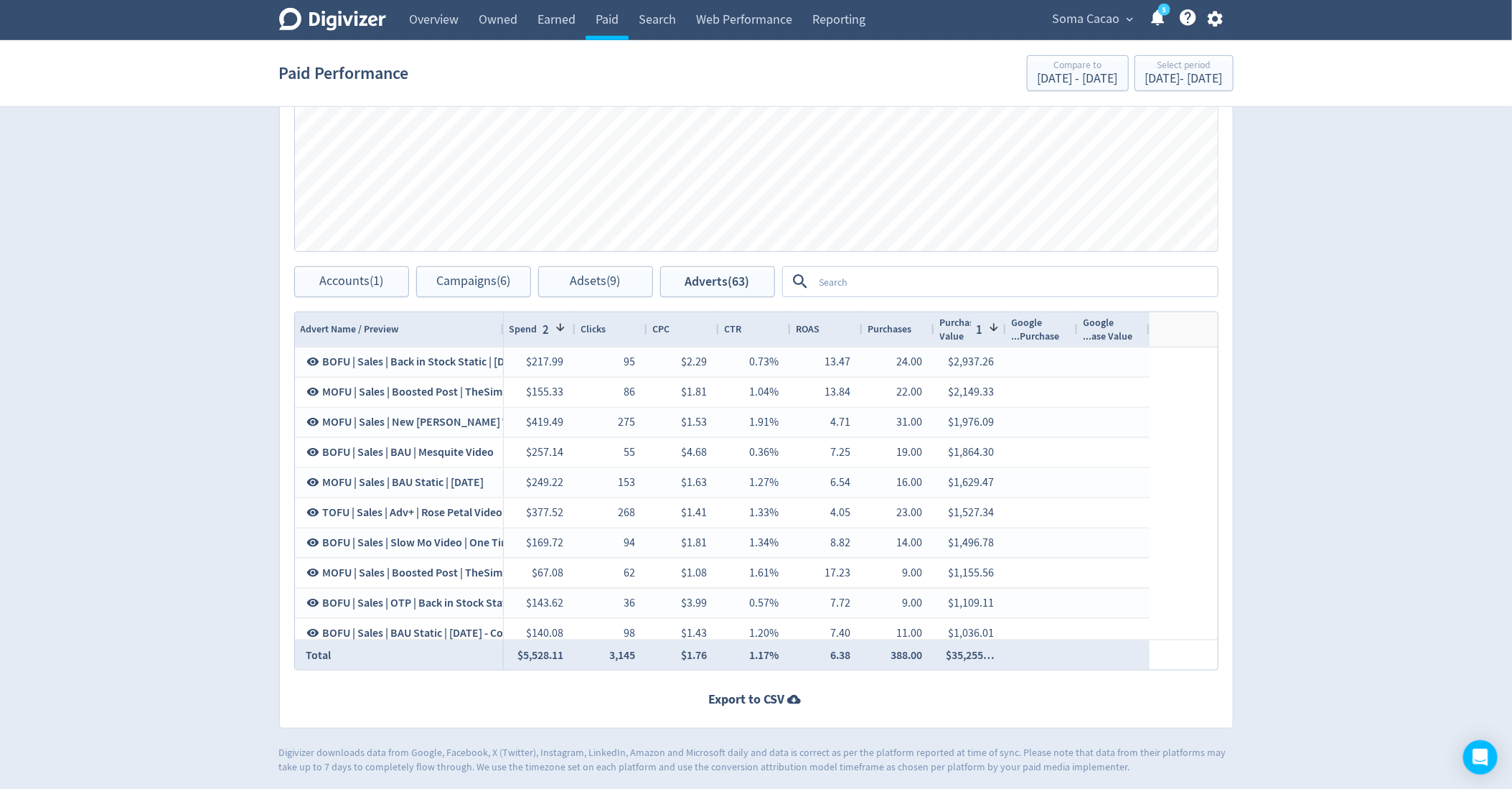
click at [941, 282] on textarea at bounding box center [1014, 282] width 402 height 27
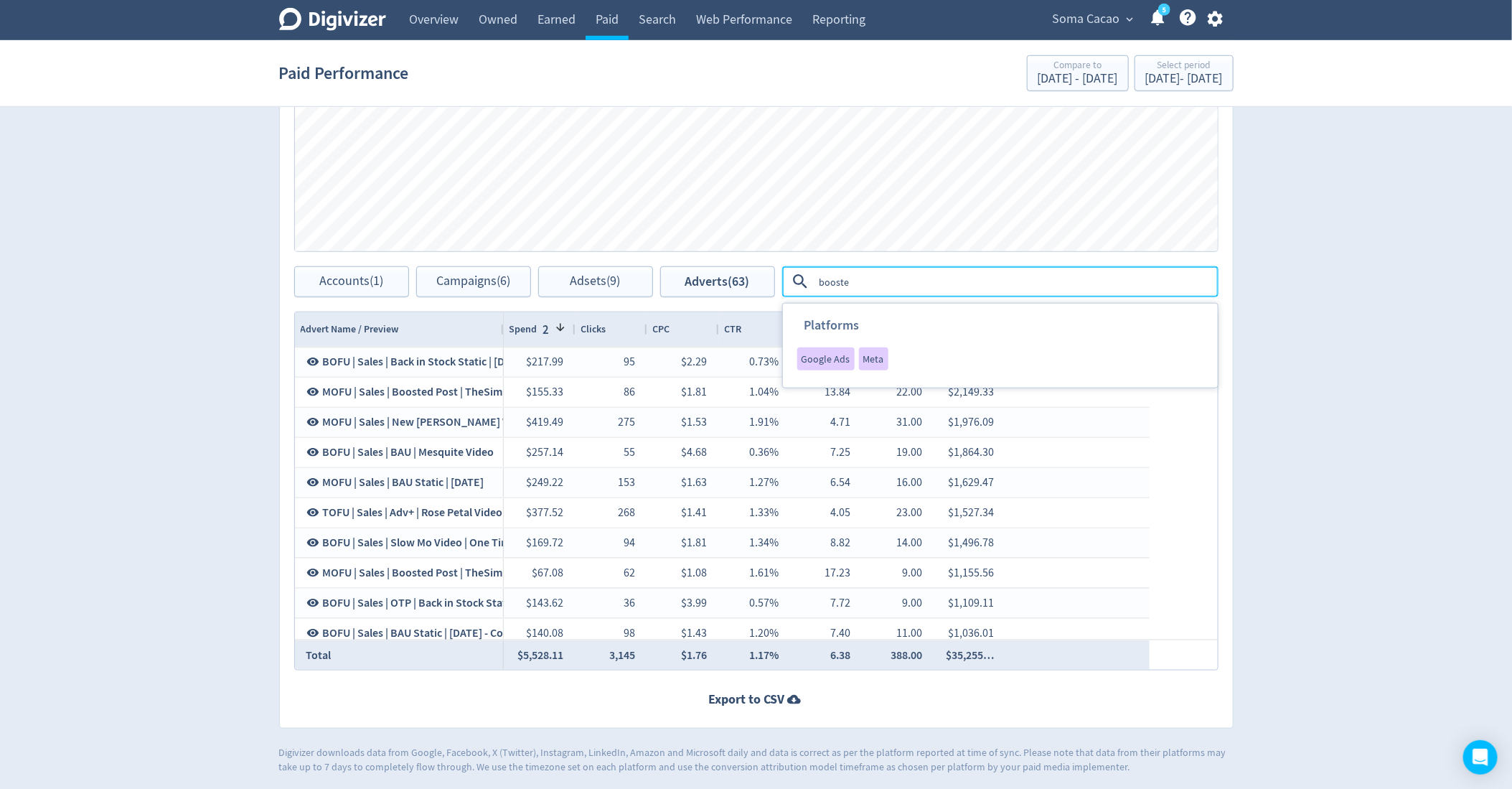
type textarea "boosted"
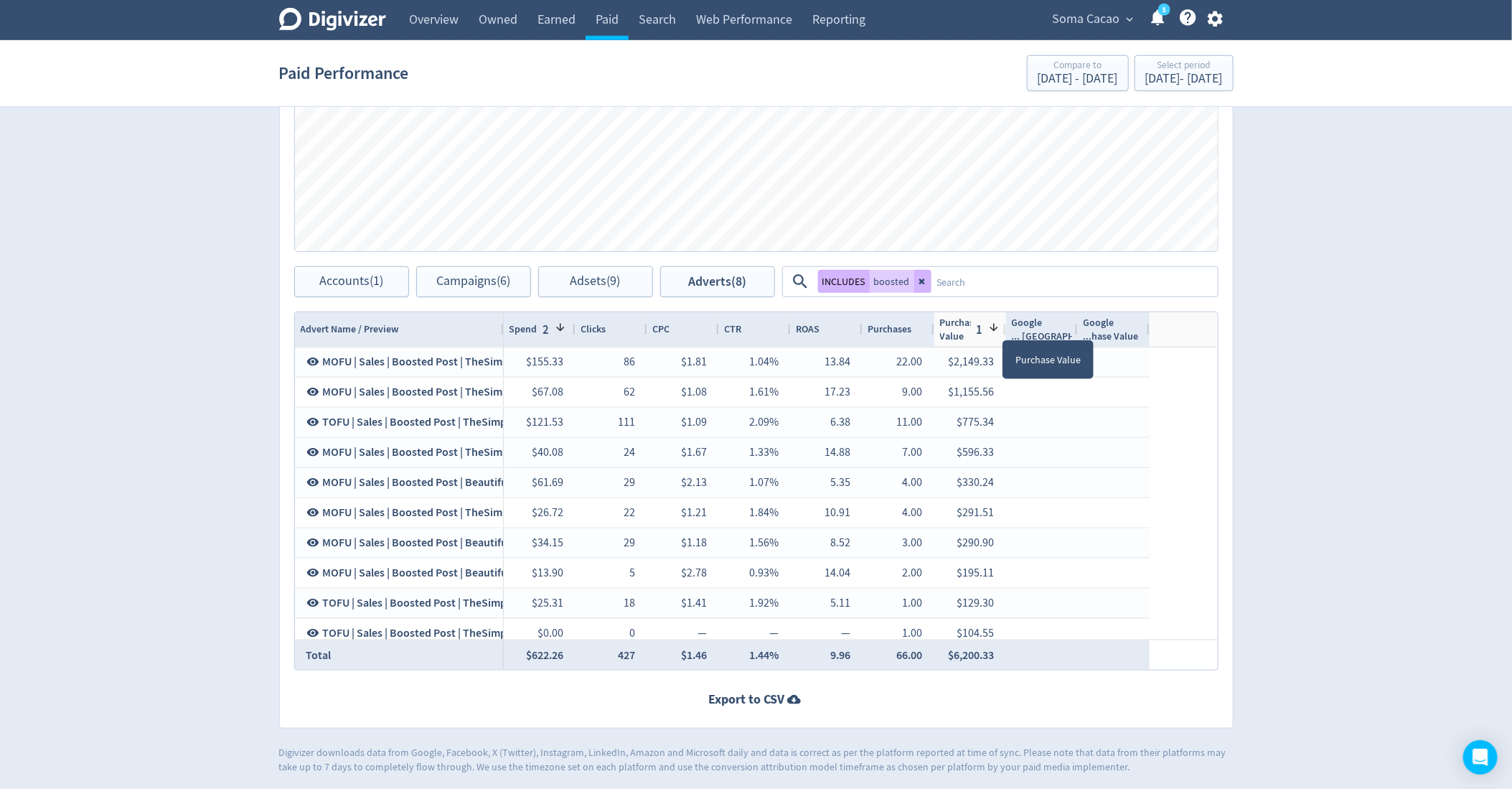
drag, startPoint x: 1003, startPoint y: 326, endPoint x: 1055, endPoint y: 326, distance: 52.0
click at [1009, 326] on div at bounding box center [1005, 329] width 6 height 35
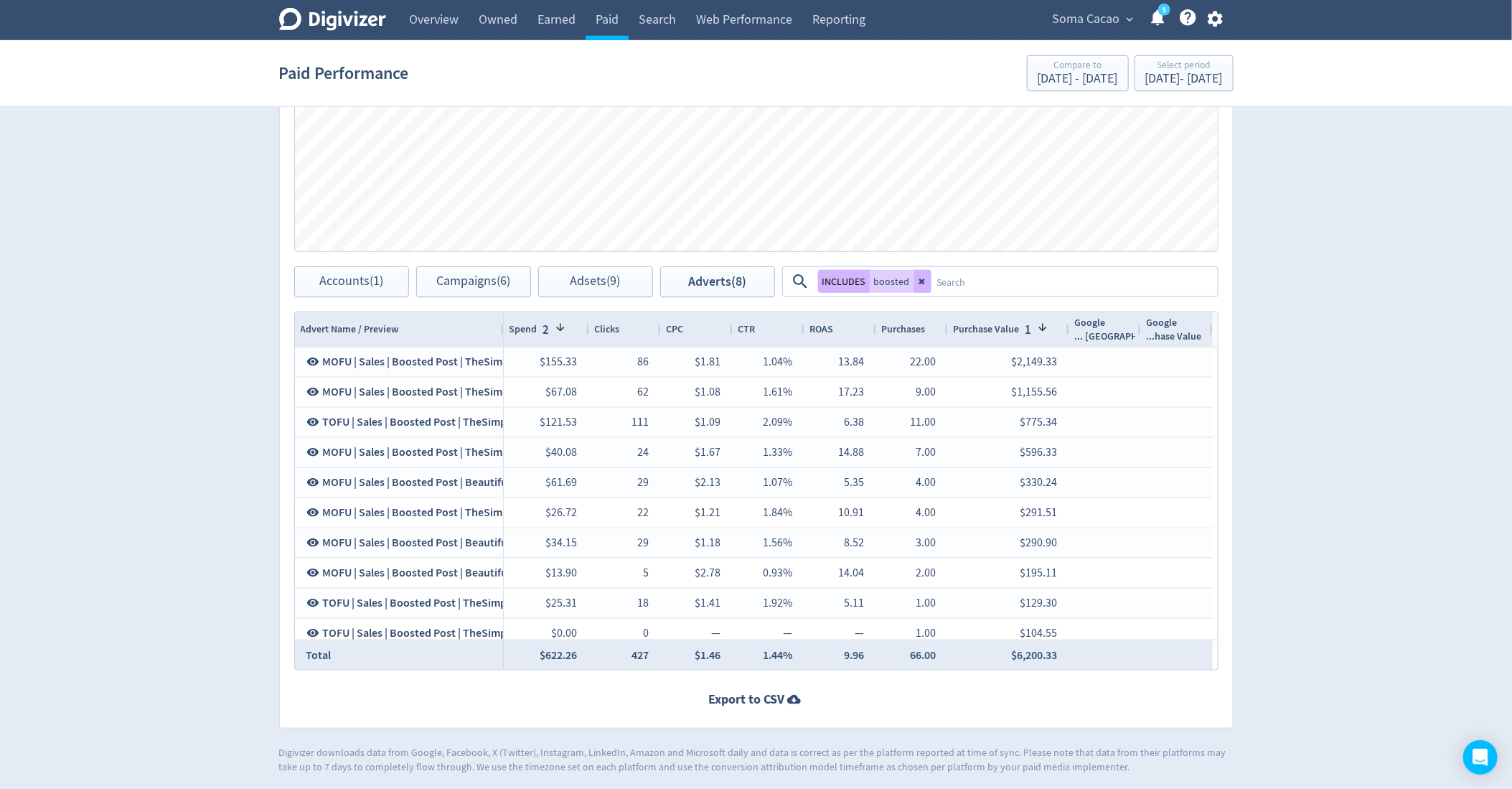
drag, startPoint x: 571, startPoint y: 321, endPoint x: 589, endPoint y: 320, distance: 18.0
click at [589, 320] on div at bounding box center [588, 329] width 6 height 35
drag, startPoint x: 589, startPoint y: 320, endPoint x: 577, endPoint y: 320, distance: 12.0
click at [581, 320] on div at bounding box center [583, 329] width 6 height 35
click at [546, 333] on span "2" at bounding box center [543, 329] width 12 height 16
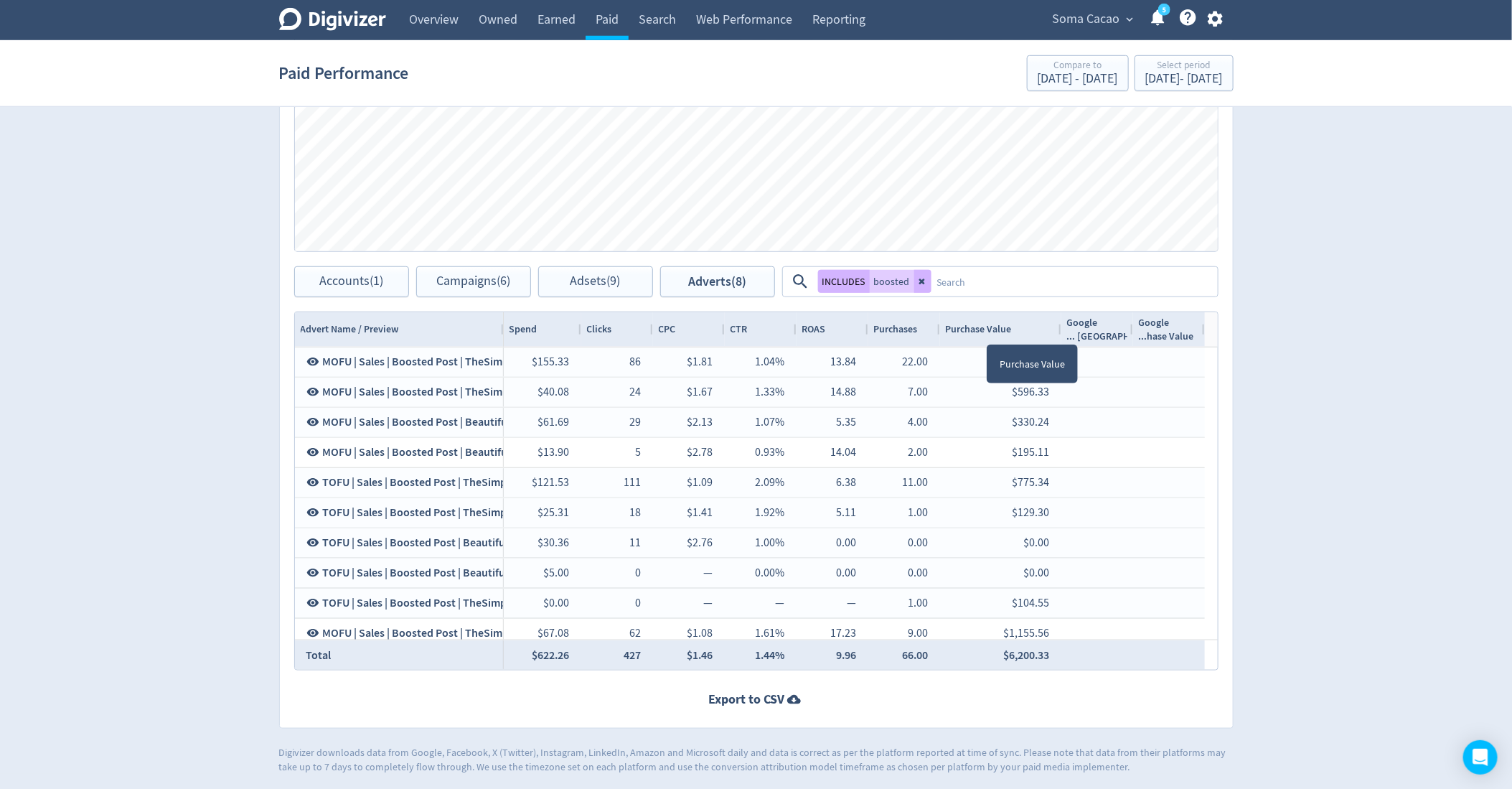
click at [988, 330] on span "Purchase Value" at bounding box center [979, 329] width 66 height 13
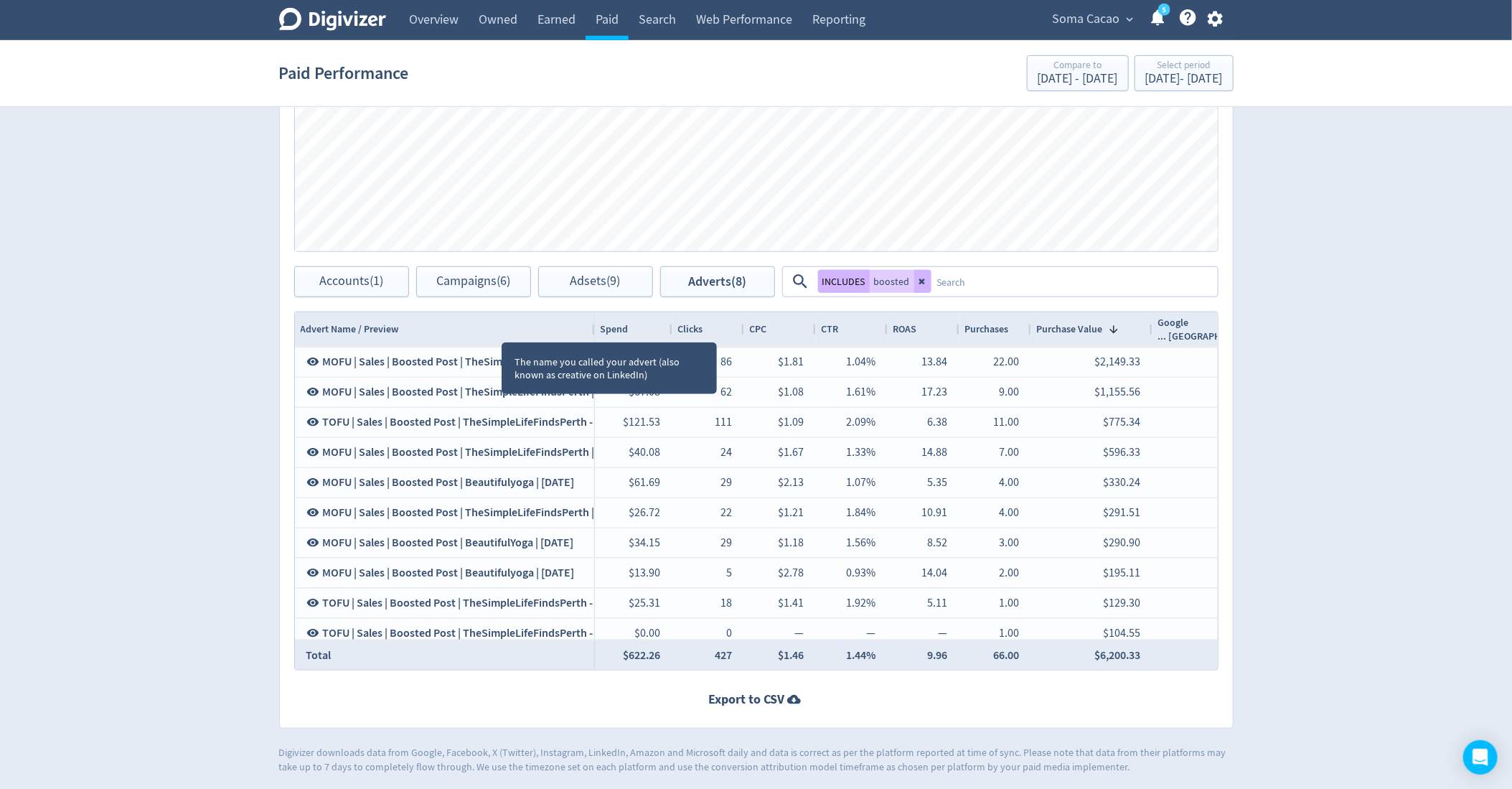
drag, startPoint x: 501, startPoint y: 327, endPoint x: 592, endPoint y: 333, distance: 91.2
click at [592, 333] on div at bounding box center [594, 329] width 6 height 35
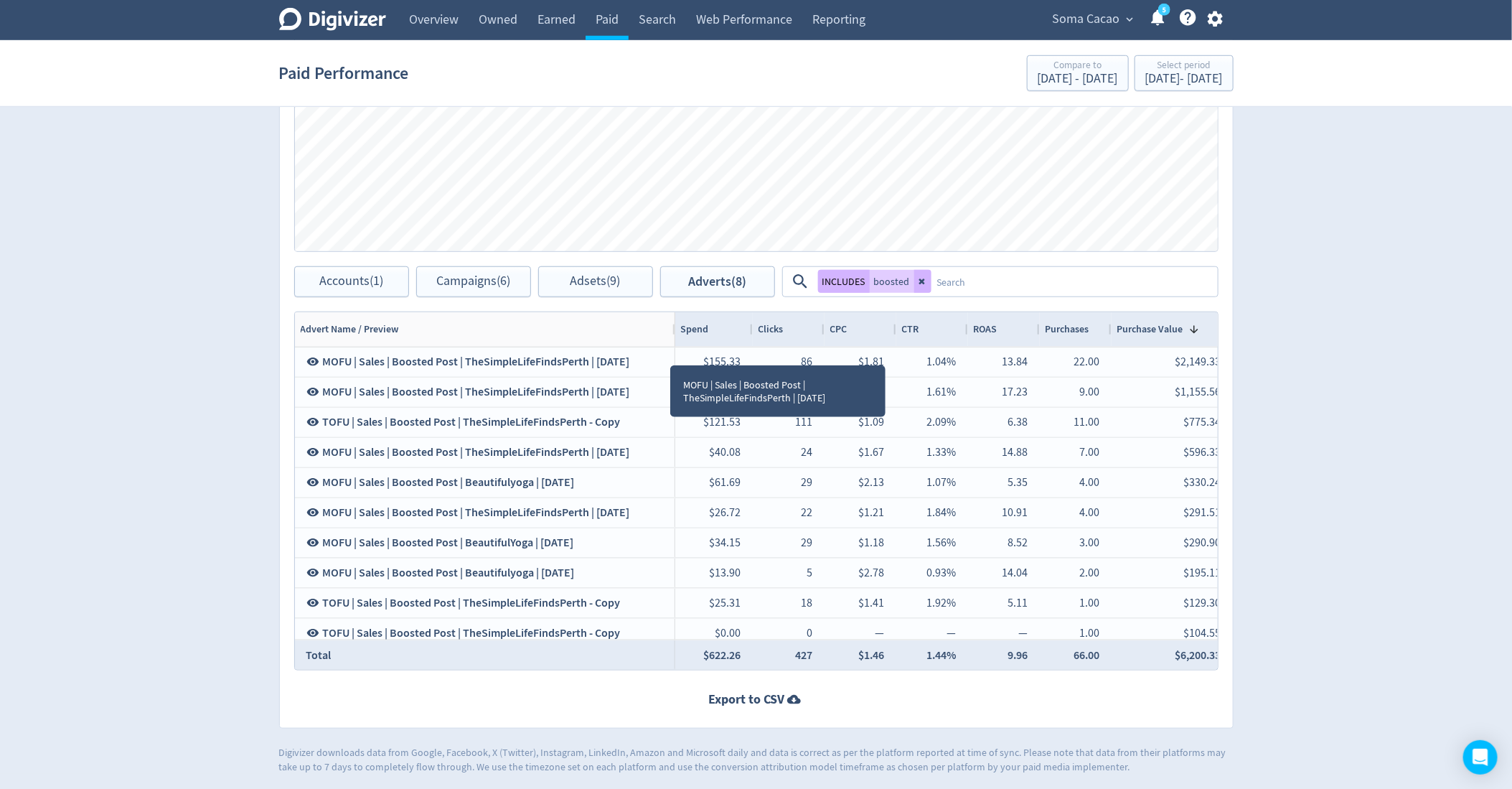
drag, startPoint x: 593, startPoint y: 327, endPoint x: 673, endPoint y: 359, distance: 86.2
click at [673, 359] on div "Advert Name / Preview Spend Clicks CPC" at bounding box center [756, 490] width 923 height 358
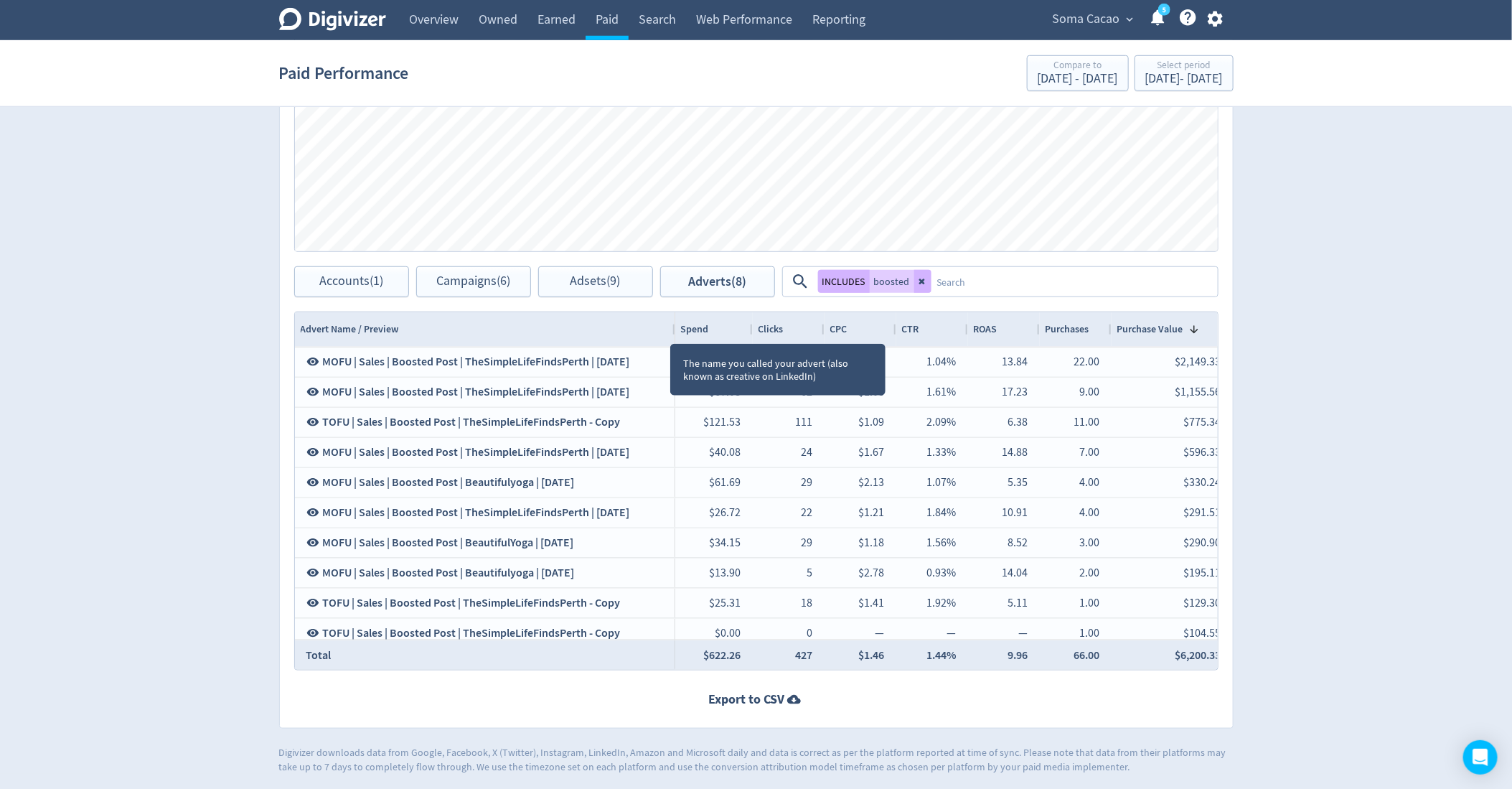
drag, startPoint x: 673, startPoint y: 328, endPoint x: 615, endPoint y: 328, distance: 58.0
click at [672, 328] on div at bounding box center [674, 329] width 6 height 35
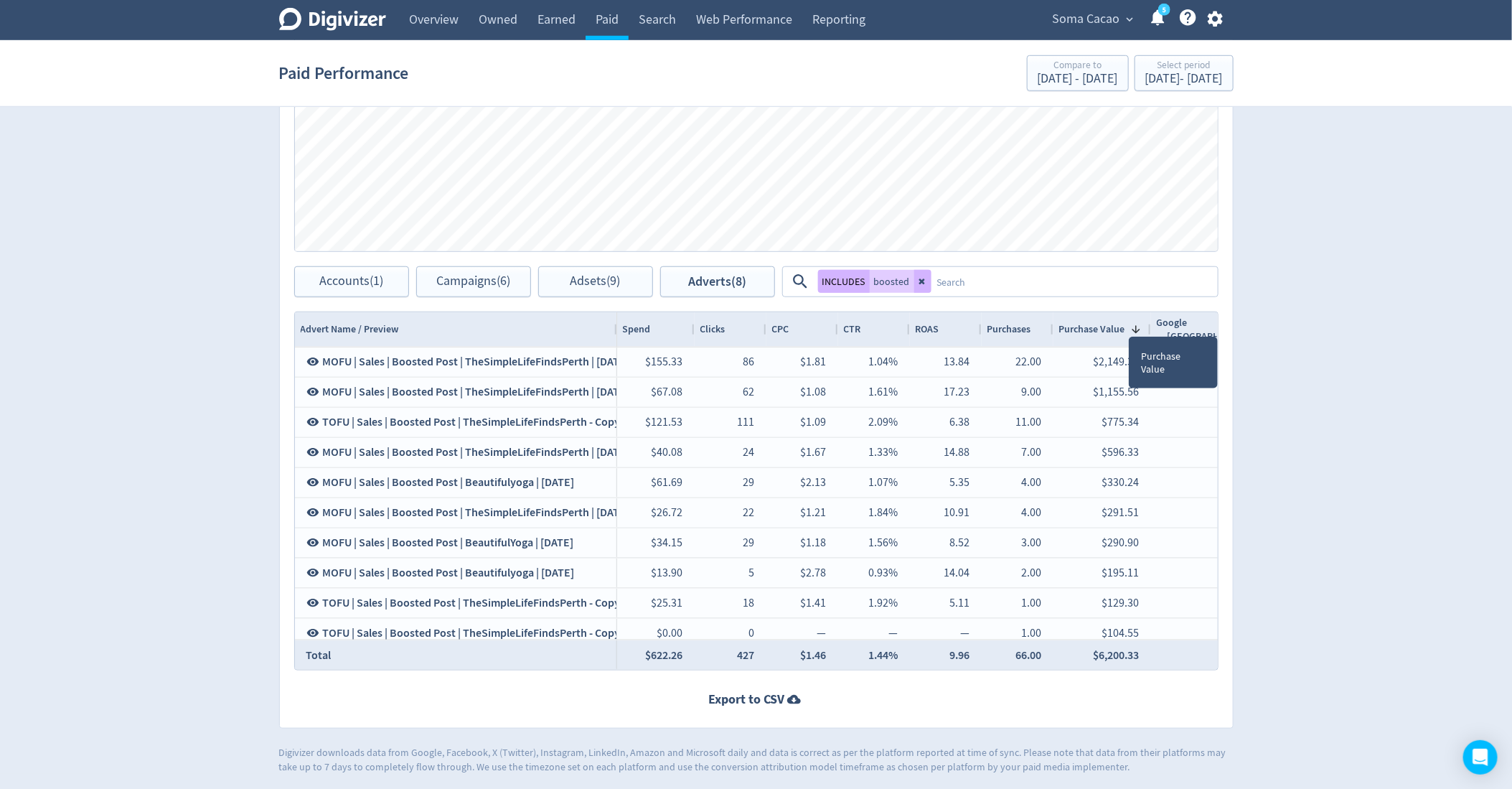
drag, startPoint x: 1172, startPoint y: 323, endPoint x: 1146, endPoint y: 323, distance: 26.0
click at [1148, 323] on div at bounding box center [1150, 329] width 6 height 35
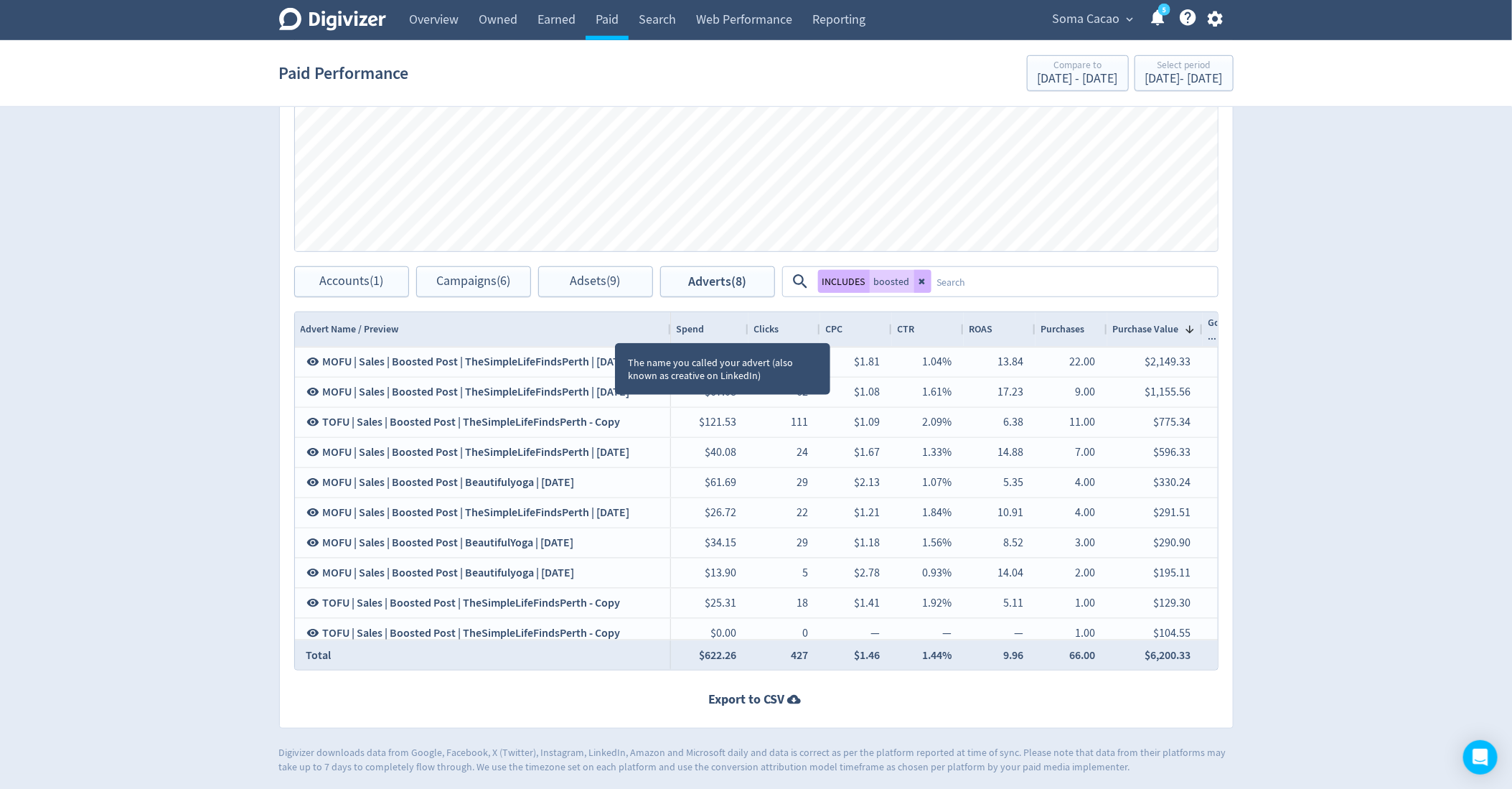
drag, startPoint x: 614, startPoint y: 328, endPoint x: 665, endPoint y: 331, distance: 51.1
click at [668, 330] on div at bounding box center [670, 329] width 6 height 35
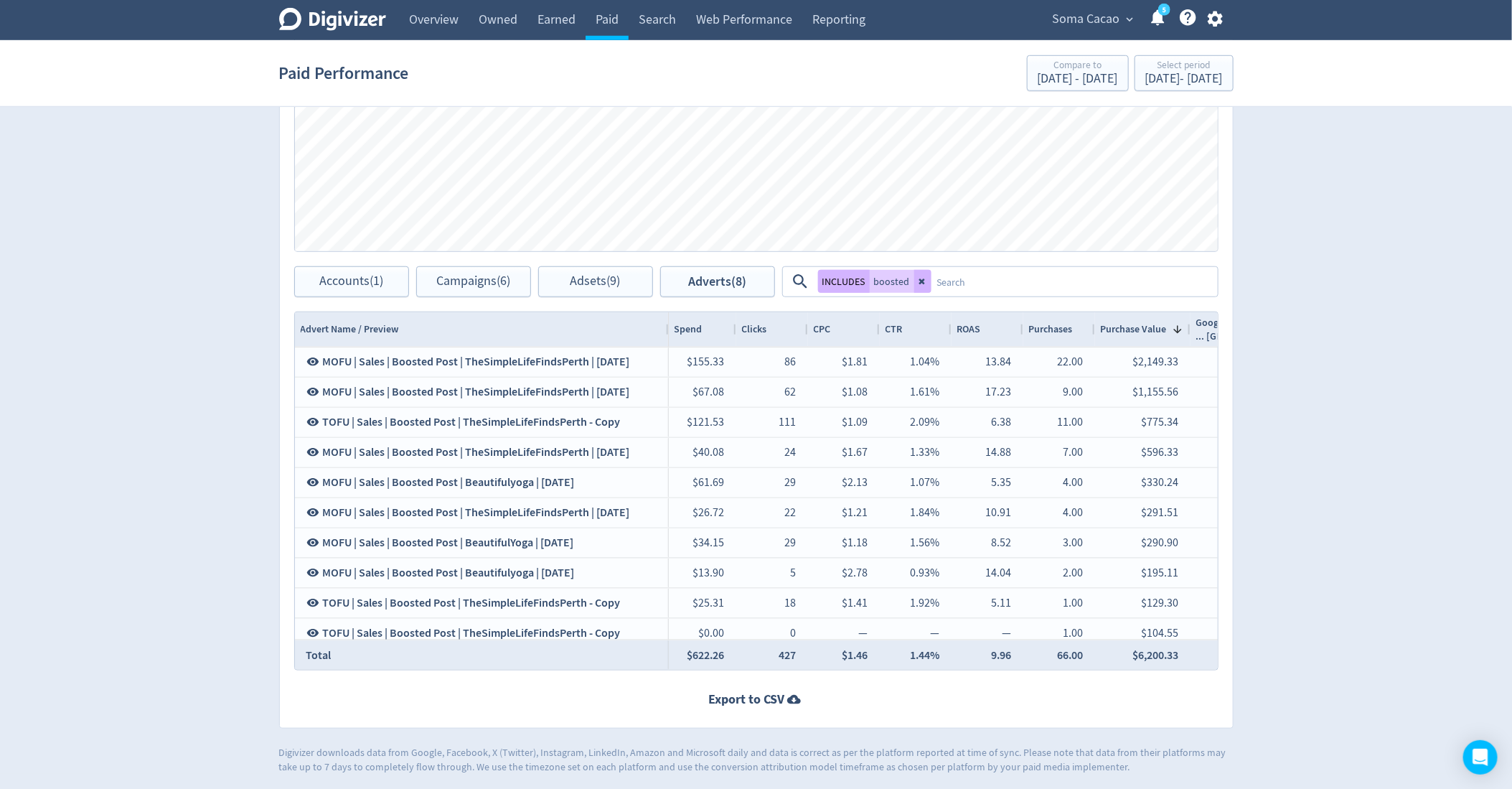
drag, startPoint x: 745, startPoint y: 321, endPoint x: 735, endPoint y: 321, distance: 10.0
click at [735, 321] on div at bounding box center [735, 329] width 6 height 35
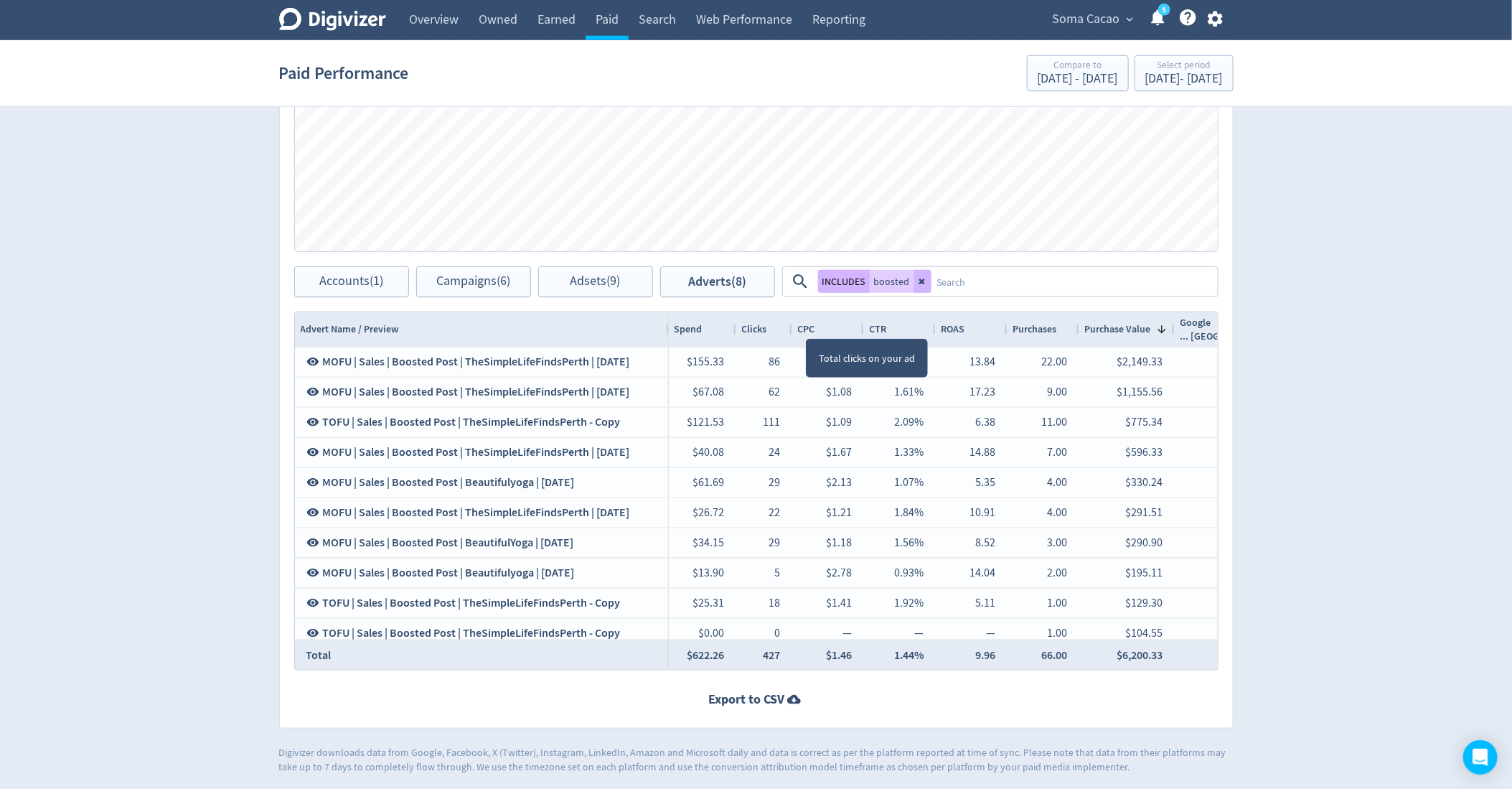
drag, startPoint x: 805, startPoint y: 324, endPoint x: 789, endPoint y: 324, distance: 16.0
click at [789, 324] on div at bounding box center [791, 329] width 6 height 35
drag, startPoint x: 859, startPoint y: 323, endPoint x: 844, endPoint y: 323, distance: 15.0
click at [853, 323] on div at bounding box center [856, 329] width 6 height 35
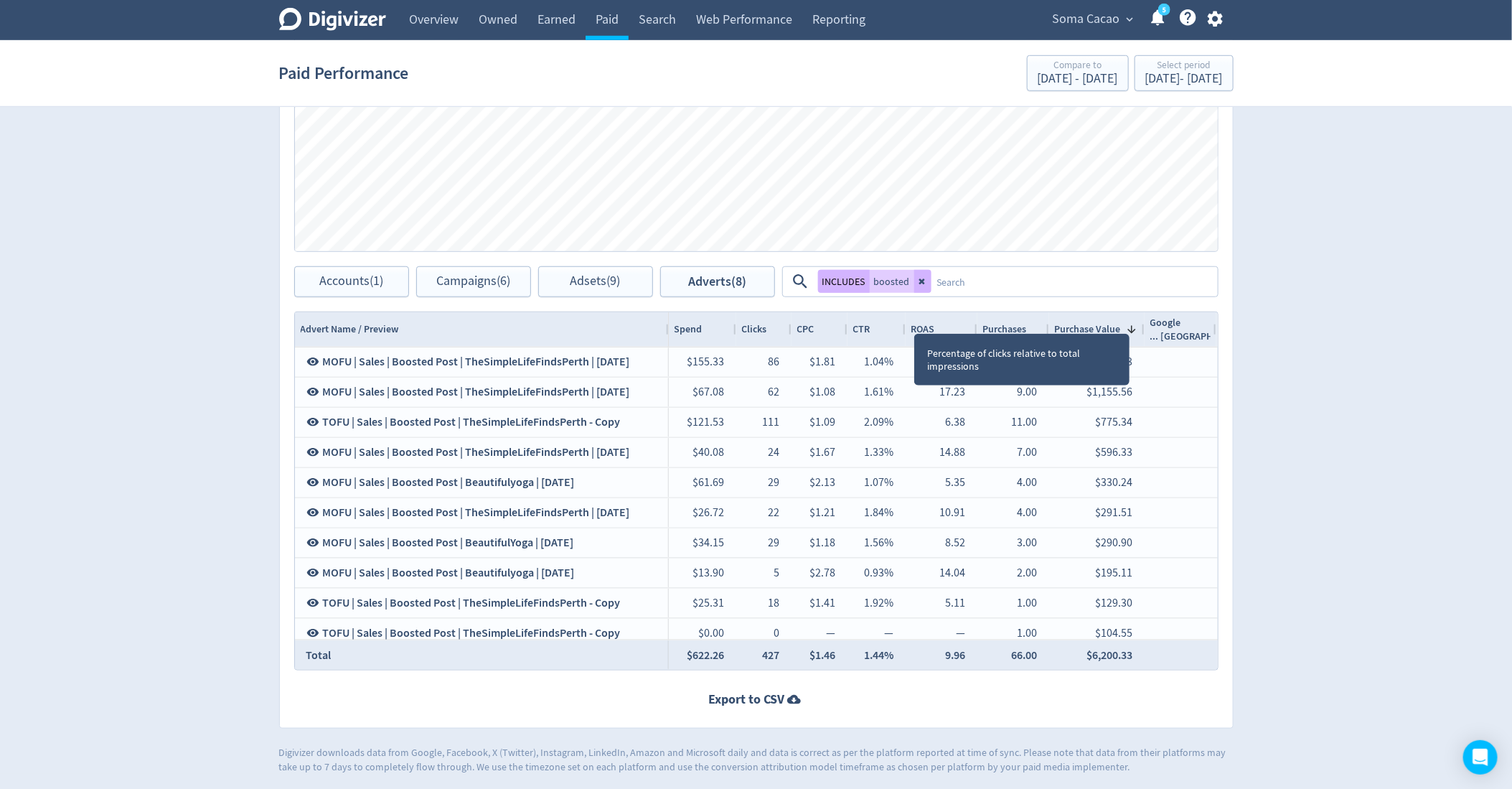
drag, startPoint x: 914, startPoint y: 319, endPoint x: 900, endPoint y: 319, distance: 14.0
click at [902, 319] on div at bounding box center [905, 329] width 6 height 35
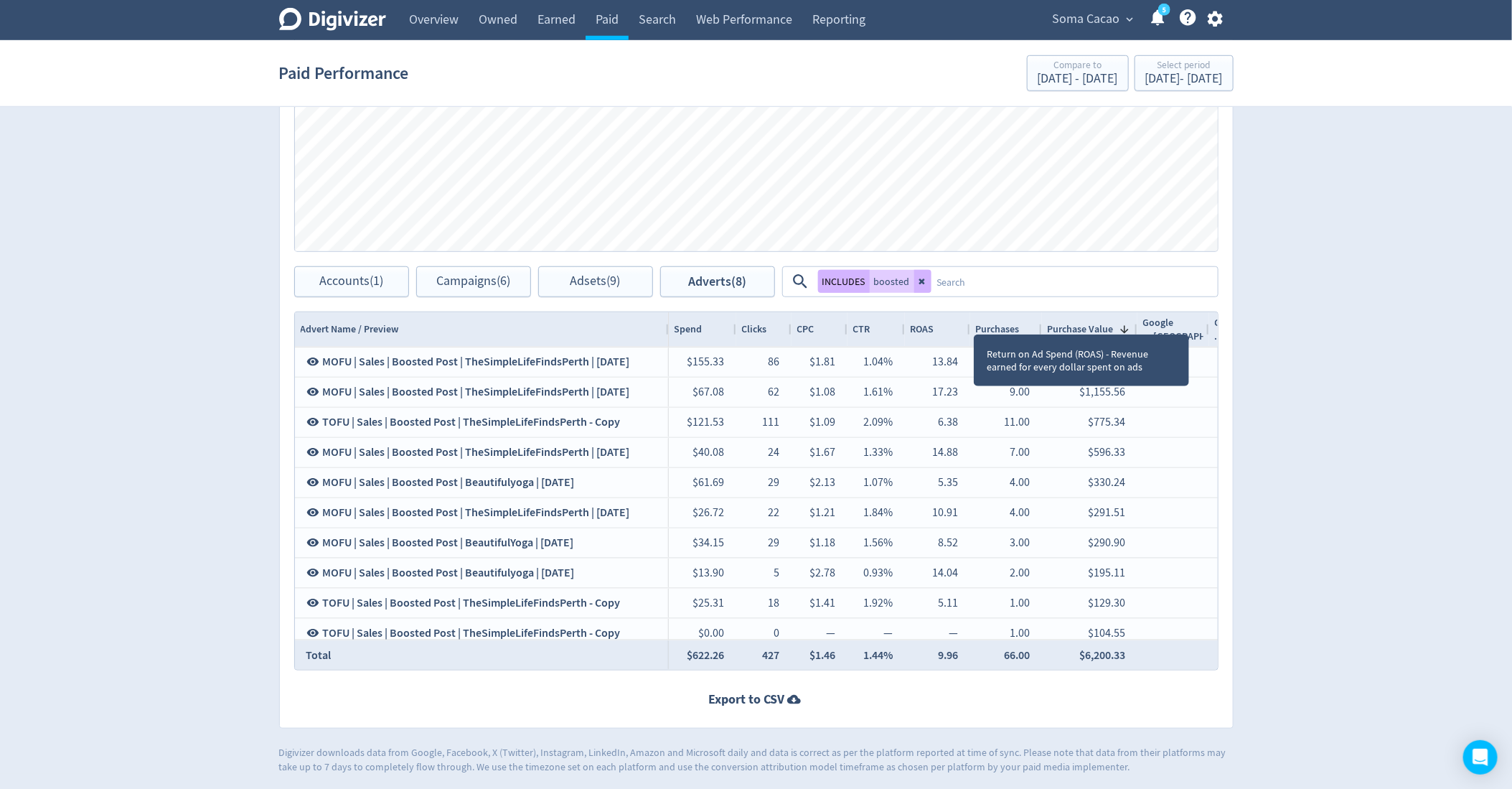
drag, startPoint x: 974, startPoint y: 320, endPoint x: 961, endPoint y: 320, distance: 13.0
click at [967, 320] on div at bounding box center [970, 329] width 6 height 35
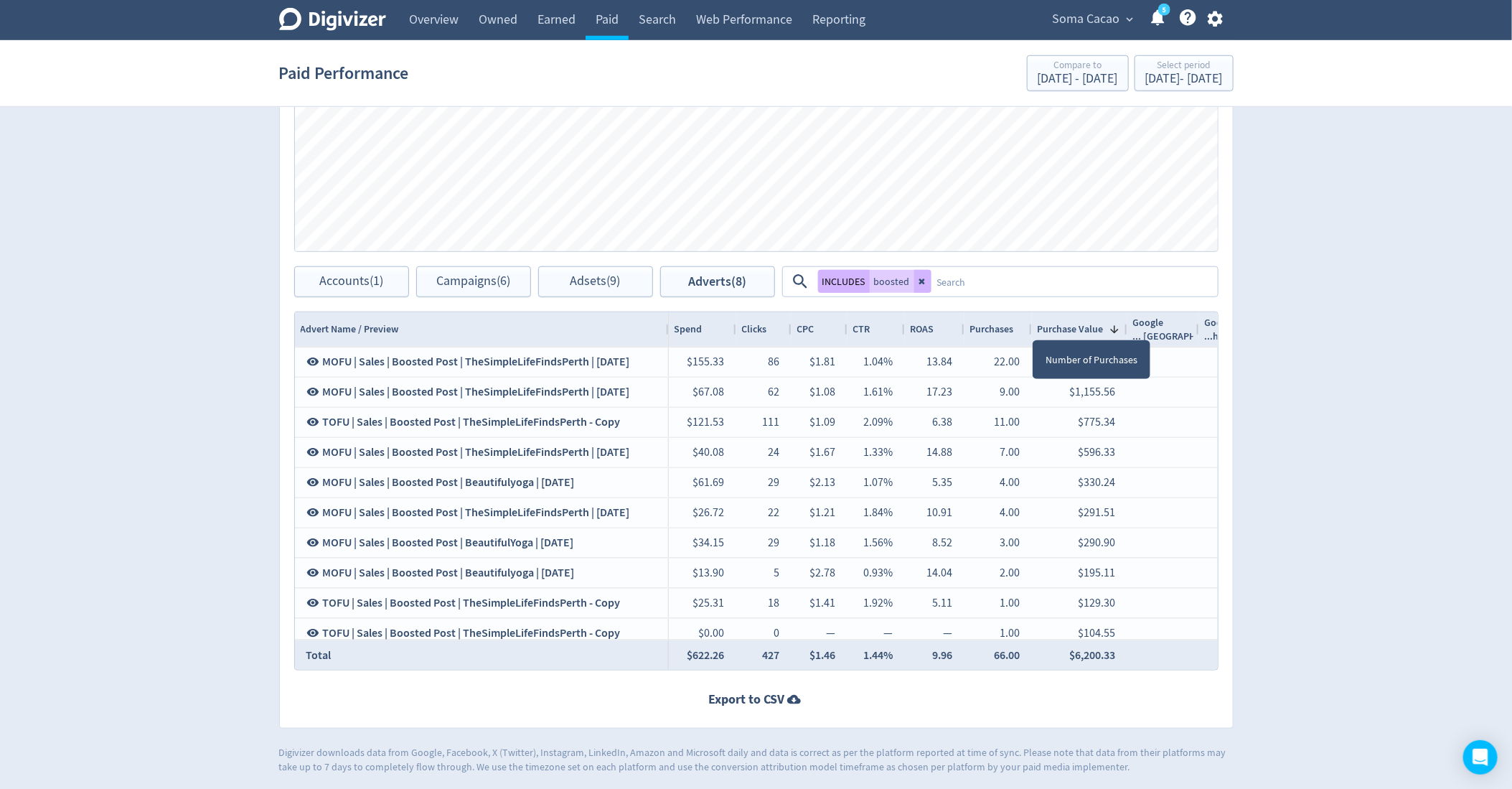
click at [1028, 326] on div at bounding box center [1031, 329] width 6 height 35
click at [1223, 299] on div "Adverts Impressions Clicks Spend Spend Clicks Impressions Press Space or Enter …" at bounding box center [756, 317] width 955 height 823
